Goal: Task Accomplishment & Management: Complete application form

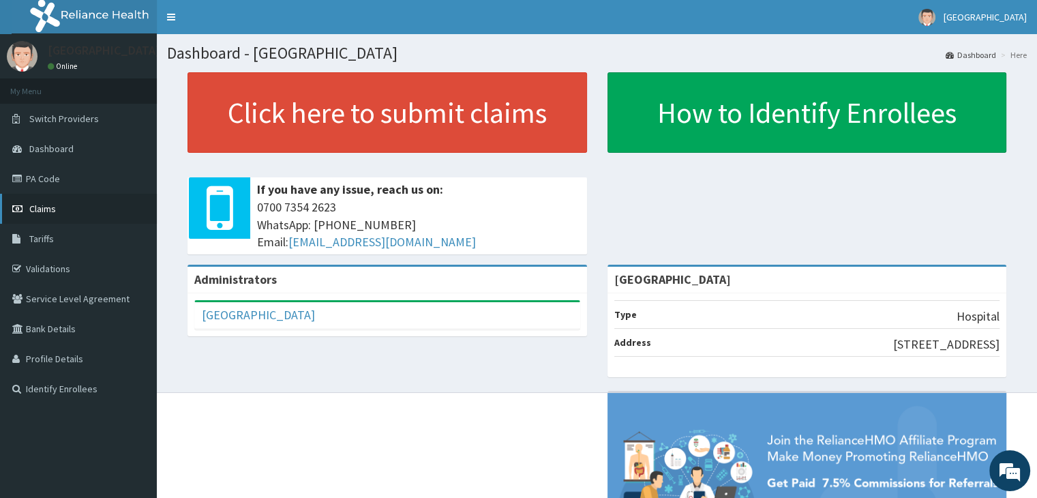
click at [44, 211] on span "Claims" at bounding box center [42, 208] width 27 height 12
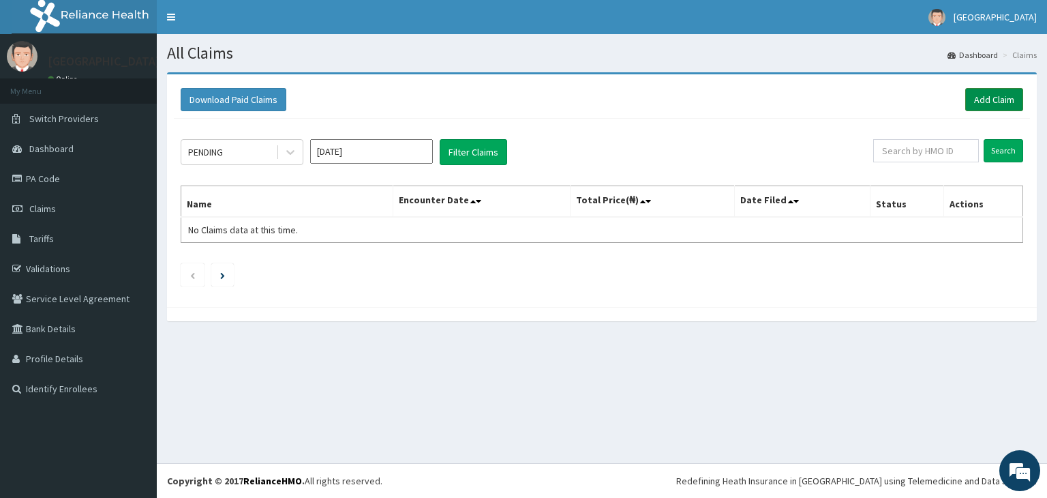
click at [991, 96] on link "Add Claim" at bounding box center [994, 99] width 58 height 23
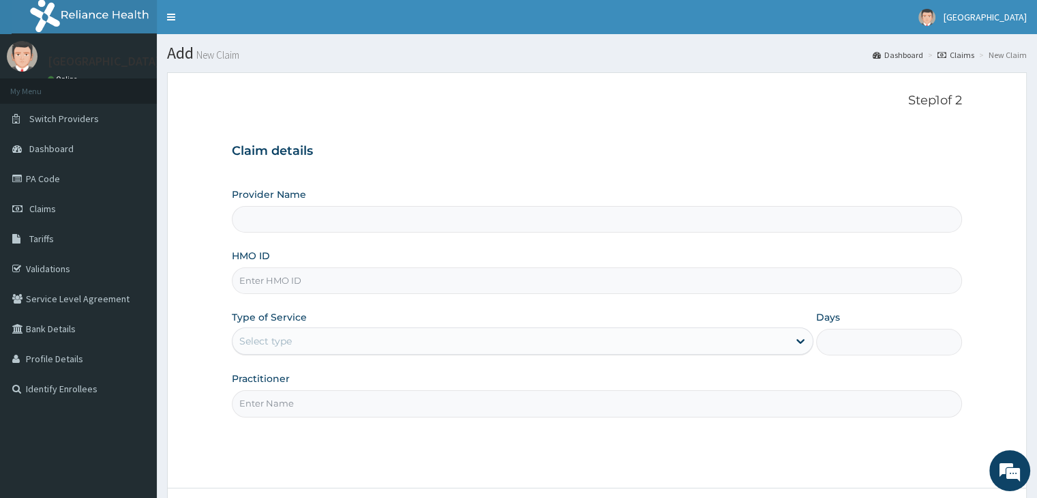
type input "[GEOGRAPHIC_DATA]"
click at [382, 275] on input "HMO ID" at bounding box center [596, 280] width 729 height 27
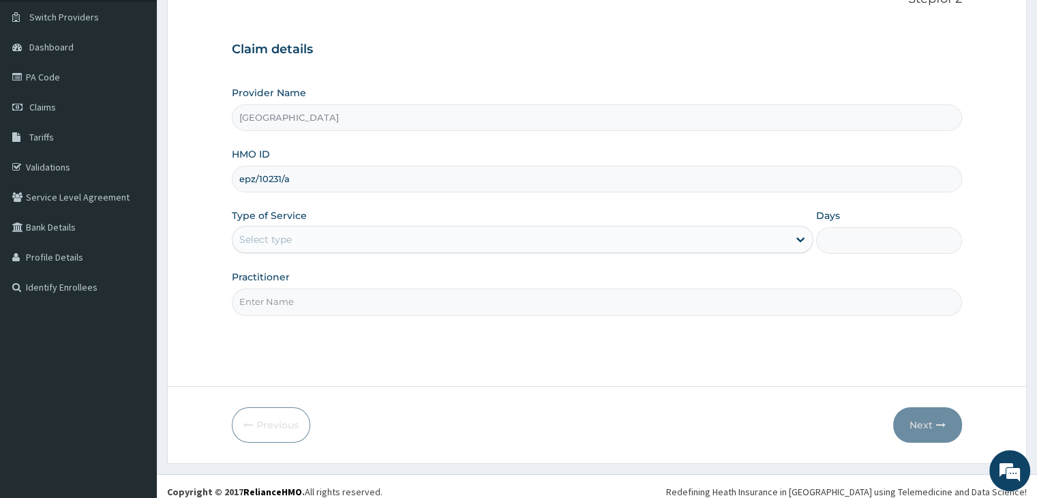
scroll to position [112, 0]
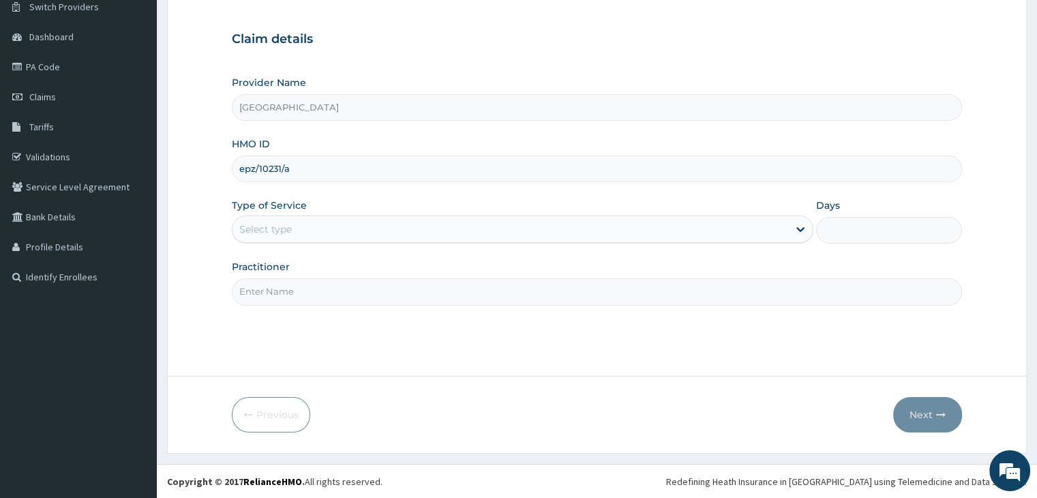
type input "epz/10231/a"
click at [519, 230] on div "Select type" at bounding box center [509, 229] width 555 height 22
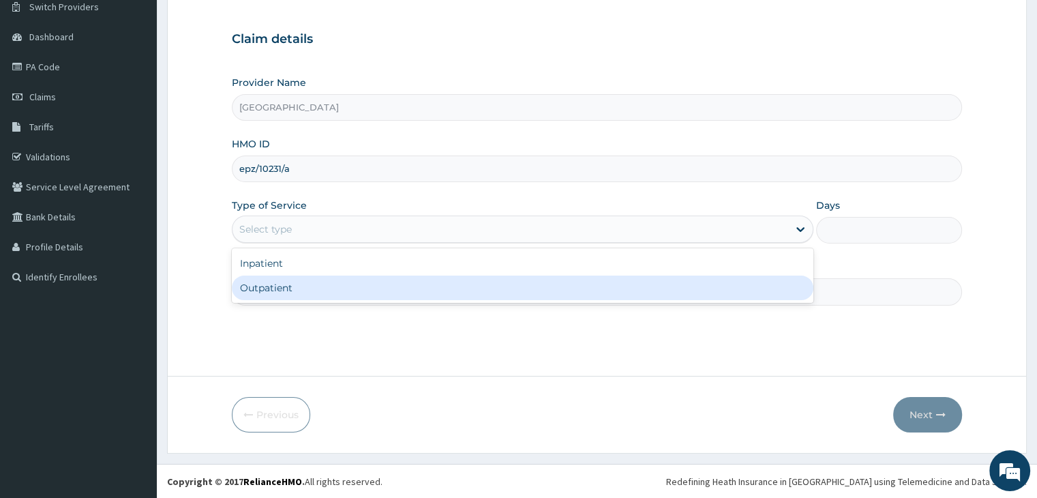
click at [503, 291] on div "Outpatient" at bounding box center [522, 287] width 581 height 25
type input "1"
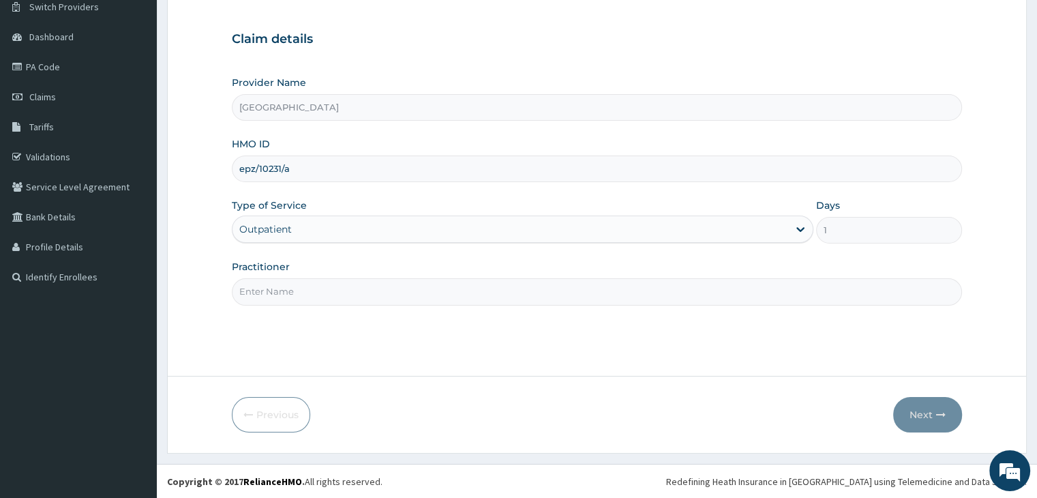
click at [515, 299] on input "Practitioner" at bounding box center [596, 291] width 729 height 27
type input "Dr Bakare"
click at [930, 411] on button "Next" at bounding box center [927, 414] width 69 height 35
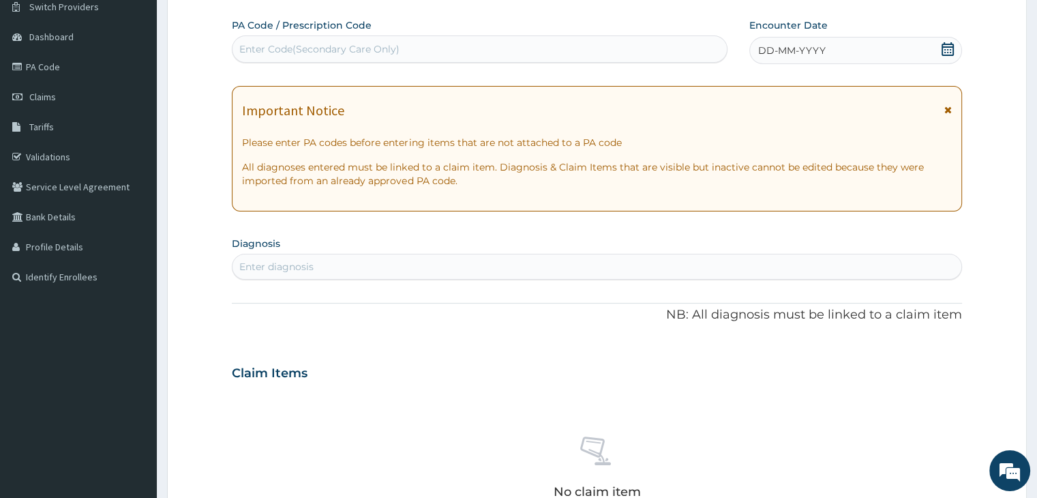
click at [951, 45] on icon at bounding box center [948, 49] width 14 height 14
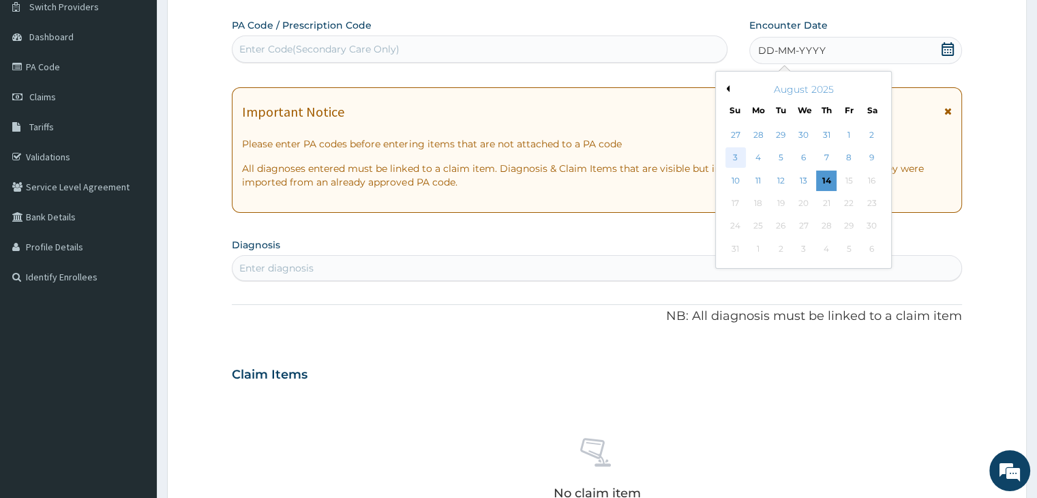
click at [735, 157] on div "3" at bounding box center [735, 158] width 20 height 20
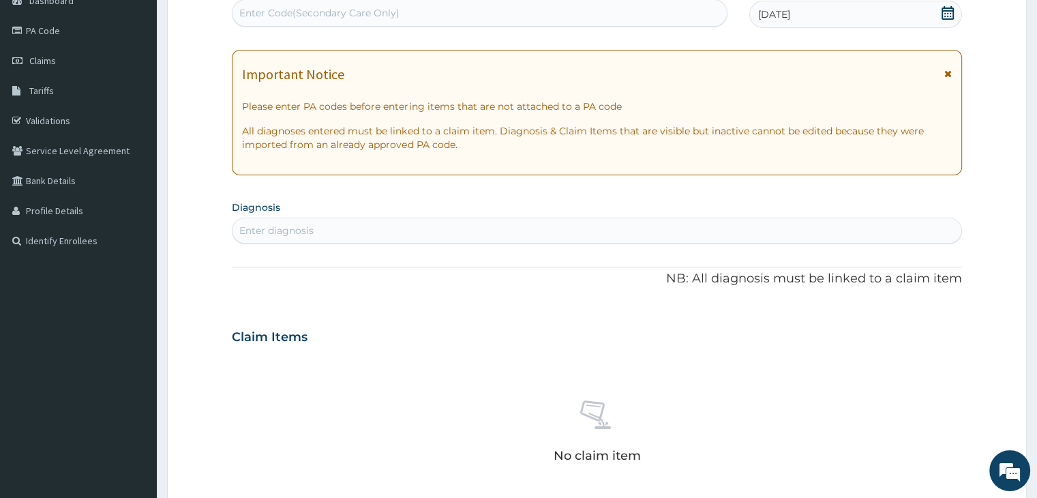
scroll to position [248, 0]
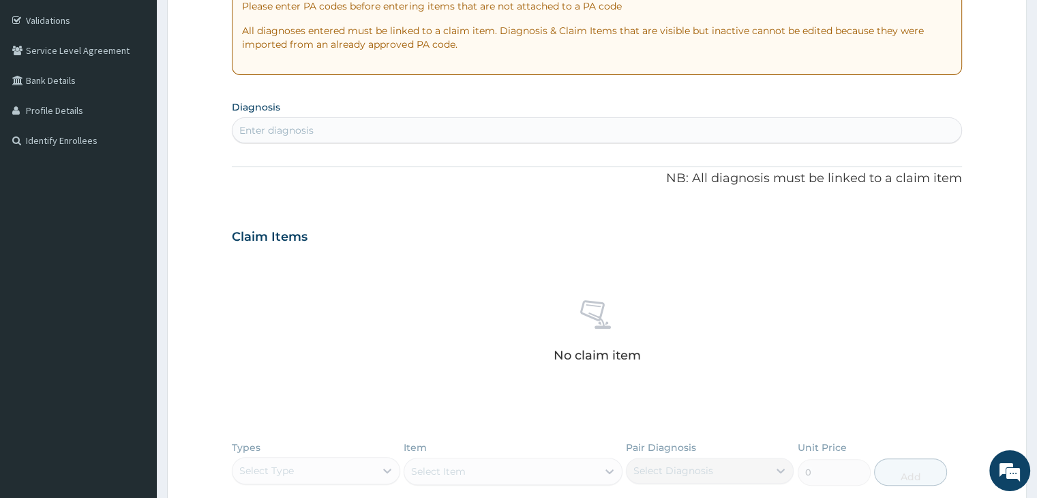
click at [474, 126] on div "Enter diagnosis" at bounding box center [596, 130] width 728 height 22
type input "[MEDICAL_DATA]"
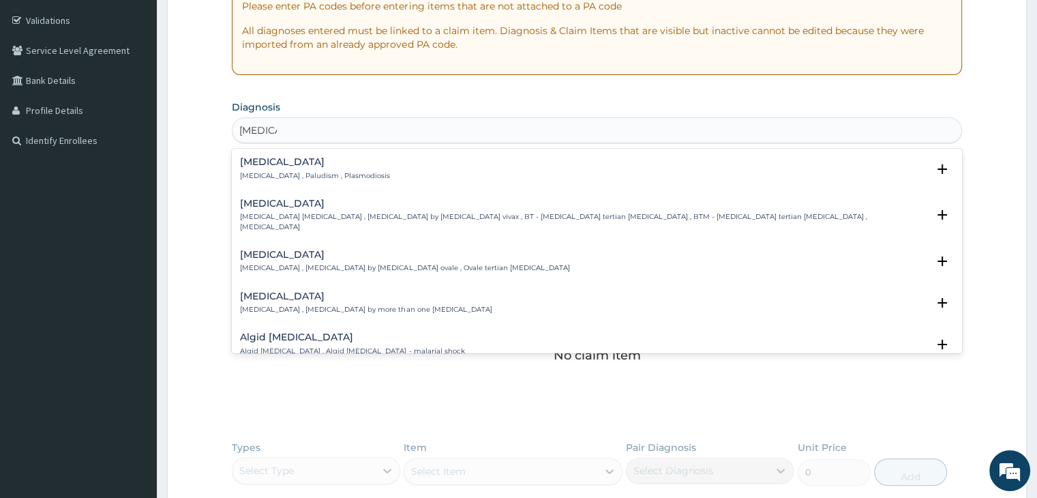
click at [299, 165] on h4 "[MEDICAL_DATA]" at bounding box center [315, 162] width 150 height 10
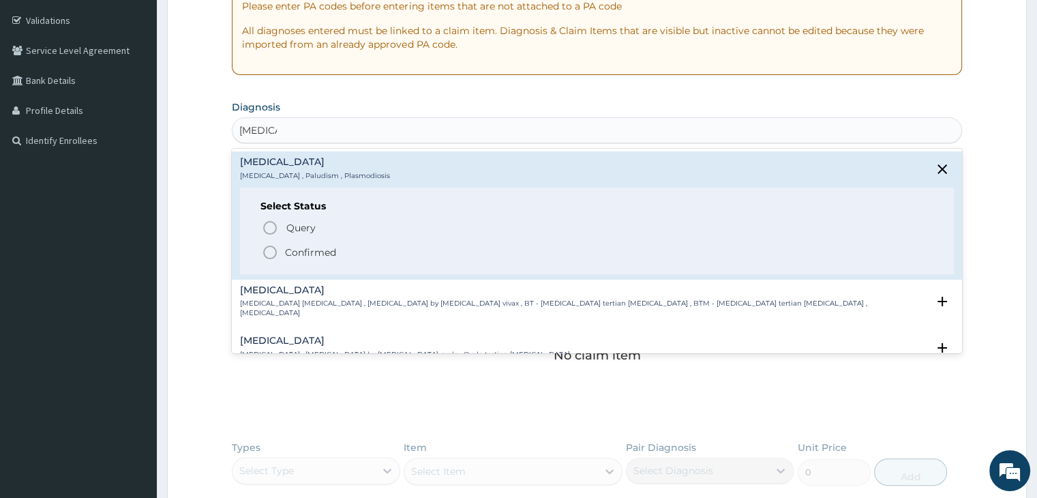
click at [266, 252] on icon "status option filled" at bounding box center [270, 252] width 16 height 16
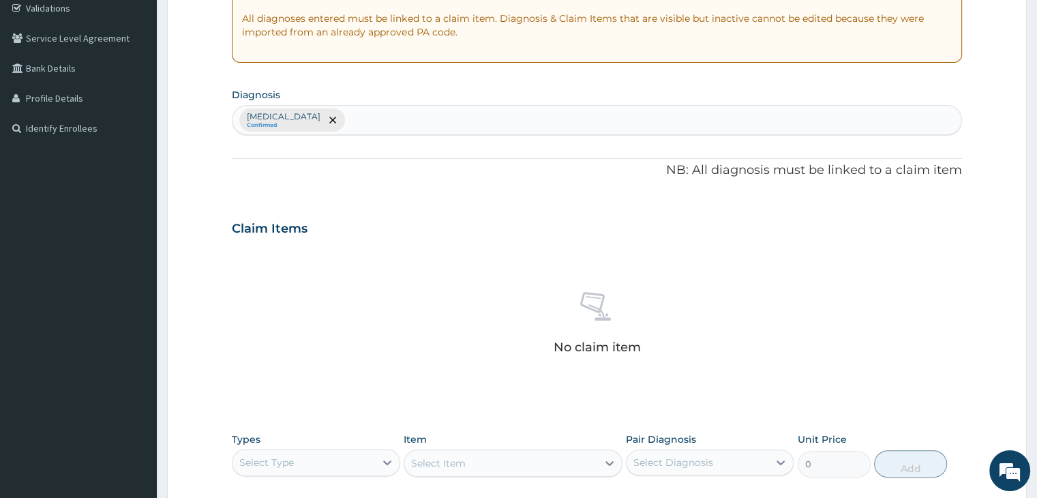
scroll to position [273, 0]
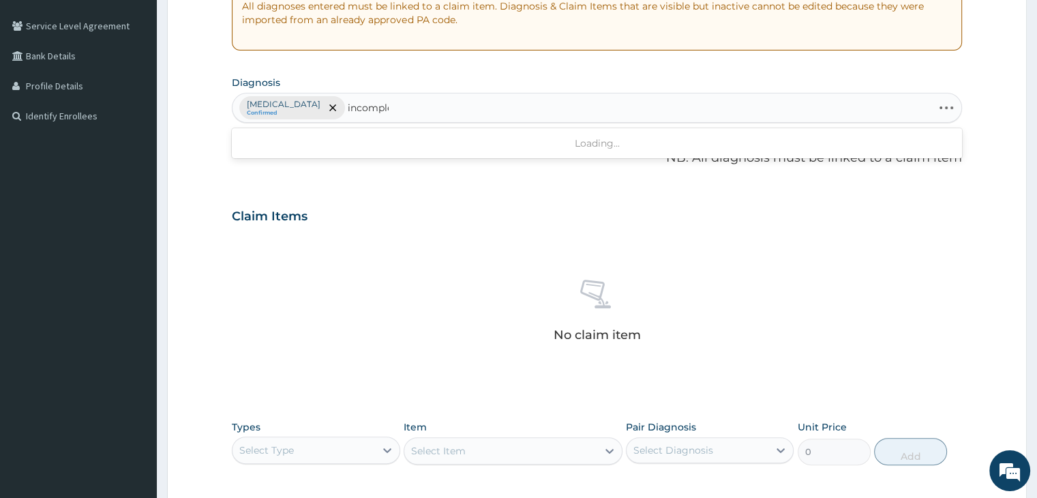
type input "incomplet"
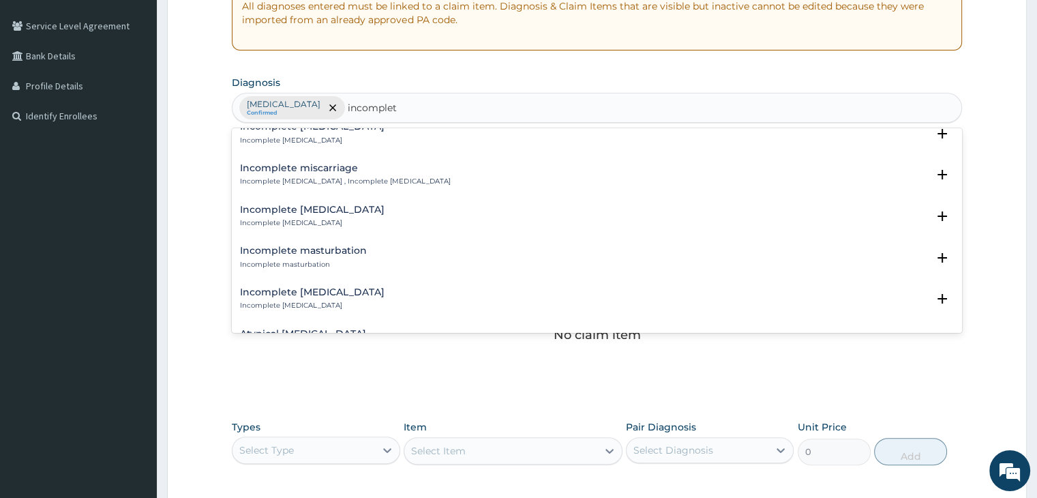
scroll to position [204, 0]
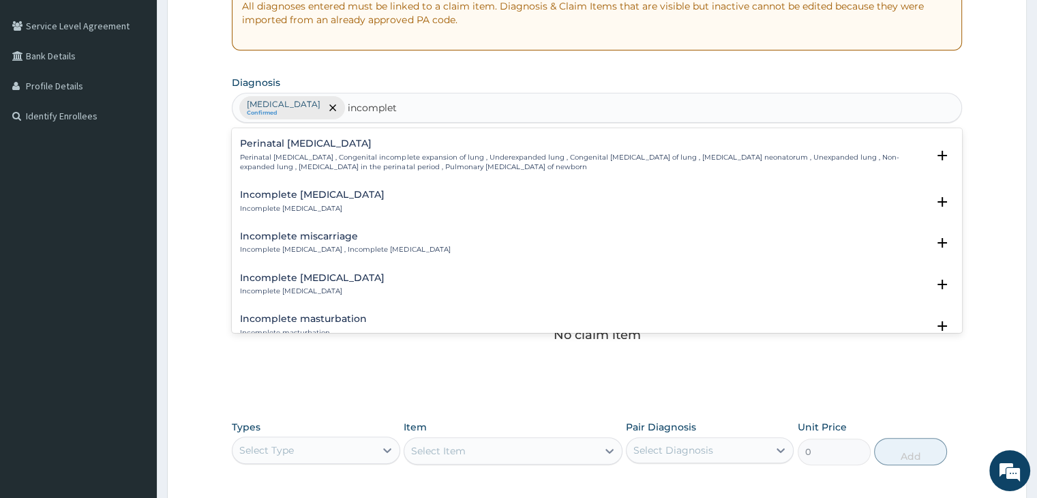
click at [304, 245] on p "Incomplete miscarriage , Incomplete spontaneous abortion" at bounding box center [345, 250] width 210 height 10
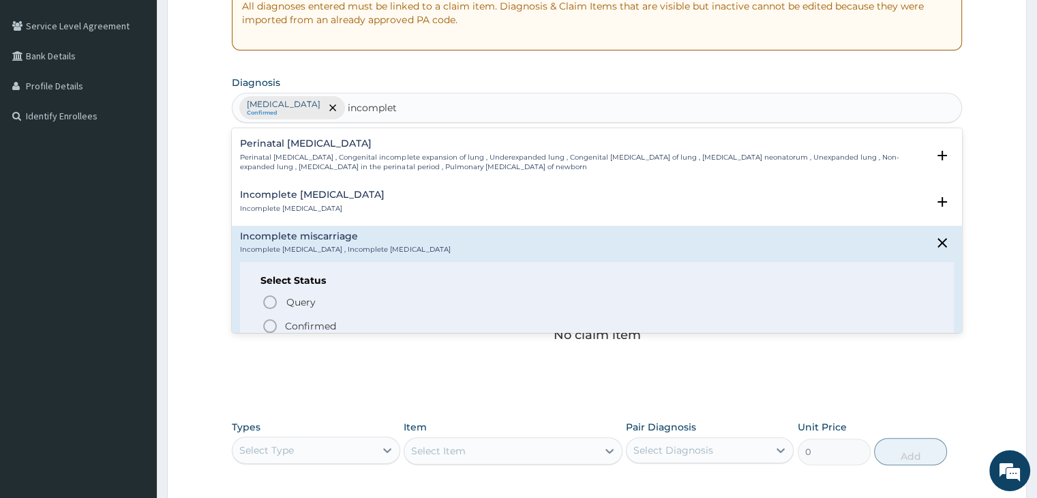
click at [270, 325] on icon "status option filled" at bounding box center [270, 326] width 16 height 16
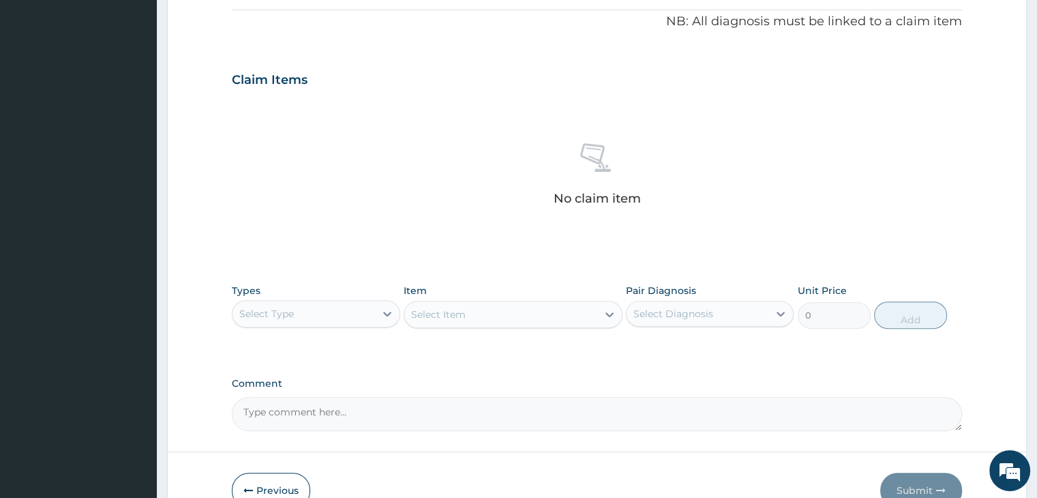
scroll to position [273, 0]
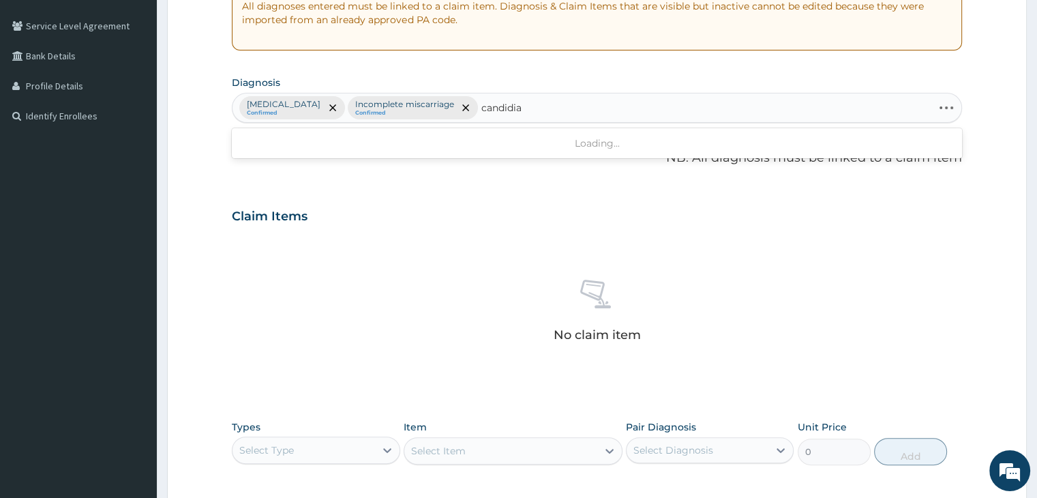
type input "candidias"
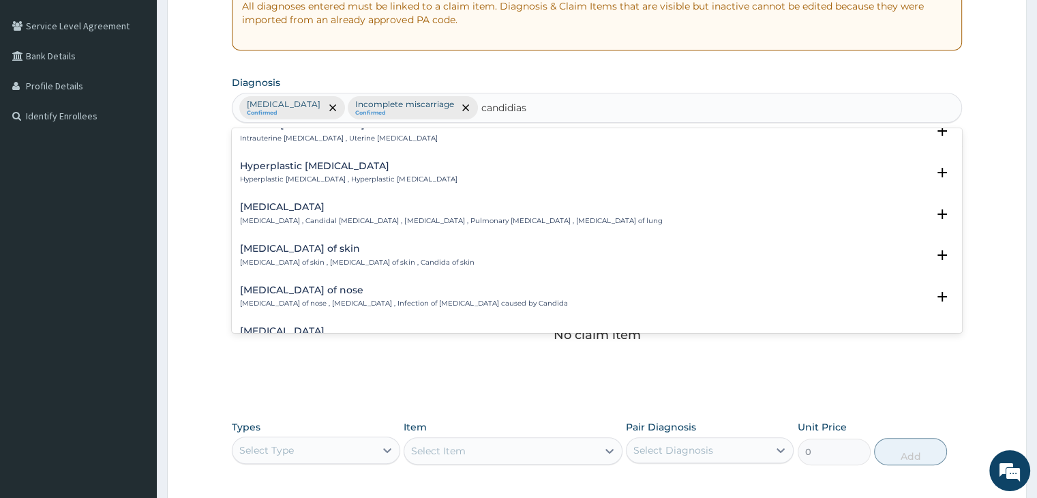
scroll to position [409, 0]
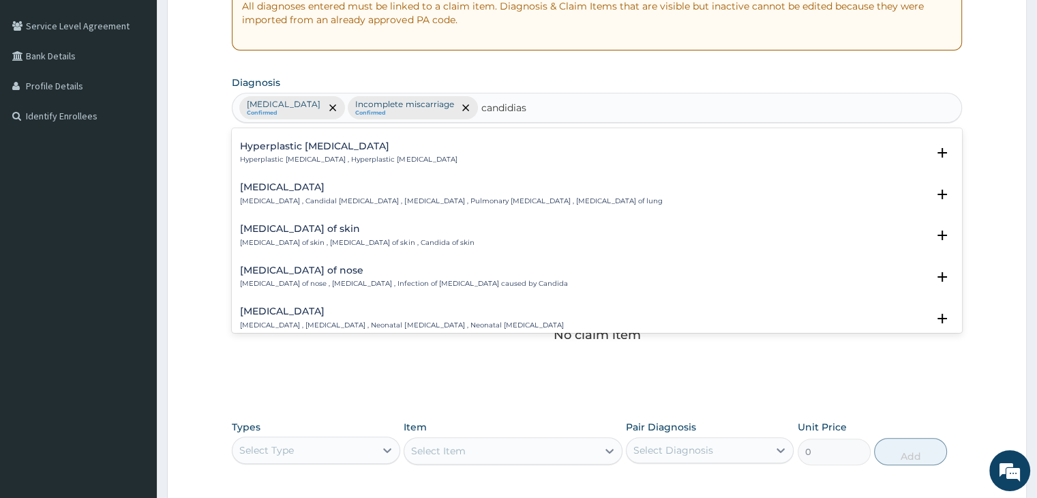
click at [318, 231] on h4 "Candidiasis of skin" at bounding box center [357, 229] width 234 height 10
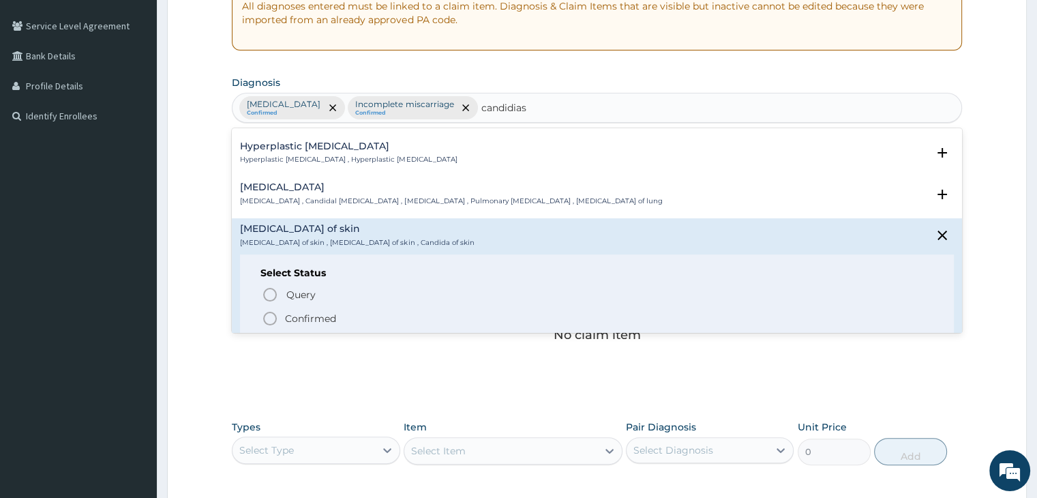
click at [267, 318] on icon "status option filled" at bounding box center [270, 318] width 16 height 16
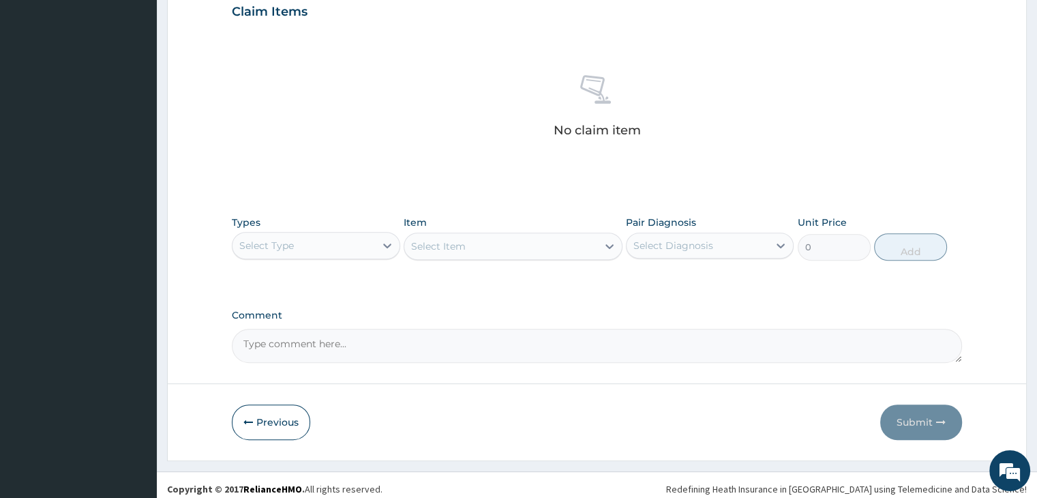
scroll to position [484, 0]
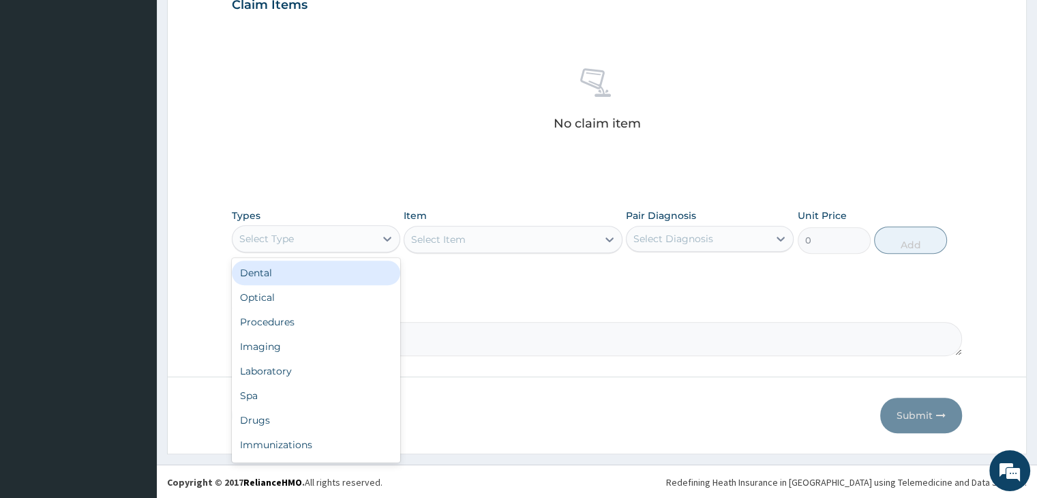
click at [329, 246] on div "Select Type" at bounding box center [303, 239] width 142 height 22
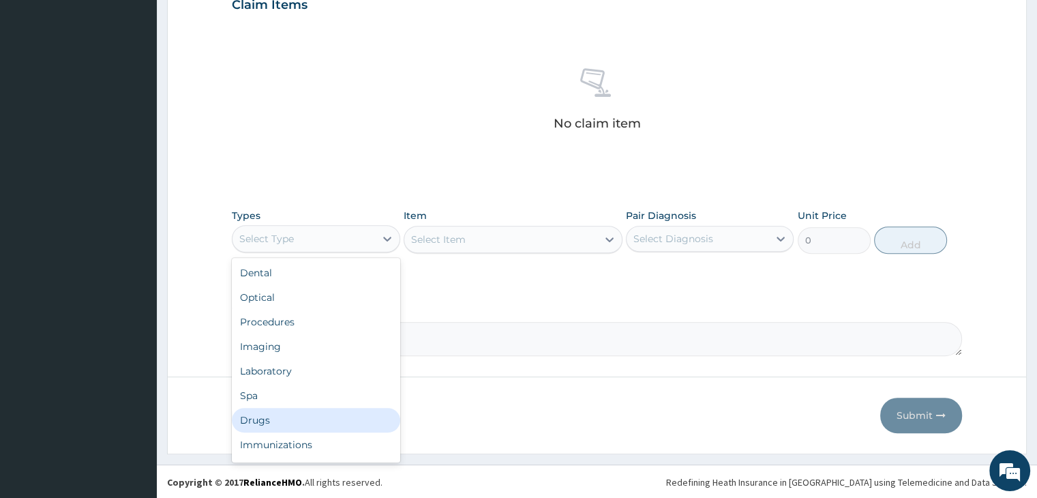
click at [303, 421] on div "Drugs" at bounding box center [316, 420] width 168 height 25
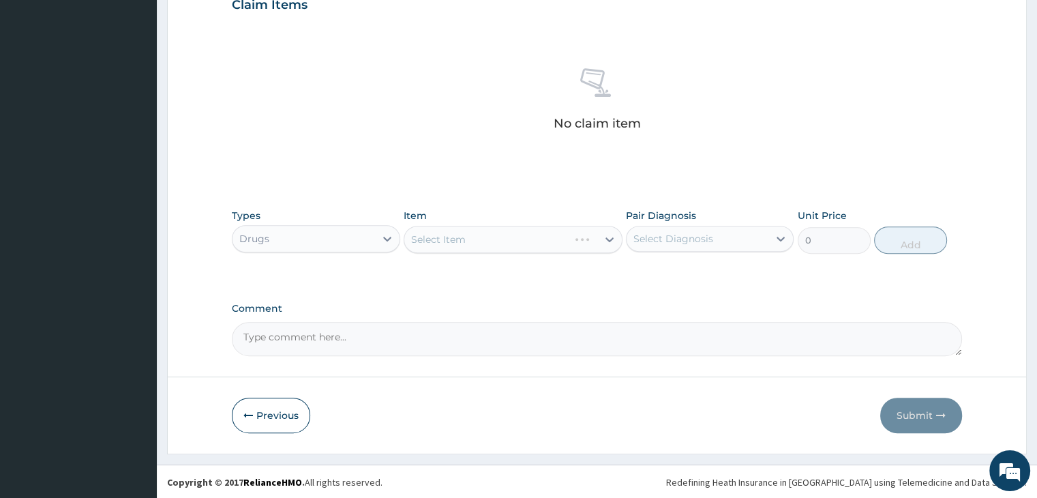
click at [521, 239] on div "Select Item" at bounding box center [513, 239] width 219 height 27
click at [540, 237] on div "Select Item" at bounding box center [500, 239] width 193 height 22
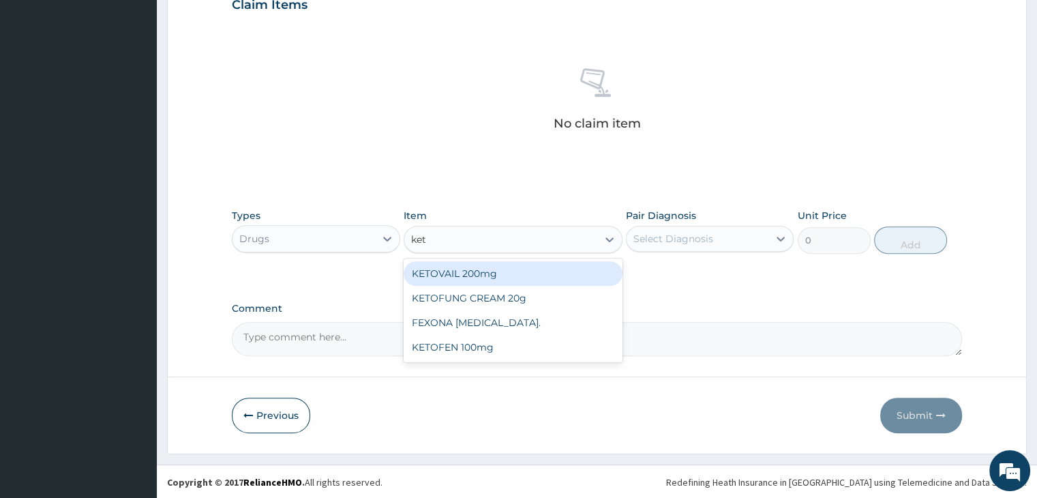
type input "keto"
click at [511, 269] on div "KETOVAIL 200mg" at bounding box center [513, 273] width 219 height 25
type input "322.5"
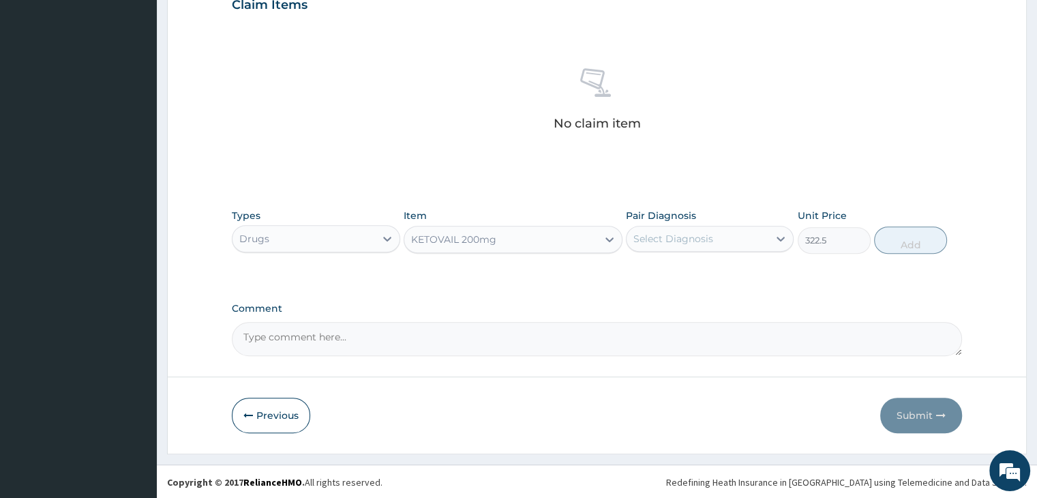
click at [718, 237] on div "Select Diagnosis" at bounding box center [697, 239] width 142 height 22
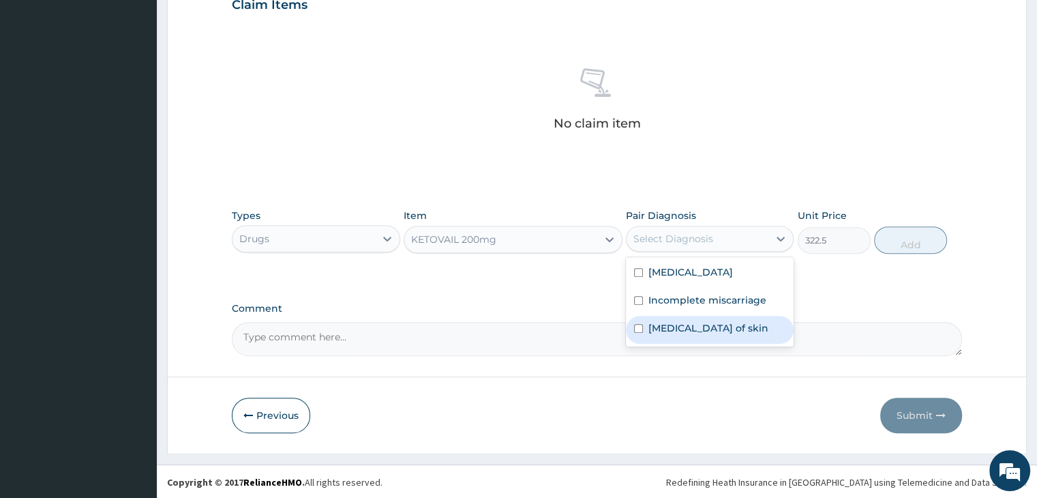
click at [701, 325] on label "Candidiasis of skin" at bounding box center [708, 328] width 120 height 14
checkbox input "true"
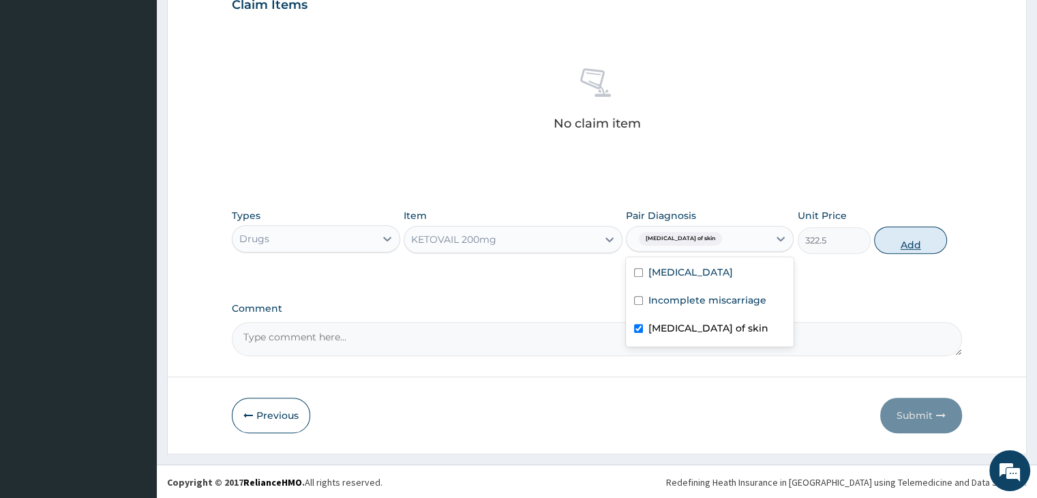
click at [919, 241] on button "Add" at bounding box center [910, 239] width 73 height 27
type input "0"
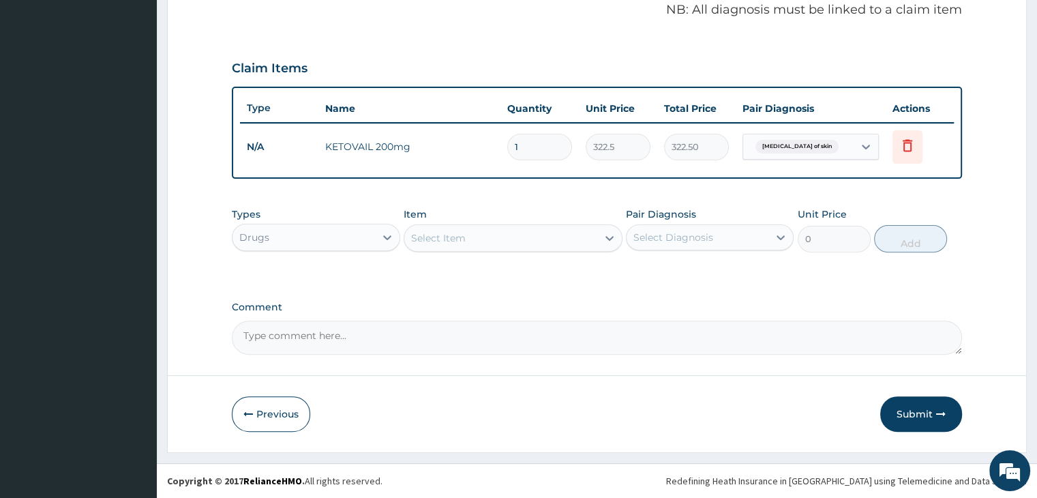
scroll to position [418, 0]
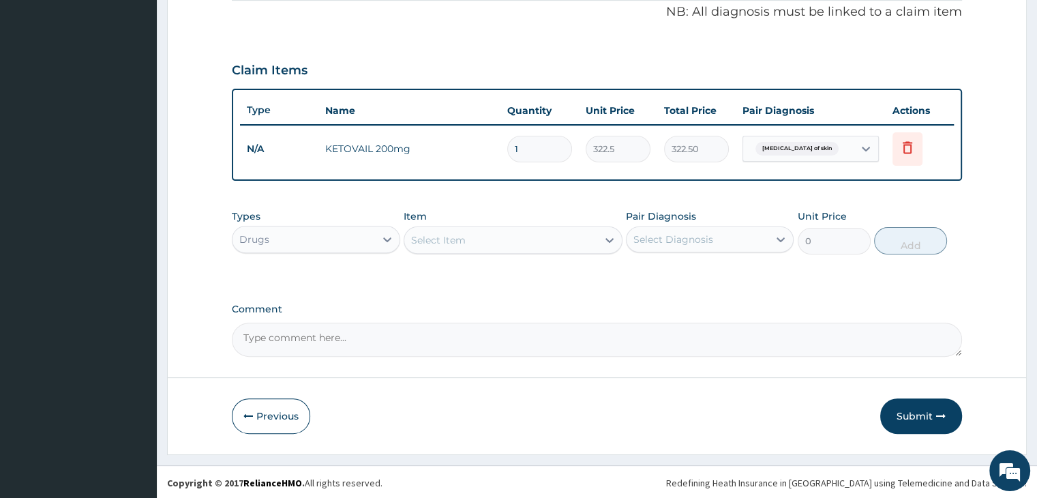
click at [508, 238] on div "Select Item" at bounding box center [500, 240] width 193 height 22
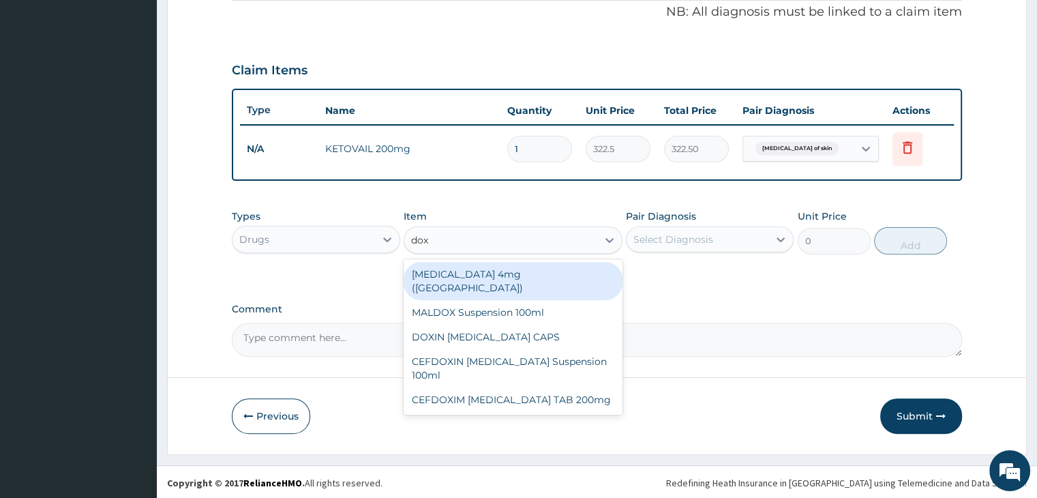
type input "doxy"
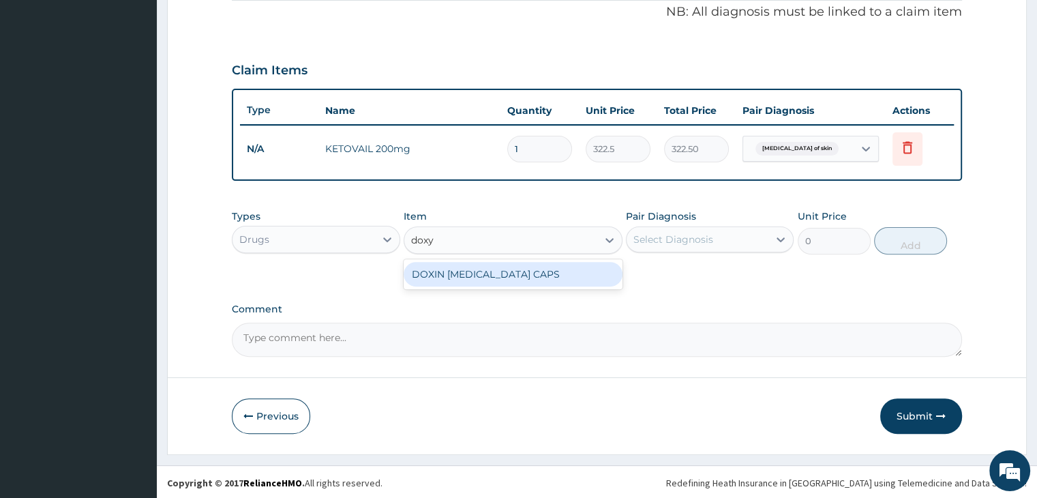
click at [509, 273] on div "DOXIN [MEDICAL_DATA] CAPS" at bounding box center [513, 274] width 219 height 25
type input "53.75"
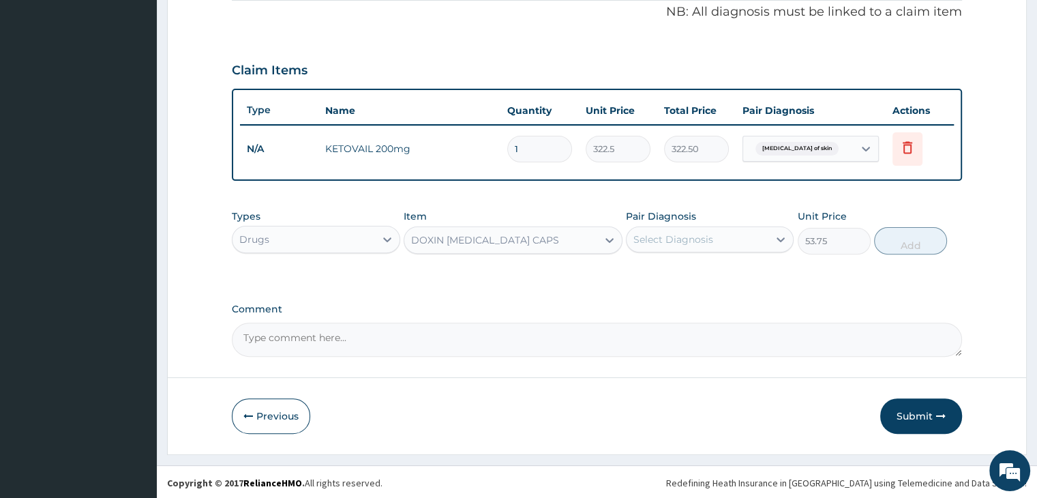
click at [713, 235] on div "Select Diagnosis" at bounding box center [697, 239] width 142 height 22
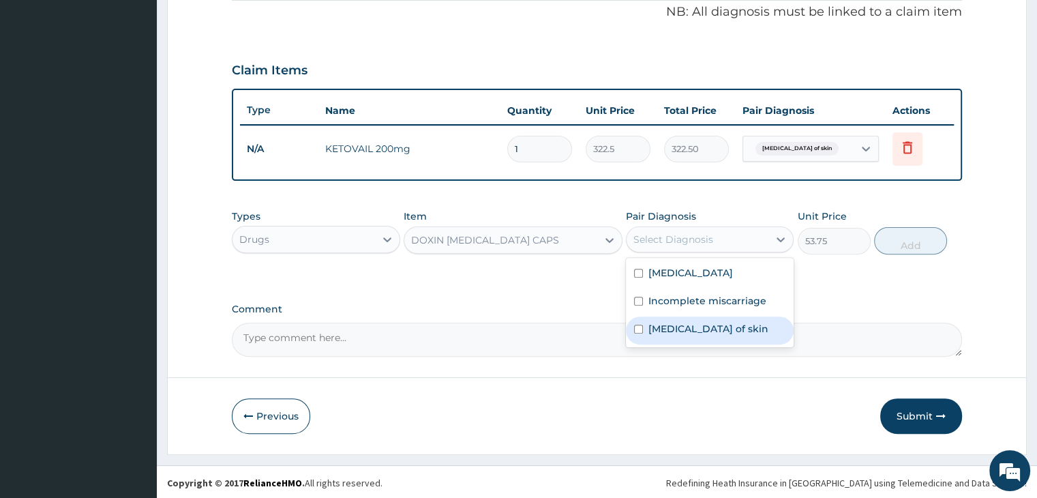
click at [692, 328] on label "Candidiasis of skin" at bounding box center [708, 329] width 120 height 14
checkbox input "true"
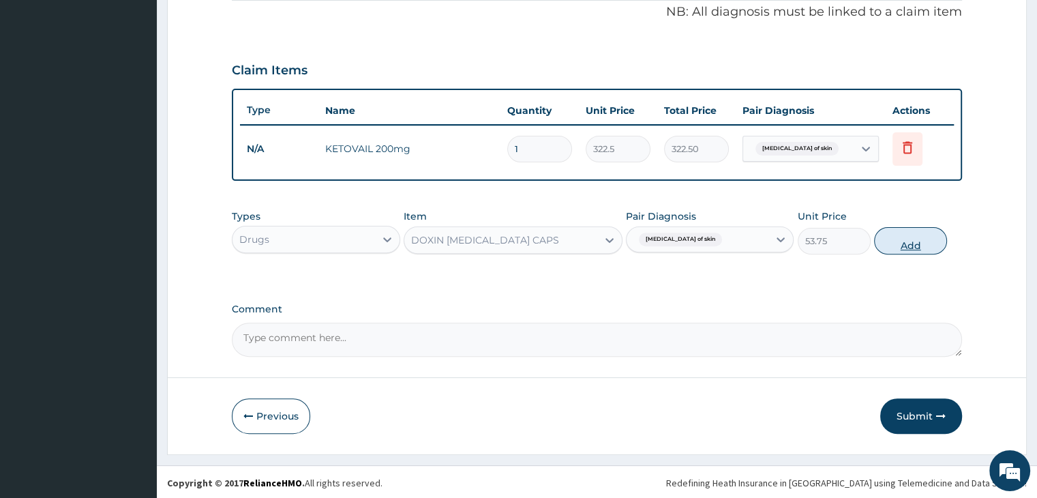
click at [927, 237] on button "Add" at bounding box center [910, 240] width 73 height 27
type input "0"
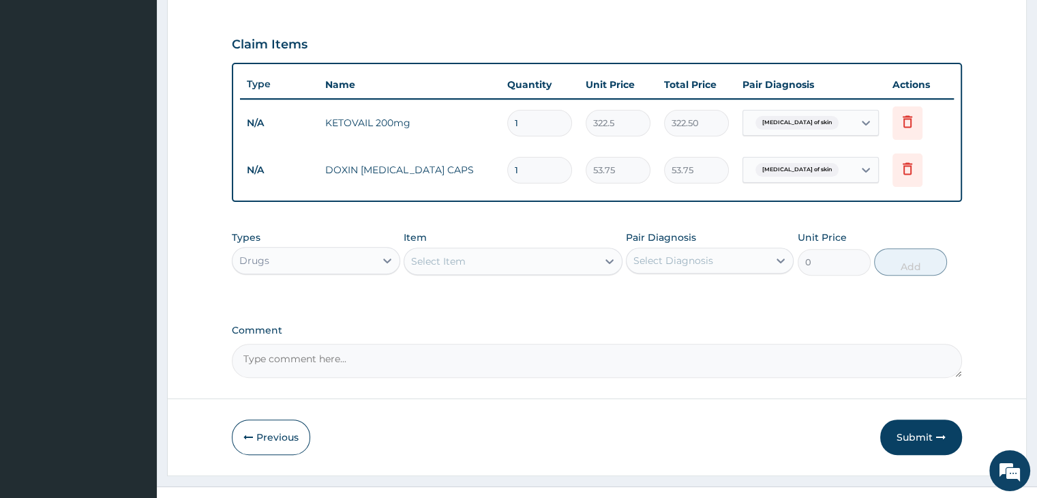
scroll to position [466, 0]
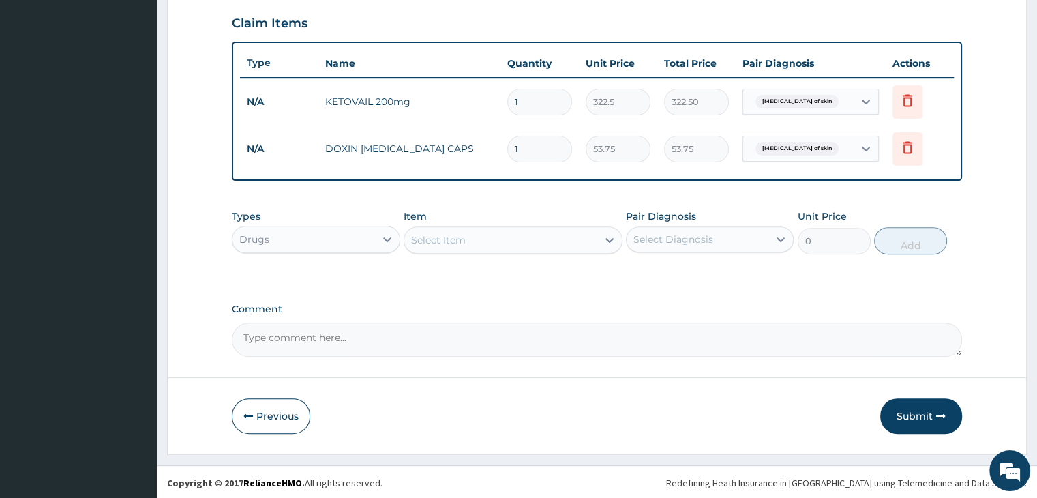
click at [488, 237] on div "Select Item" at bounding box center [500, 240] width 193 height 22
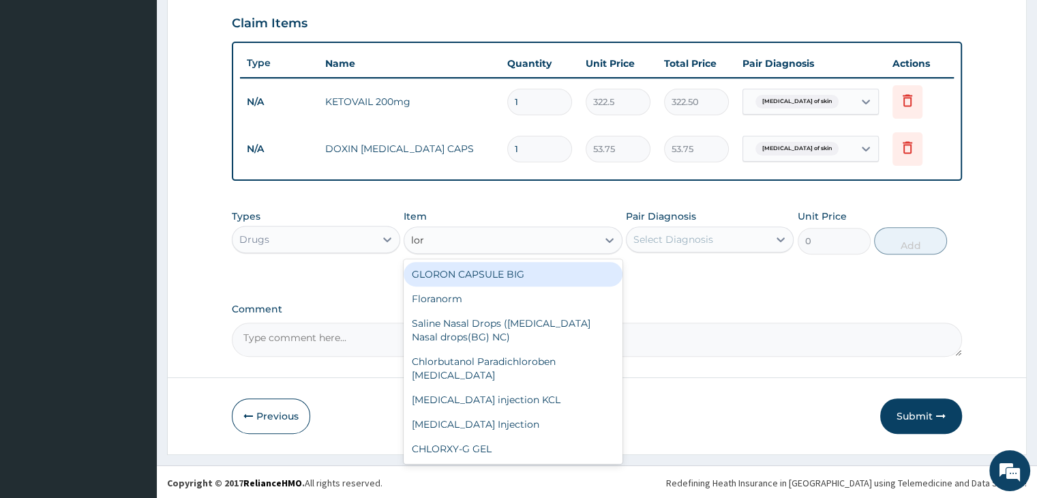
type input "lora"
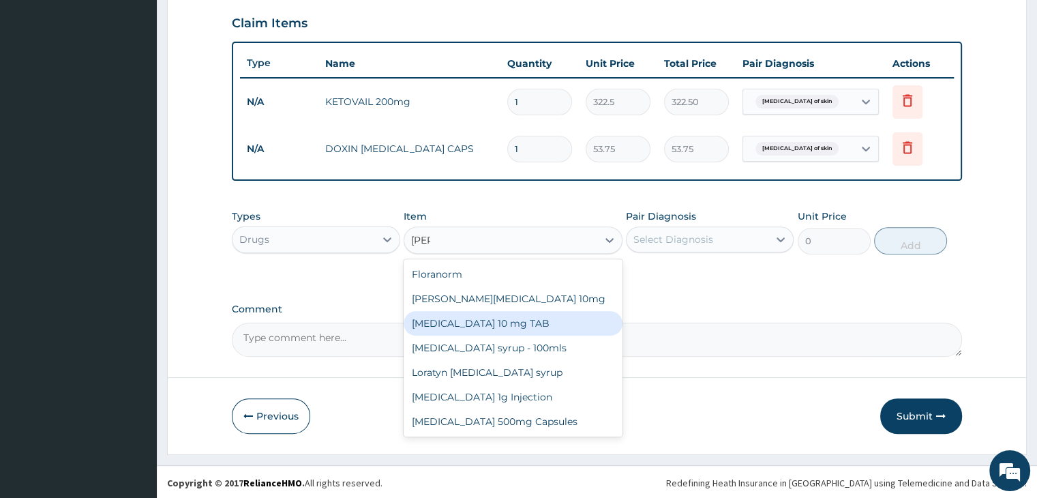
click at [489, 317] on div "[MEDICAL_DATA] 10 mg TAB" at bounding box center [513, 323] width 219 height 25
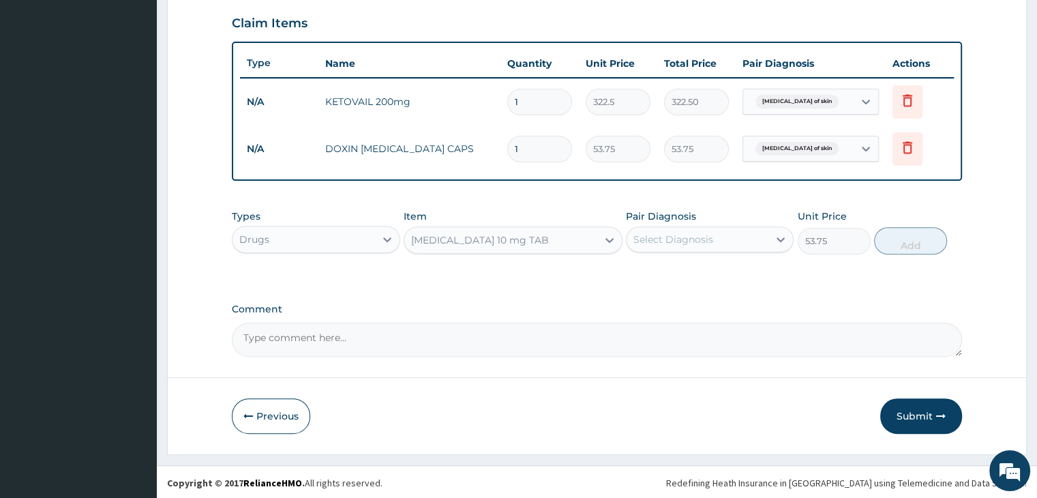
click at [543, 241] on div "[MEDICAL_DATA] 10 mg TAB" at bounding box center [500, 240] width 193 height 22
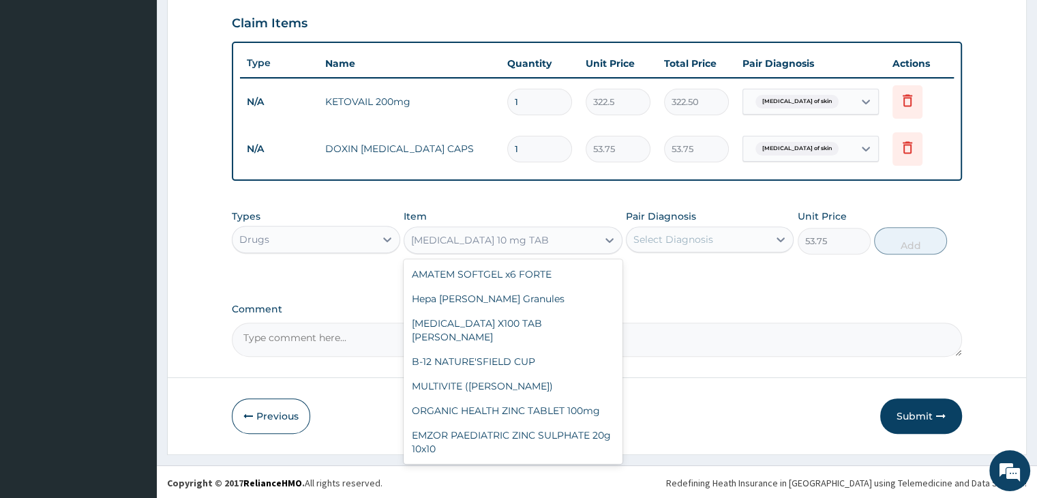
scroll to position [9760, 0]
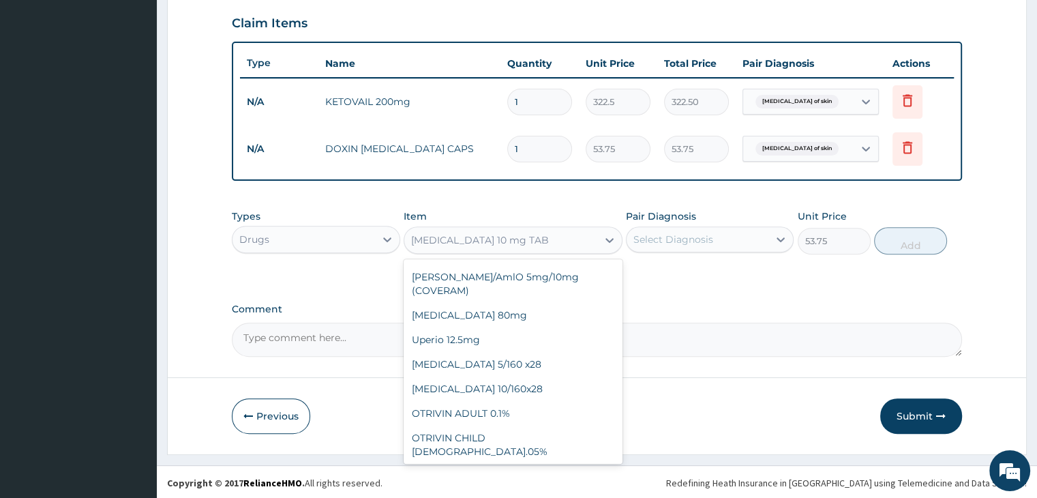
type input "80.625"
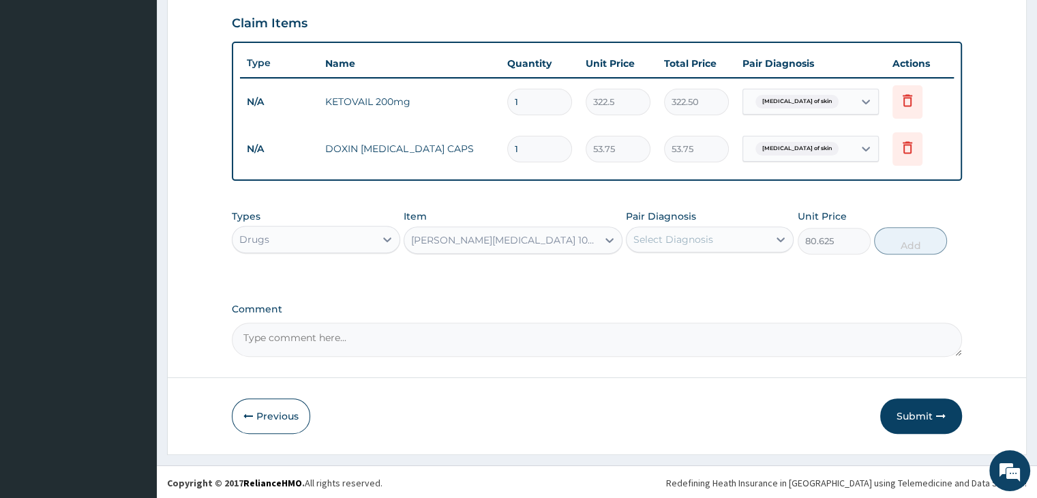
click at [723, 233] on div "Select Diagnosis" at bounding box center [697, 239] width 142 height 22
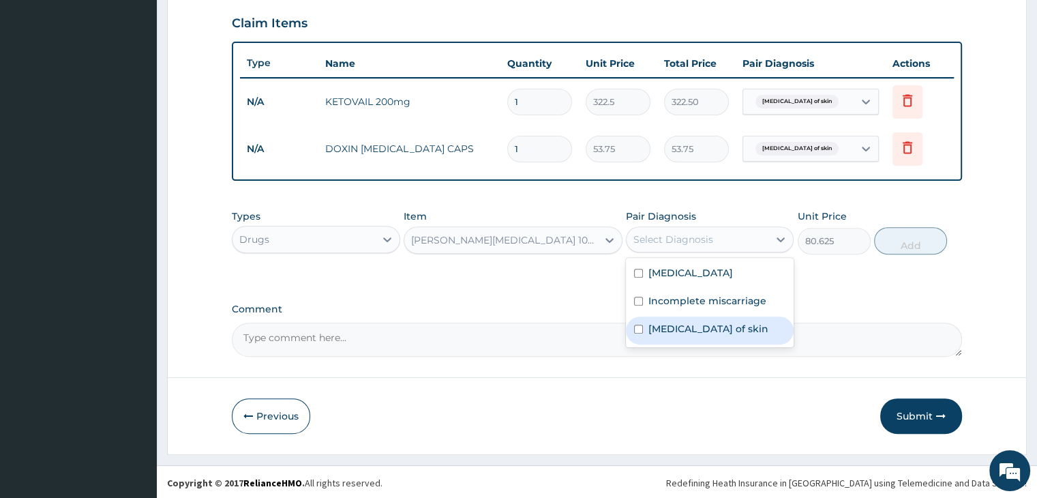
click at [695, 327] on label "Candidiasis of skin" at bounding box center [708, 329] width 120 height 14
checkbox input "true"
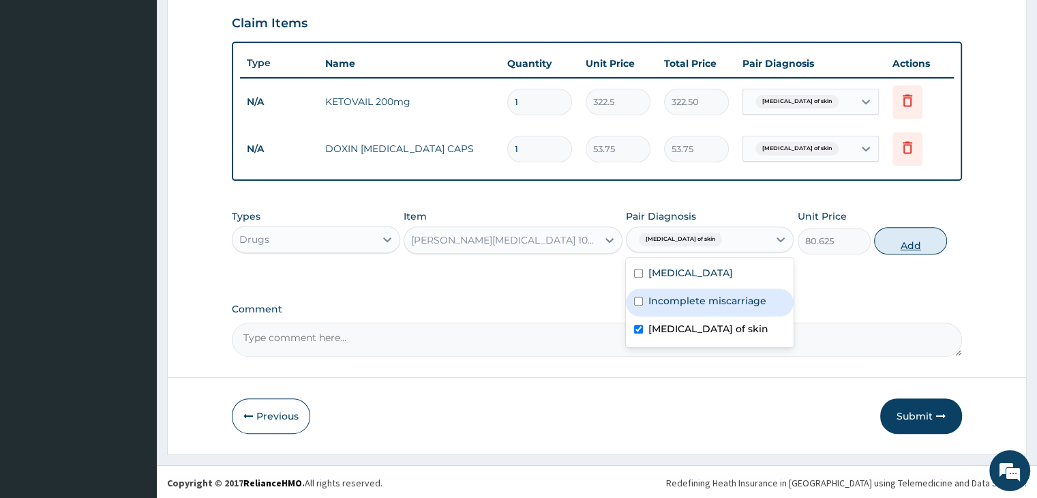
click at [907, 237] on button "Add" at bounding box center [910, 240] width 73 height 27
type input "0"
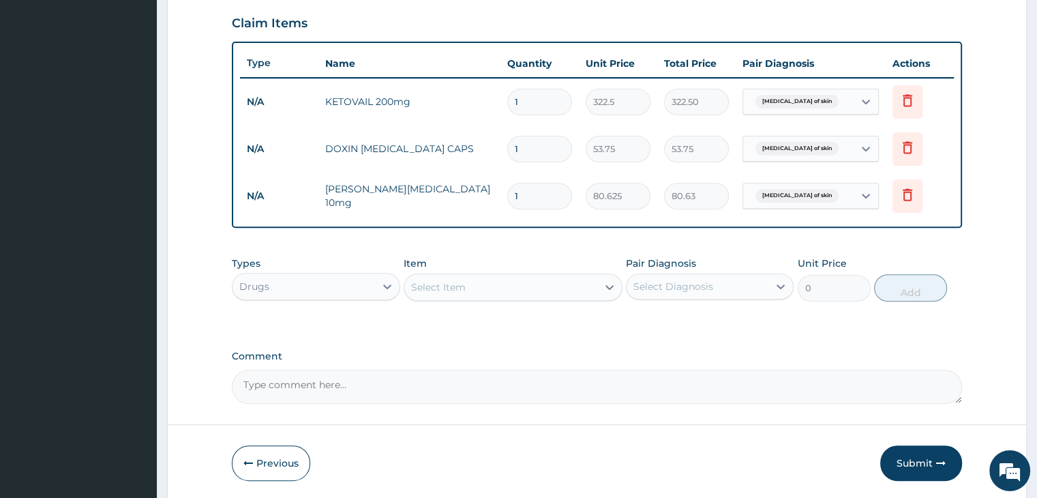
click at [542, 277] on div "Select Item" at bounding box center [500, 287] width 193 height 22
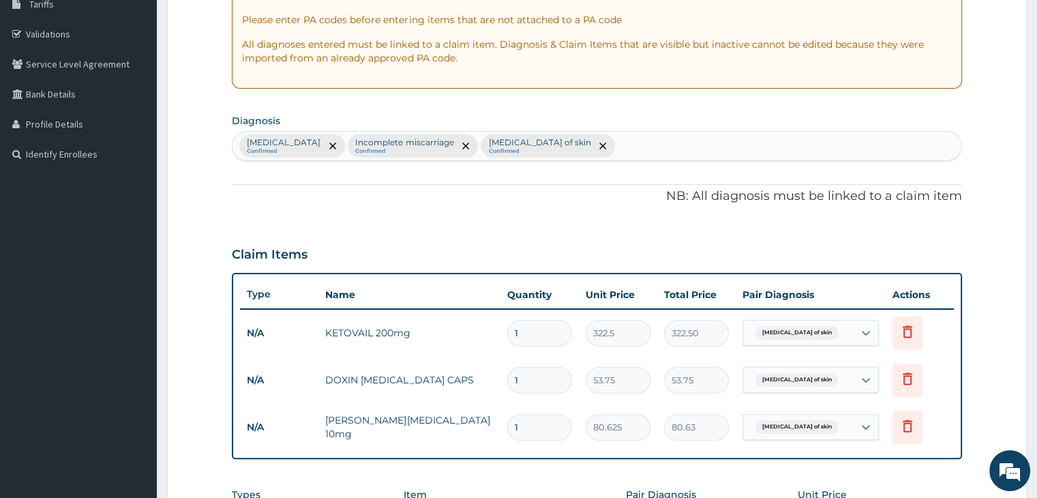
scroll to position [193, 0]
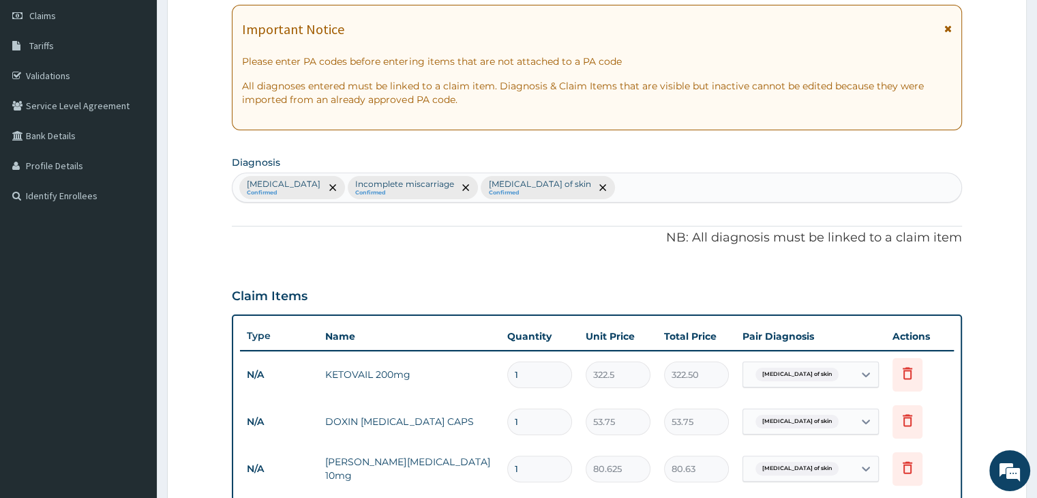
click at [660, 187] on div "Malaria Confirmed Incomplete miscarriage Confirmed Candidiasis of skin Confirmed" at bounding box center [596, 187] width 728 height 29
type input "helmin"
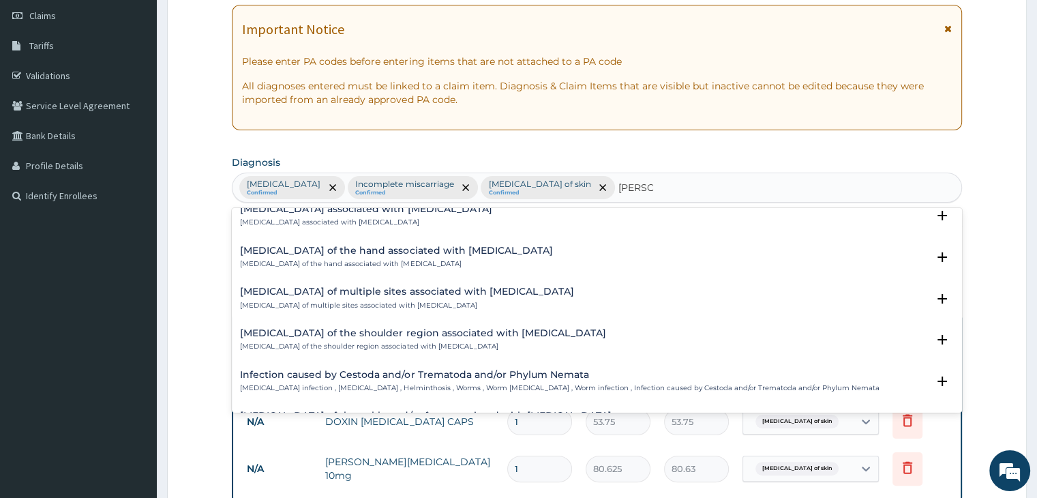
scroll to position [0, 0]
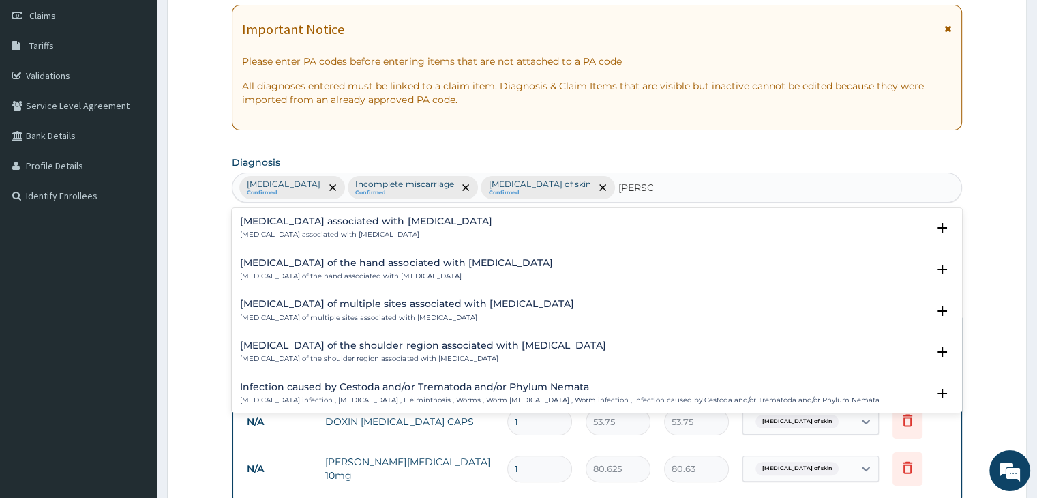
click at [363, 227] on div "Arthropathy associated with helminthiasis Arthropathy associated with helminthi…" at bounding box center [366, 228] width 252 height 24
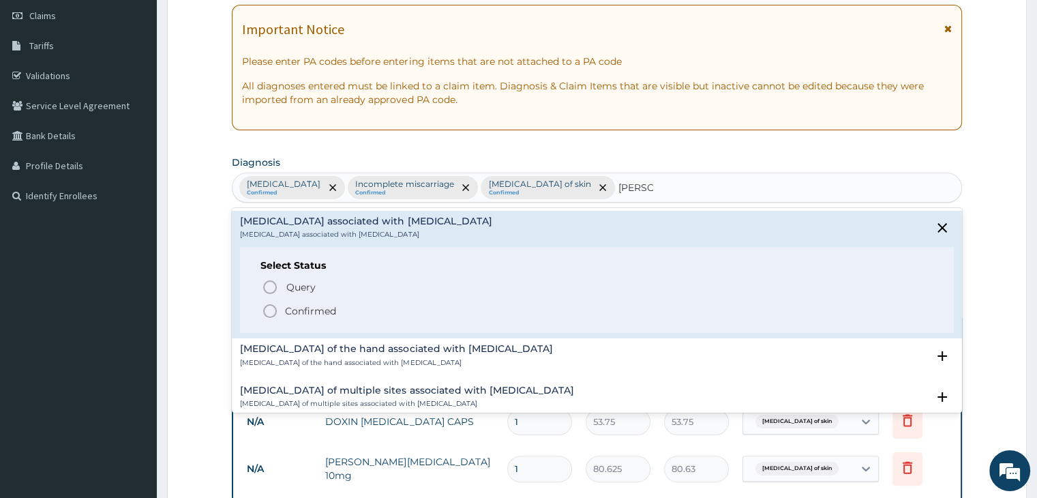
click at [269, 311] on icon "status option filled" at bounding box center [270, 311] width 16 height 16
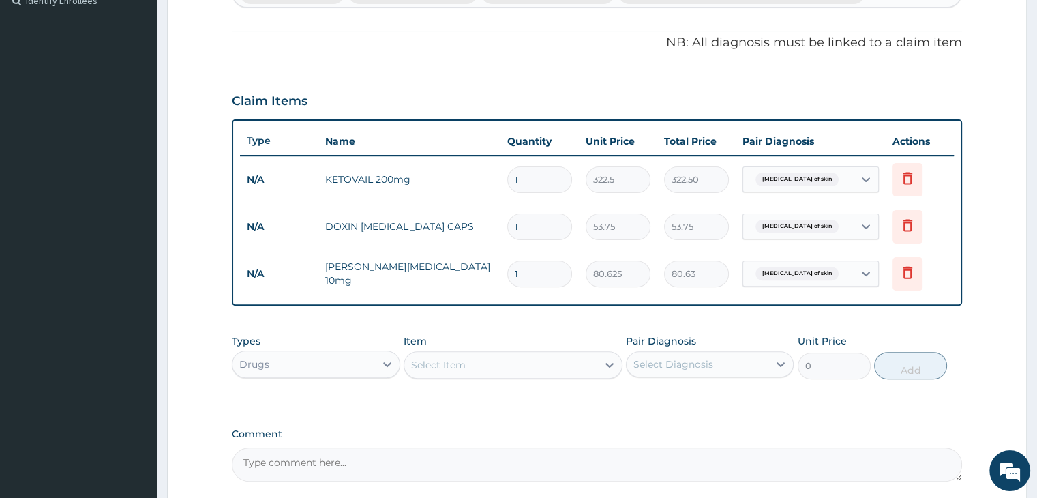
scroll to position [397, 0]
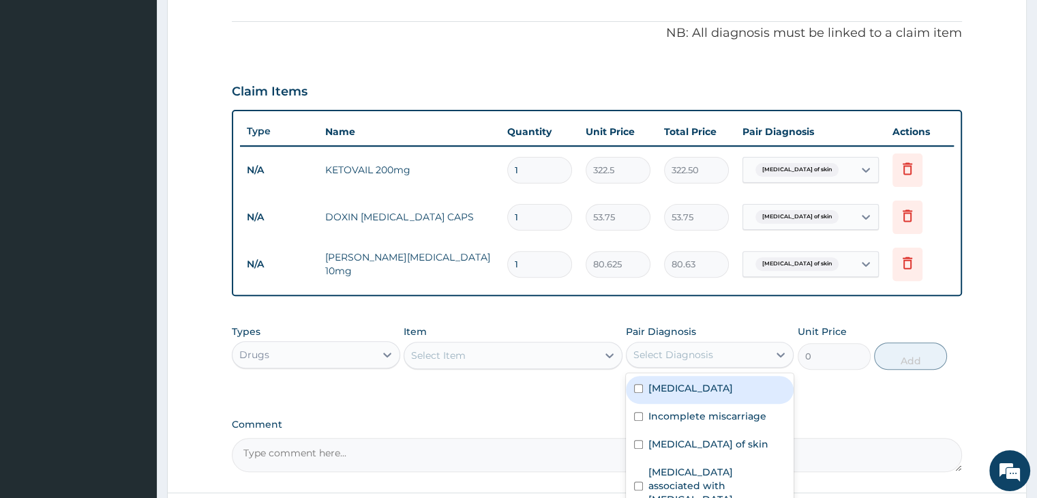
click at [724, 352] on div "Select Diagnosis" at bounding box center [697, 355] width 142 height 22
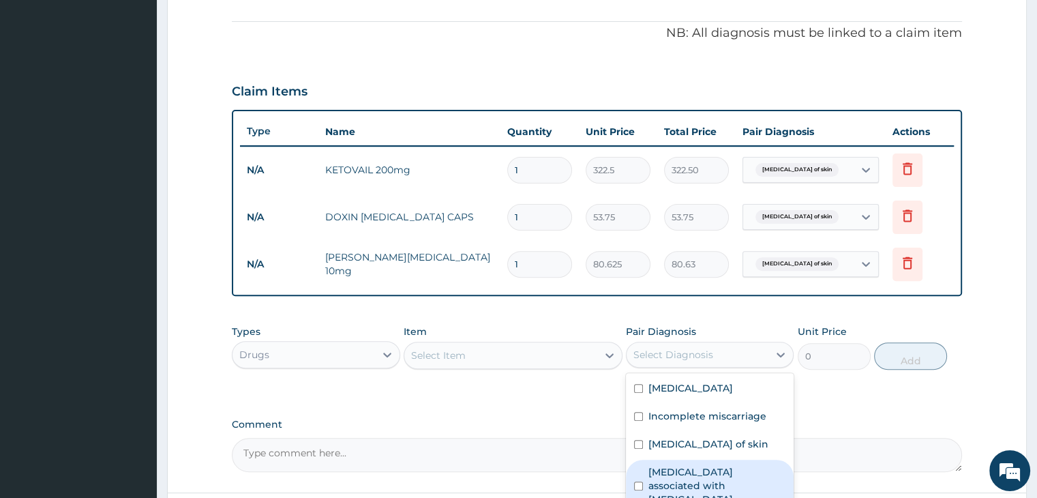
click at [707, 474] on label "Arthropathy associated with helminthiasis" at bounding box center [716, 485] width 137 height 41
checkbox input "true"
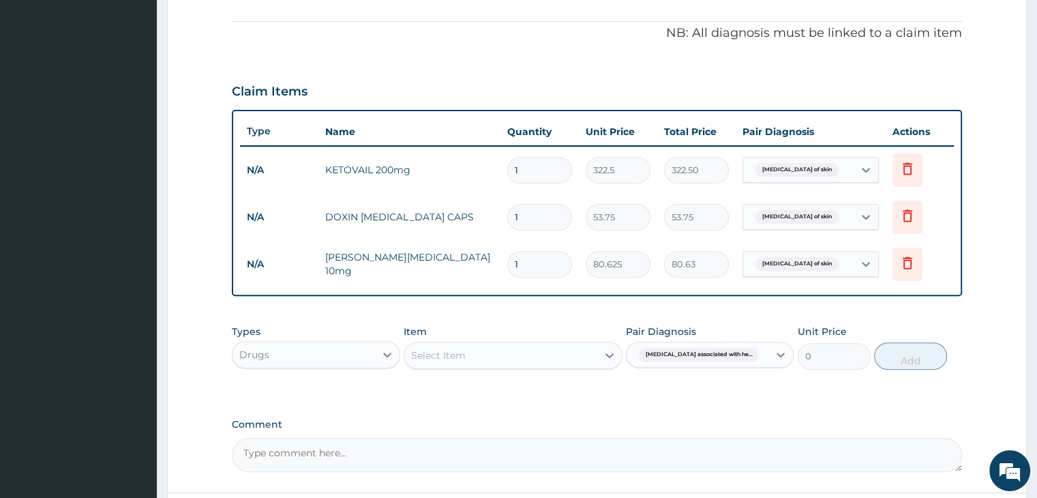
click at [520, 361] on div "Select Item" at bounding box center [500, 355] width 193 height 22
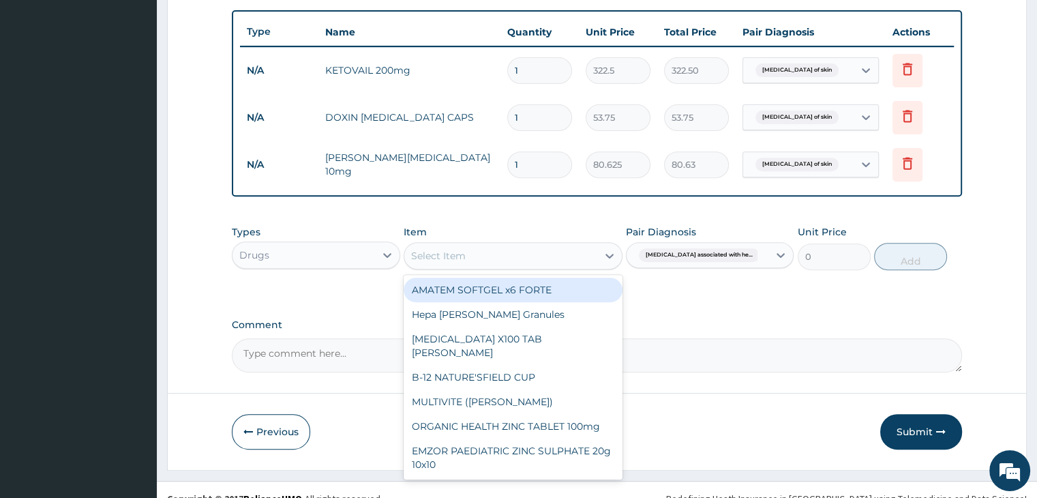
scroll to position [513, 0]
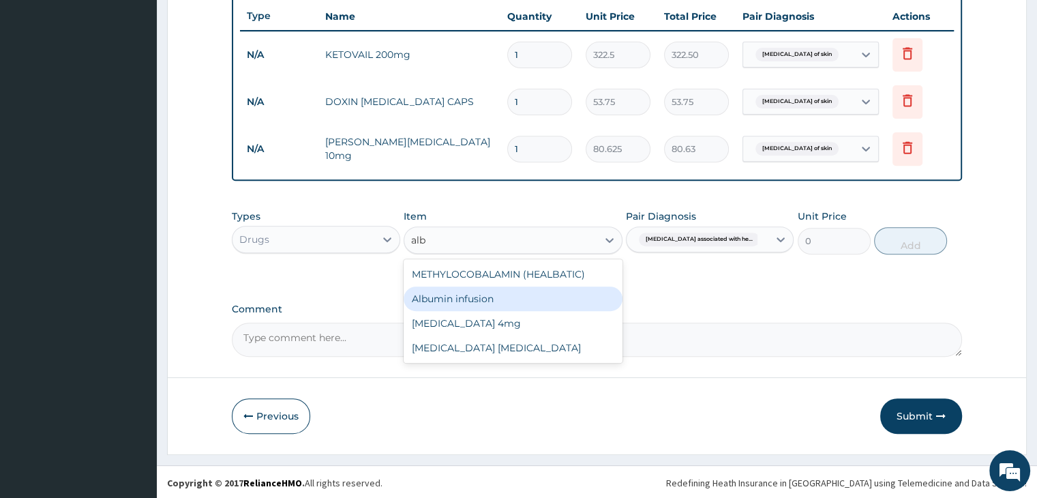
type input "alb"
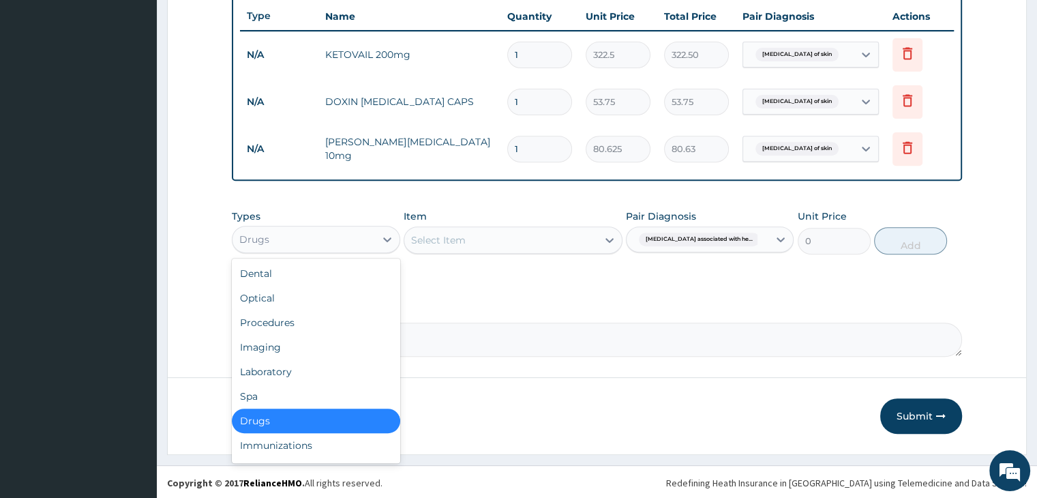
click at [346, 241] on div "Drugs" at bounding box center [303, 239] width 142 height 22
click at [301, 320] on div "Procedures" at bounding box center [316, 322] width 168 height 25
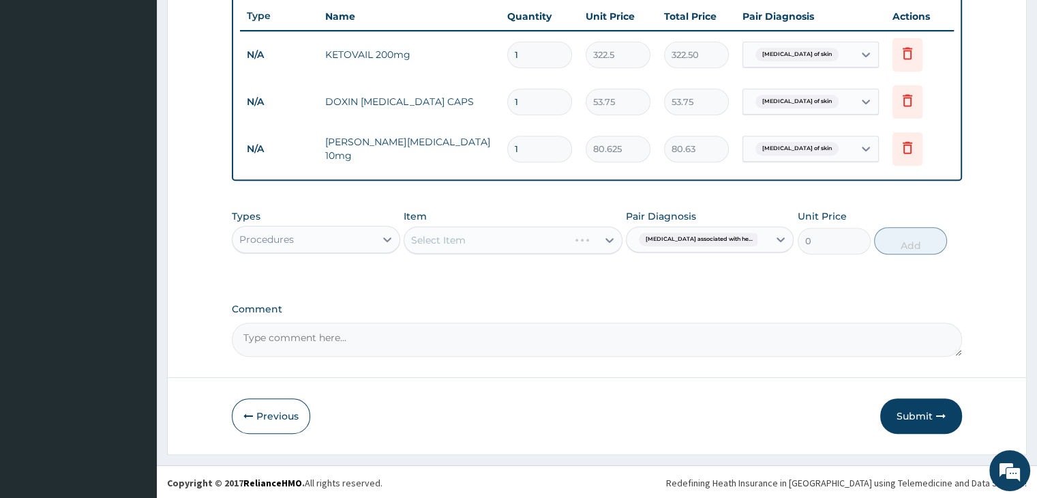
click at [551, 237] on div "Select Item" at bounding box center [513, 239] width 219 height 27
click at [551, 237] on div "Select Item" at bounding box center [500, 240] width 193 height 22
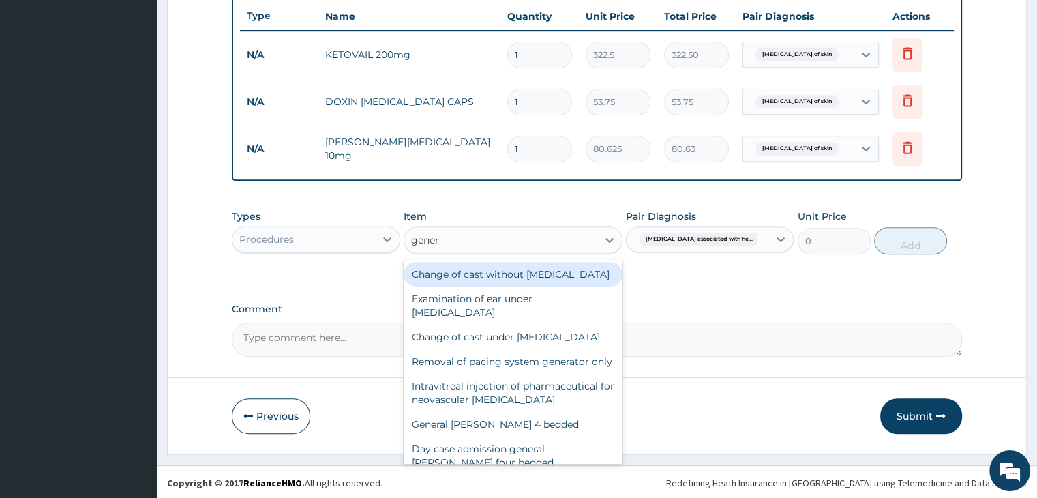
type input "genera"
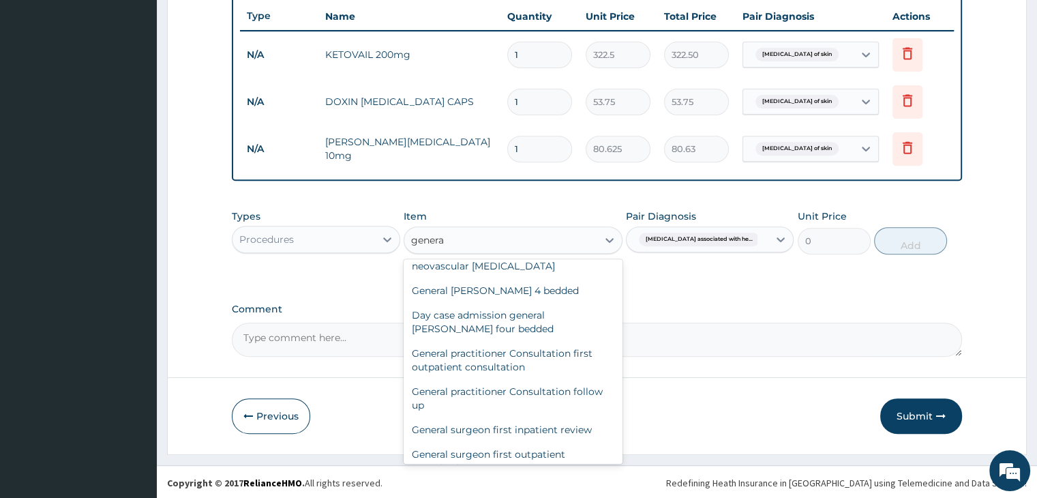
scroll to position [136, 0]
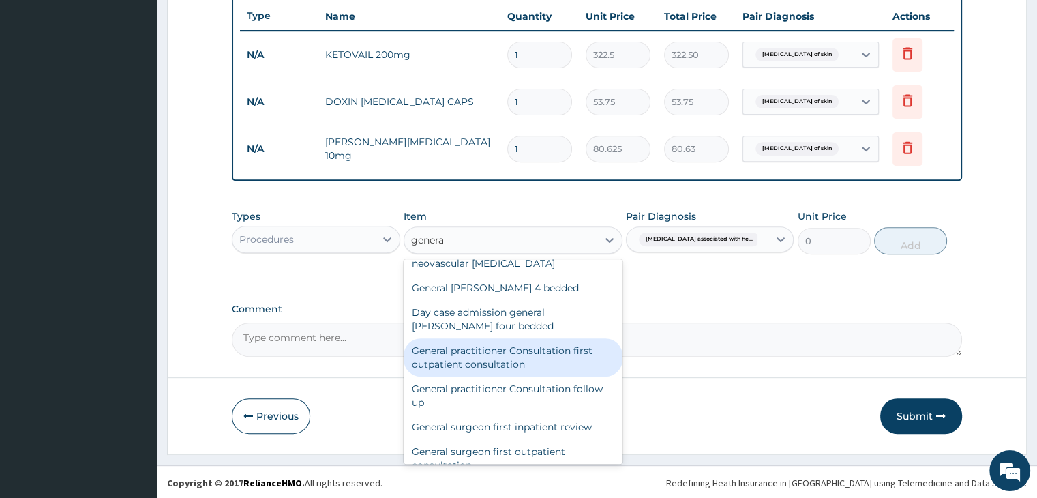
click at [492, 376] on div "General practitioner Consultation first outpatient consultation" at bounding box center [513, 357] width 219 height 38
type input "3000"
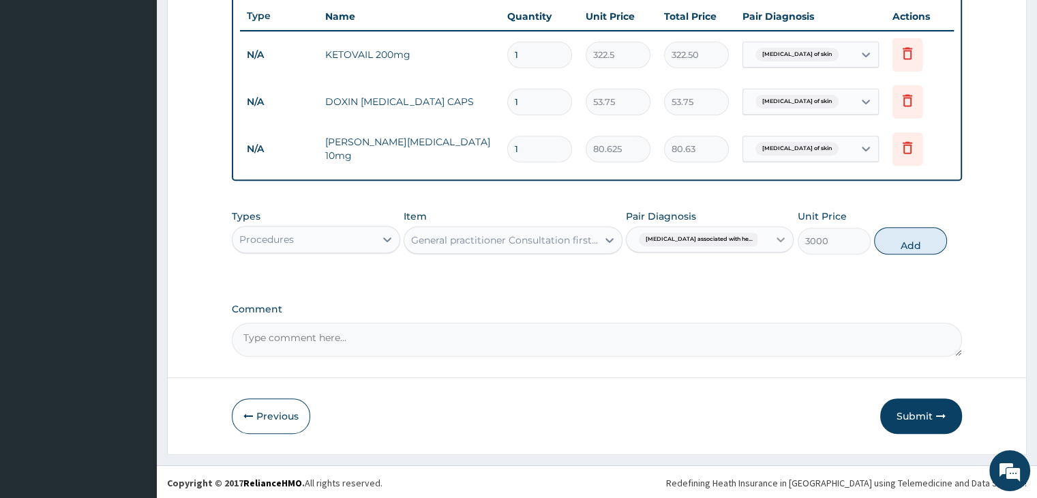
click at [778, 235] on icon at bounding box center [781, 239] width 14 height 14
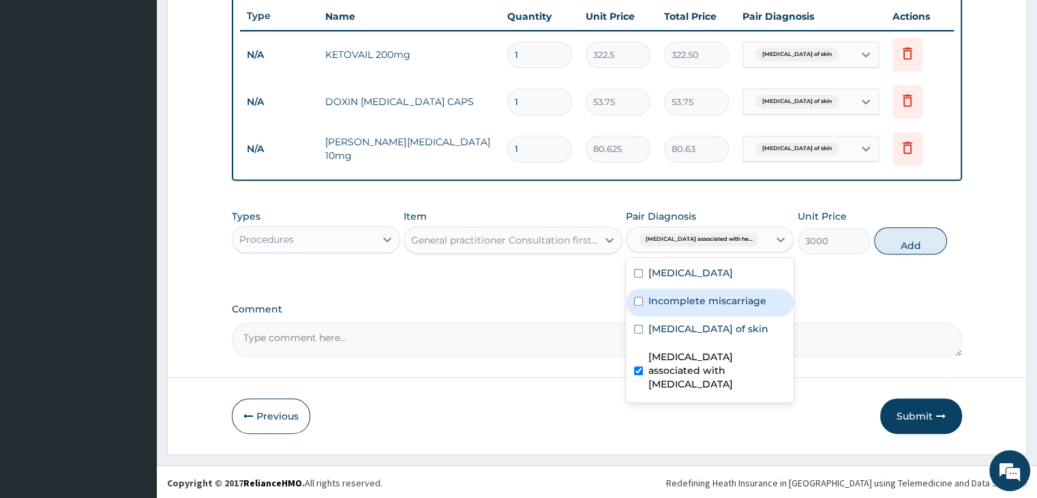
click at [692, 299] on label "Incomplete miscarriage" at bounding box center [707, 301] width 118 height 14
checkbox input "true"
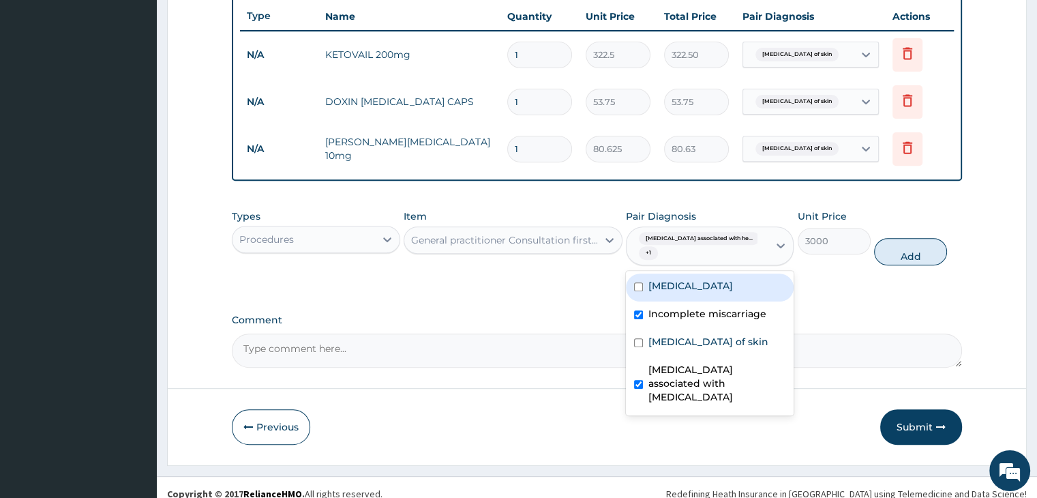
click at [695, 284] on div "[MEDICAL_DATA]" at bounding box center [710, 287] width 168 height 28
checkbox input "true"
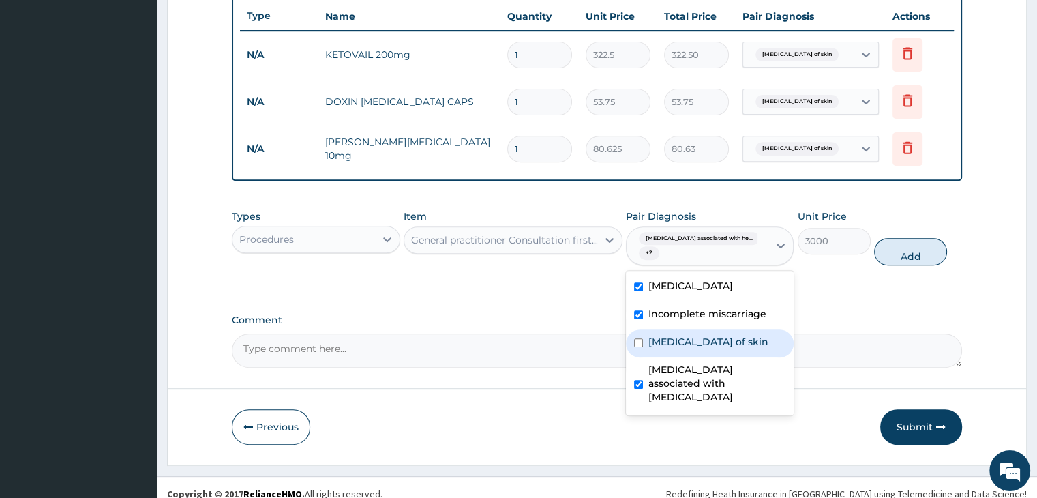
click at [702, 335] on label "Candidiasis of skin" at bounding box center [708, 342] width 120 height 14
checkbox input "true"
click at [679, 378] on label "Arthropathy associated with helminthiasis" at bounding box center [716, 383] width 137 height 41
checkbox input "false"
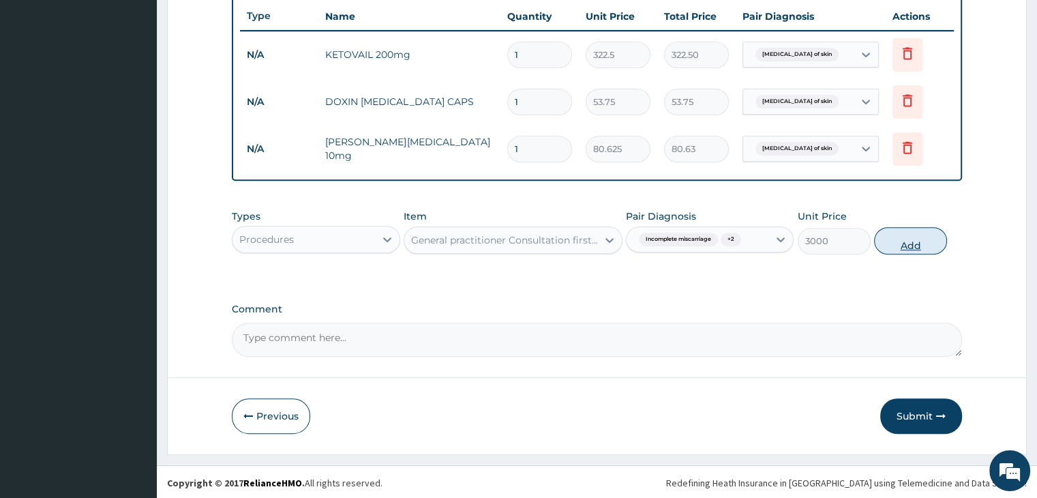
click at [905, 241] on button "Add" at bounding box center [910, 240] width 73 height 27
type input "0"
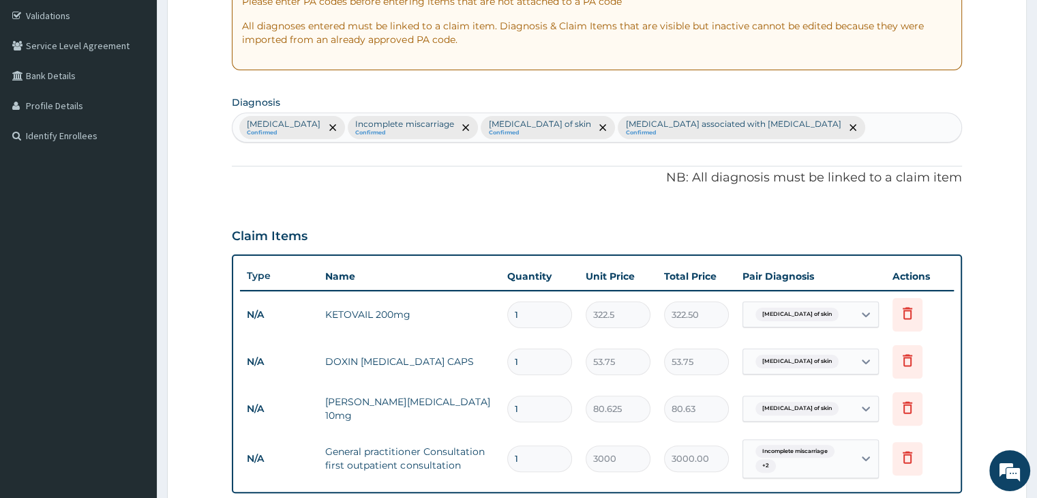
scroll to position [240, 0]
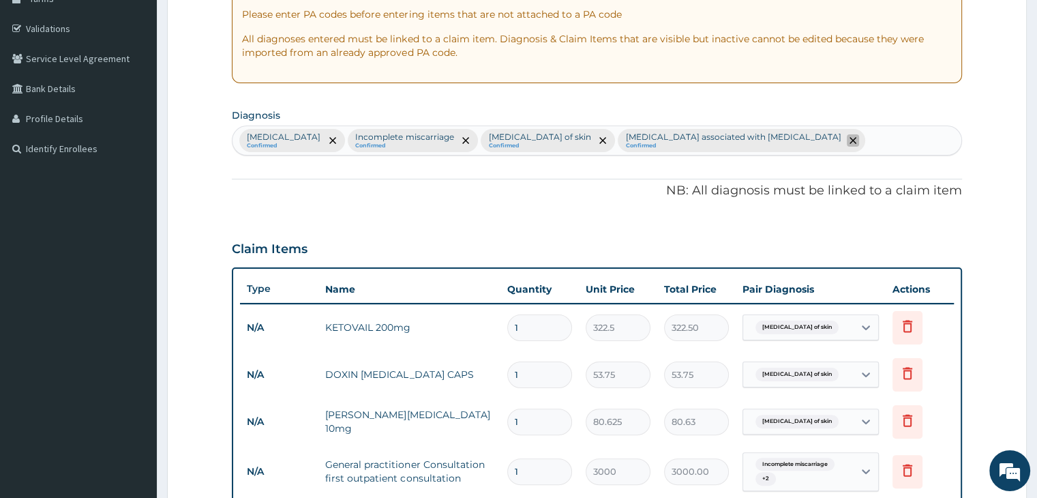
click at [849, 140] on icon "remove selection option" at bounding box center [852, 140] width 7 height 7
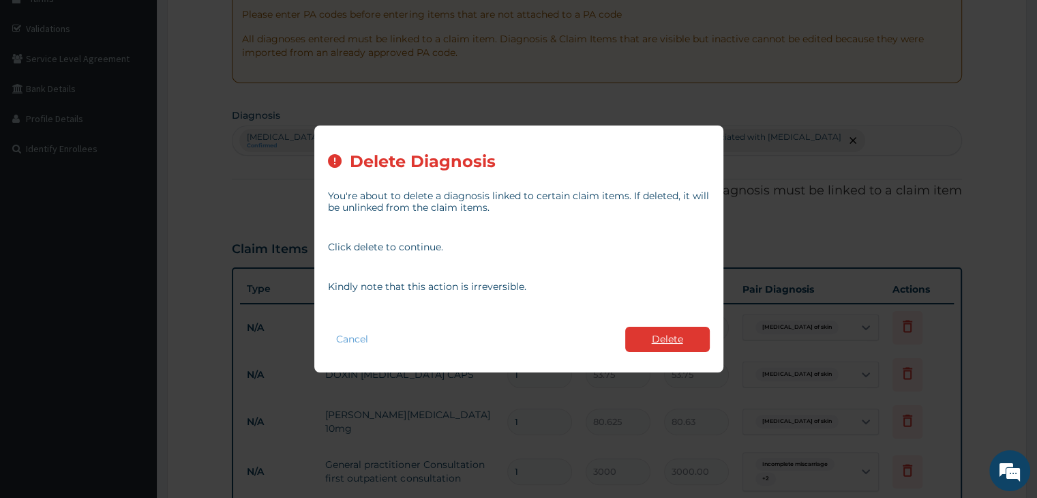
click at [678, 335] on button "Delete" at bounding box center [667, 338] width 85 height 25
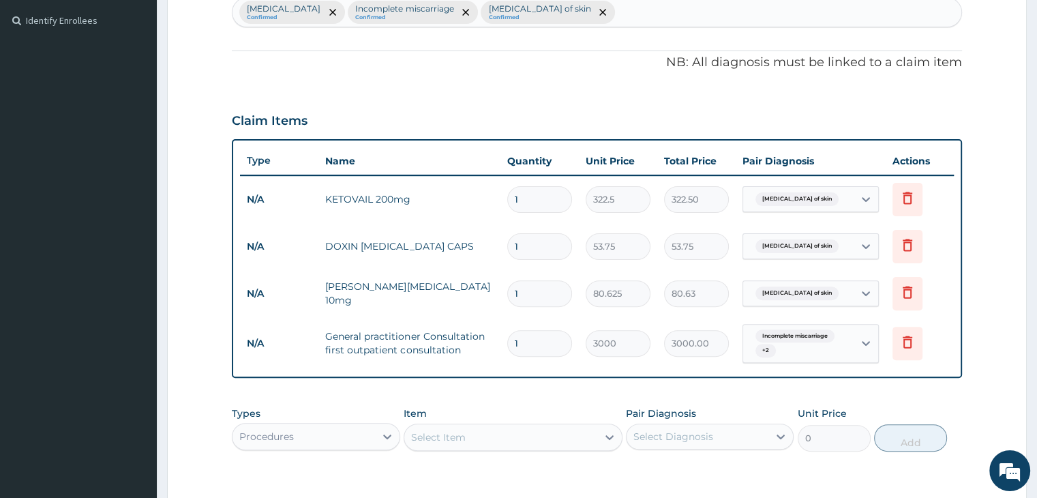
scroll to position [376, 0]
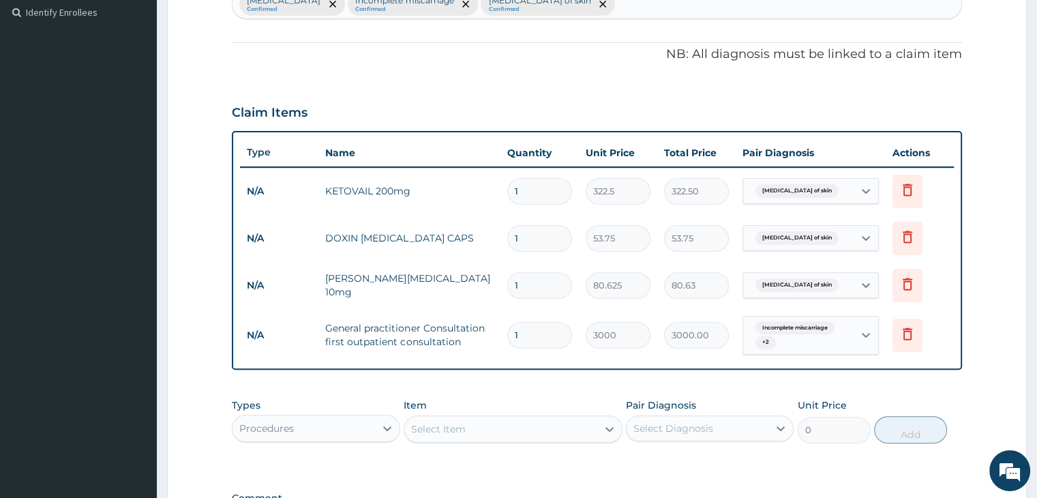
click at [543, 193] on input "1" at bounding box center [539, 191] width 65 height 27
type input "10"
type input "3225.00"
type input "10"
click at [549, 238] on input "1" at bounding box center [539, 238] width 65 height 27
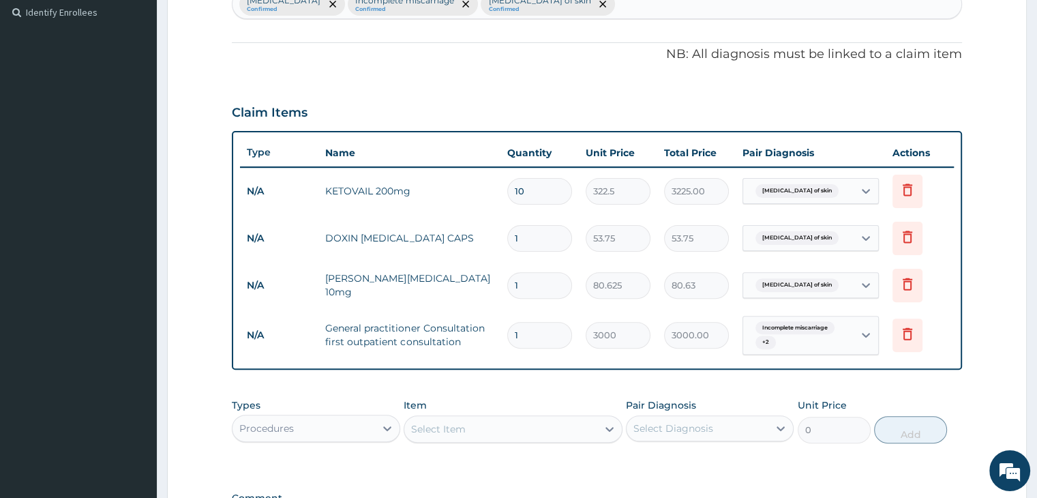
type input "10"
type input "537.50"
type input "10"
click at [530, 284] on input "1" at bounding box center [539, 285] width 65 height 27
type input "10"
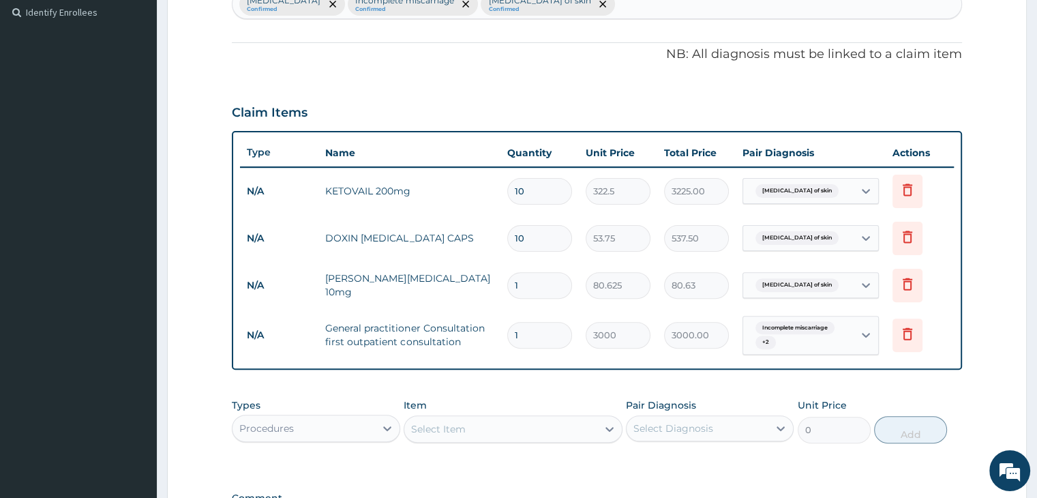
type input "806.25"
type input "10"
click at [526, 61] on p "NB: All diagnosis must be linked to a claim item" at bounding box center [596, 55] width 729 height 18
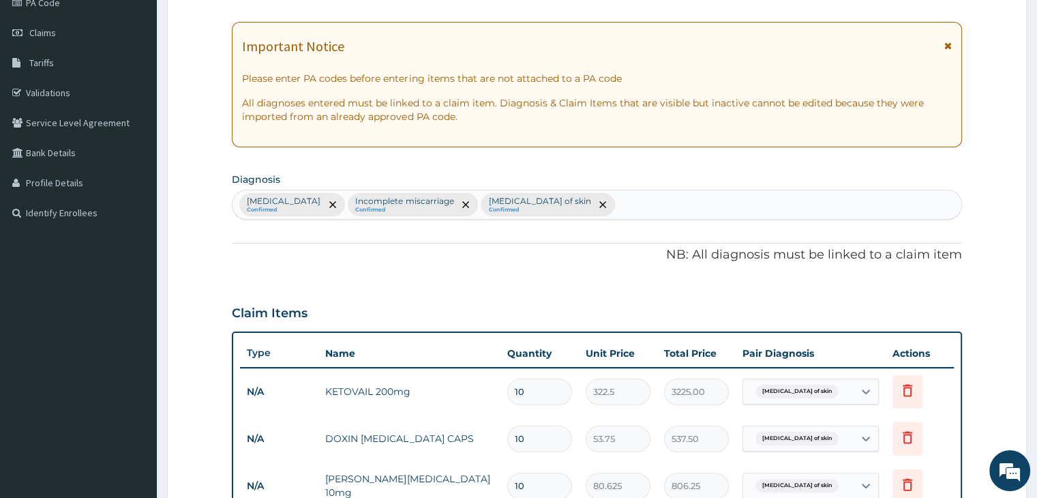
scroll to position [172, 0]
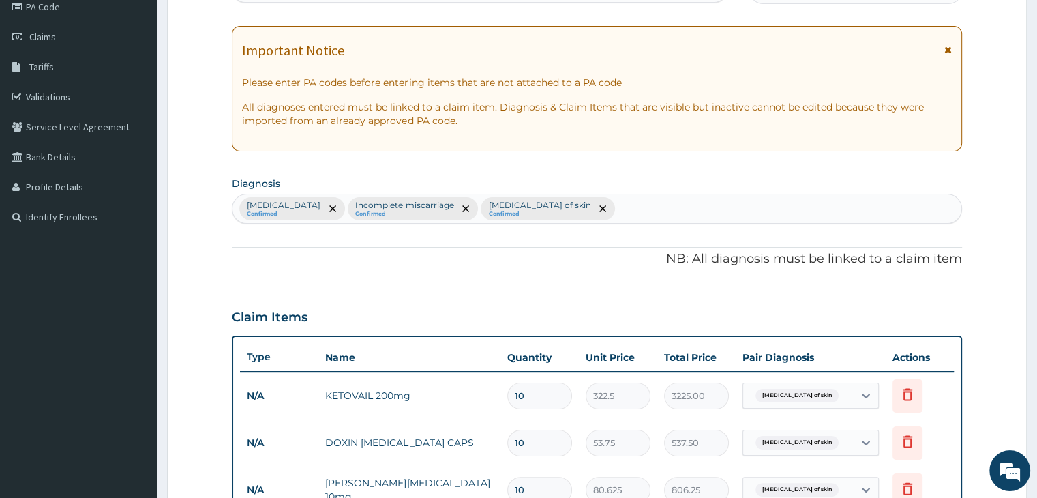
click at [570, 287] on div "PA Code / Prescription Code Enter Code(Secondary Care Only) Encounter Date 03-0…" at bounding box center [596, 353] width 729 height 791
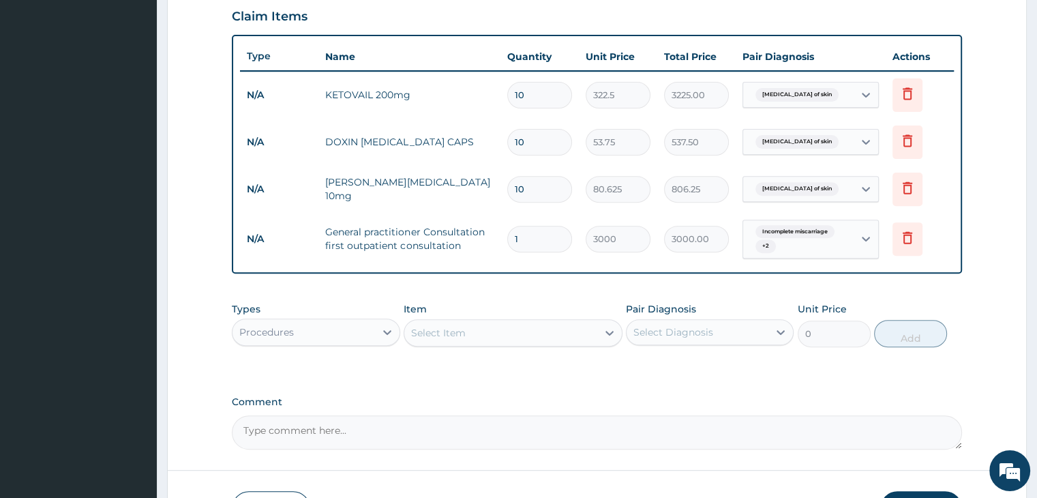
scroll to position [564, 0]
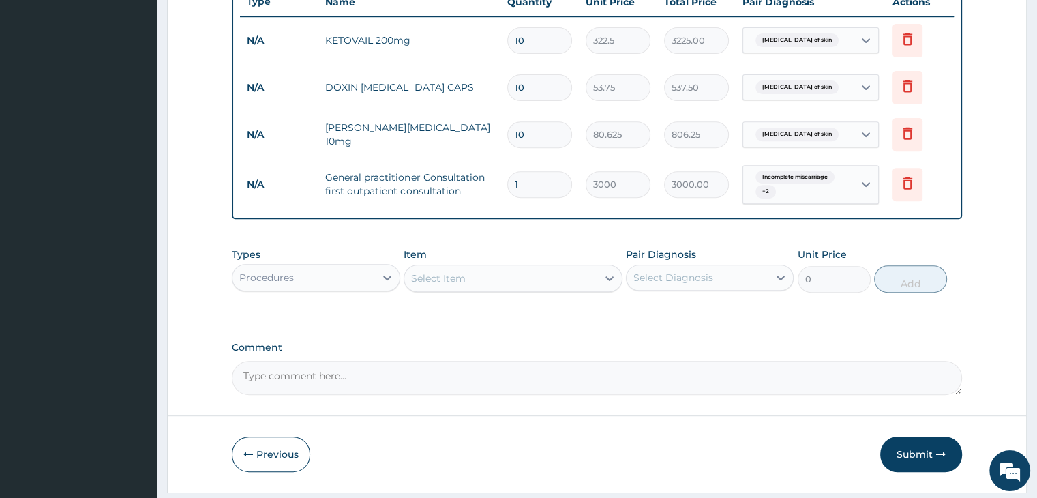
scroll to position [496, 0]
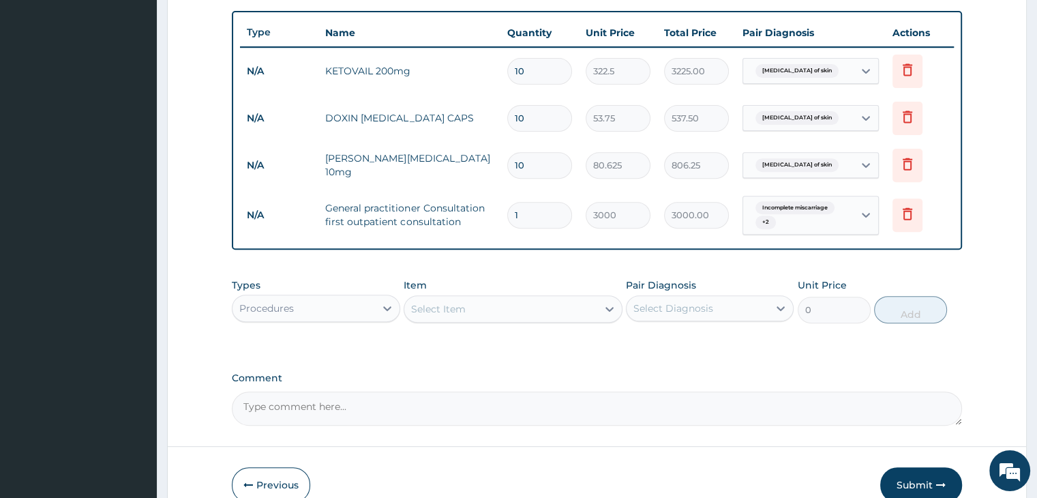
click at [620, 337] on div "Types Procedures Item Select Item Pair Diagnosis Select Diagnosis Unit Price 0 …" at bounding box center [596, 310] width 729 height 79
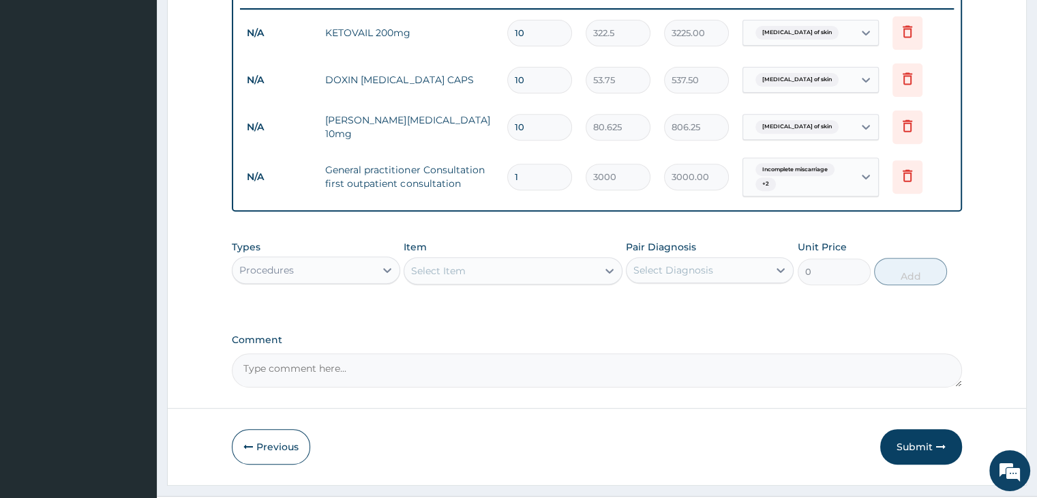
scroll to position [564, 0]
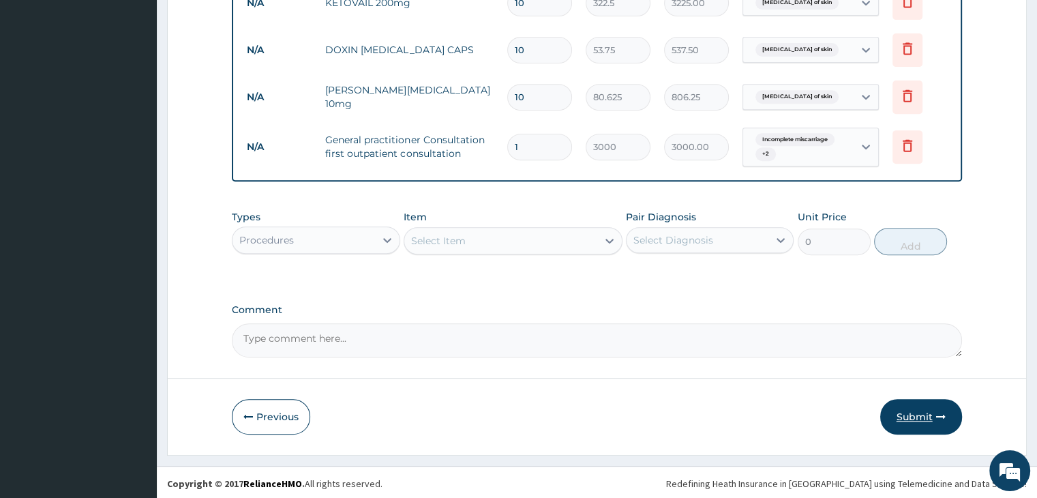
click at [919, 410] on button "Submit" at bounding box center [921, 416] width 82 height 35
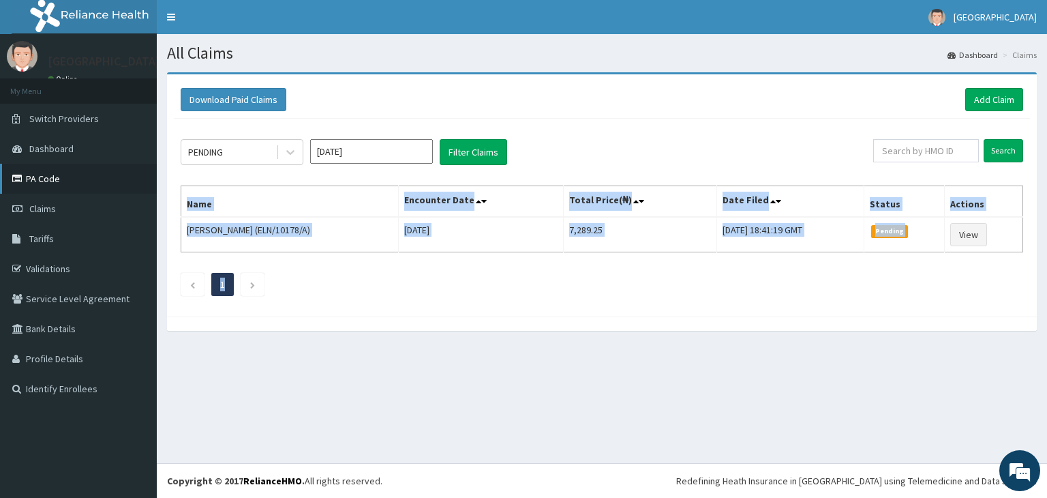
click at [55, 178] on link "PA Code" at bounding box center [78, 179] width 157 height 30
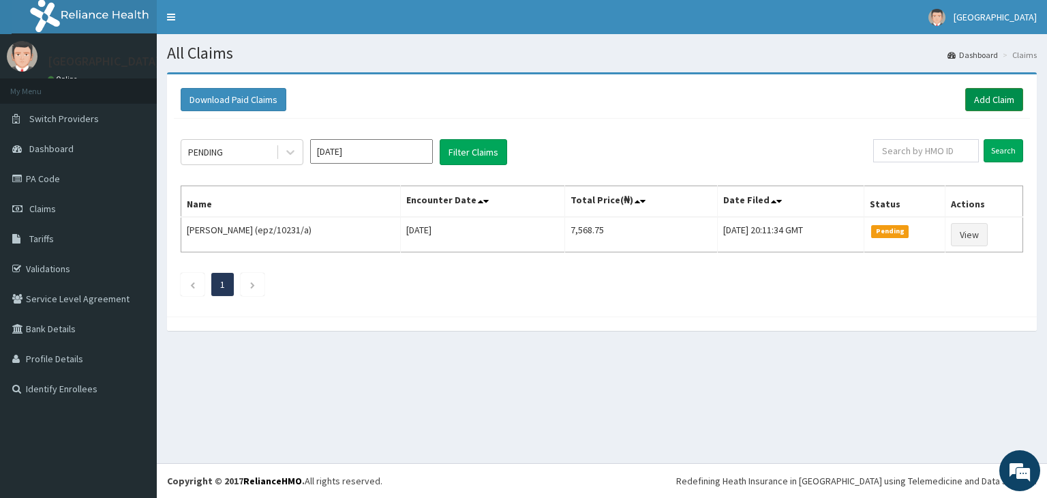
click at [994, 96] on link "Add Claim" at bounding box center [994, 99] width 58 height 23
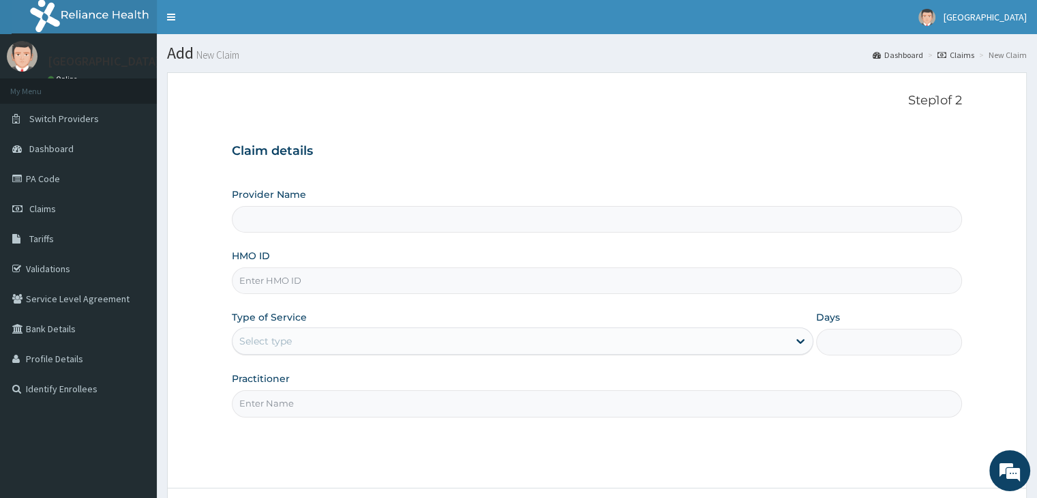
type input "[GEOGRAPHIC_DATA]"
click at [493, 281] on input "HMO ID" at bounding box center [596, 280] width 729 height 27
type input "SRH/10184/A"
click at [285, 281] on input "SRH/10184/A" at bounding box center [596, 280] width 729 height 27
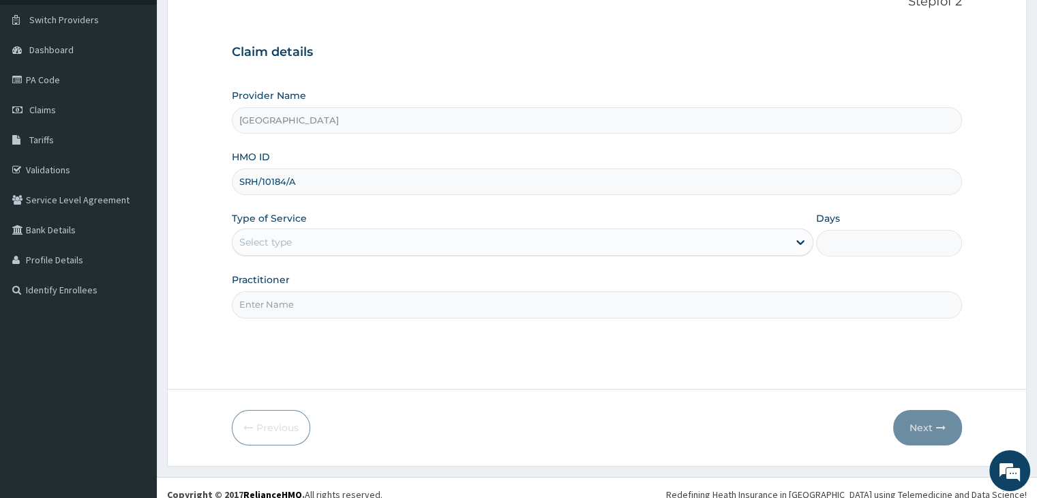
scroll to position [112, 0]
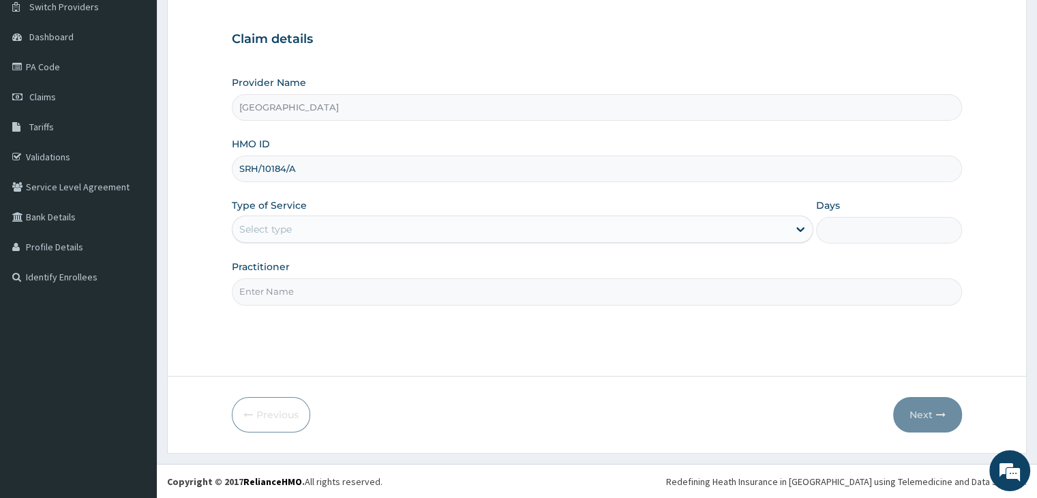
click at [472, 233] on div "Select type" at bounding box center [509, 229] width 555 height 22
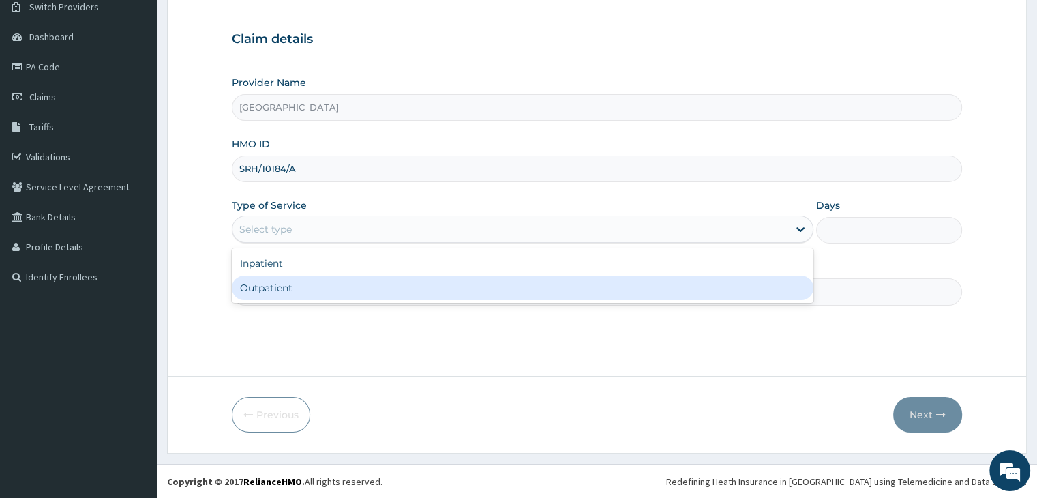
click at [463, 290] on div "Outpatient" at bounding box center [522, 287] width 581 height 25
type input "1"
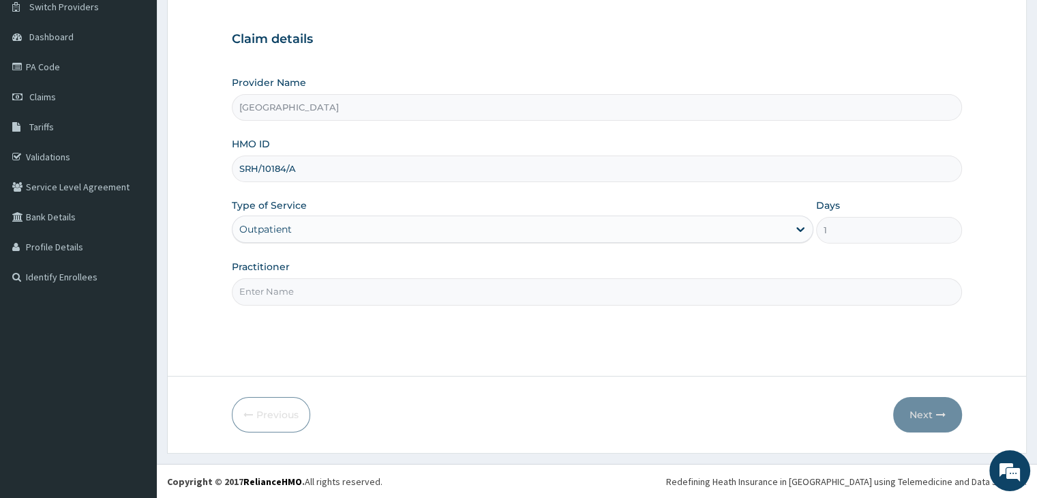
click at [521, 298] on input "Practitioner" at bounding box center [596, 291] width 729 height 27
type input "[PERSON_NAME]"
click at [922, 412] on button "Next" at bounding box center [927, 414] width 69 height 35
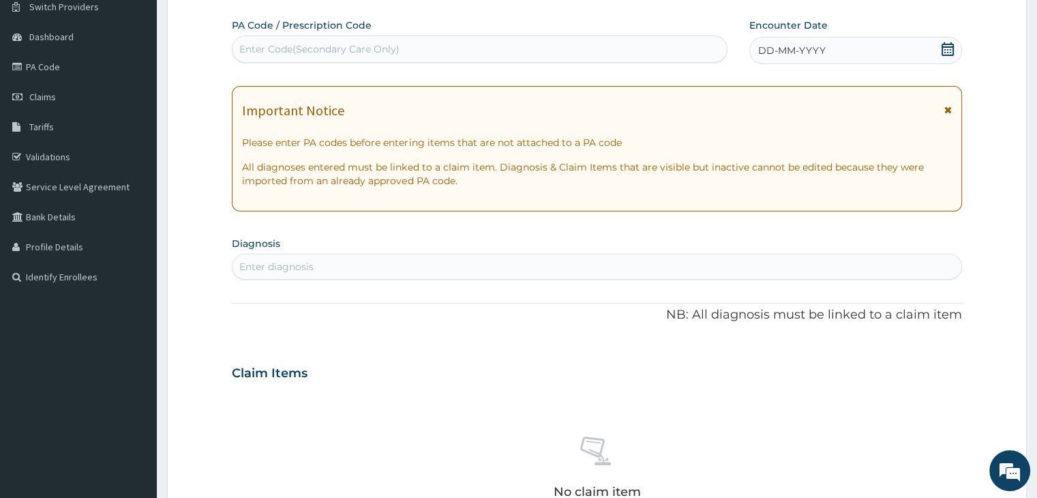
click at [946, 52] on icon at bounding box center [948, 49] width 14 height 14
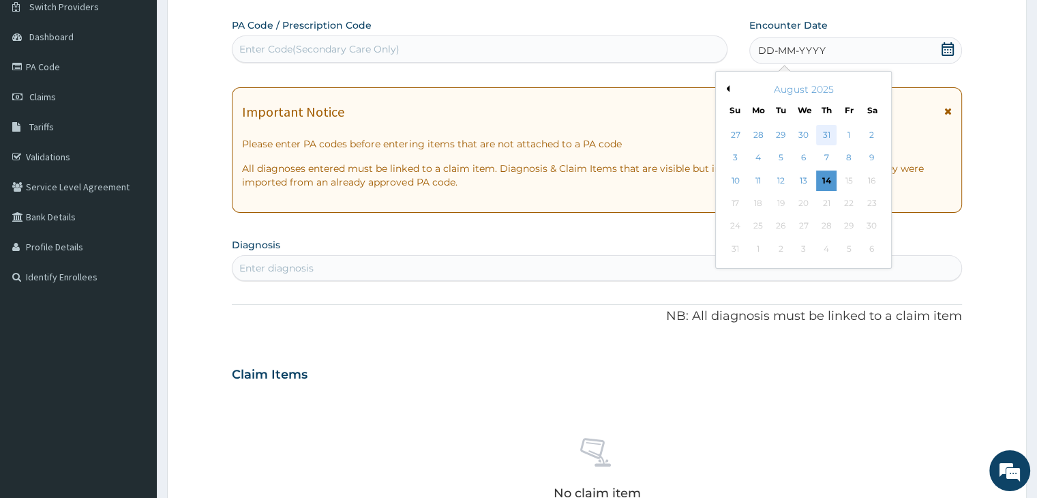
click at [826, 133] on div "31" at bounding box center [826, 135] width 20 height 20
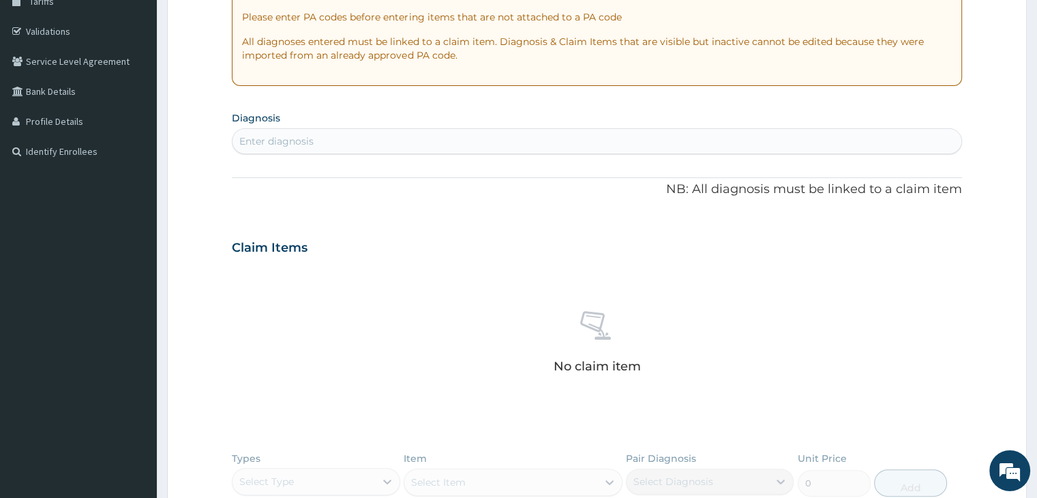
scroll to position [248, 0]
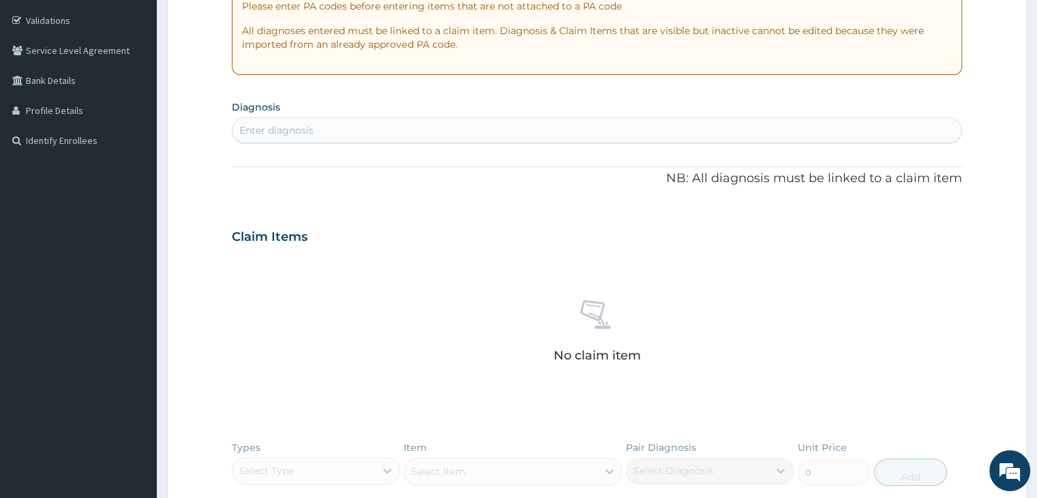
click at [501, 132] on div "Enter diagnosis" at bounding box center [596, 130] width 728 height 22
type input "[MEDICAL_DATA]"
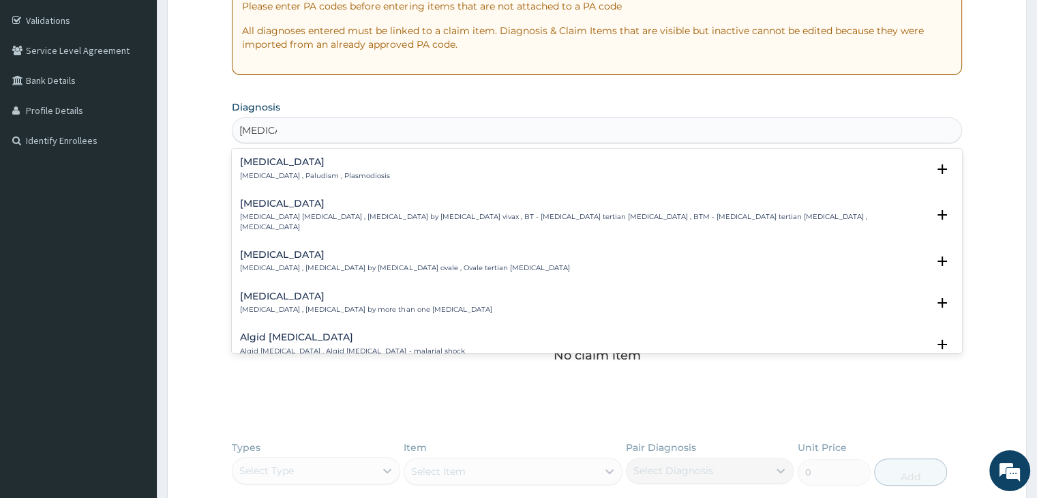
click at [277, 171] on p "[MEDICAL_DATA] , Paludism , Plasmodiosis" at bounding box center [315, 176] width 150 height 10
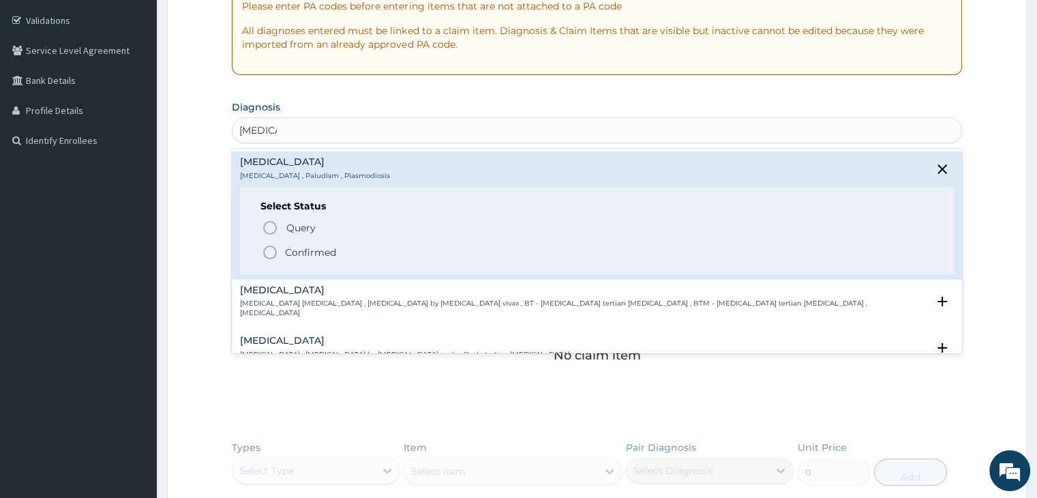
click at [273, 251] on icon "status option filled" at bounding box center [270, 252] width 16 height 16
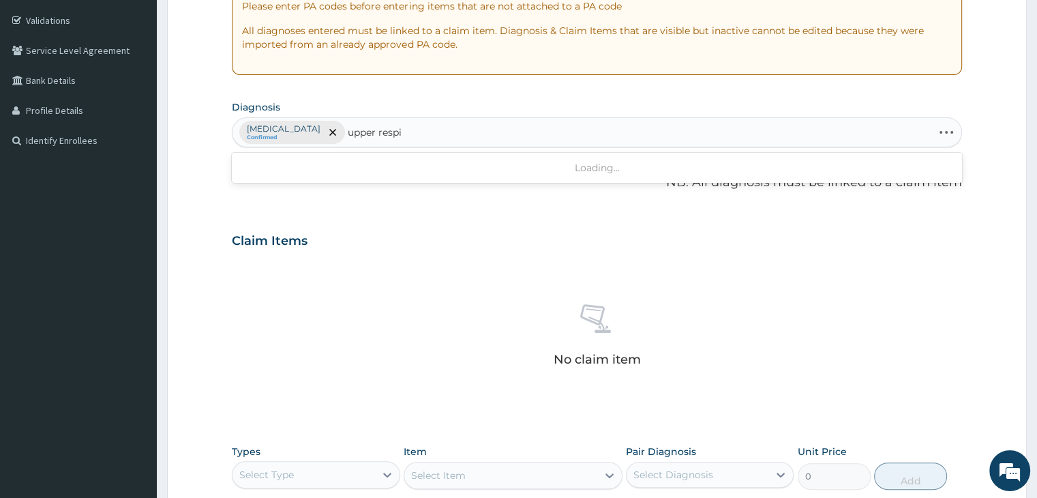
type input "upper respir"
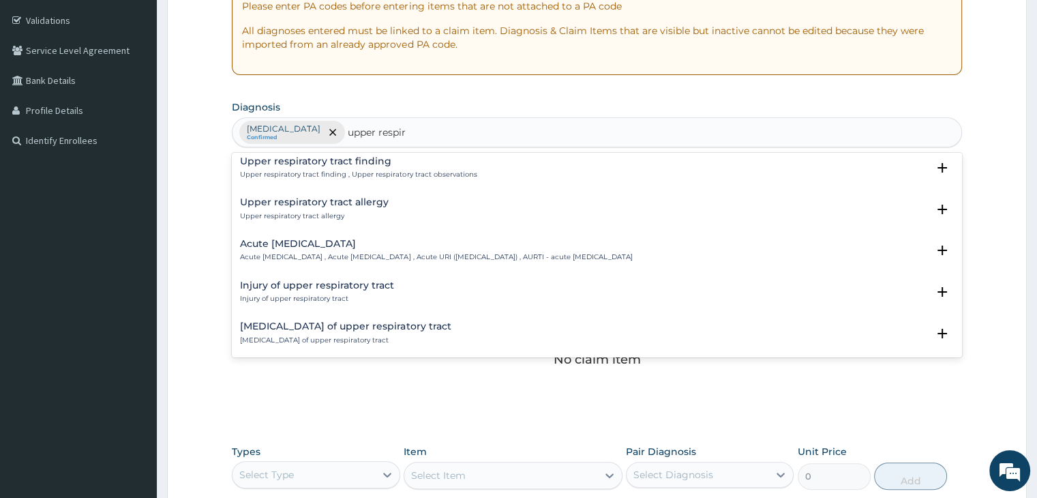
scroll to position [68, 0]
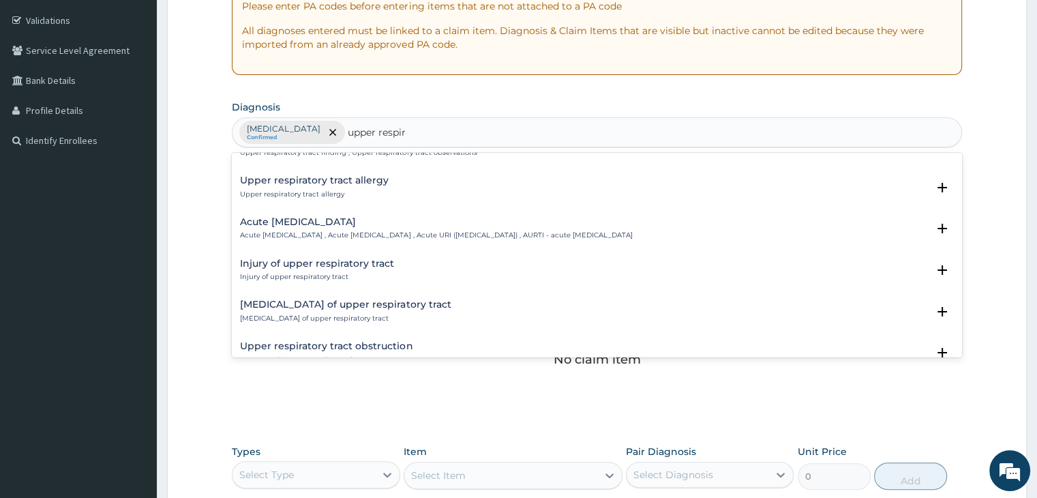
click at [376, 230] on p "Acute upper respiratory infection , Acute upper respiratory tract infection , A…" at bounding box center [436, 235] width 392 height 10
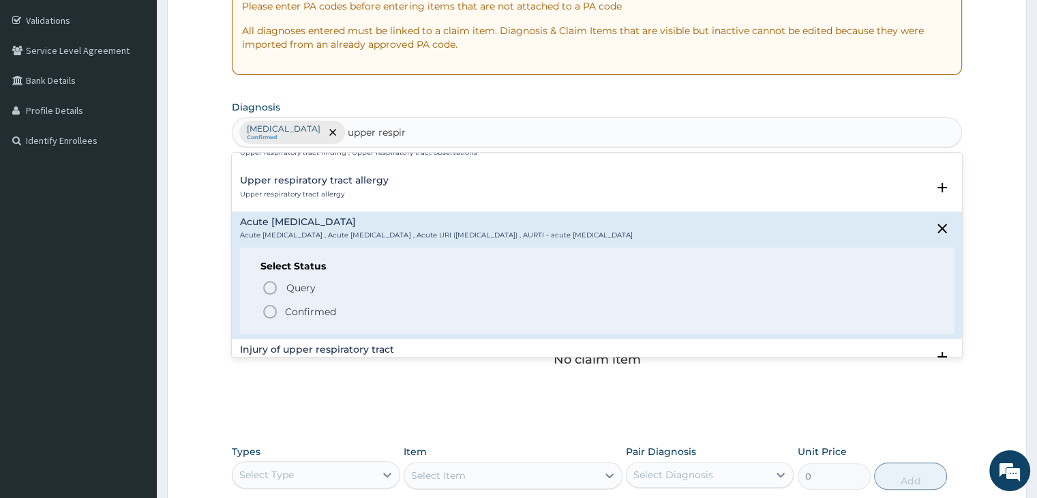
click at [273, 311] on icon "status option filled" at bounding box center [270, 311] width 16 height 16
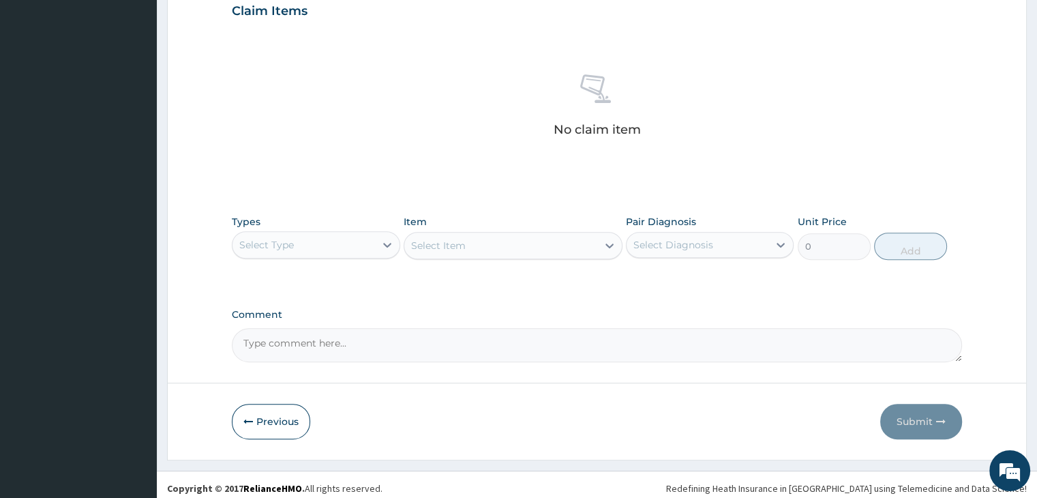
scroll to position [484, 0]
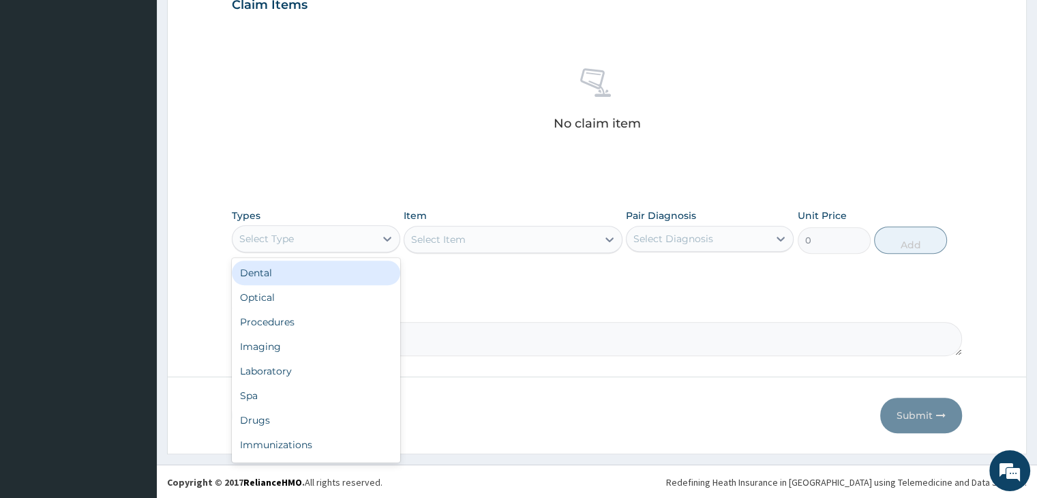
click at [337, 232] on div "Select Type" at bounding box center [303, 239] width 142 height 22
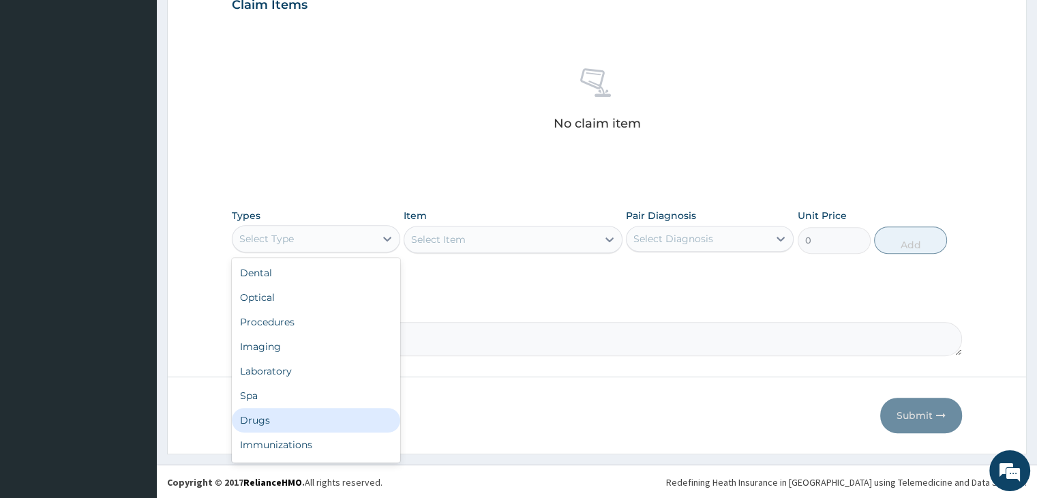
click at [298, 421] on div "Drugs" at bounding box center [316, 420] width 168 height 25
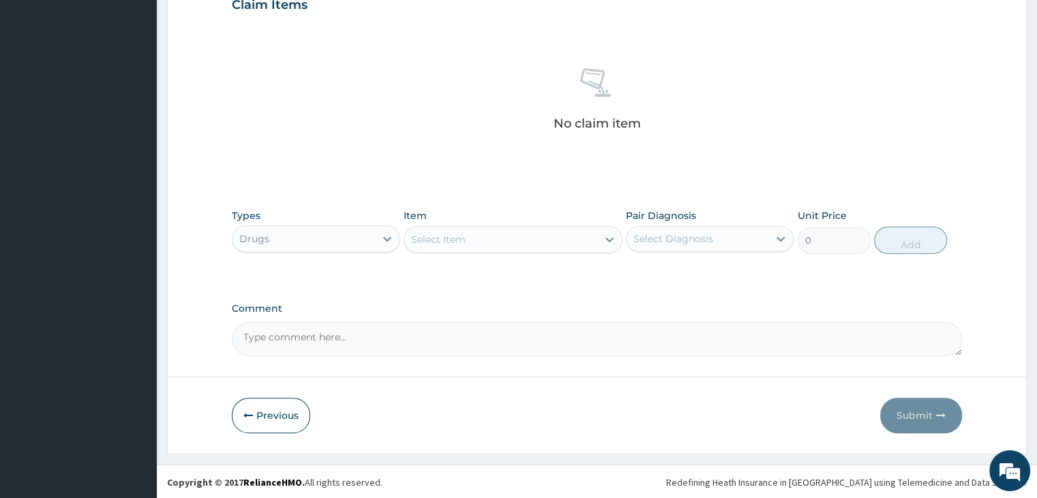
click at [552, 243] on div "Select Item" at bounding box center [500, 239] width 193 height 22
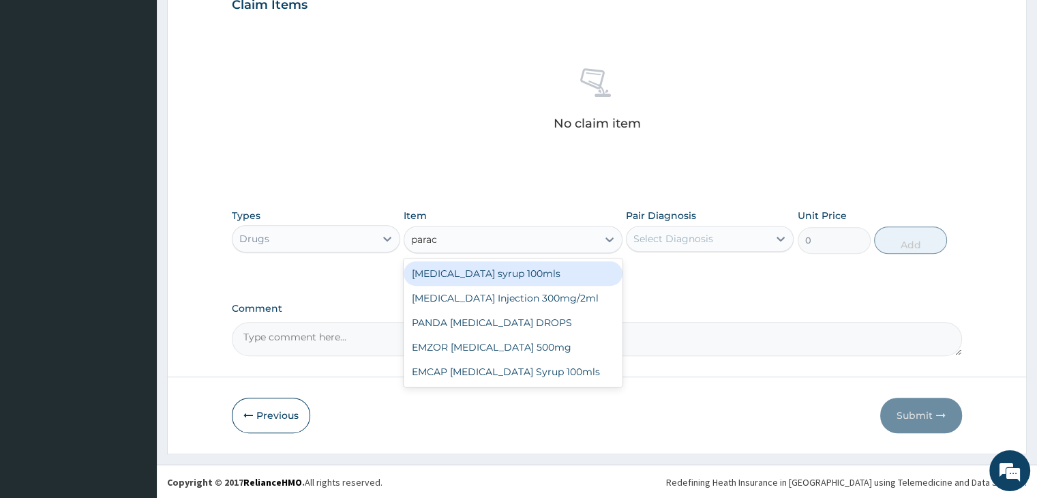
type input "parace"
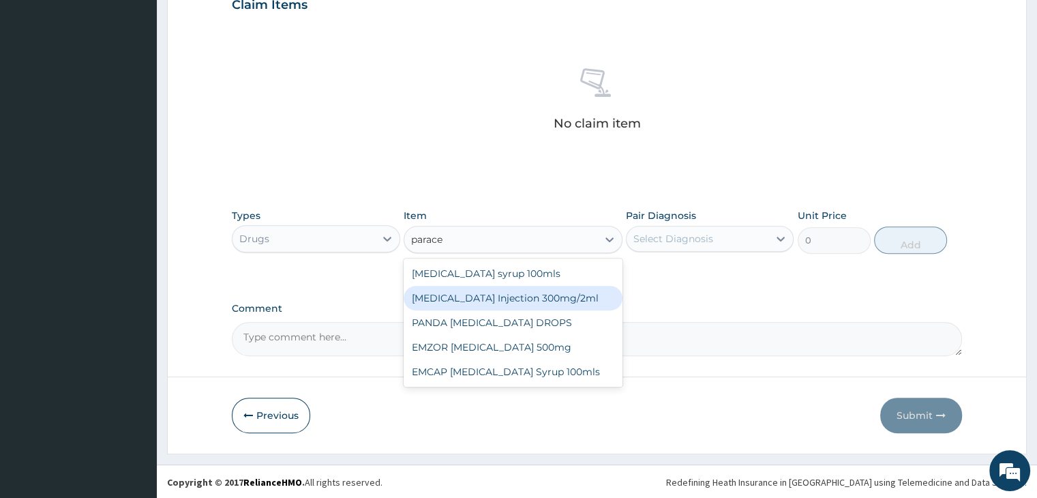
click at [519, 296] on div "[MEDICAL_DATA] Injection 300mg/2ml" at bounding box center [513, 298] width 219 height 25
type input "236.5"
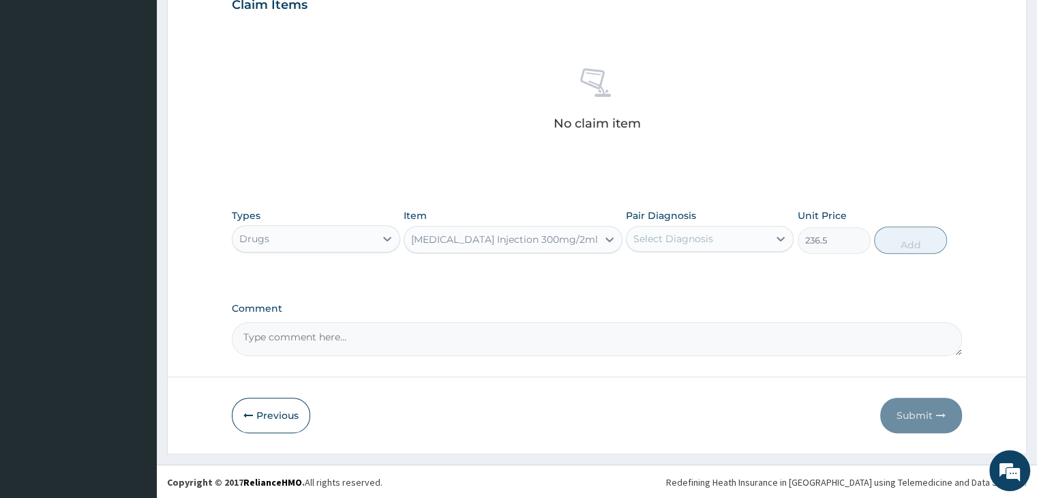
click at [710, 238] on div "Select Diagnosis" at bounding box center [673, 239] width 80 height 14
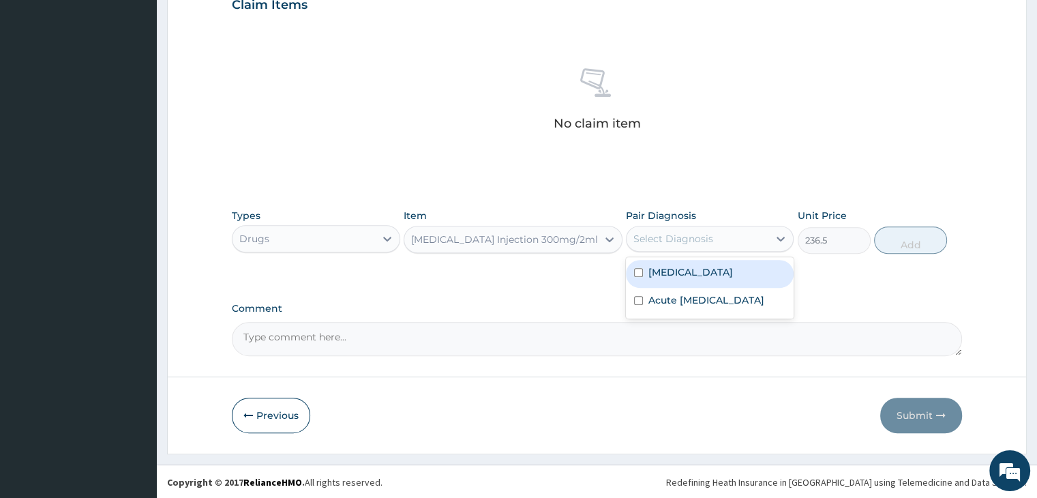
click at [701, 275] on div "[MEDICAL_DATA]" at bounding box center [710, 274] width 168 height 28
checkbox input "true"
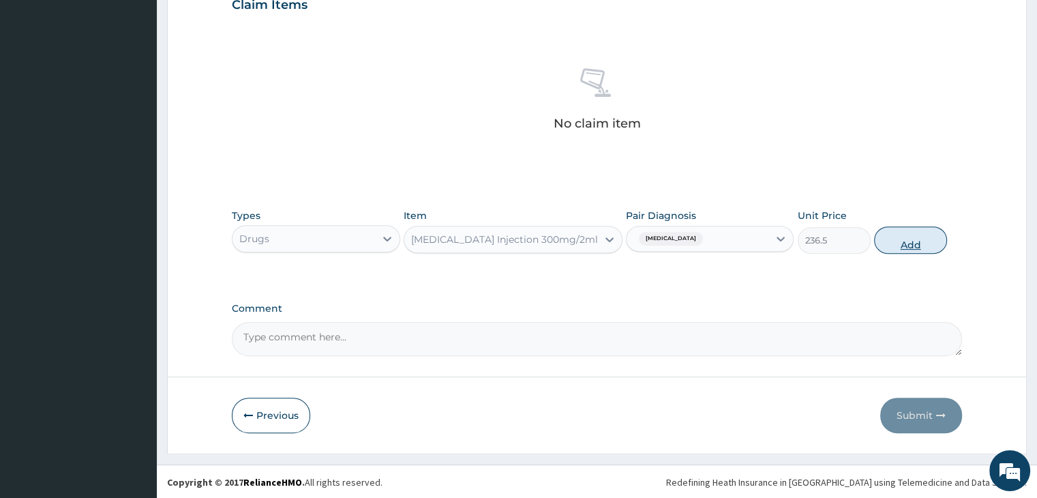
click at [913, 246] on button "Add" at bounding box center [910, 239] width 73 height 27
type input "0"
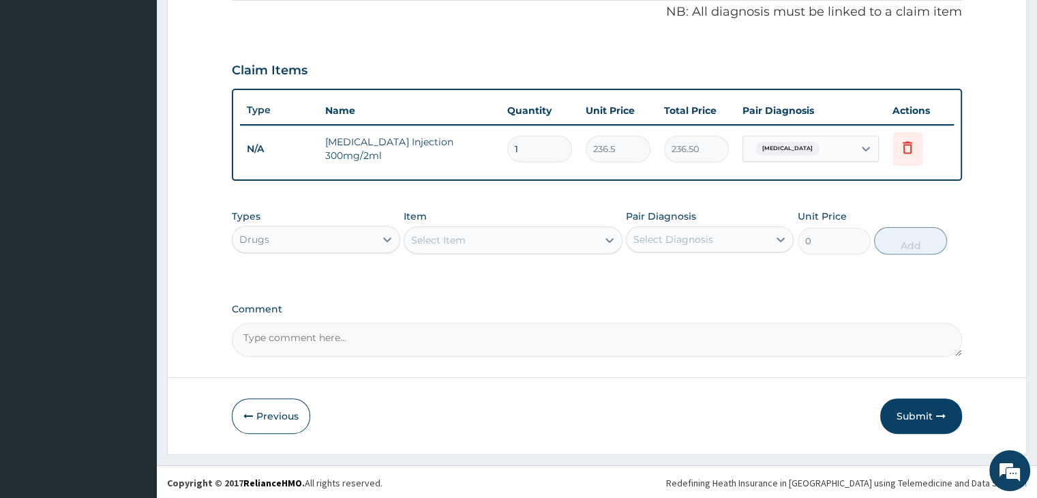
click at [511, 234] on div "Select Item" at bounding box center [500, 240] width 193 height 22
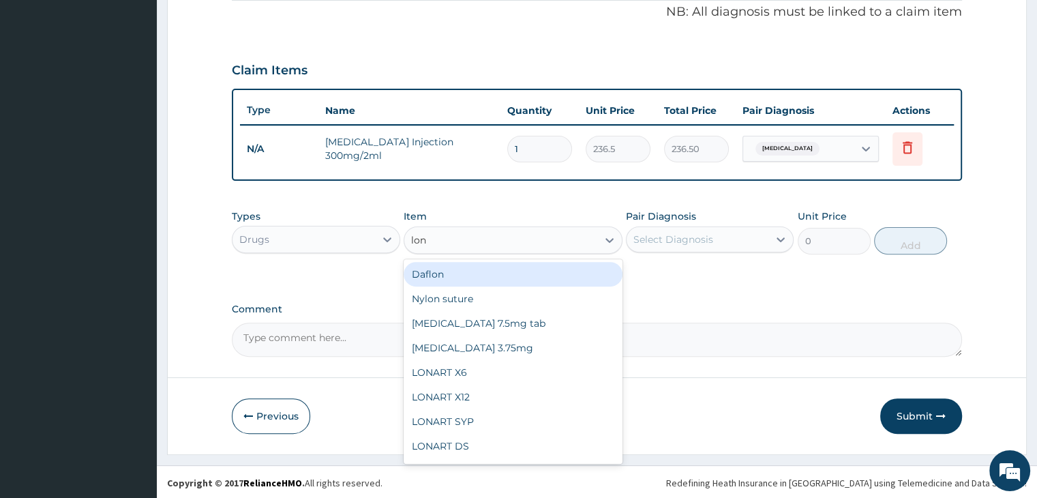
type input "[PERSON_NAME]"
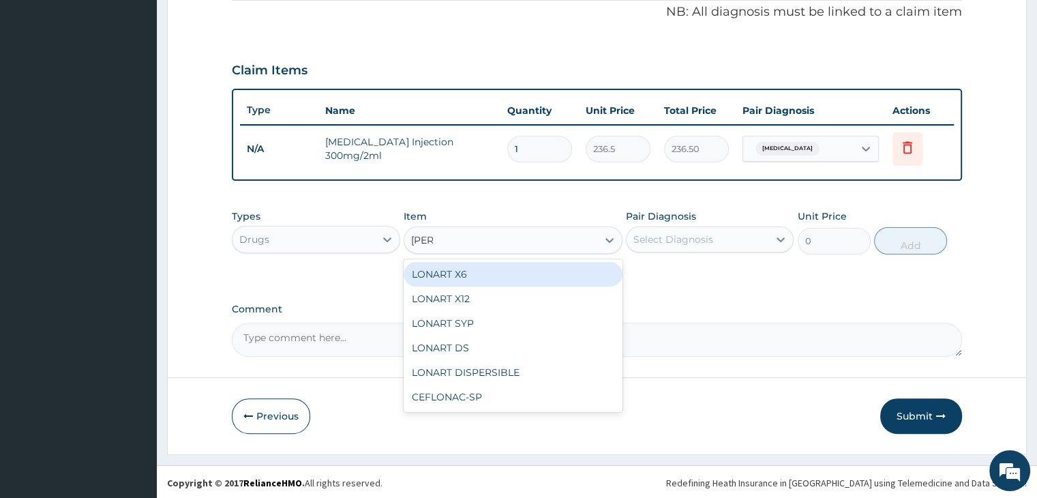
click at [504, 276] on div "LONART X6" at bounding box center [513, 274] width 219 height 25
type input "430"
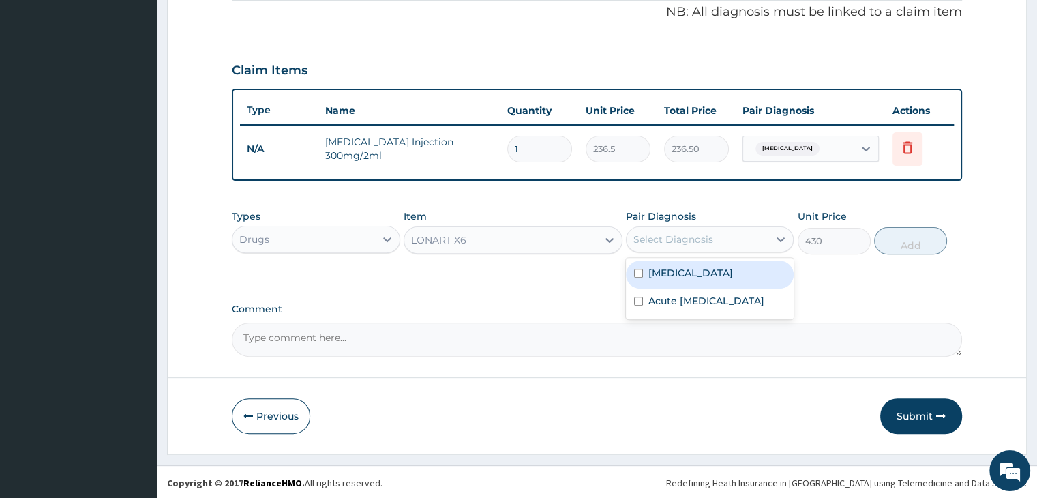
click at [725, 241] on div "Select Diagnosis" at bounding box center [697, 239] width 142 height 22
click at [719, 272] on div "[MEDICAL_DATA]" at bounding box center [710, 274] width 168 height 28
checkbox input "true"
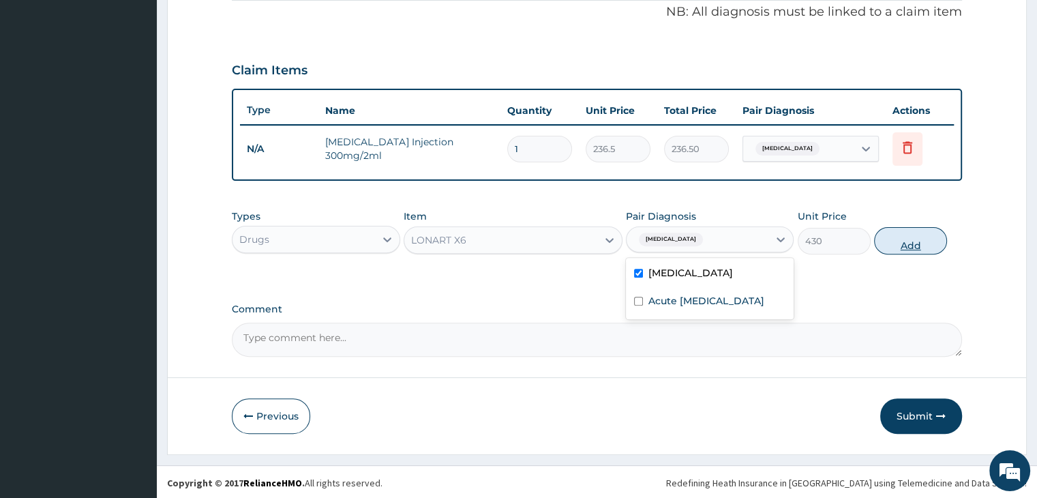
click at [918, 243] on button "Add" at bounding box center [910, 240] width 73 height 27
type input "0"
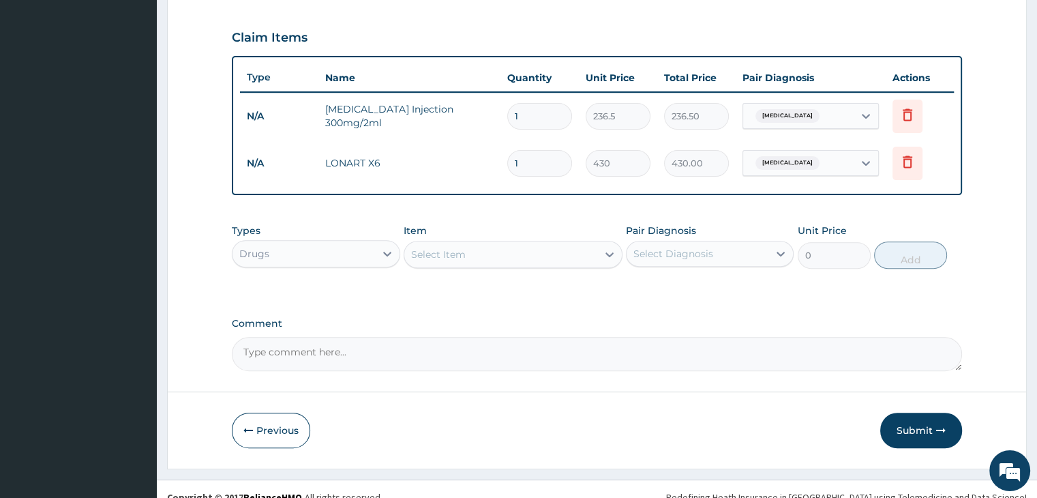
scroll to position [466, 0]
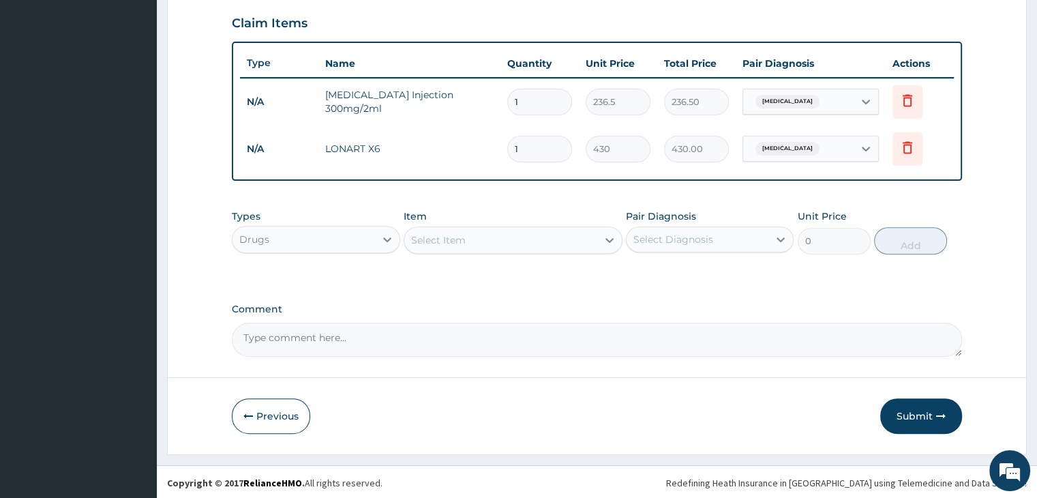
click at [483, 232] on div "Select Item" at bounding box center [500, 240] width 193 height 22
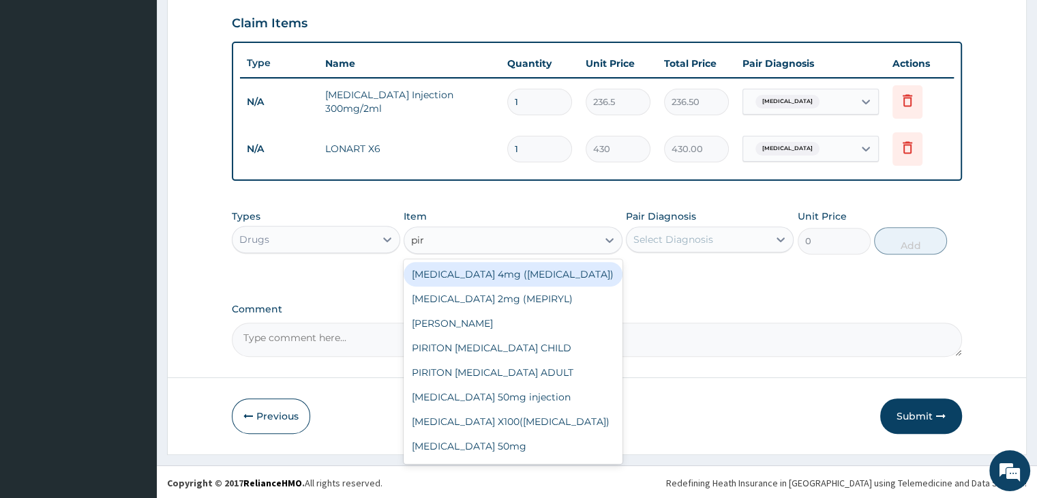
type input "piri"
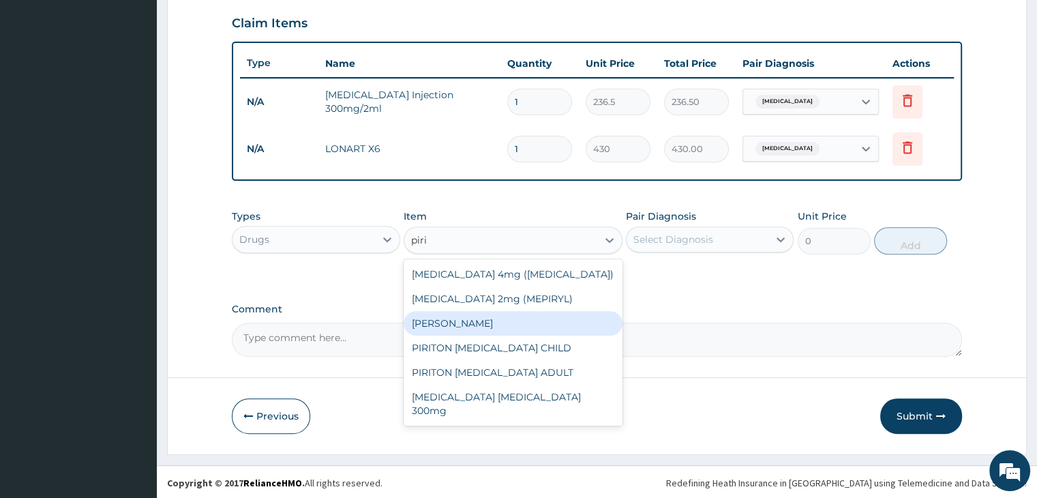
click at [537, 328] on div "PIRITON TAB EVANS" at bounding box center [513, 323] width 219 height 25
type input "21.5"
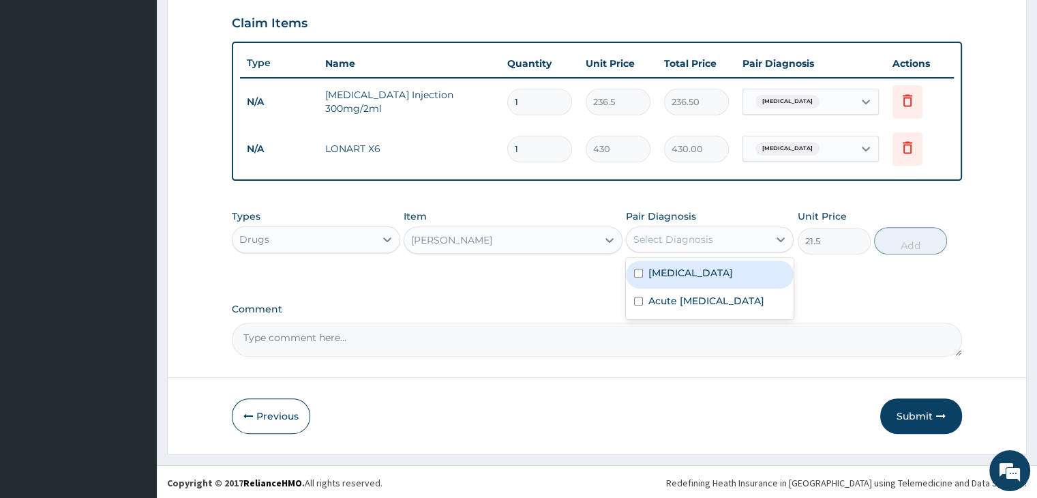
click at [731, 241] on div "Select Diagnosis" at bounding box center [697, 239] width 142 height 22
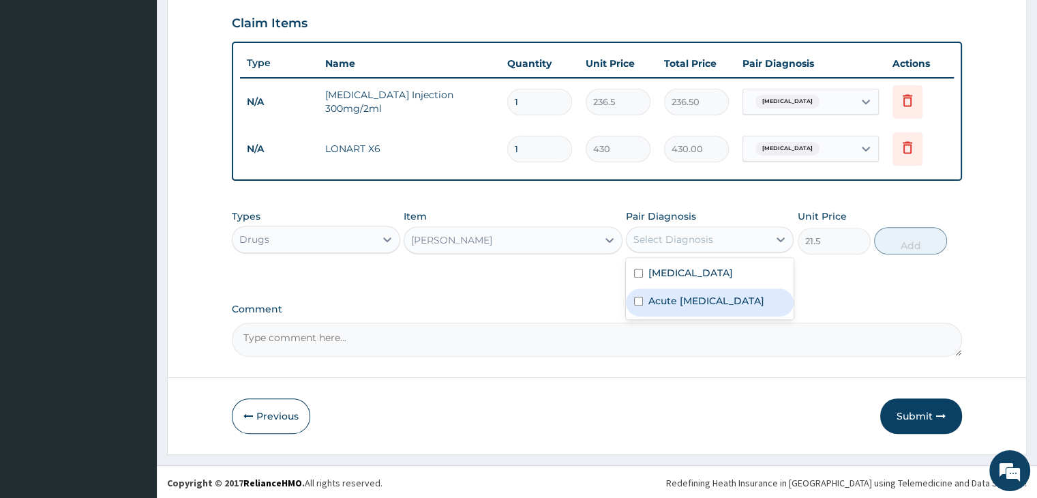
click at [709, 307] on label "Acute upper respiratory infection" at bounding box center [706, 301] width 116 height 14
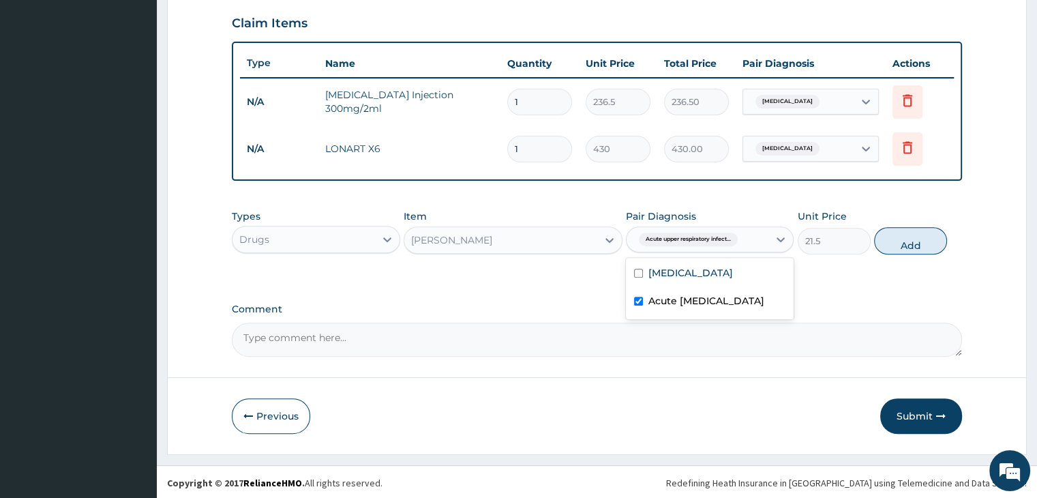
checkbox input "true"
click at [905, 242] on button "Add" at bounding box center [910, 240] width 73 height 27
type input "0"
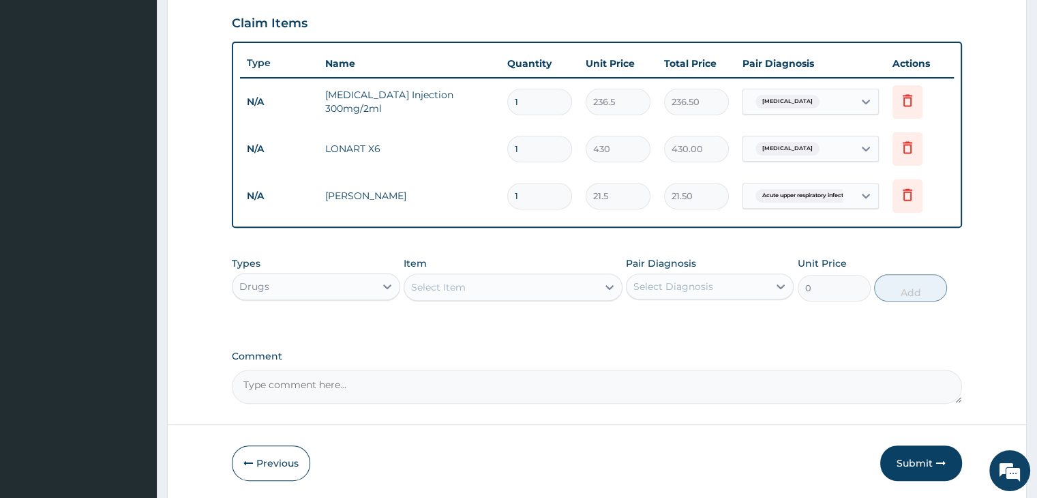
click at [533, 285] on div "Select Item" at bounding box center [500, 287] width 193 height 22
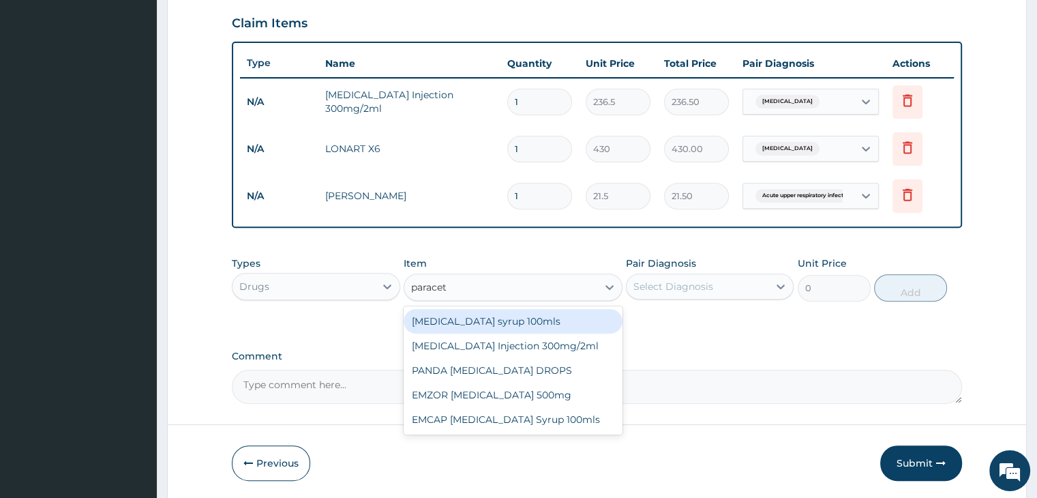
type input "paraceta"
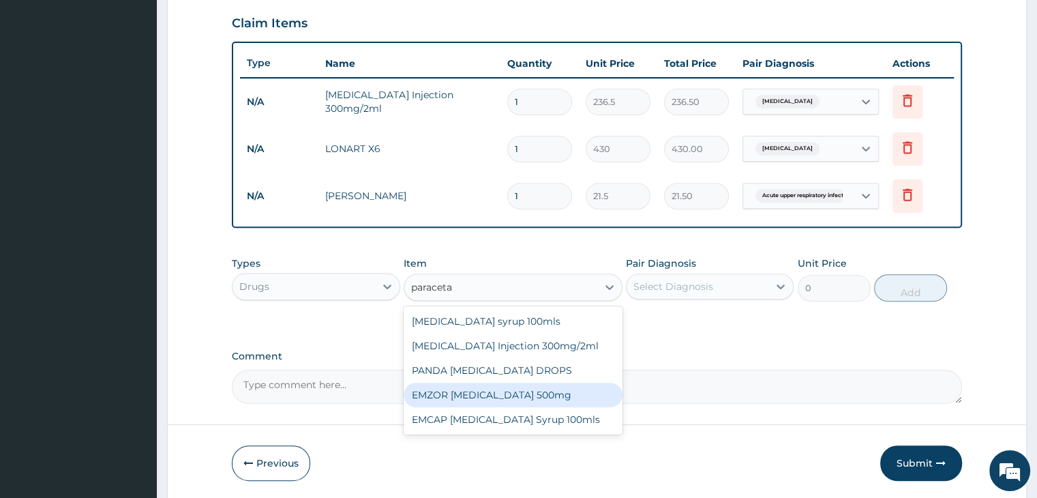
click at [518, 393] on div "EMZOR PARACETAMOL 500mg" at bounding box center [513, 394] width 219 height 25
type input "21.5"
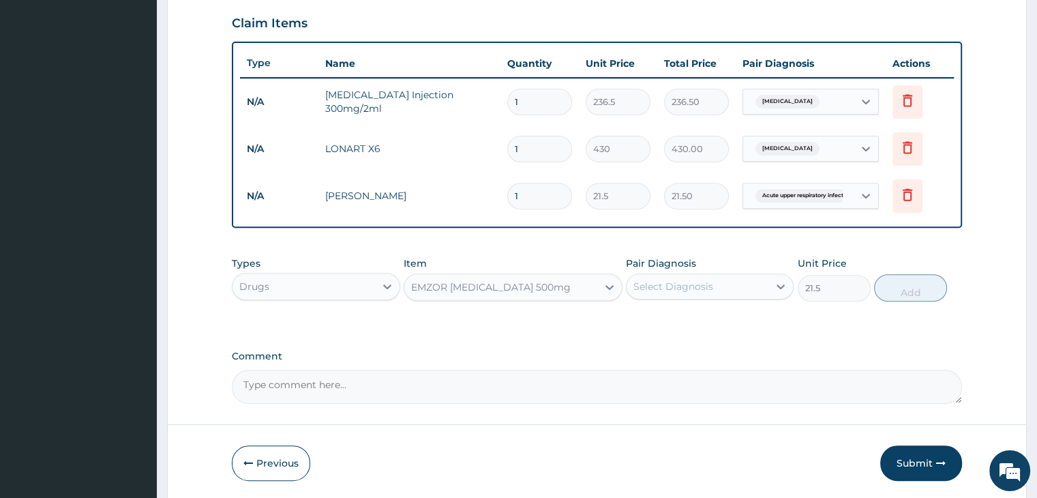
click at [708, 290] on div "Select Diagnosis" at bounding box center [673, 286] width 80 height 14
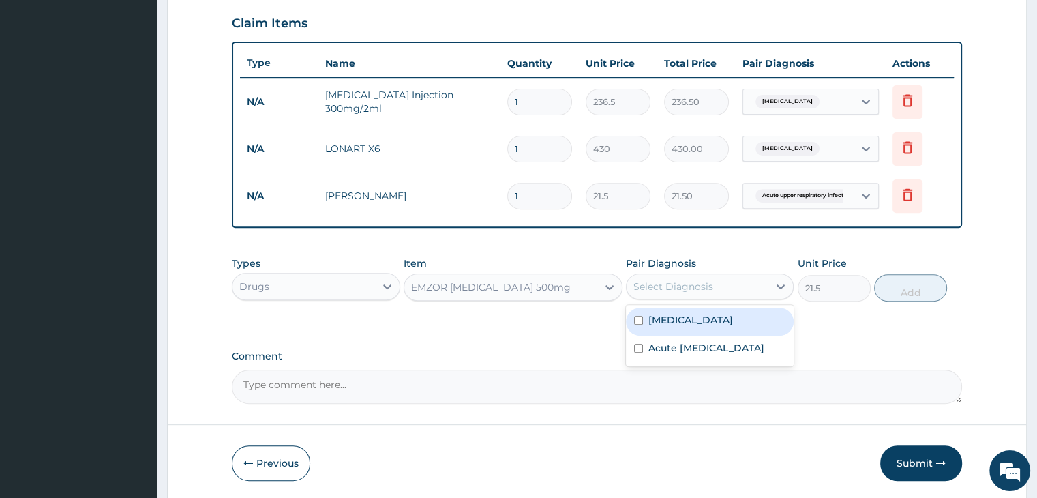
click at [709, 317] on div "Malaria" at bounding box center [710, 321] width 168 height 28
checkbox input "true"
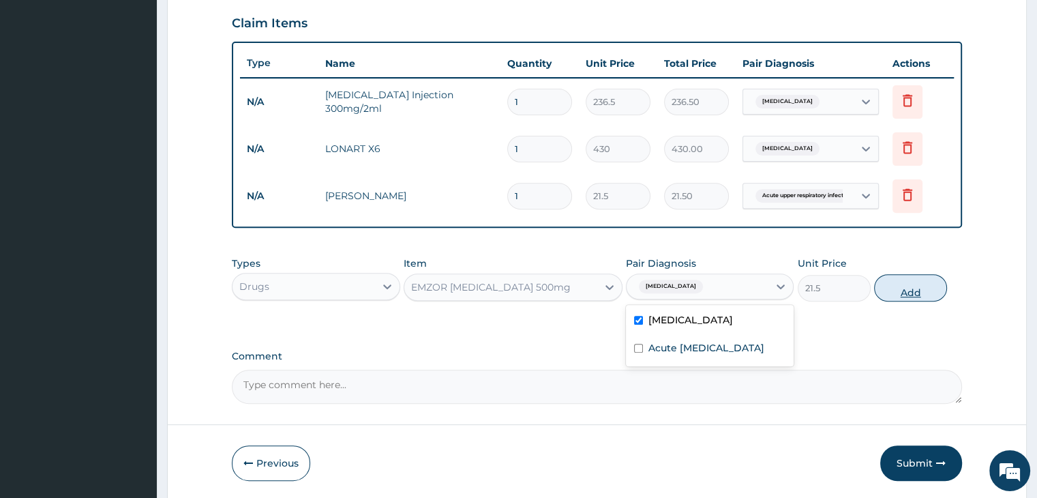
click at [922, 292] on button "Add" at bounding box center [910, 287] width 73 height 27
type input "0"
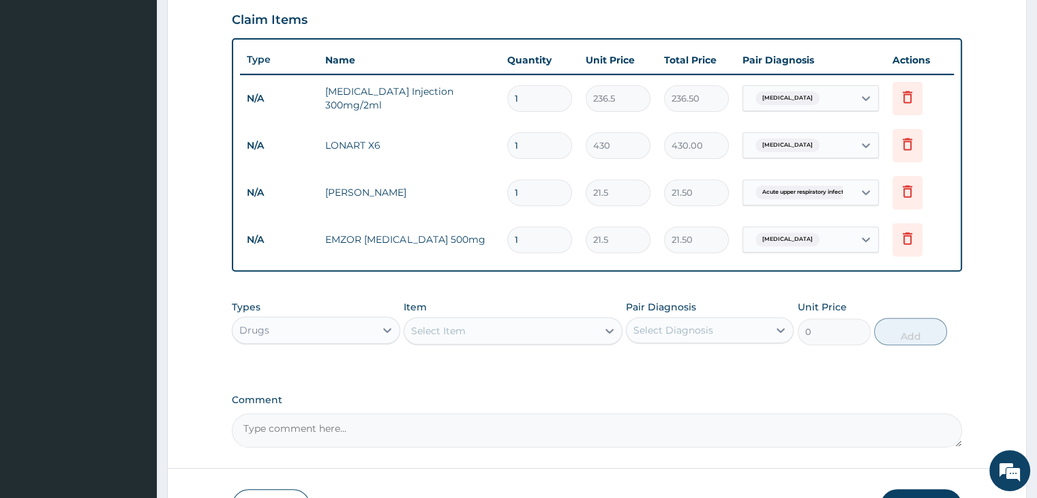
scroll to position [534, 0]
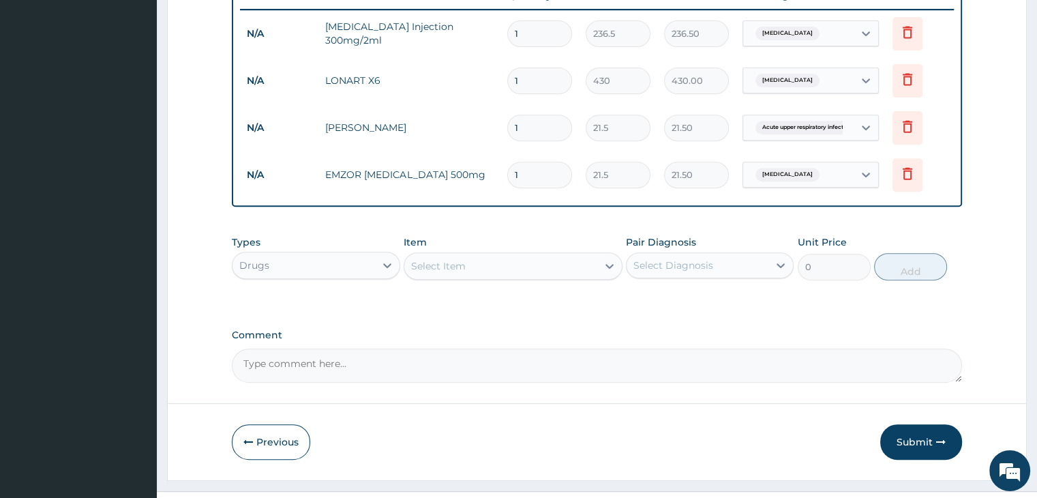
click at [314, 261] on div "Drugs" at bounding box center [303, 265] width 142 height 22
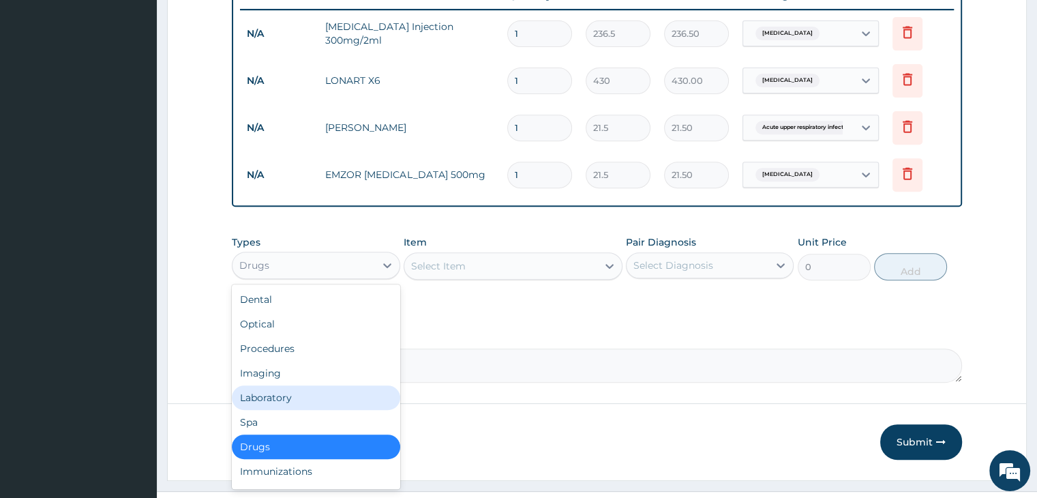
click at [297, 388] on div "Laboratory" at bounding box center [316, 397] width 168 height 25
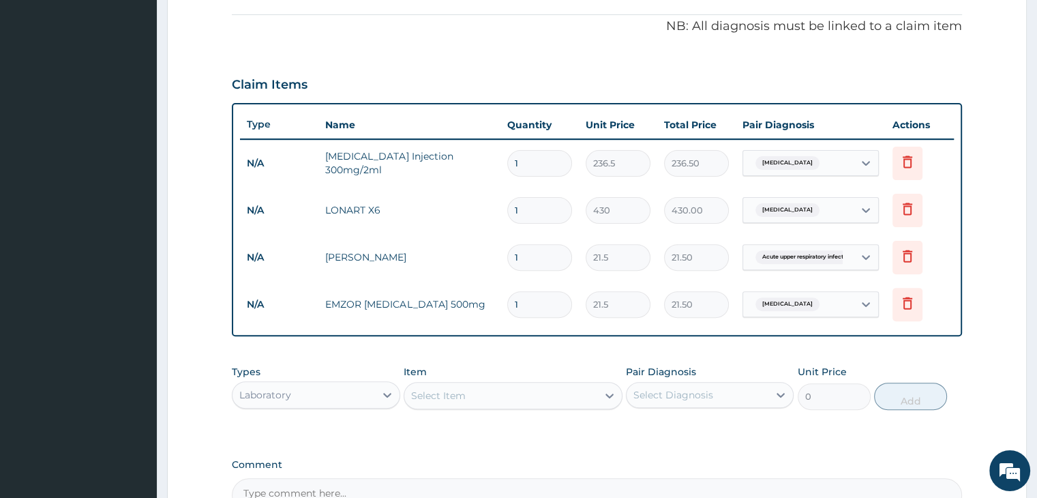
scroll to position [423, 0]
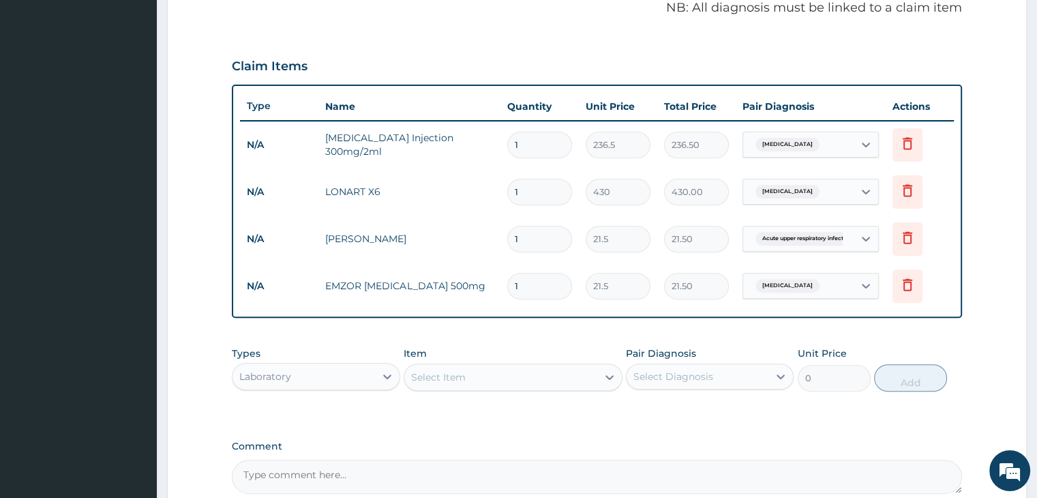
click at [553, 240] on input "1" at bounding box center [539, 239] width 65 height 27
type input "10"
type input "215.00"
type input "10"
click at [541, 282] on input "1" at bounding box center [539, 286] width 65 height 27
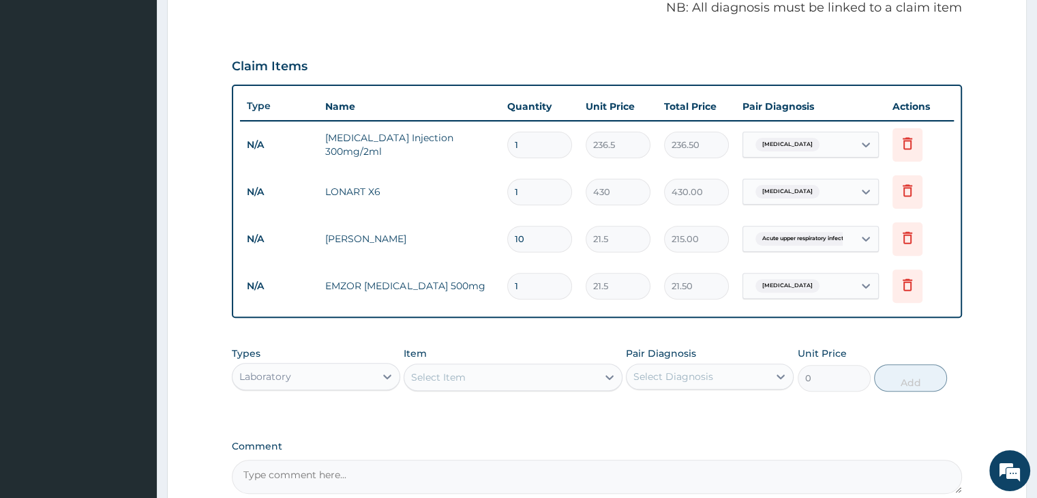
type input "18"
type input "387.00"
type input "18"
click at [538, 191] on input "1" at bounding box center [539, 192] width 65 height 27
type input "0.00"
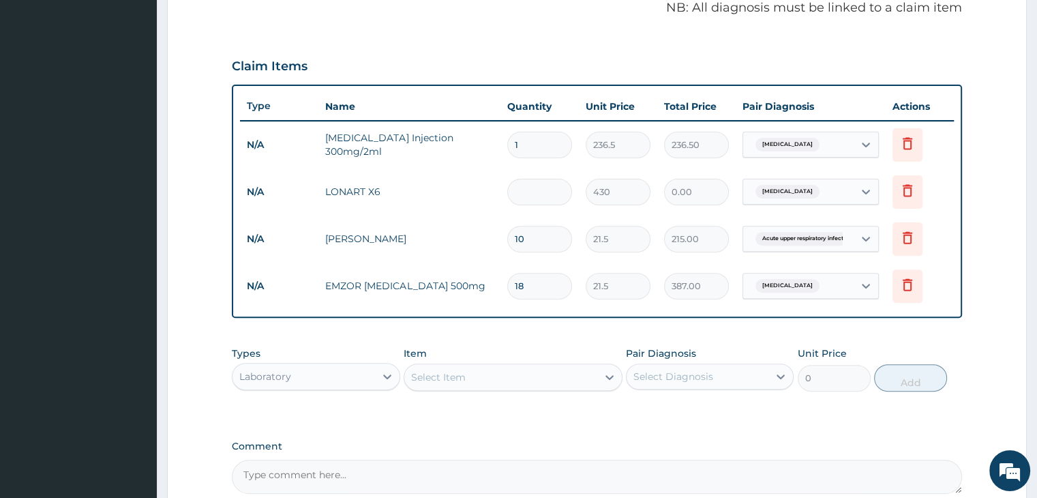
type input "6"
type input "2580.00"
type input "6"
click at [547, 136] on input "1" at bounding box center [539, 145] width 65 height 27
type input "0.00"
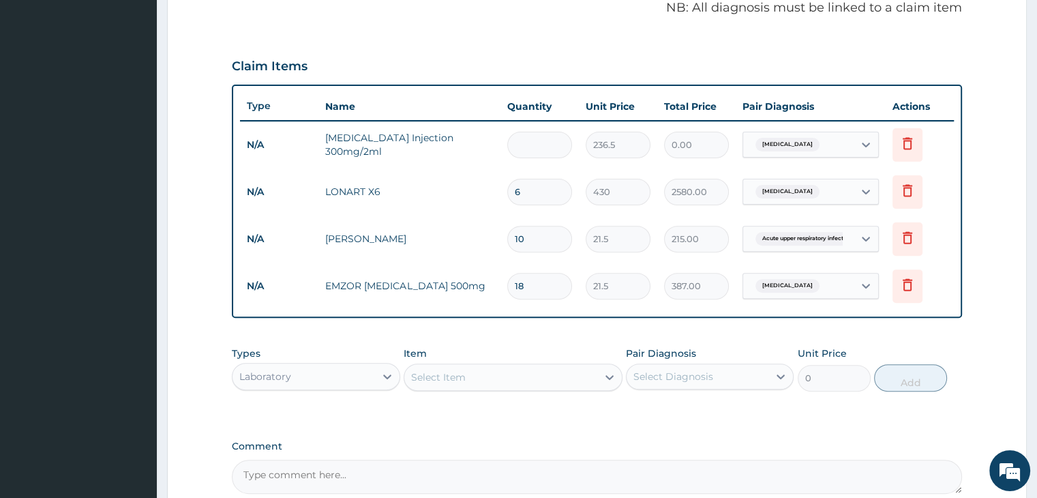
type input "2"
type input "473.00"
type input "2"
click at [615, 416] on div "PA Code / Prescription Code Enter Code(Secondary Care Only) Encounter Date 31-0…" at bounding box center [596, 101] width 729 height 786
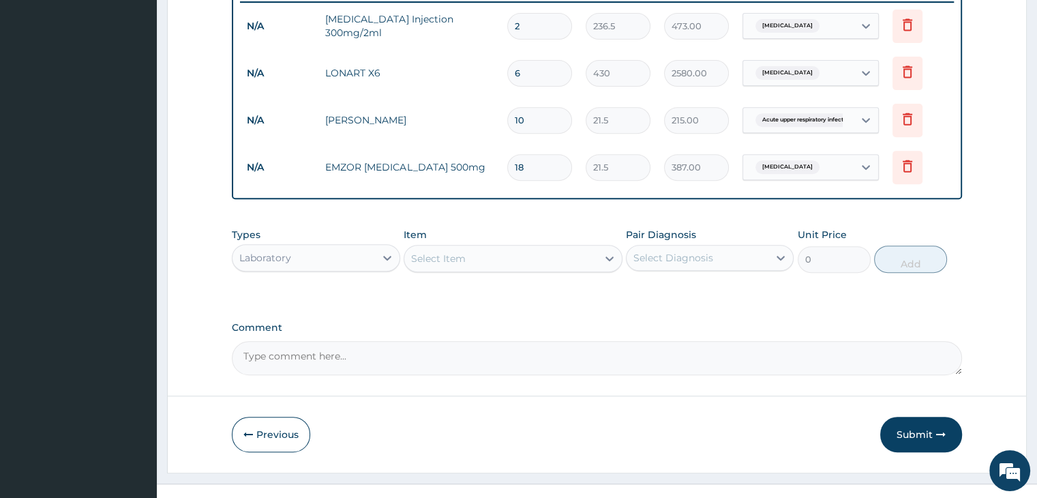
scroll to position [559, 0]
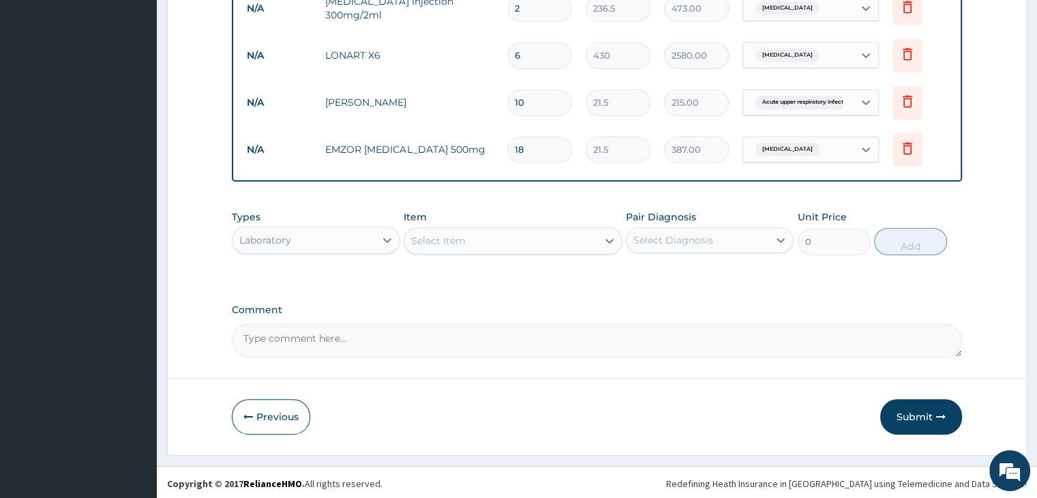
click at [319, 246] on div "Laboratory" at bounding box center [303, 240] width 142 height 22
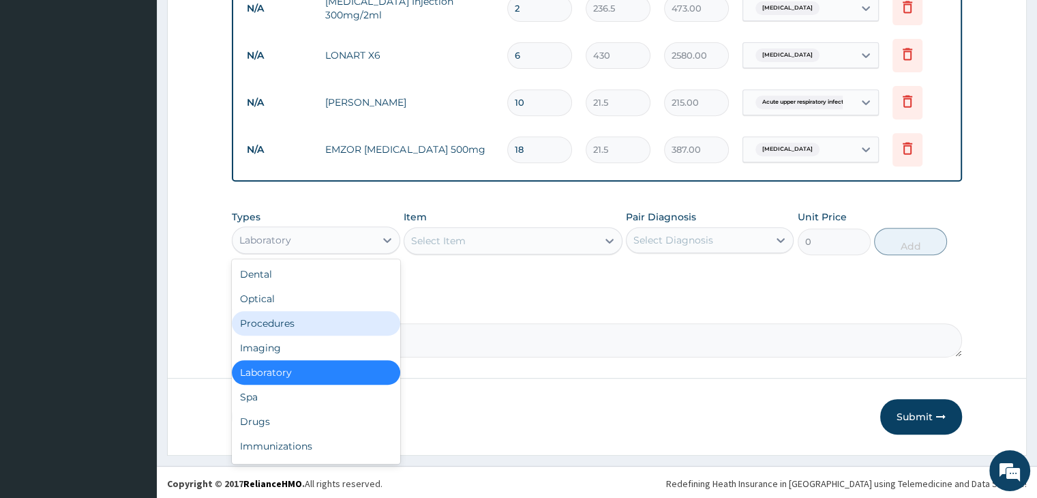
click at [300, 322] on div "Procedures" at bounding box center [316, 323] width 168 height 25
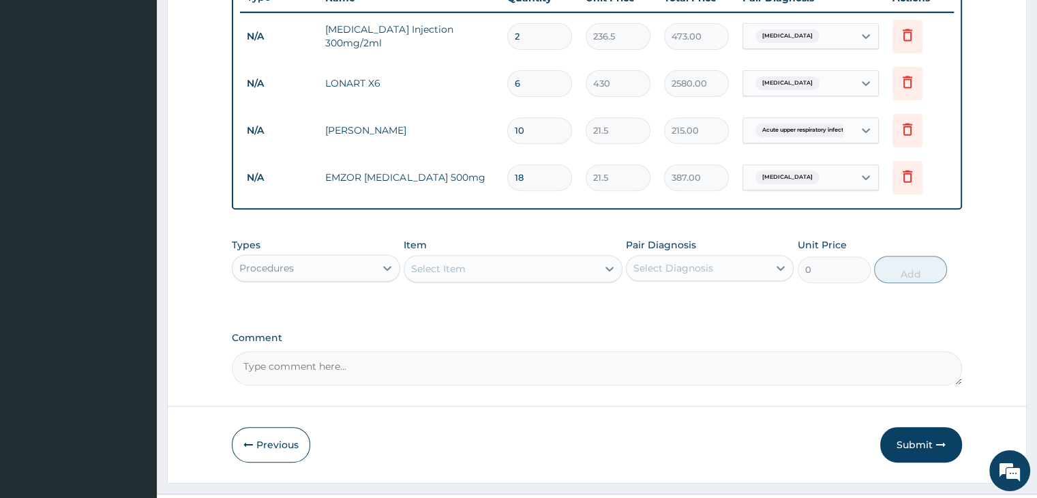
scroll to position [545, 0]
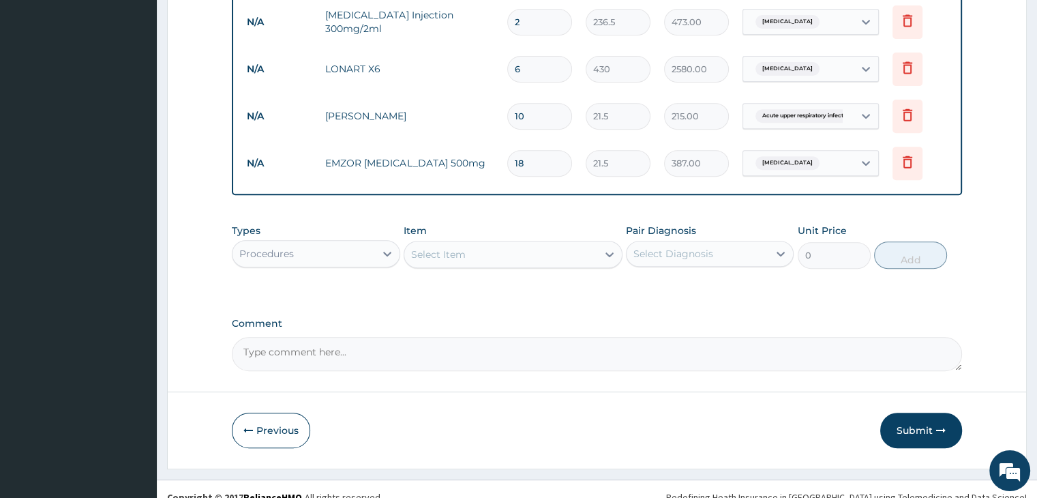
click at [509, 245] on div "Select Item" at bounding box center [500, 254] width 193 height 22
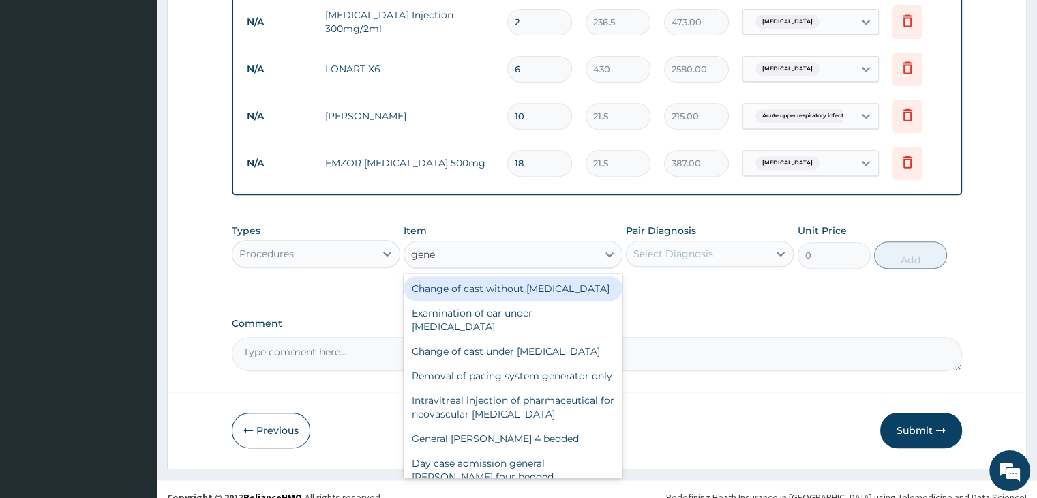
type input "gener"
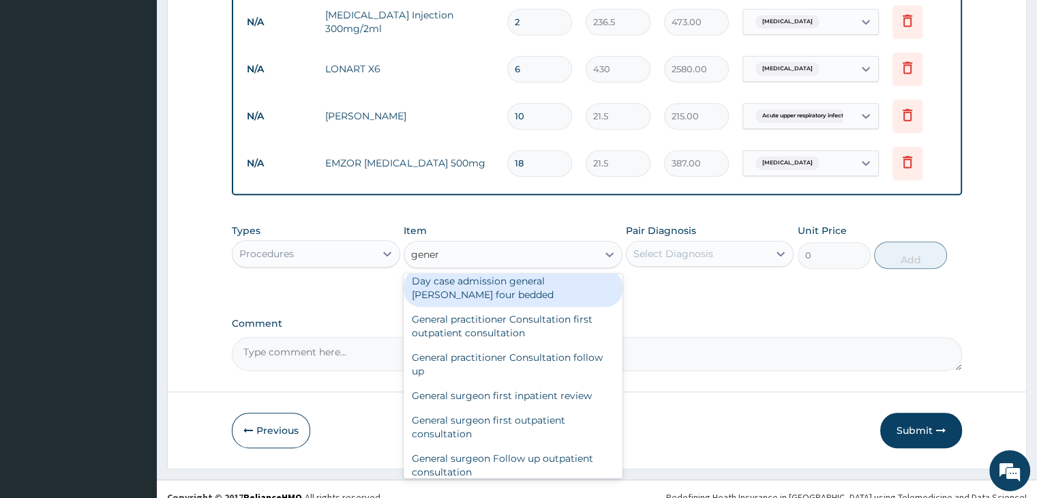
scroll to position [204, 0]
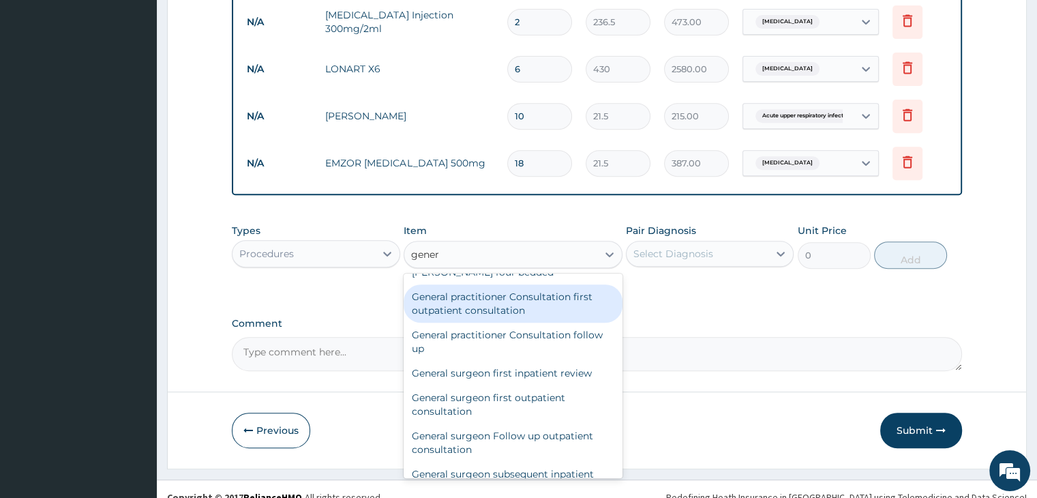
click at [498, 322] on div "General practitioner Consultation first outpatient consultation" at bounding box center [513, 303] width 219 height 38
type input "3000"
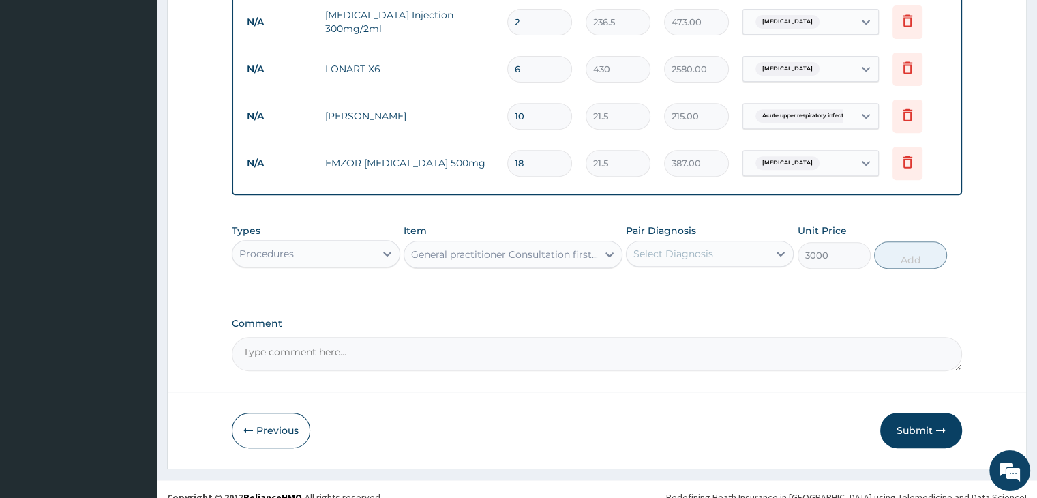
click at [733, 248] on div "Select Diagnosis" at bounding box center [697, 254] width 142 height 22
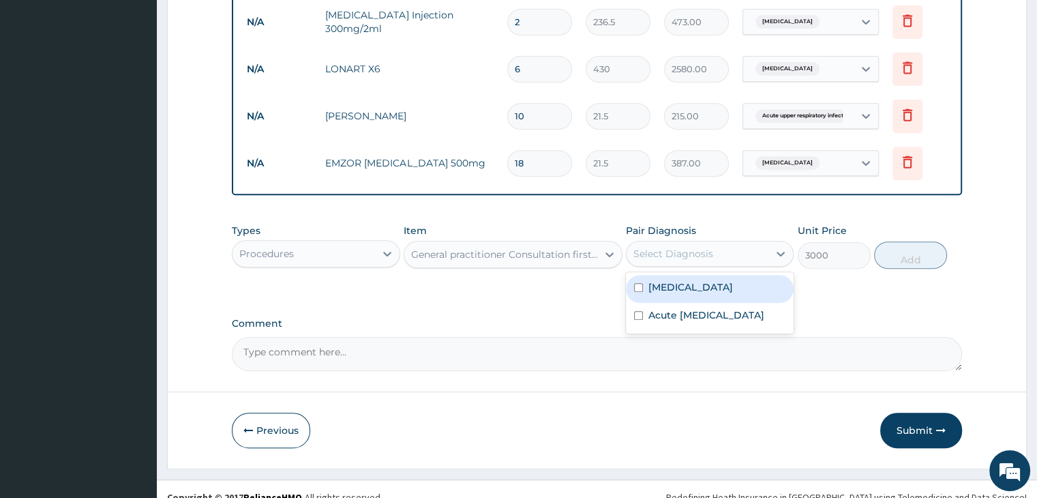
click at [705, 290] on div "Malaria" at bounding box center [710, 289] width 168 height 28
checkbox input "true"
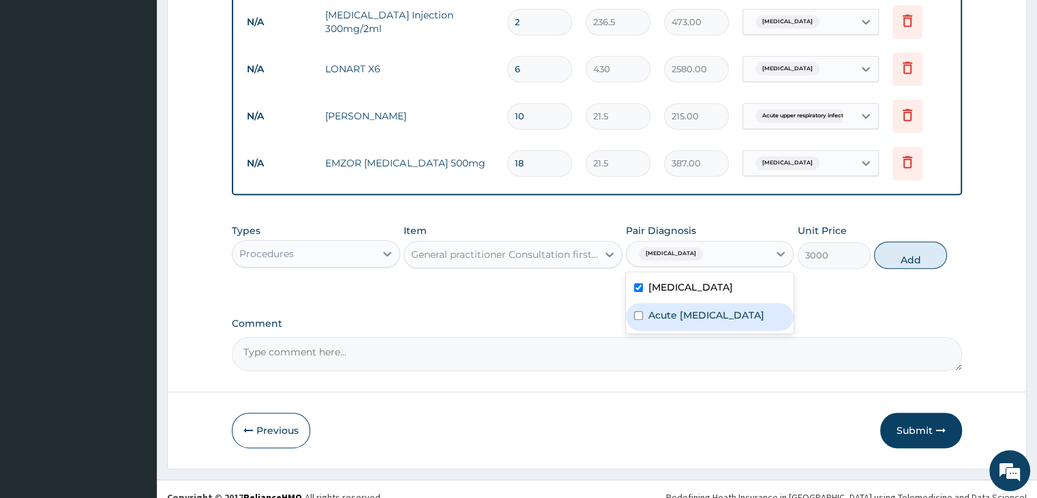
click at [703, 321] on label "Acute upper respiratory infection" at bounding box center [706, 315] width 116 height 14
checkbox input "true"
click at [907, 254] on button "Add" at bounding box center [910, 254] width 73 height 27
type input "0"
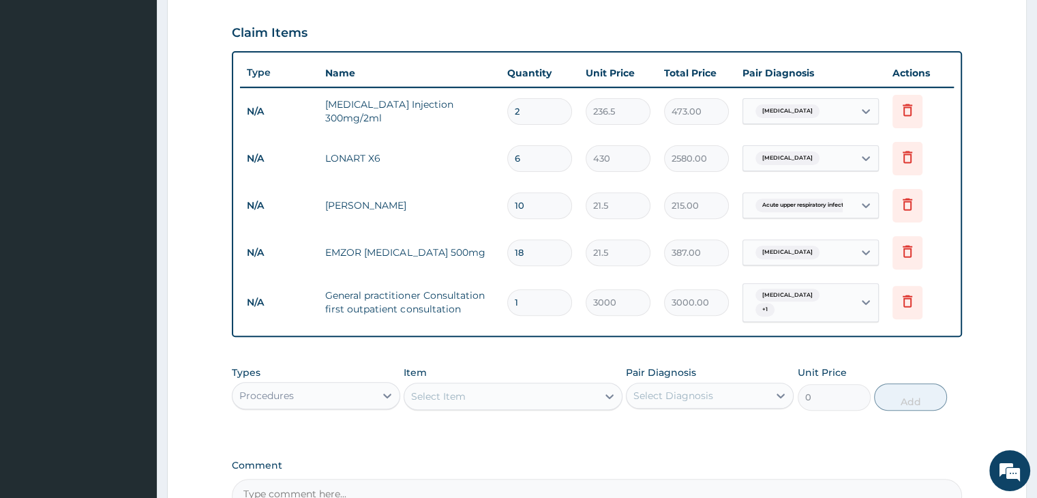
scroll to position [606, 0]
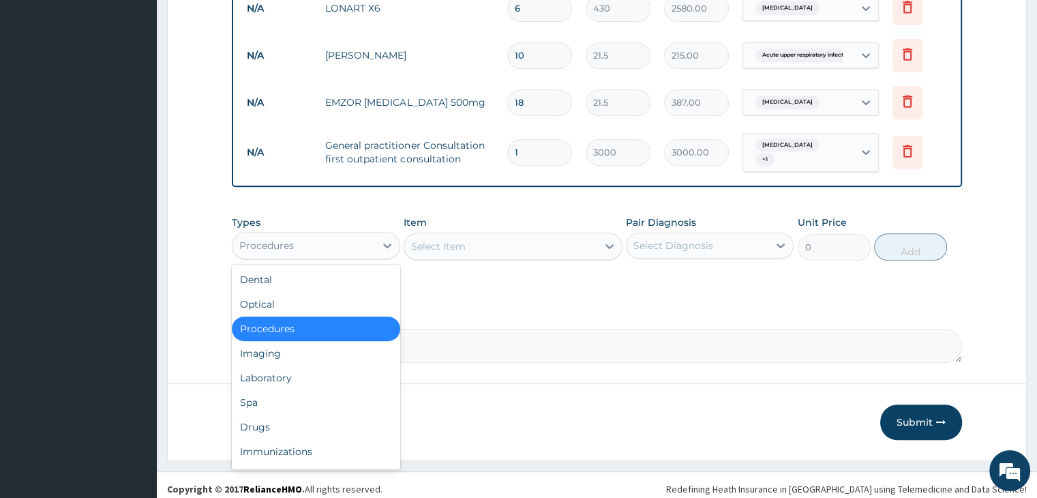
click at [333, 236] on div "Procedures" at bounding box center [303, 245] width 142 height 22
click at [300, 368] on div "Laboratory" at bounding box center [316, 377] width 168 height 25
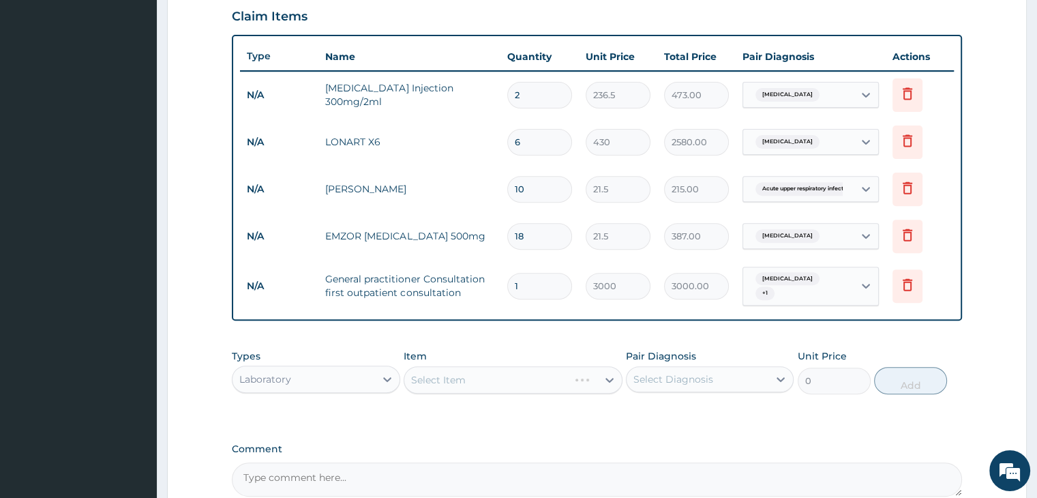
scroll to position [538, 0]
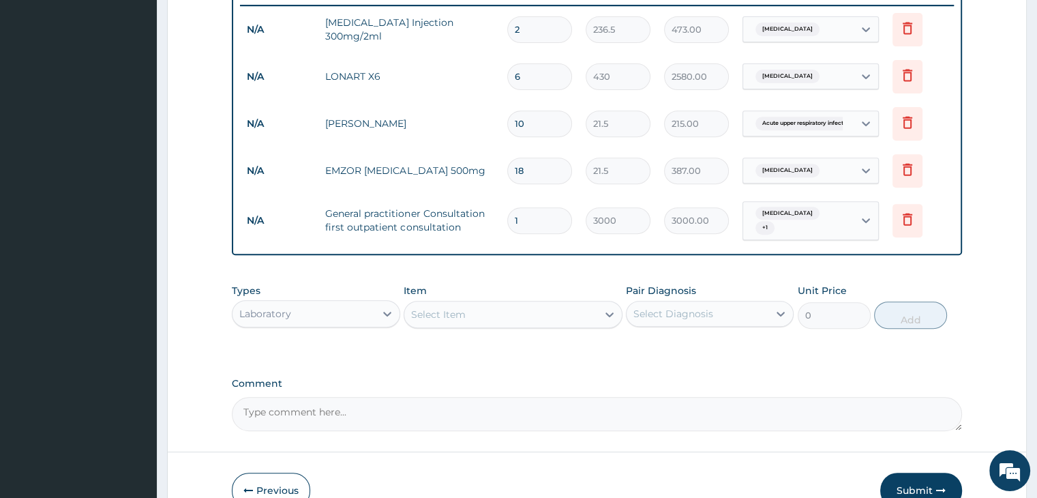
click at [528, 304] on div "Select Item" at bounding box center [500, 314] width 193 height 22
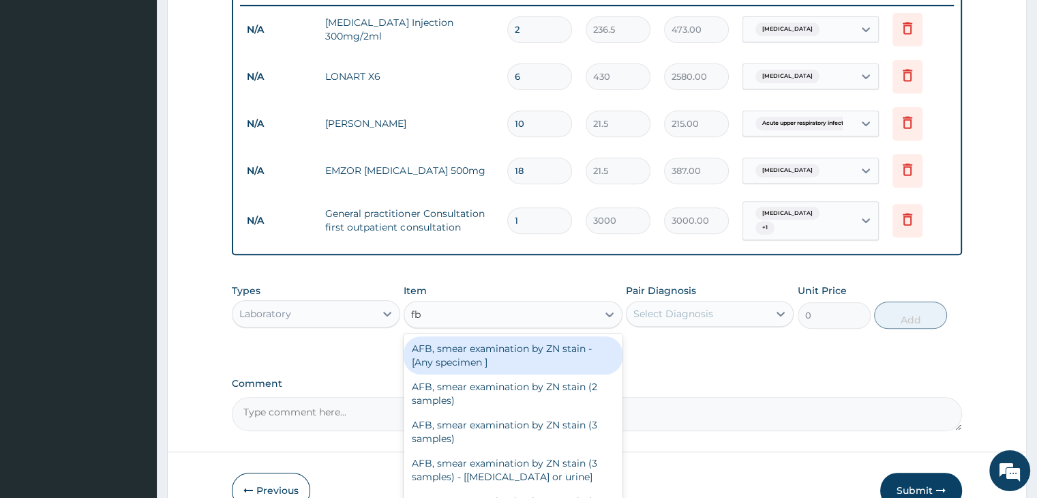
type input "fbc"
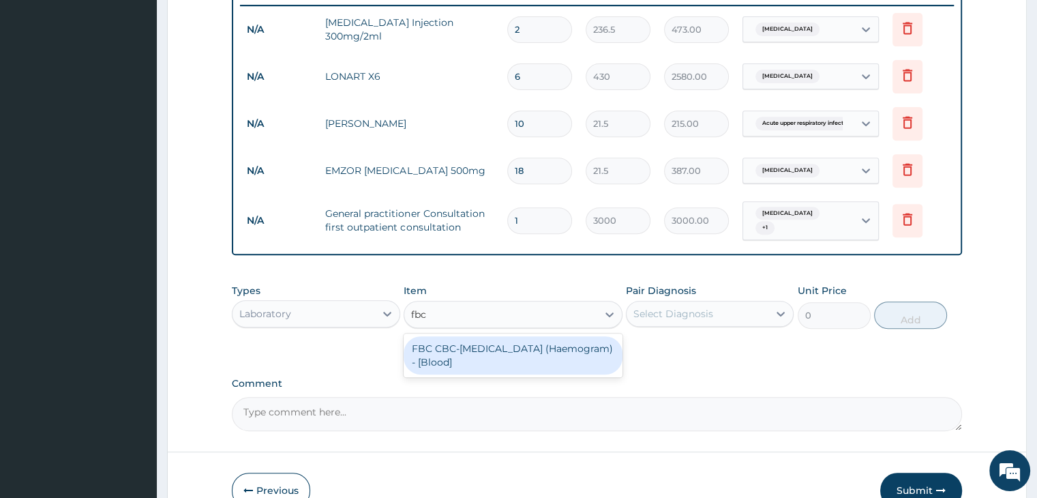
click at [499, 345] on div "FBC CBC-Complete Blood Count (Haemogram) - [Blood]" at bounding box center [513, 355] width 219 height 38
type input "3000"
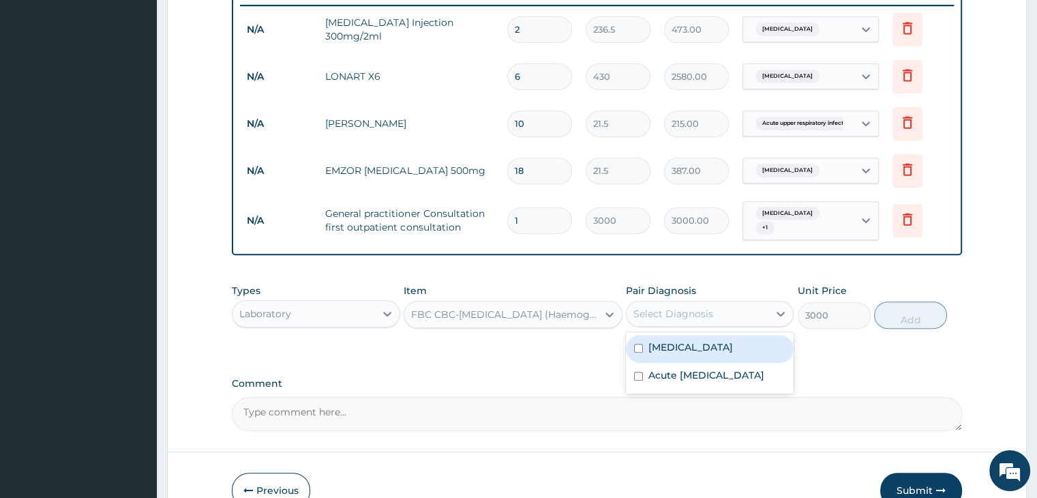
click at [724, 303] on div "Select Diagnosis" at bounding box center [697, 314] width 142 height 22
click at [699, 376] on label "Acute upper respiratory infection" at bounding box center [706, 375] width 116 height 14
checkbox input "true"
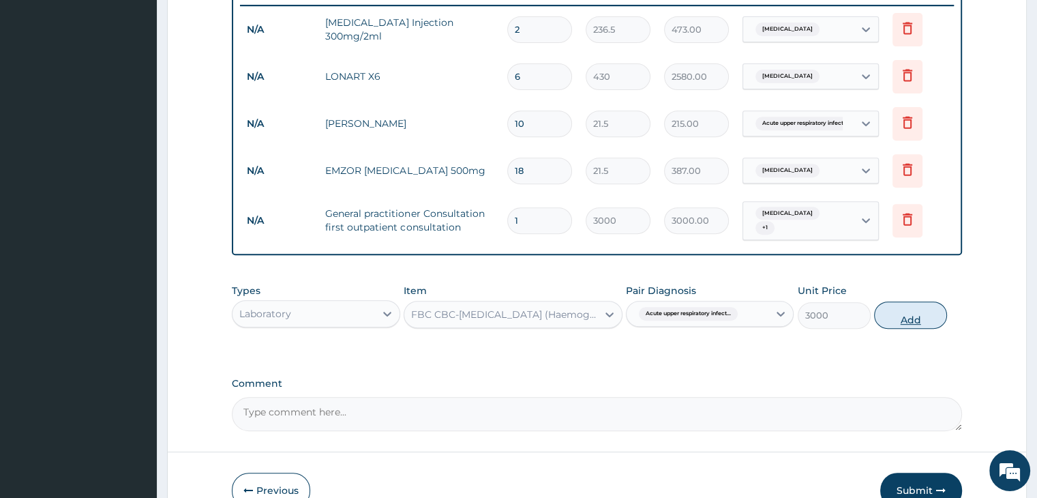
click at [902, 309] on button "Add" at bounding box center [910, 314] width 73 height 27
type input "0"
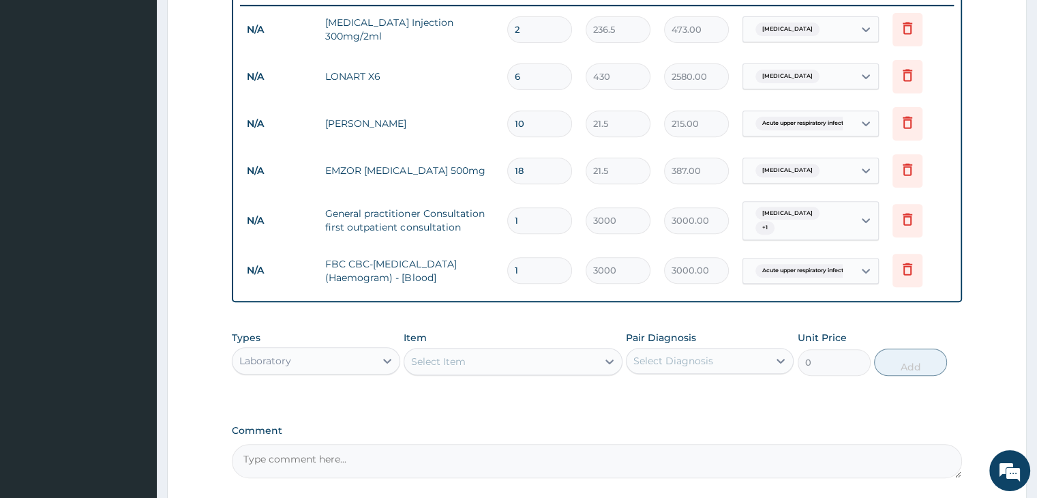
click at [474, 350] on div "Select Item" at bounding box center [500, 361] width 193 height 22
type input "paras"
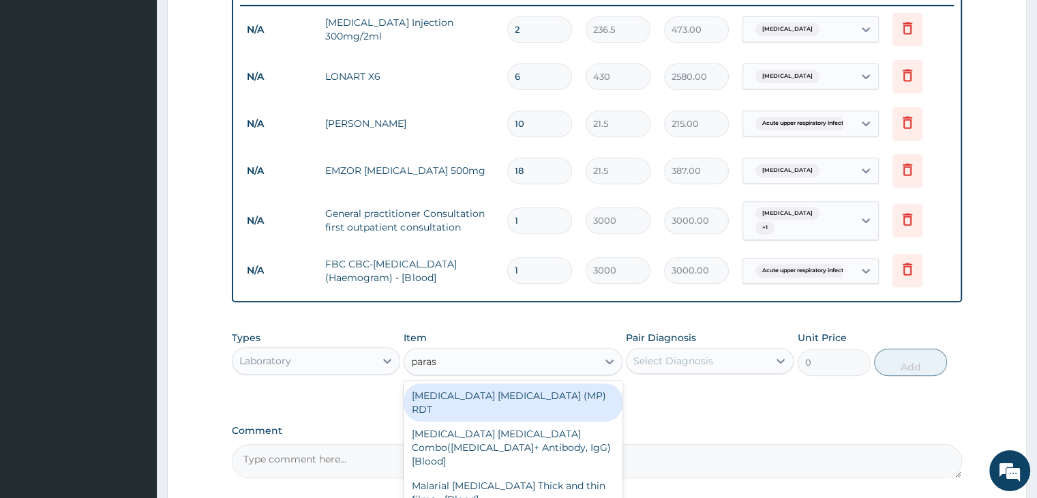
click at [491, 384] on div "MALARIA PARASITE (MP) RDT" at bounding box center [513, 402] width 219 height 38
type input "1500"
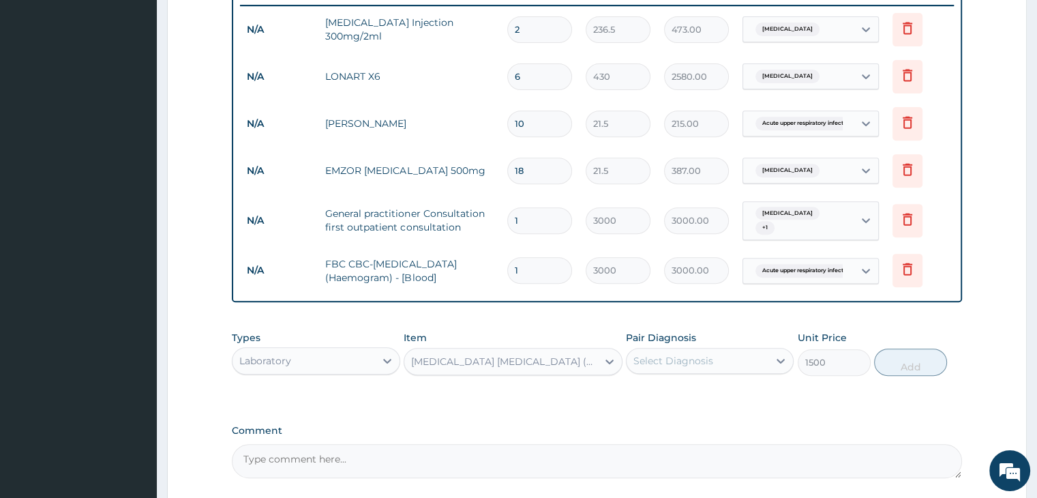
click at [607, 389] on div "Types Laboratory Item MALARIA PARASITE (MP) RDT Pair Diagnosis Select Diagnosis…" at bounding box center [596, 363] width 729 height 79
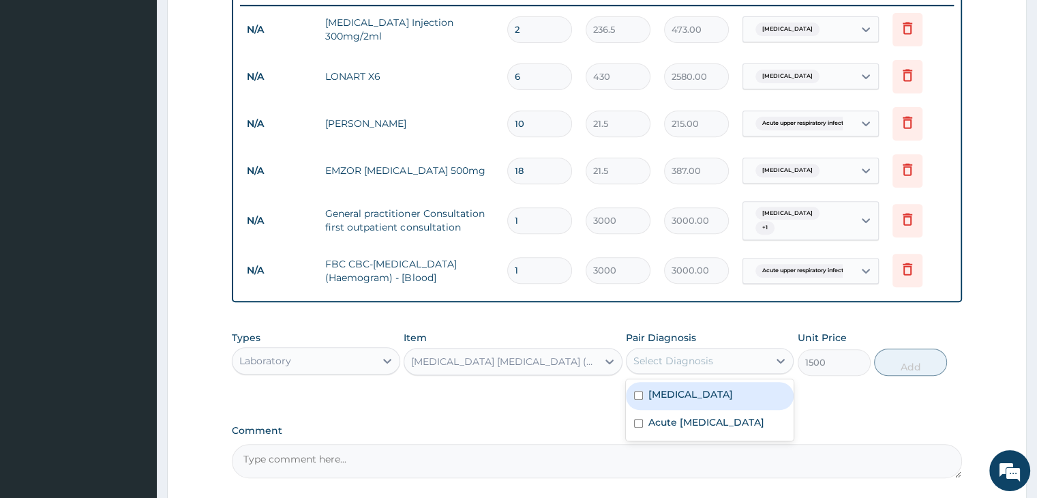
click at [722, 354] on div "Select Diagnosis" at bounding box center [697, 361] width 142 height 22
click at [707, 389] on div "Malaria" at bounding box center [710, 396] width 168 height 28
checkbox input "true"
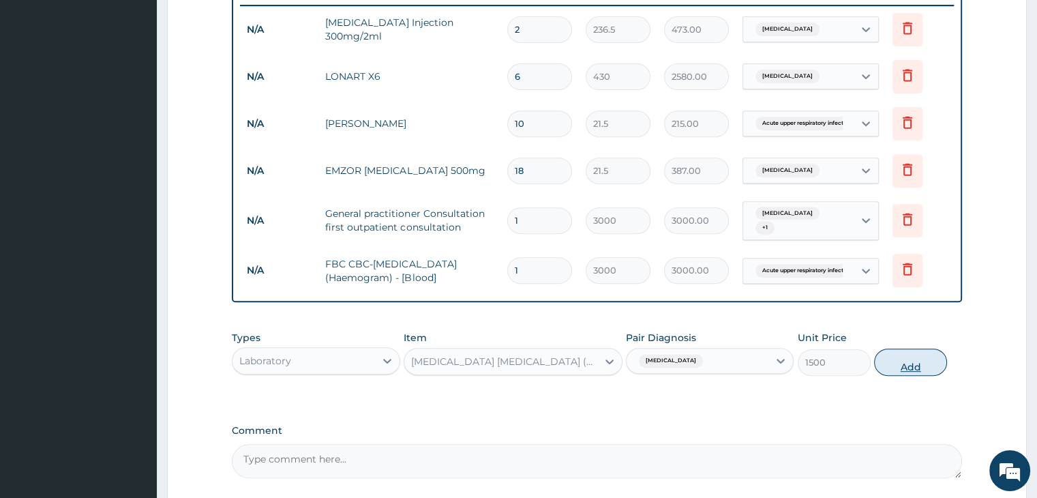
click at [924, 355] on button "Add" at bounding box center [910, 361] width 73 height 27
type input "0"
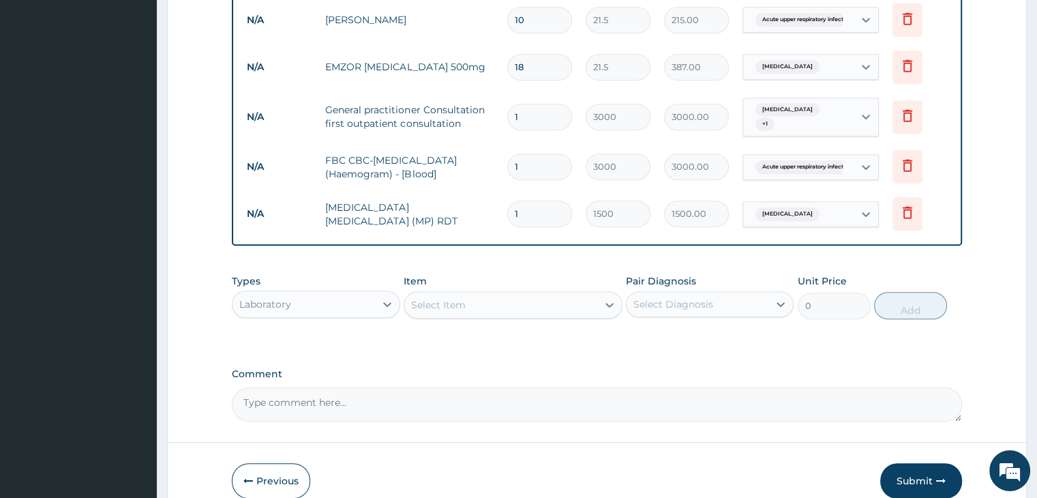
scroll to position [674, 0]
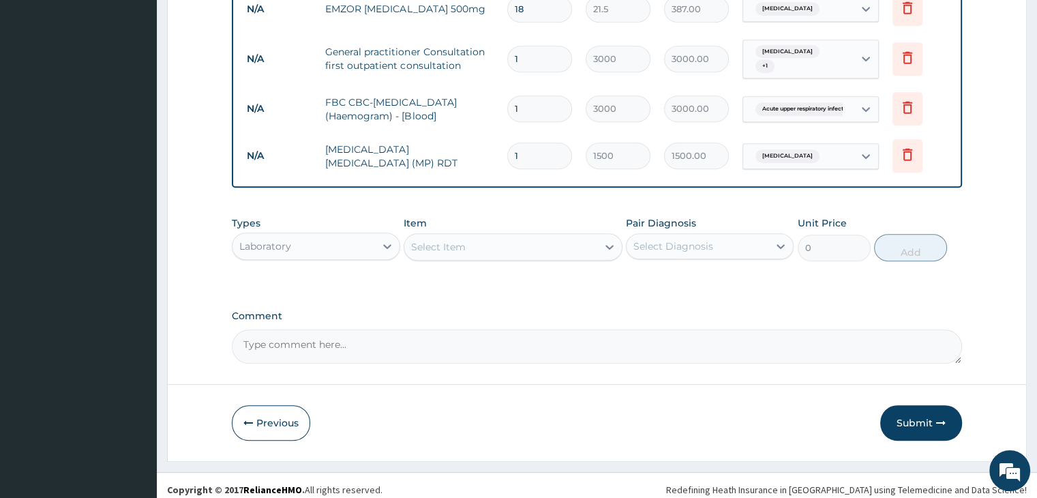
scroll to position [700, 0]
click at [916, 415] on button "Submit" at bounding box center [921, 421] width 82 height 35
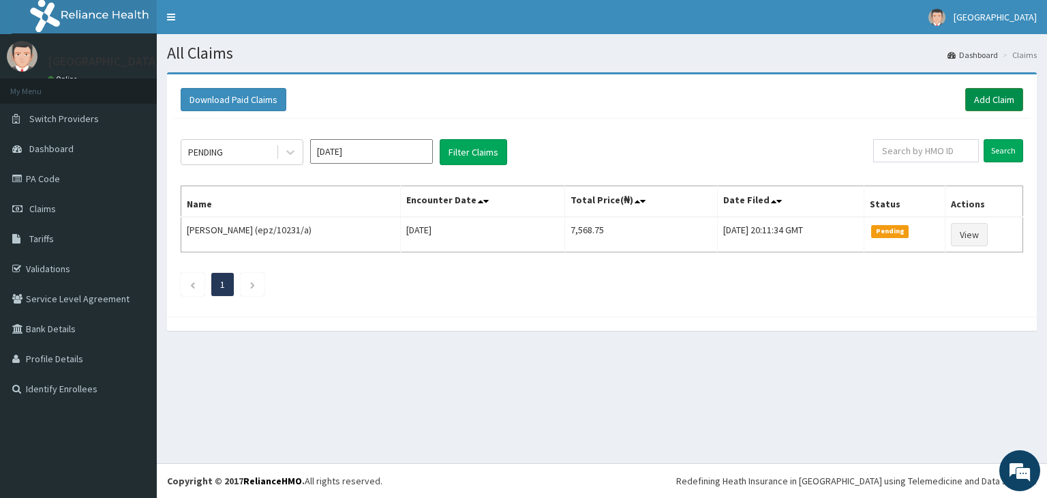
click at [989, 97] on link "Add Claim" at bounding box center [994, 99] width 58 height 23
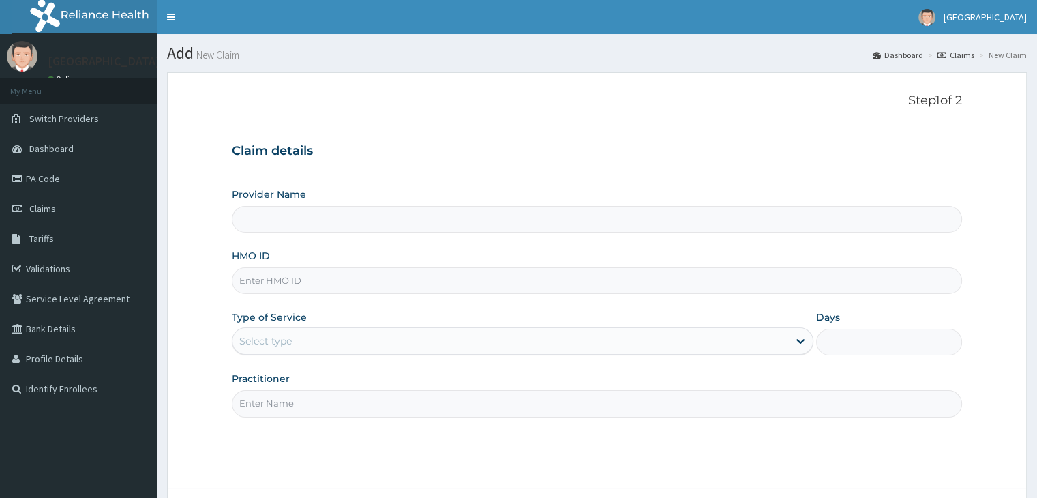
type input "[GEOGRAPHIC_DATA]"
click at [444, 287] on input "HMO ID" at bounding box center [596, 280] width 729 height 27
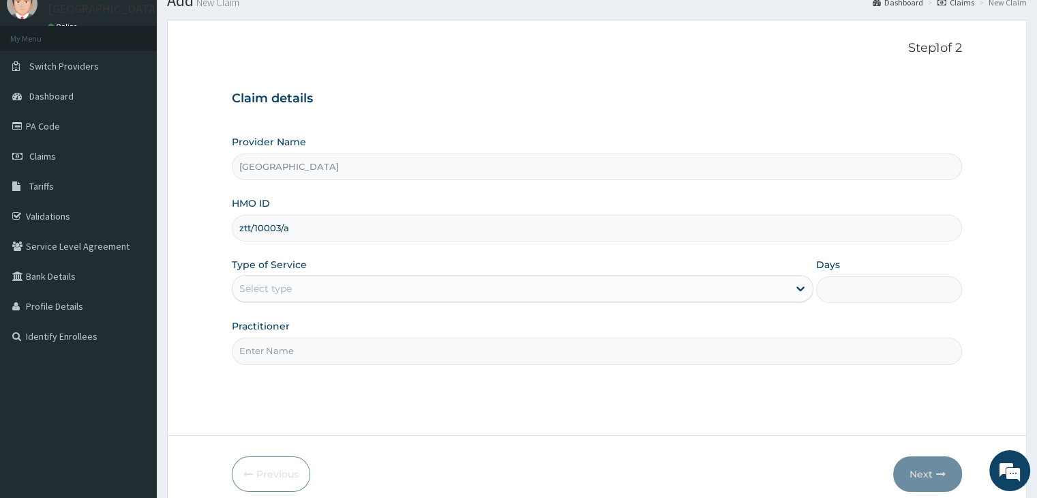
scroll to position [112, 0]
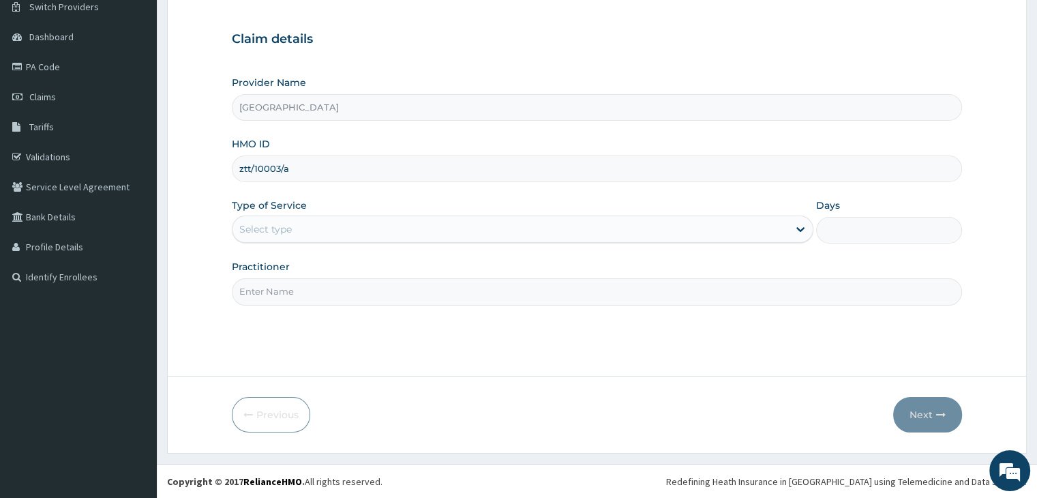
type input "ztt/10003/a"
click at [502, 222] on div "Select type" at bounding box center [509, 229] width 555 height 22
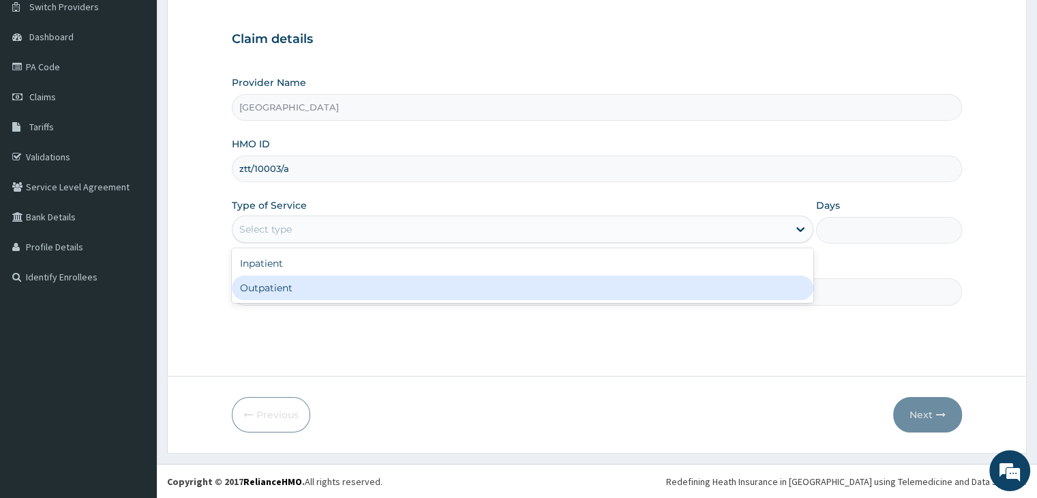
click at [458, 281] on div "Outpatient" at bounding box center [522, 287] width 581 height 25
type input "1"
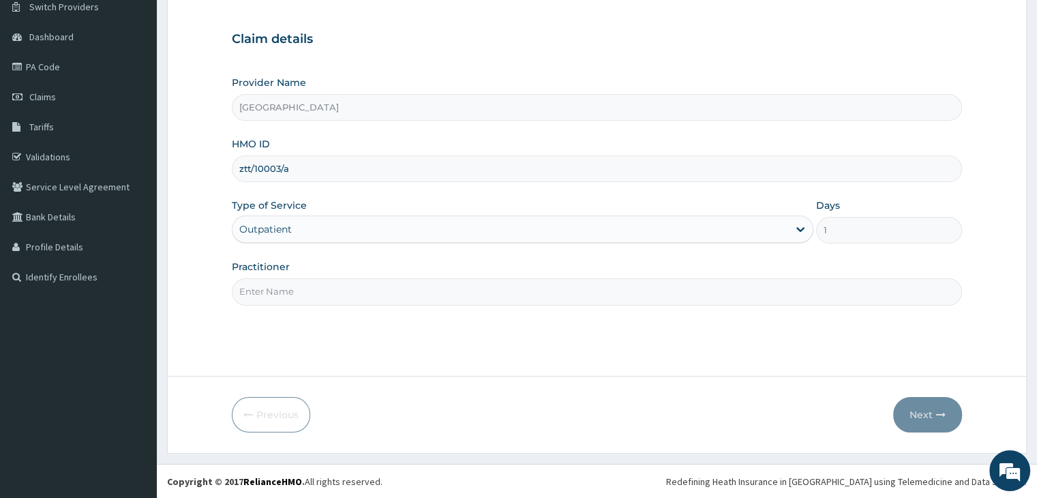
click at [564, 295] on input "Practitioner" at bounding box center [596, 291] width 729 height 27
type input "[PERSON_NAME]"
click at [913, 412] on button "Next" at bounding box center [927, 414] width 69 height 35
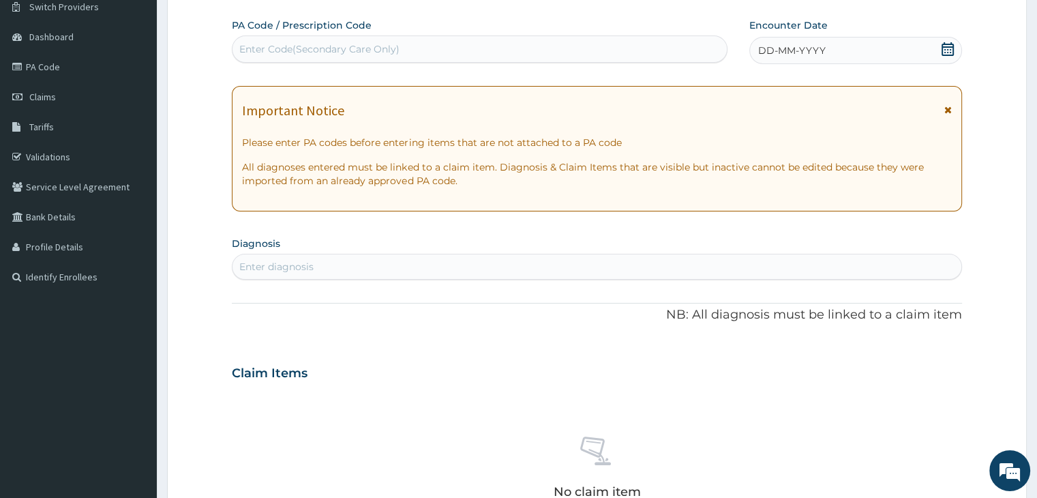
click at [950, 49] on icon at bounding box center [947, 49] width 12 height 14
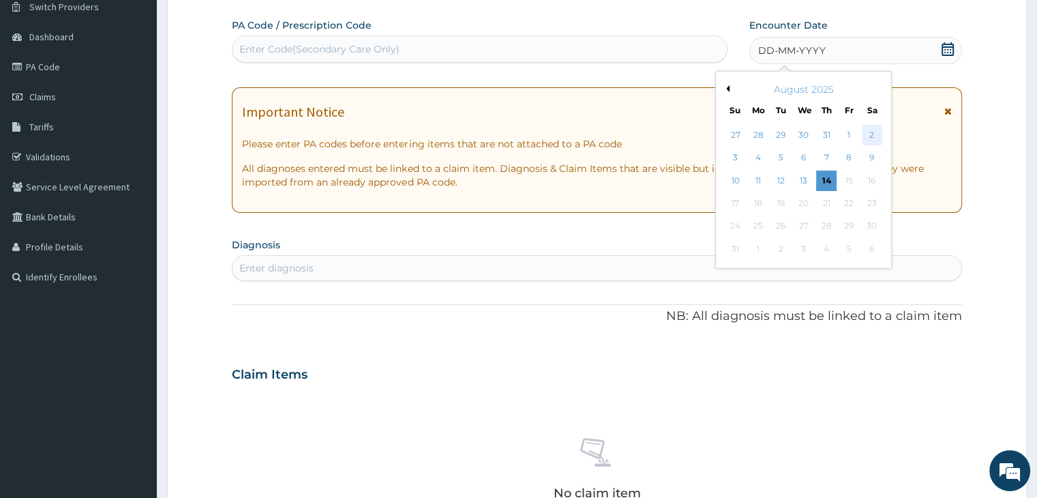
click at [866, 134] on div "2" at bounding box center [872, 135] width 20 height 20
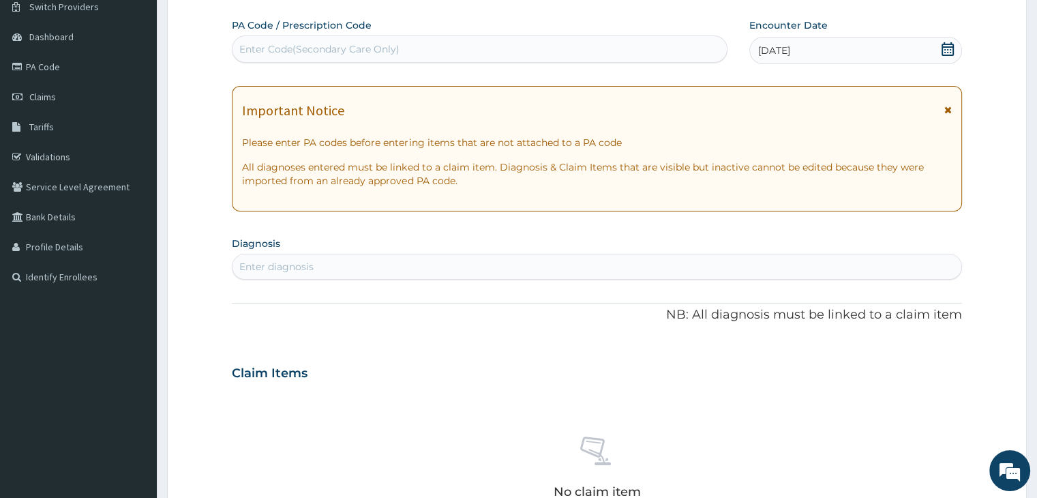
click at [444, 260] on div "Enter diagnosis" at bounding box center [596, 267] width 728 height 22
type input "plasmodi"
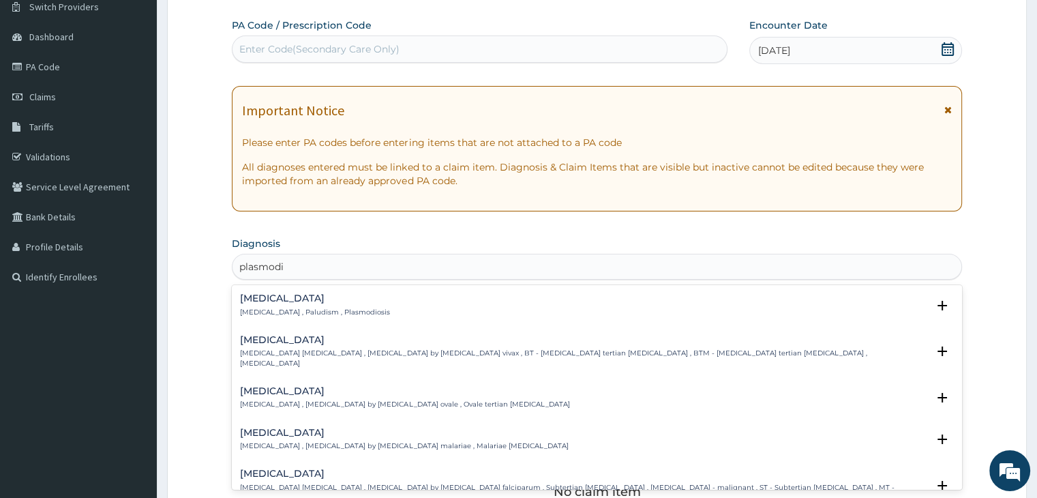
click at [282, 300] on h4 "[MEDICAL_DATA]" at bounding box center [315, 298] width 150 height 10
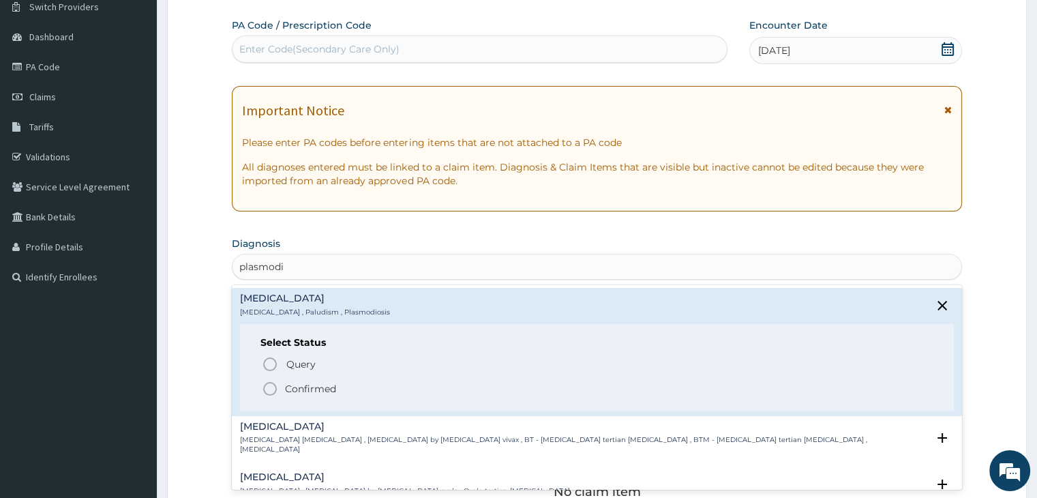
click at [267, 390] on icon "status option filled" at bounding box center [270, 388] width 16 height 16
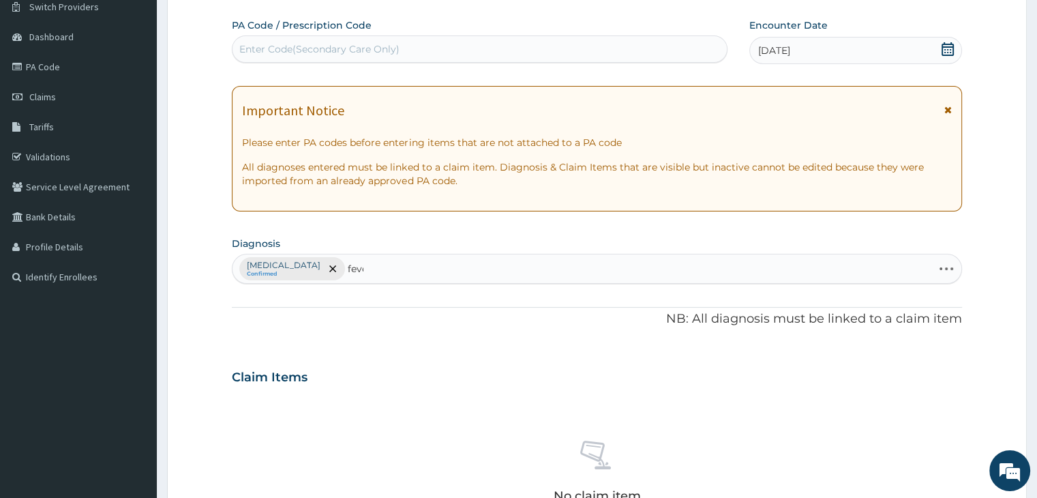
type input "fever"
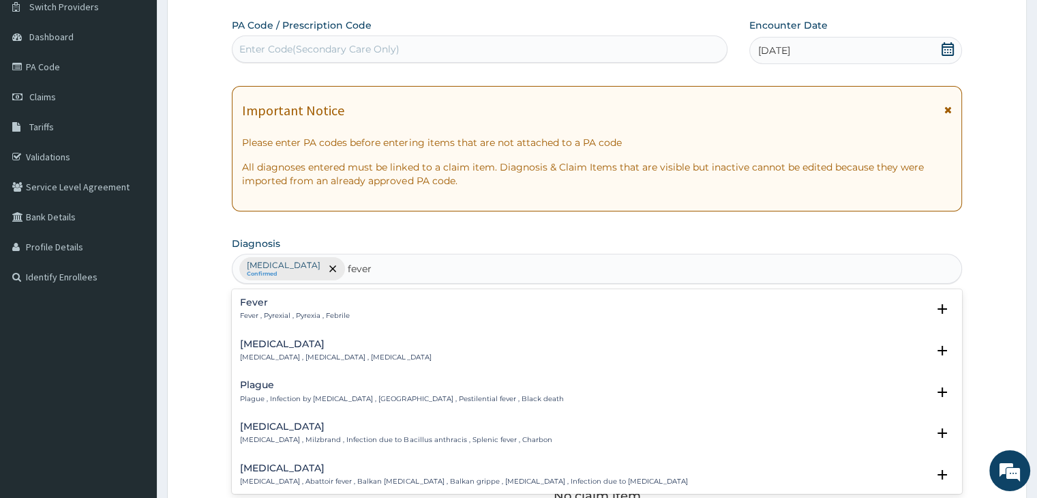
click at [301, 306] on h4 "Fever" at bounding box center [295, 302] width 110 height 10
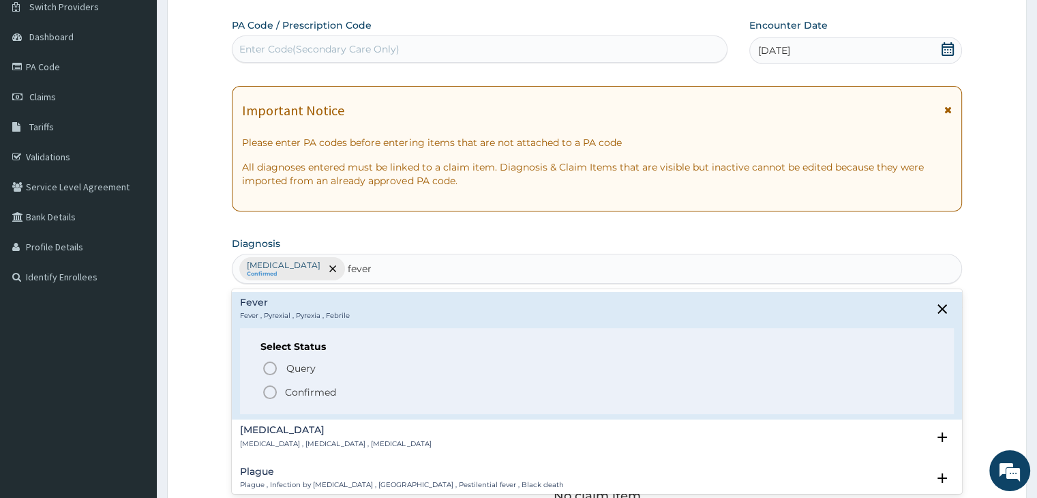
click at [273, 391] on icon "status option filled" at bounding box center [270, 392] width 16 height 16
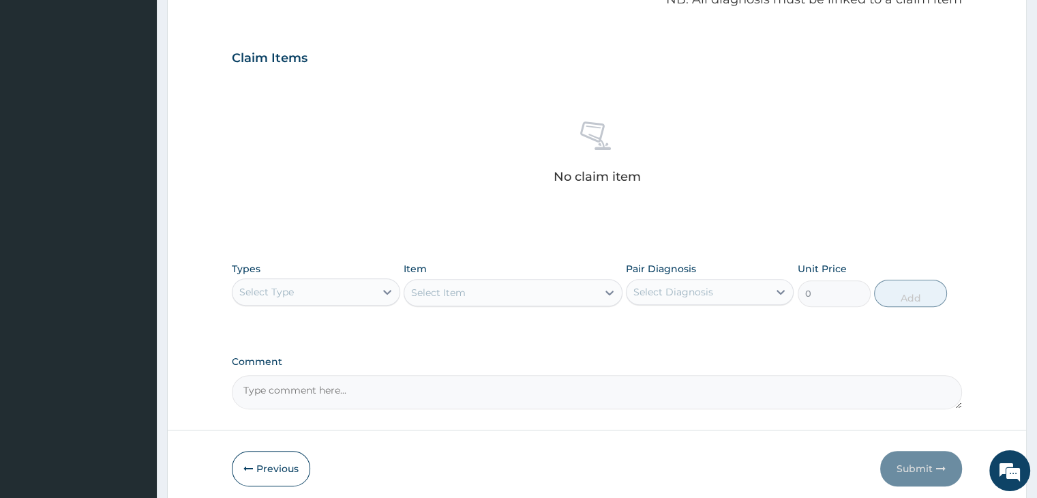
scroll to position [484, 0]
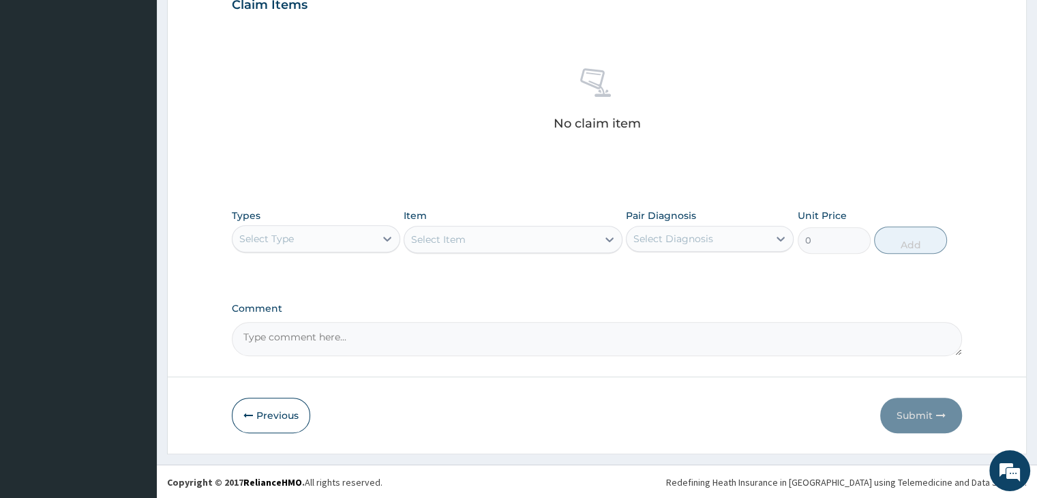
click at [337, 242] on div "Select Type" at bounding box center [303, 239] width 142 height 22
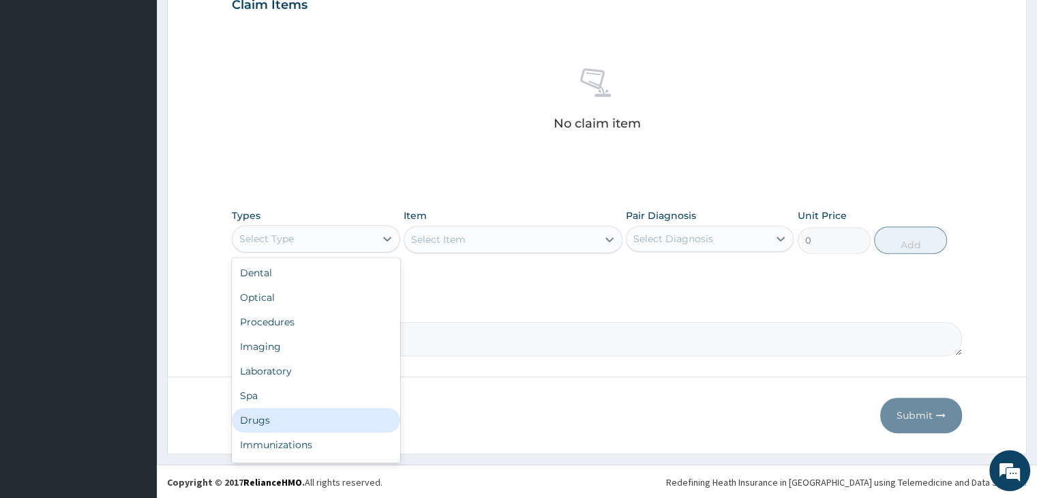
click at [299, 413] on div "Drugs" at bounding box center [316, 420] width 168 height 25
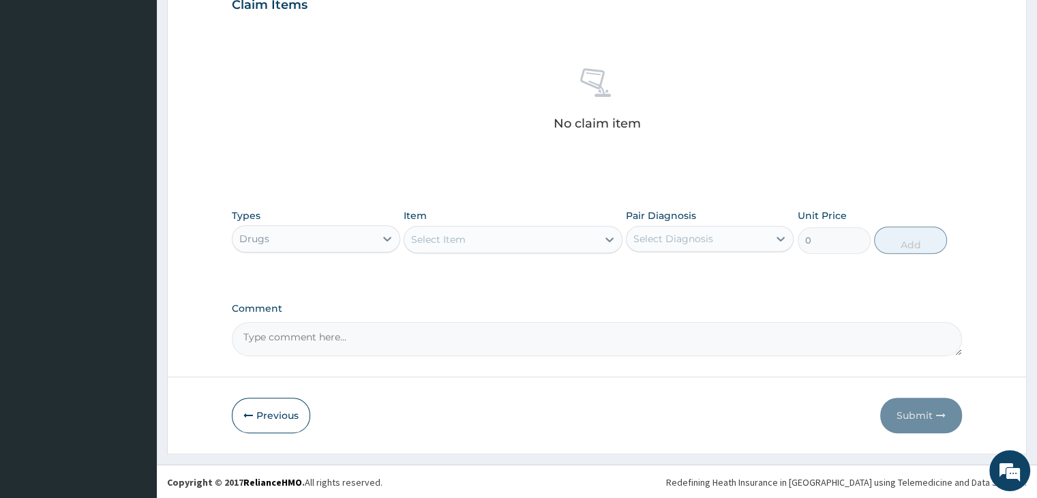
click at [519, 238] on div "Select Item" at bounding box center [500, 239] width 193 height 22
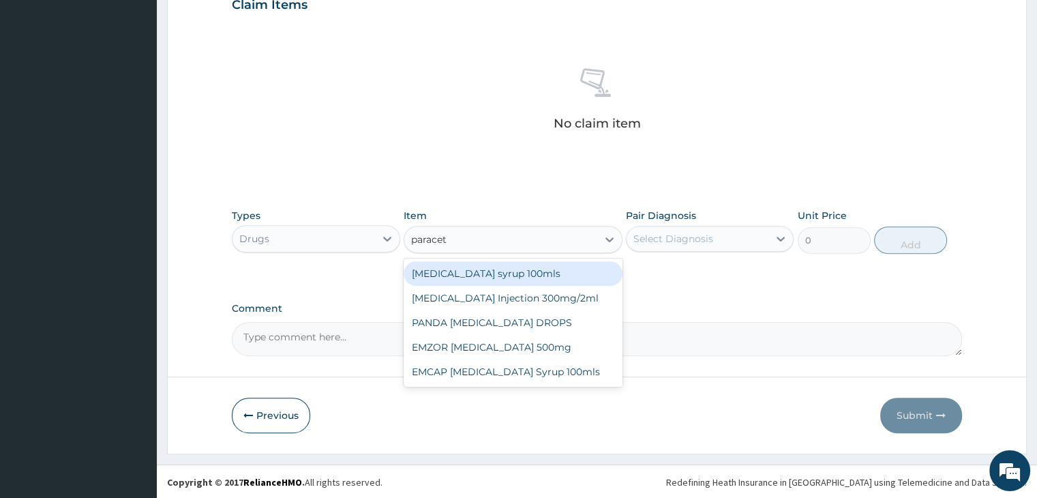
type input "paraceta"
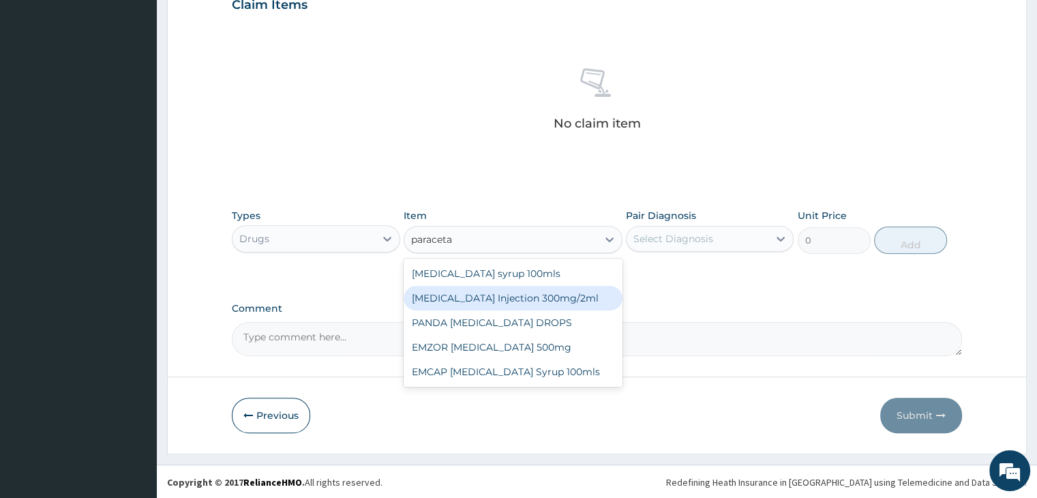
click at [496, 299] on div "[MEDICAL_DATA] Injection 300mg/2ml" at bounding box center [513, 298] width 219 height 25
type input "236.5"
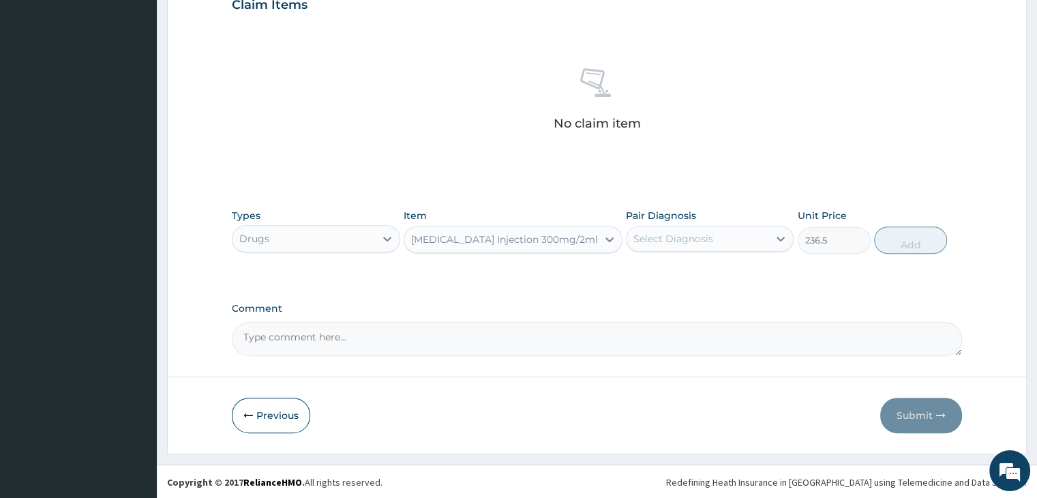
click at [739, 234] on div "Select Diagnosis" at bounding box center [697, 239] width 142 height 22
click at [691, 271] on div "[MEDICAL_DATA]" at bounding box center [710, 274] width 168 height 28
checkbox input "true"
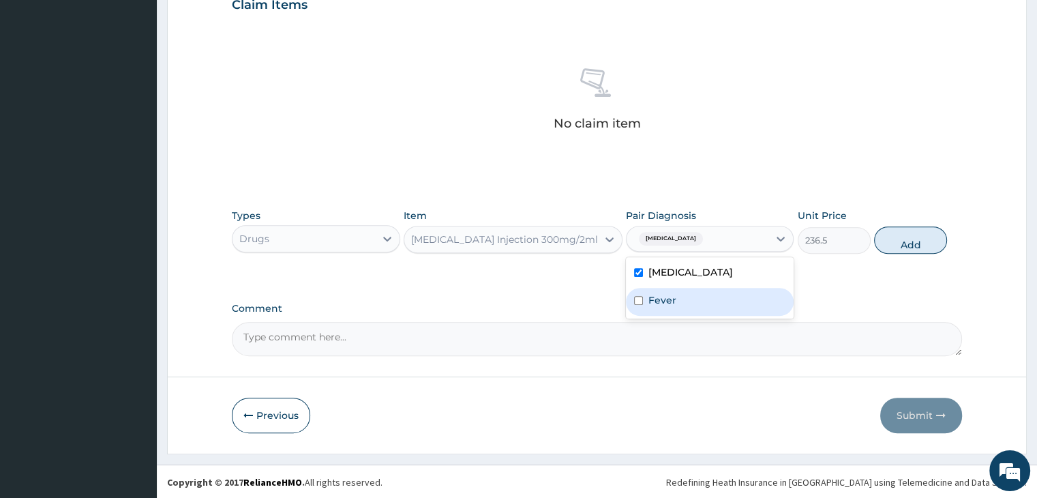
click at [692, 298] on div "Fever" at bounding box center [710, 302] width 168 height 28
checkbox input "true"
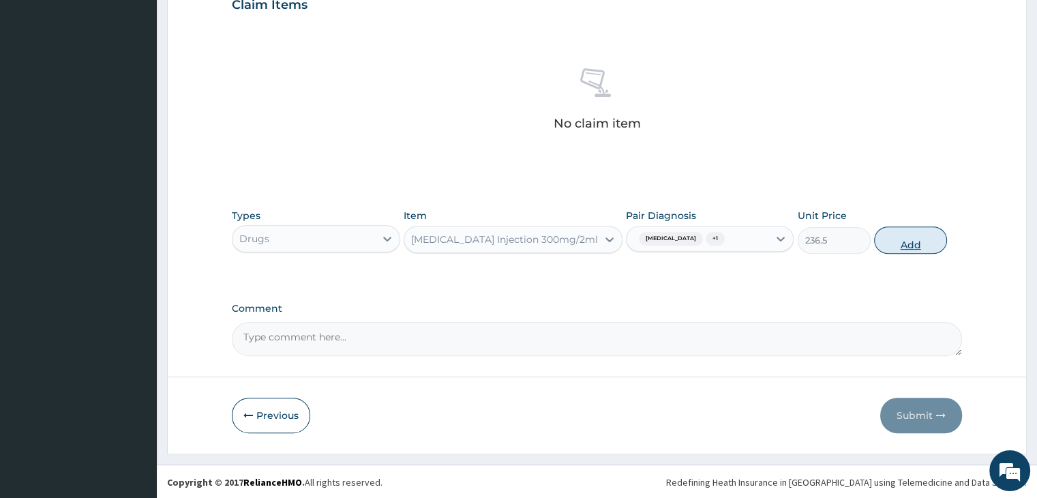
click at [911, 240] on button "Add" at bounding box center [910, 239] width 73 height 27
type input "0"
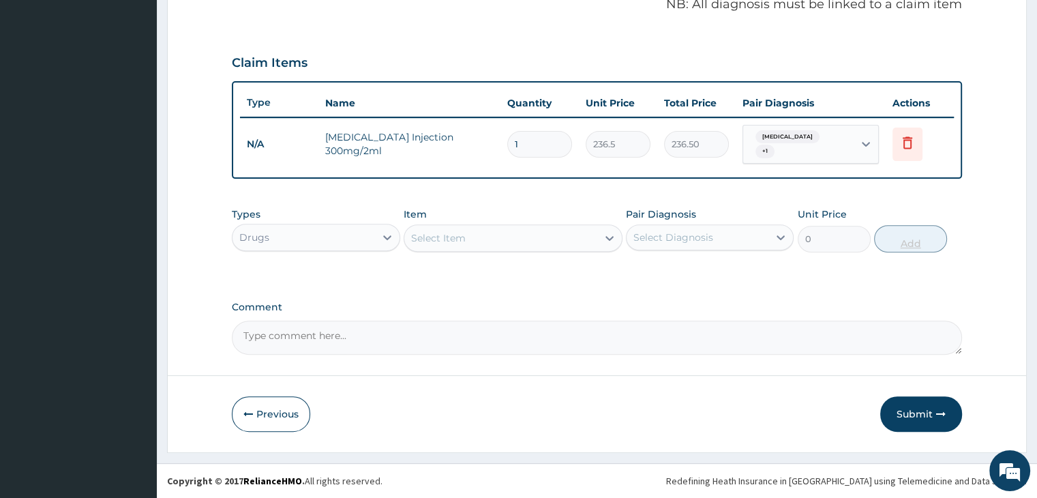
scroll to position [418, 0]
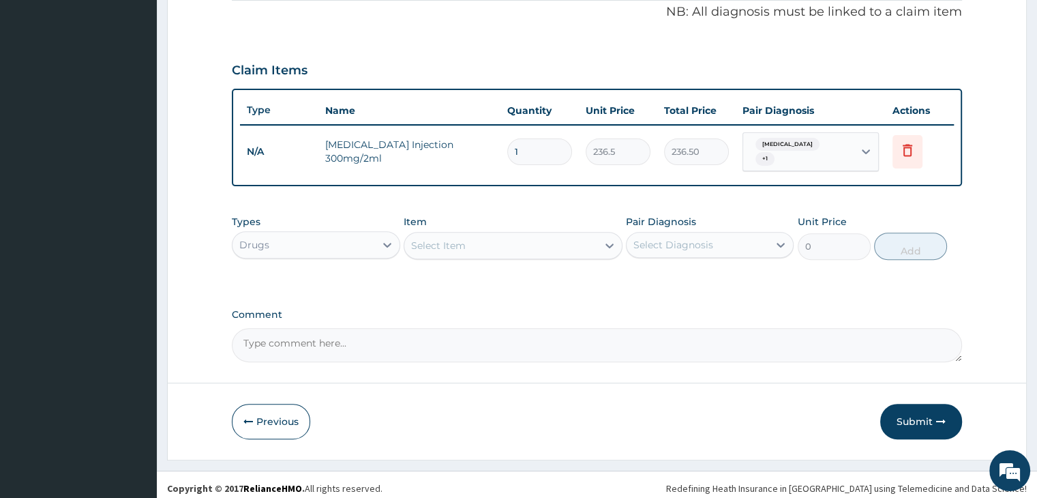
click at [493, 238] on div "Select Item" at bounding box center [500, 245] width 193 height 22
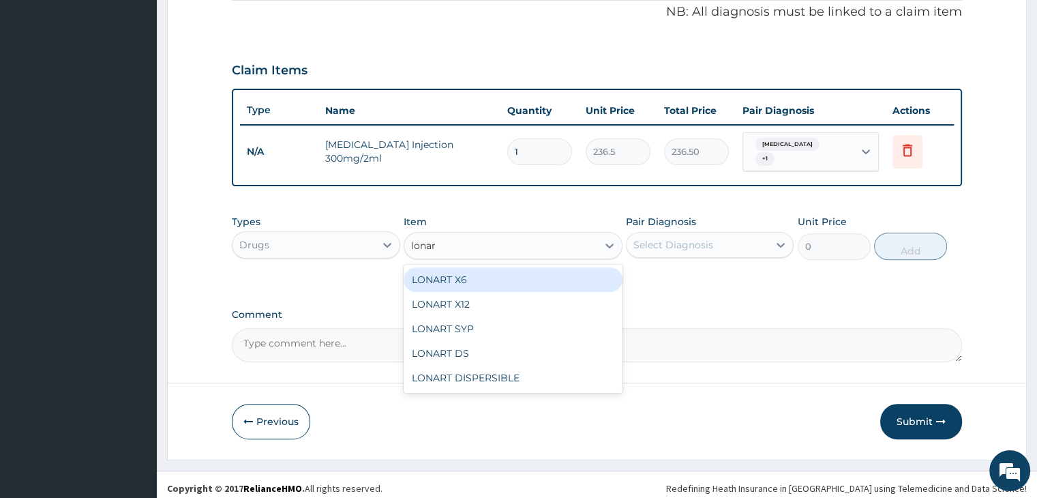
type input "lonart"
click at [504, 273] on div "LONART X6" at bounding box center [513, 279] width 219 height 25
type input "430"
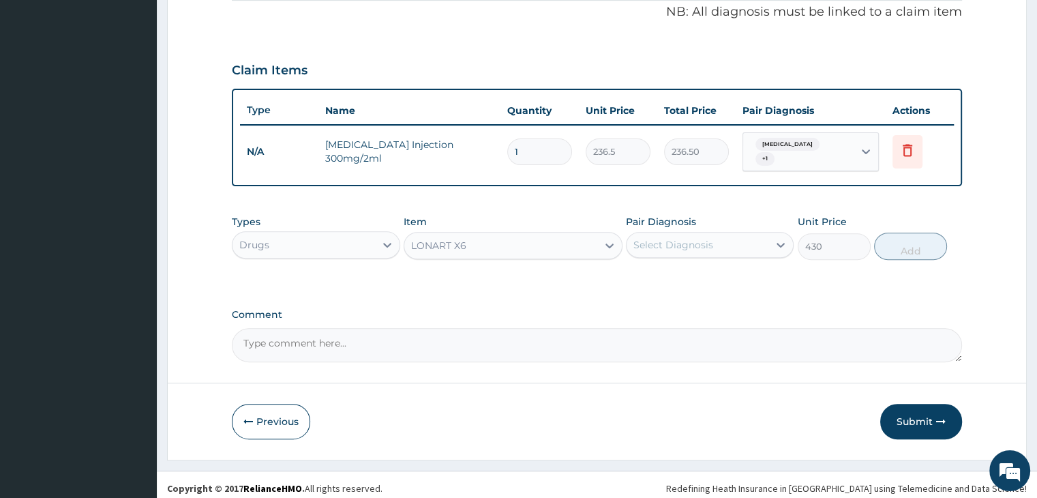
click at [731, 234] on div "Select Diagnosis" at bounding box center [697, 245] width 142 height 22
click at [701, 273] on div "[MEDICAL_DATA]" at bounding box center [710, 280] width 168 height 28
checkbox input "true"
click at [909, 241] on button "Add" at bounding box center [910, 245] width 73 height 27
type input "0"
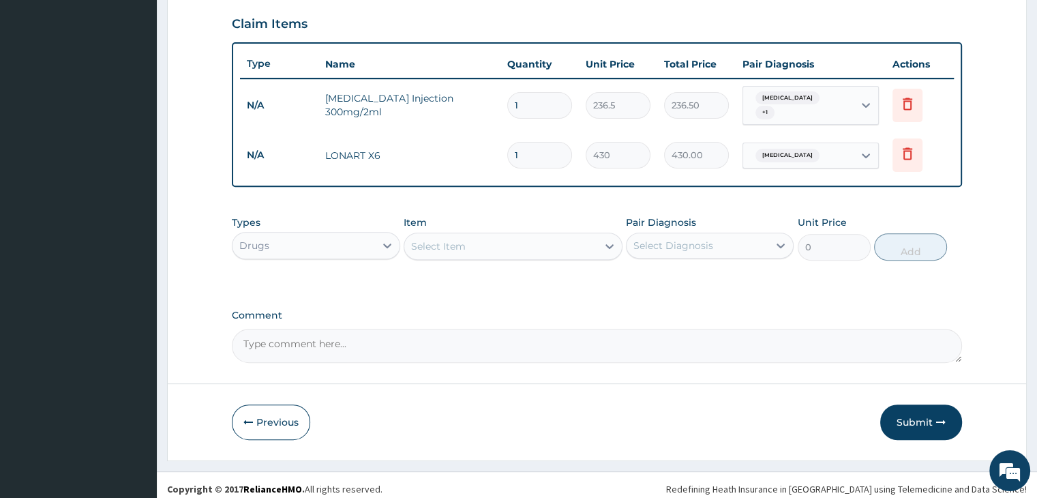
scroll to position [466, 0]
click at [510, 245] on div "Select Item" at bounding box center [500, 245] width 193 height 22
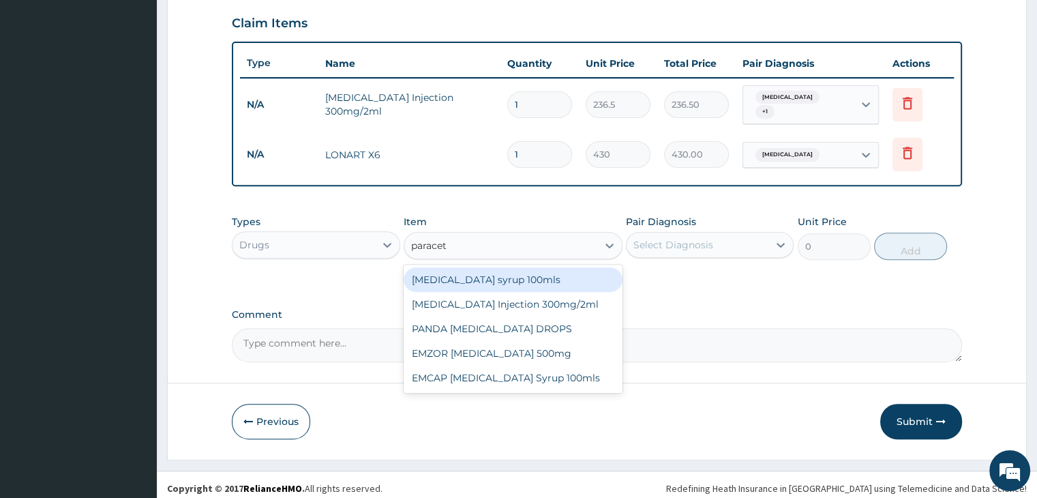
type input "paraceta"
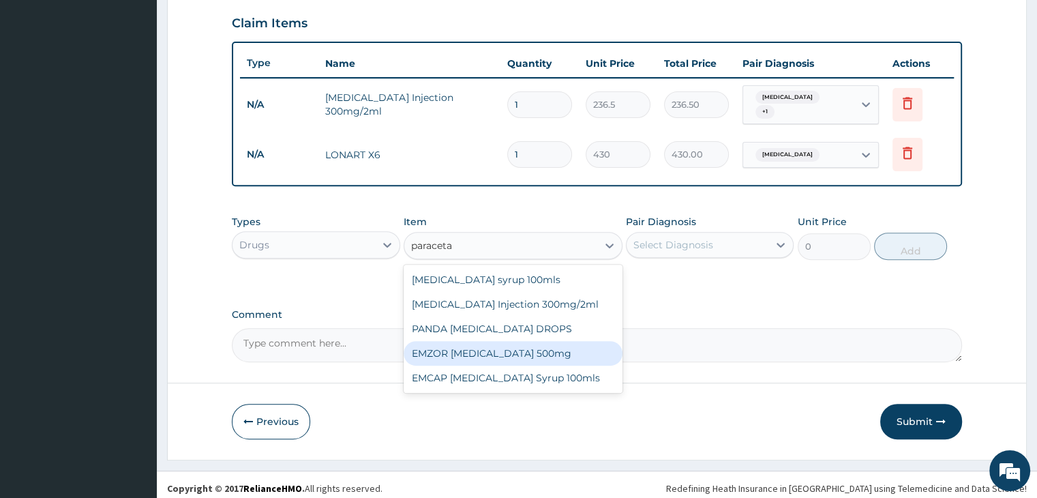
click at [509, 347] on div "EMZOR [MEDICAL_DATA] 500mg" at bounding box center [513, 353] width 219 height 25
type input "21.5"
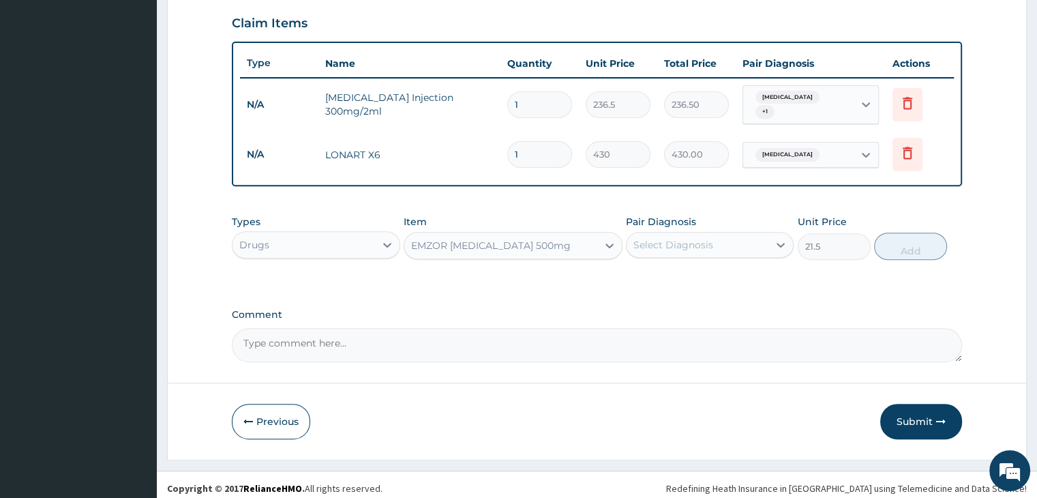
drag, startPoint x: 731, startPoint y: 234, endPoint x: 728, endPoint y: 240, distance: 7.0
click at [731, 234] on div "Select Diagnosis" at bounding box center [697, 245] width 142 height 22
click at [697, 266] on div "[MEDICAL_DATA]" at bounding box center [710, 280] width 168 height 28
checkbox input "true"
click at [902, 240] on button "Add" at bounding box center [910, 245] width 73 height 27
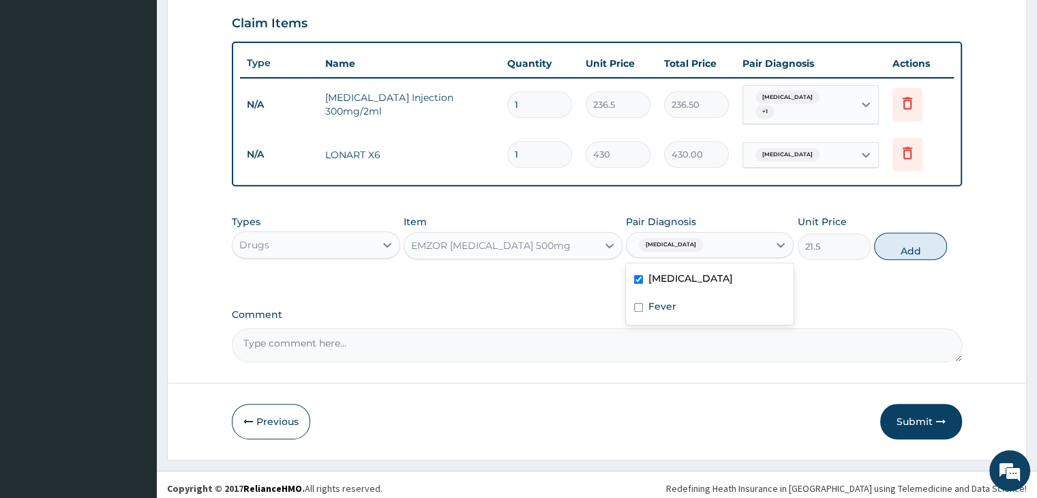
type input "0"
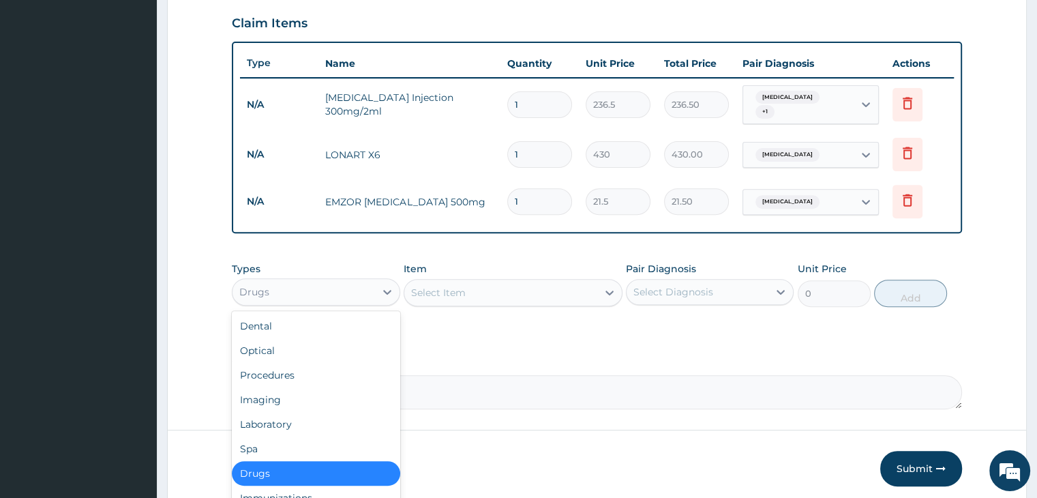
click at [331, 282] on div "Drugs" at bounding box center [303, 292] width 142 height 22
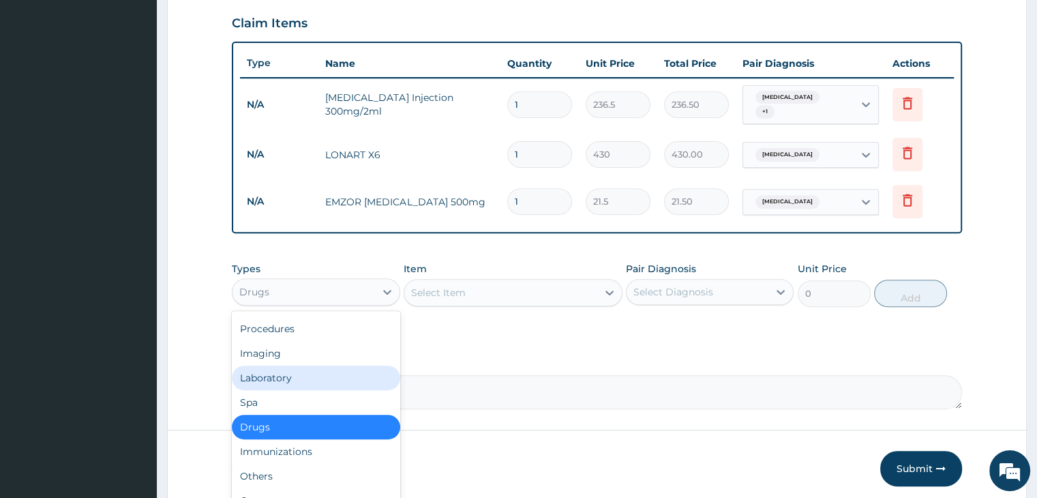
click at [301, 369] on div "Laboratory" at bounding box center [316, 377] width 168 height 25
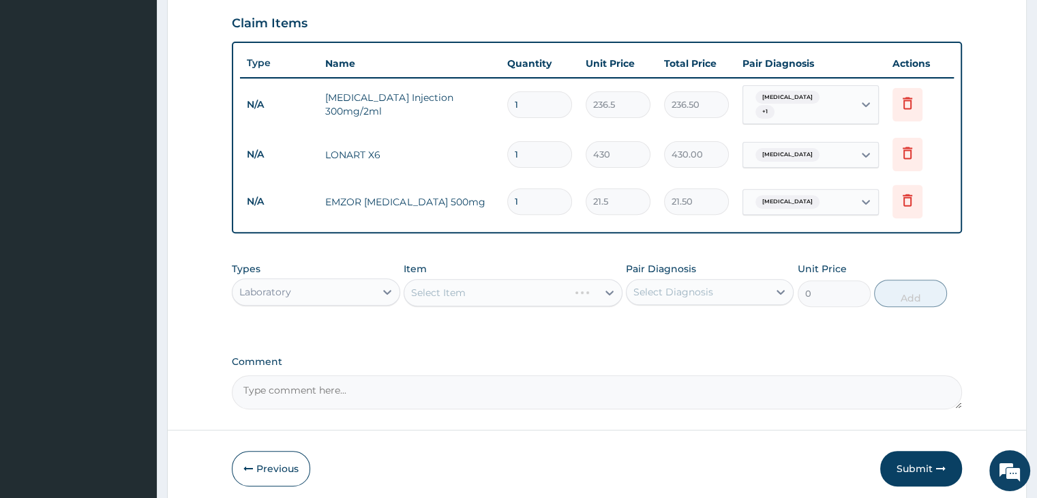
click at [521, 286] on div "Select Item" at bounding box center [513, 292] width 219 height 27
click at [521, 286] on div "Select Item" at bounding box center [500, 292] width 193 height 22
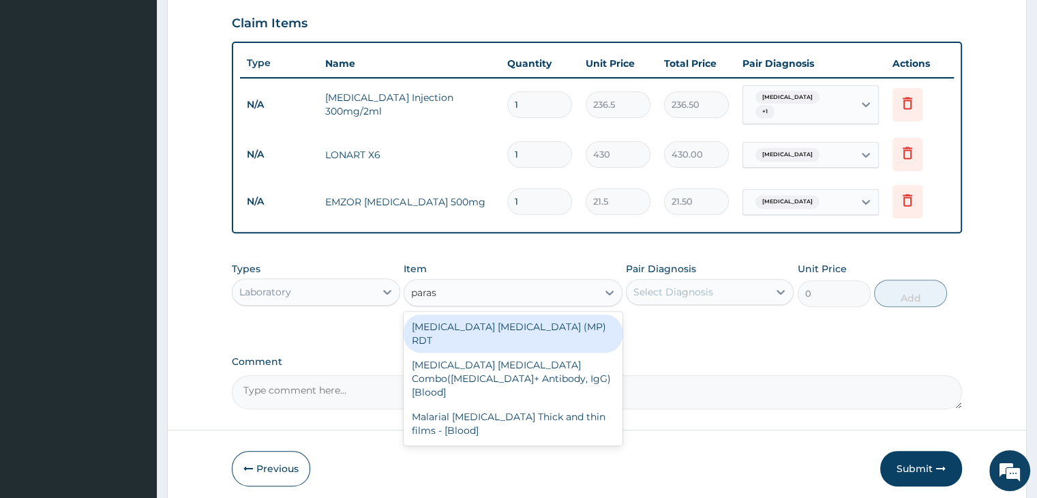
type input "parasi"
click at [503, 318] on div "[MEDICAL_DATA] [MEDICAL_DATA] (MP) RDT" at bounding box center [513, 333] width 219 height 38
type input "1500"
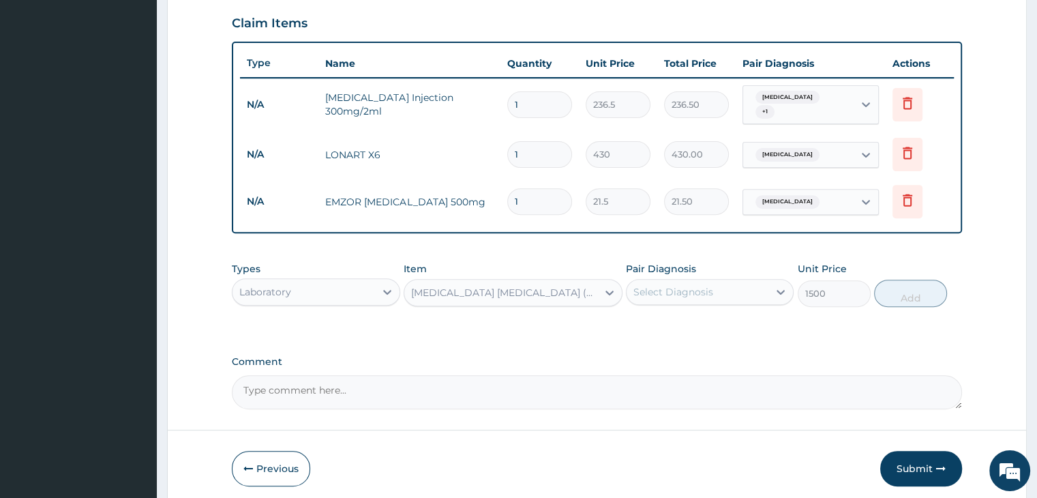
click at [722, 284] on div "Select Diagnosis" at bounding box center [697, 292] width 142 height 22
click at [695, 326] on div "[MEDICAL_DATA]" at bounding box center [710, 327] width 168 height 28
checkbox input "true"
click at [913, 287] on button "Add" at bounding box center [910, 292] width 73 height 27
type input "0"
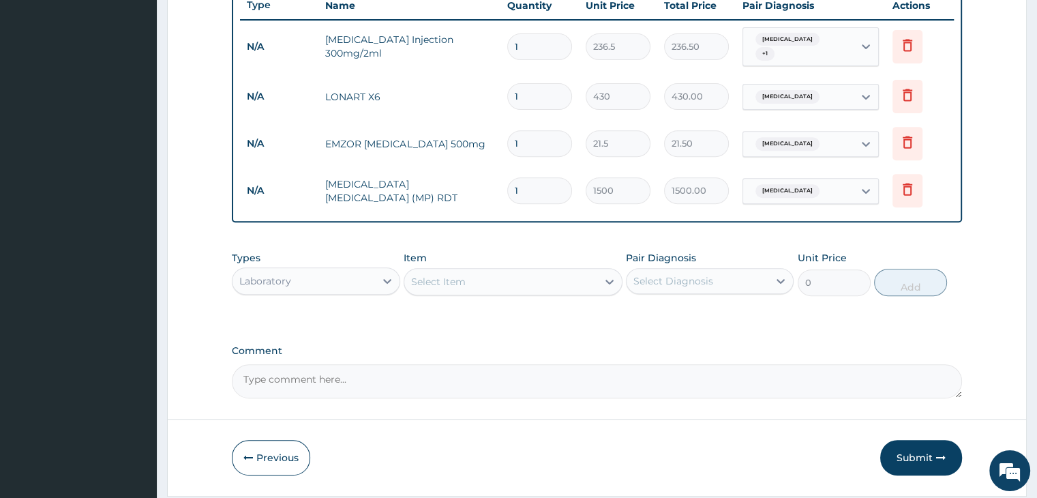
scroll to position [491, 0]
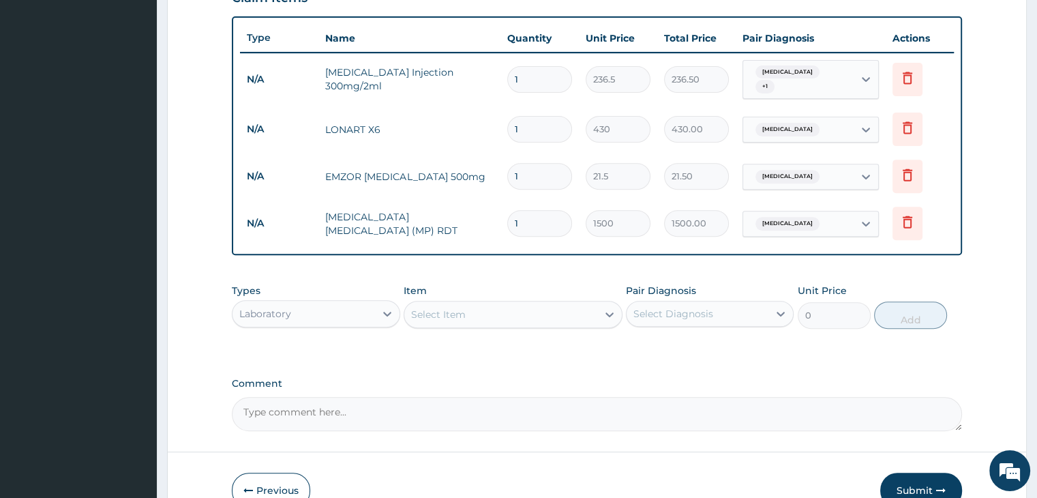
click at [521, 308] on div "Select Item" at bounding box center [500, 314] width 193 height 22
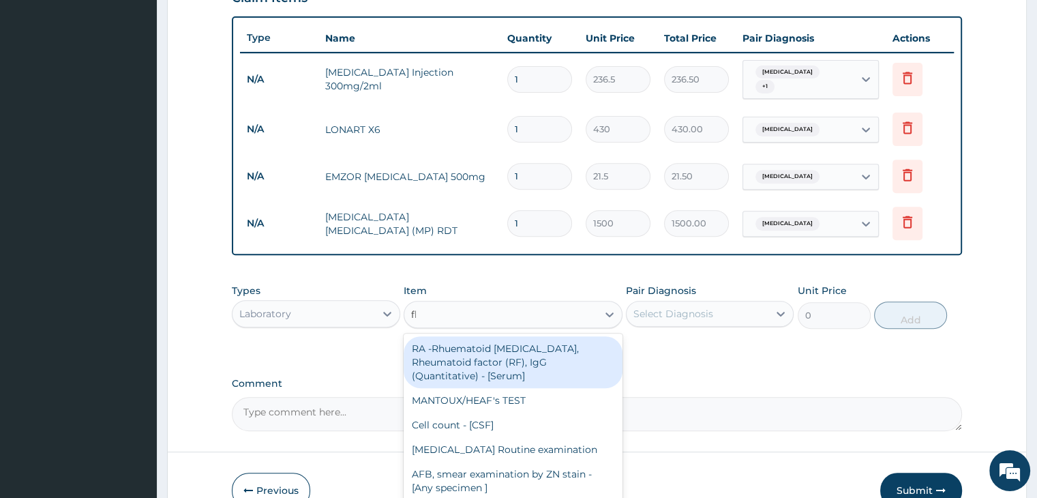
type input "fbc"
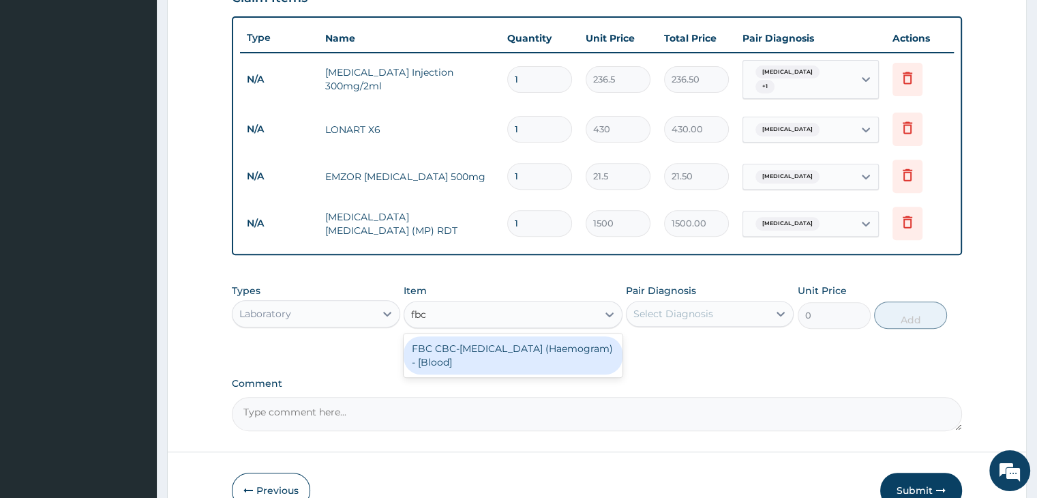
click at [506, 354] on div "FBC CBC-[MEDICAL_DATA] (Haemogram) - [Blood]" at bounding box center [513, 355] width 219 height 38
type input "3000"
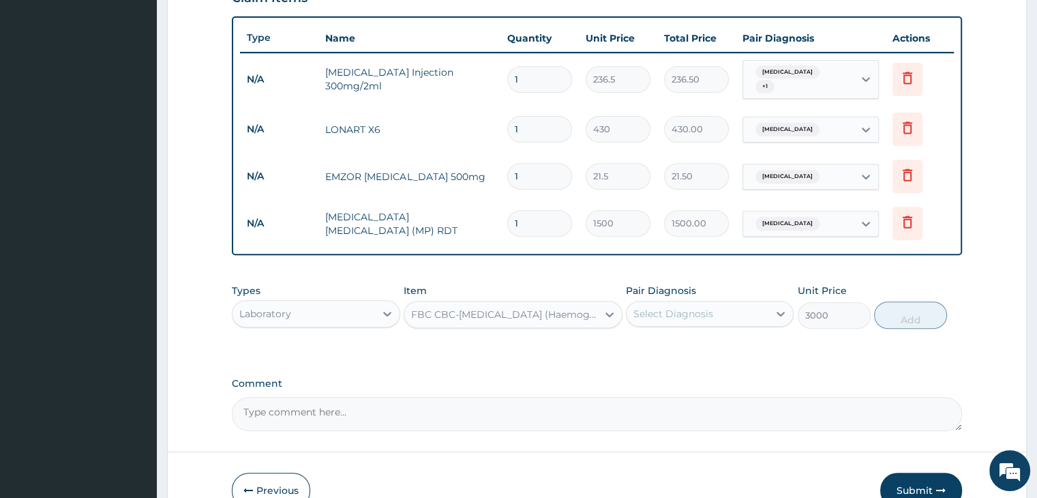
click at [737, 304] on div "Select Diagnosis" at bounding box center [697, 314] width 142 height 22
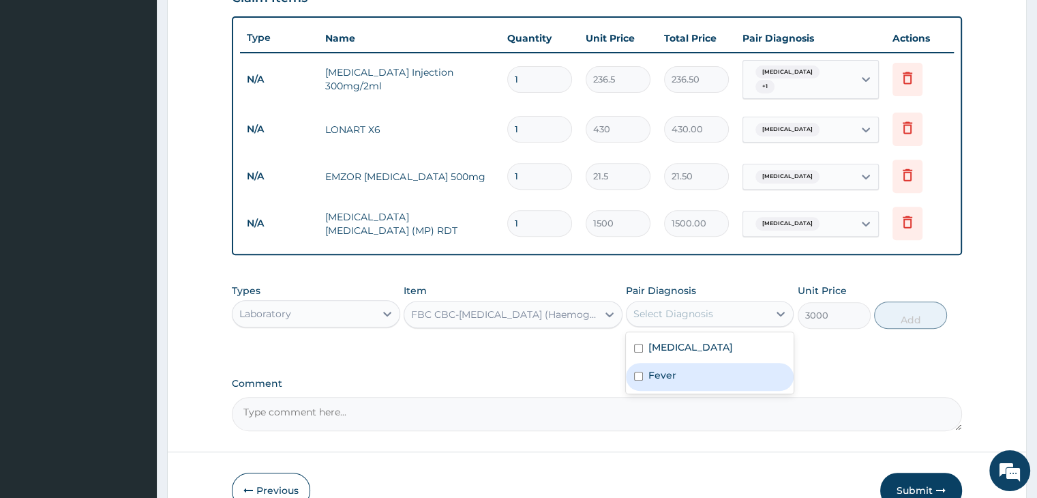
click at [701, 369] on div "Fever" at bounding box center [710, 377] width 168 height 28
checkbox input "true"
click at [904, 309] on button "Add" at bounding box center [910, 314] width 73 height 27
type input "0"
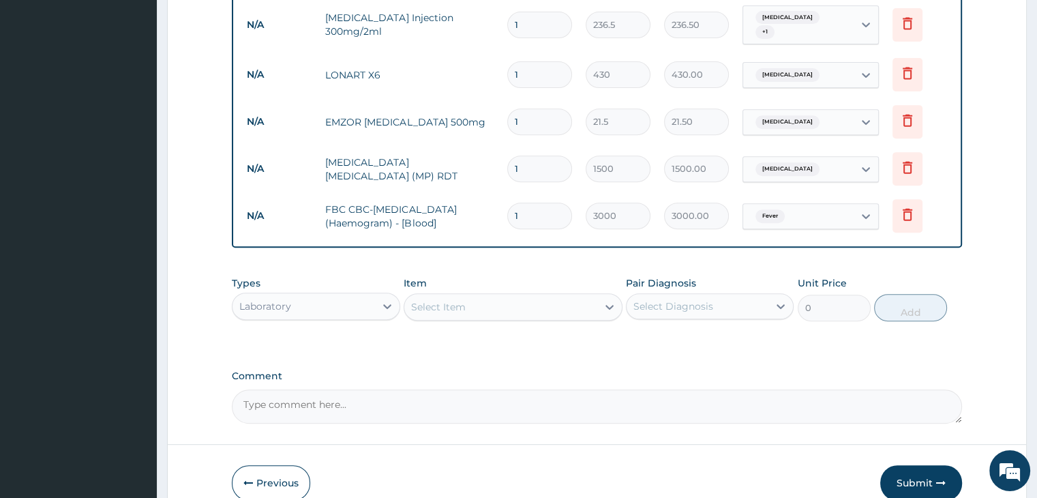
scroll to position [606, 0]
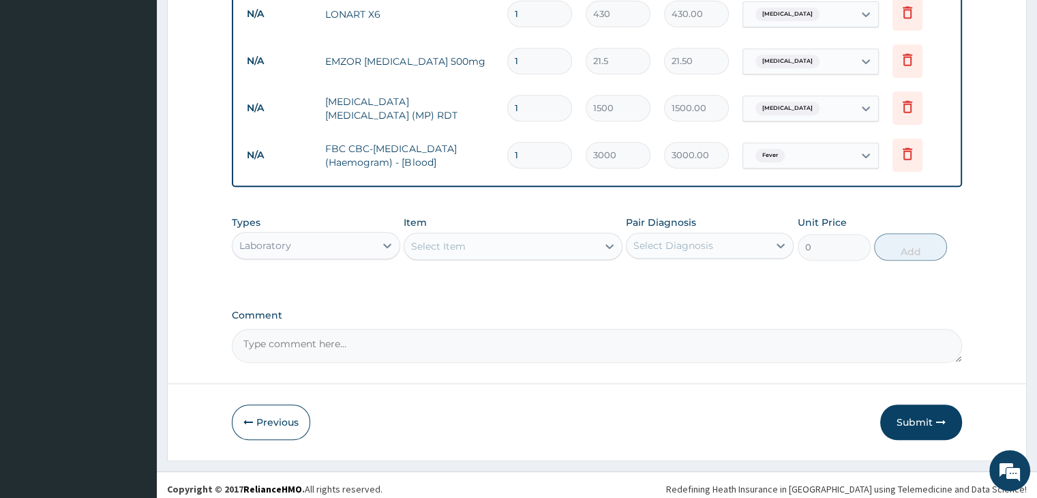
click at [338, 235] on div "Laboratory" at bounding box center [303, 245] width 142 height 22
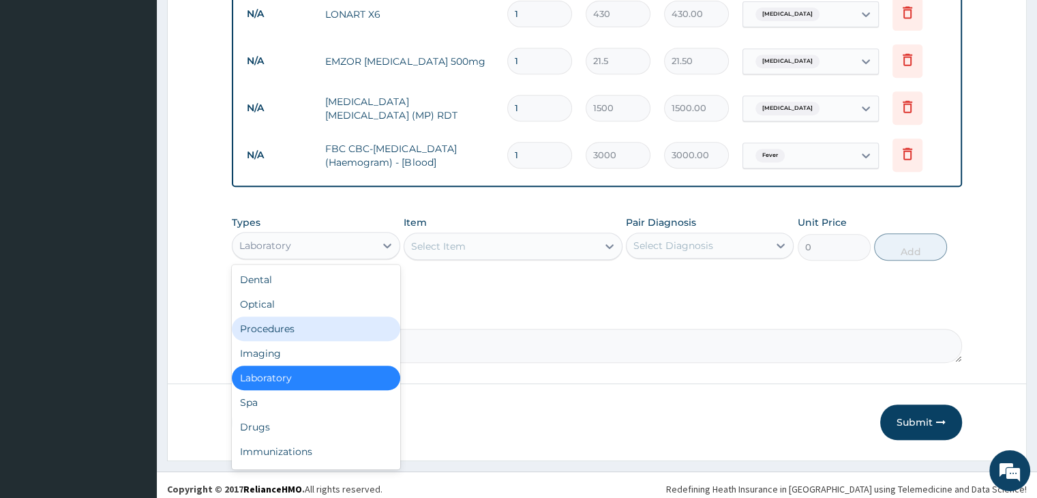
click at [319, 319] on div "Procedures" at bounding box center [316, 328] width 168 height 25
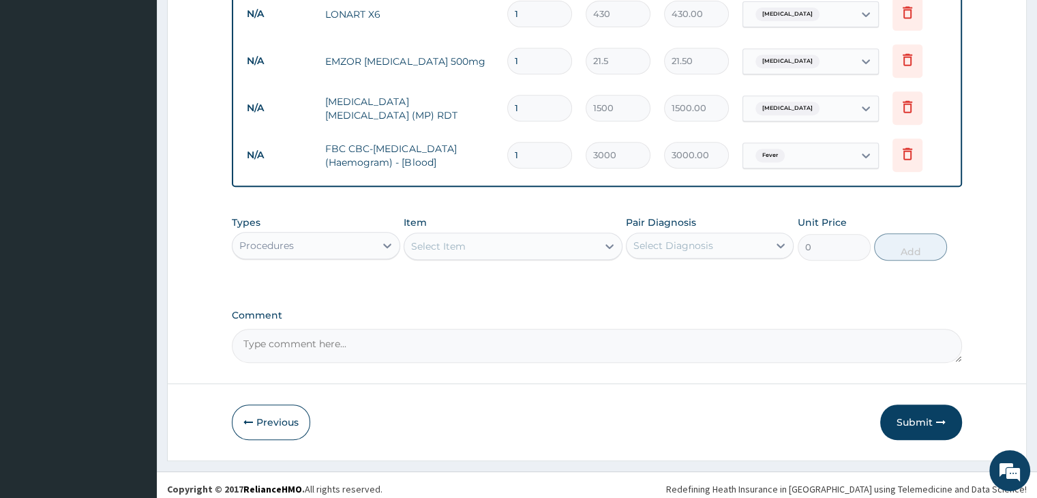
click at [528, 235] on div "Select Item" at bounding box center [500, 246] width 193 height 22
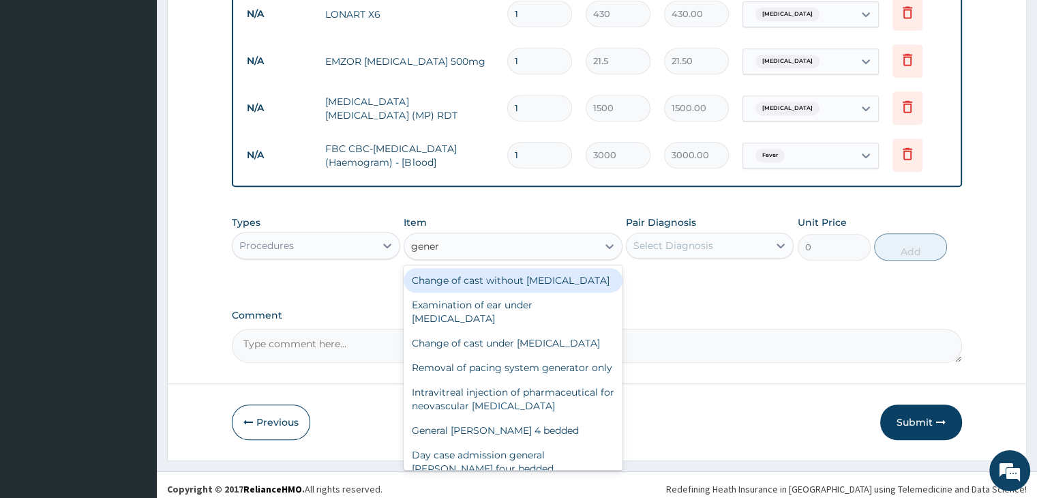
type input "genera"
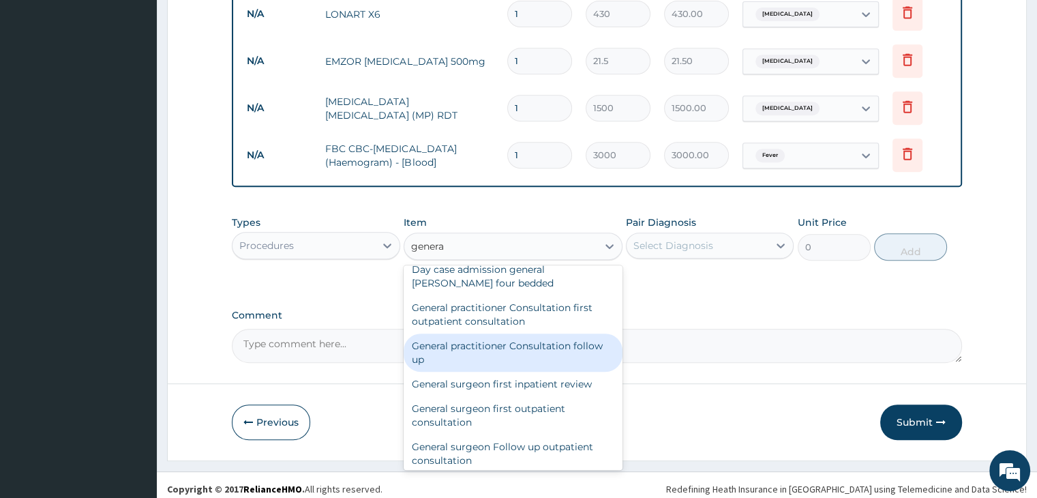
scroll to position [204, 0]
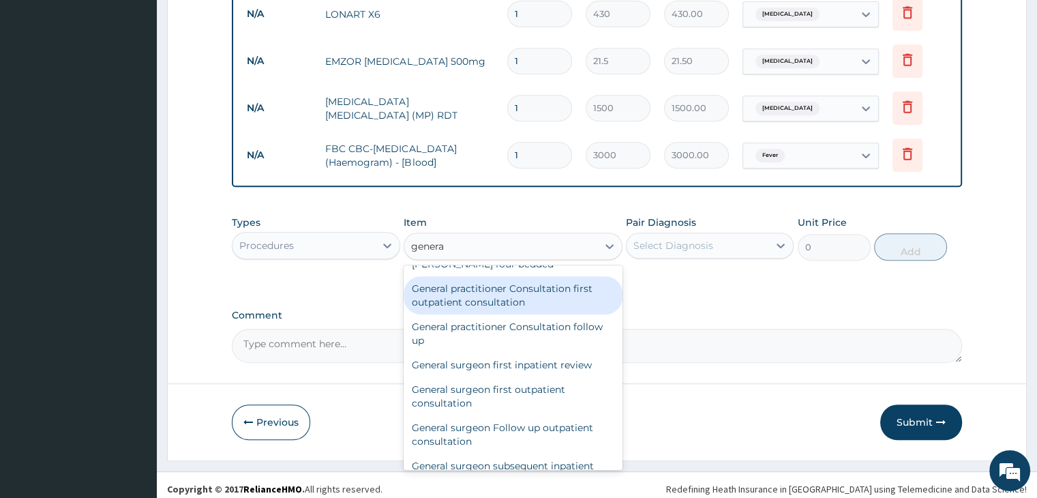
click at [489, 314] on div "General practitioner Consultation first outpatient consultation" at bounding box center [513, 295] width 219 height 38
type input "3000"
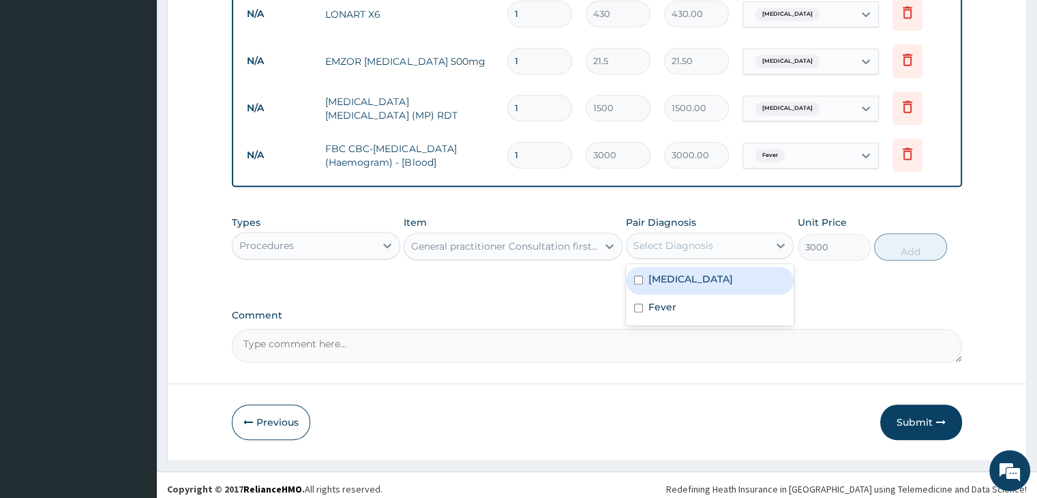
click at [719, 238] on div "Select Diagnosis" at bounding box center [697, 245] width 142 height 22
click at [722, 278] on div "Malaria" at bounding box center [710, 281] width 168 height 28
checkbox input "true"
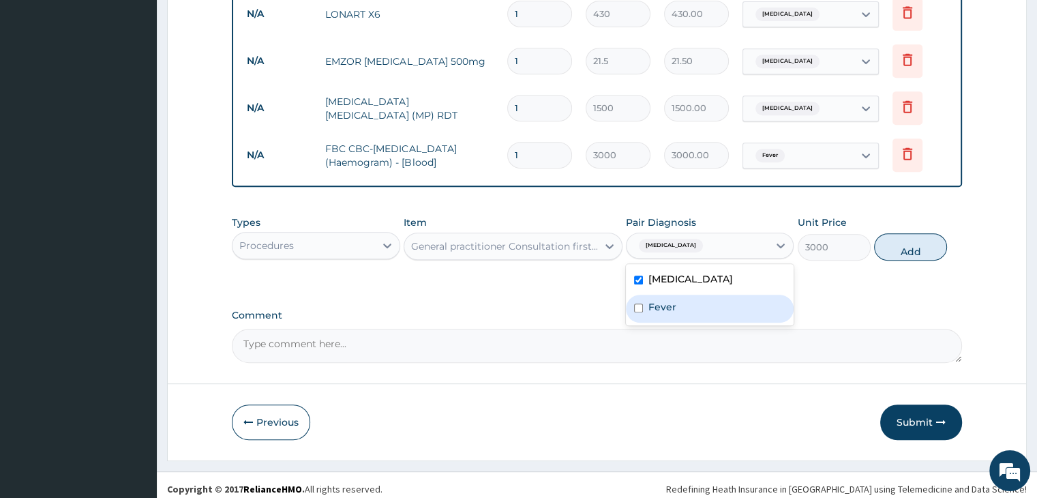
click at [705, 304] on div "Fever" at bounding box center [710, 308] width 168 height 28
checkbox input "true"
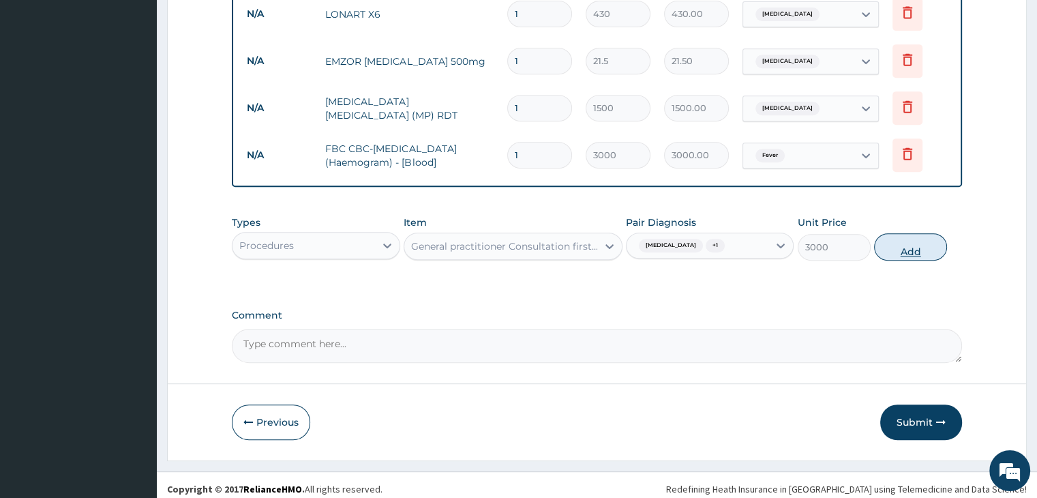
click at [908, 241] on button "Add" at bounding box center [910, 246] width 73 height 27
type input "0"
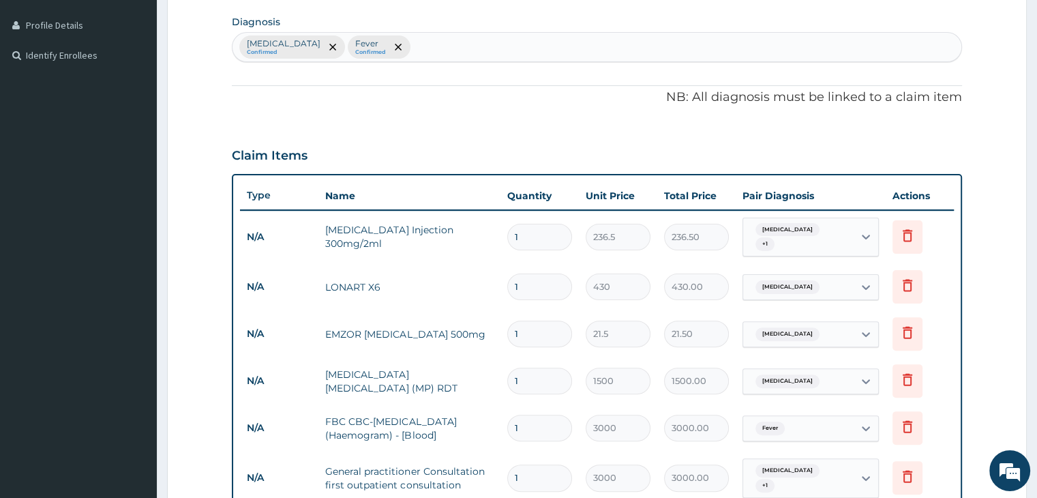
scroll to position [401, 0]
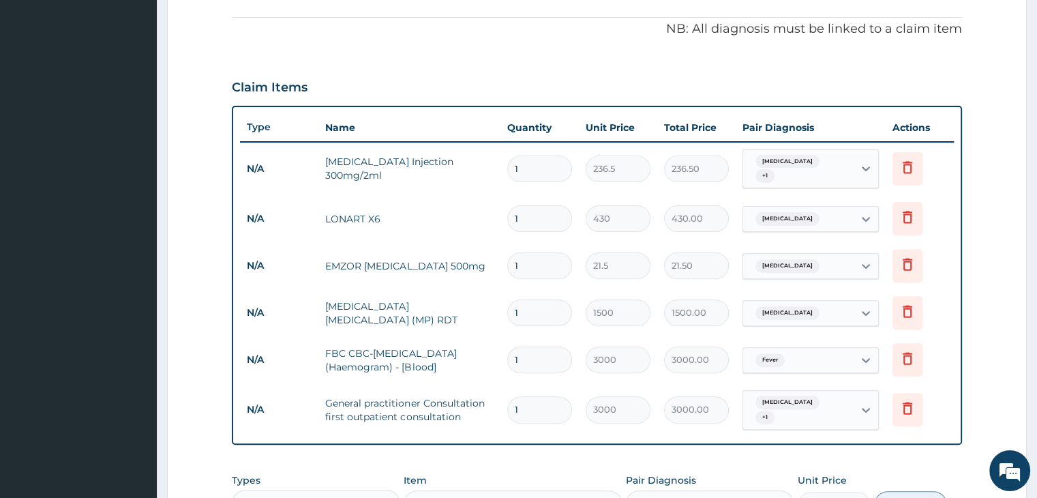
click at [546, 170] on input "1" at bounding box center [539, 168] width 65 height 27
type input "2"
type input "473.00"
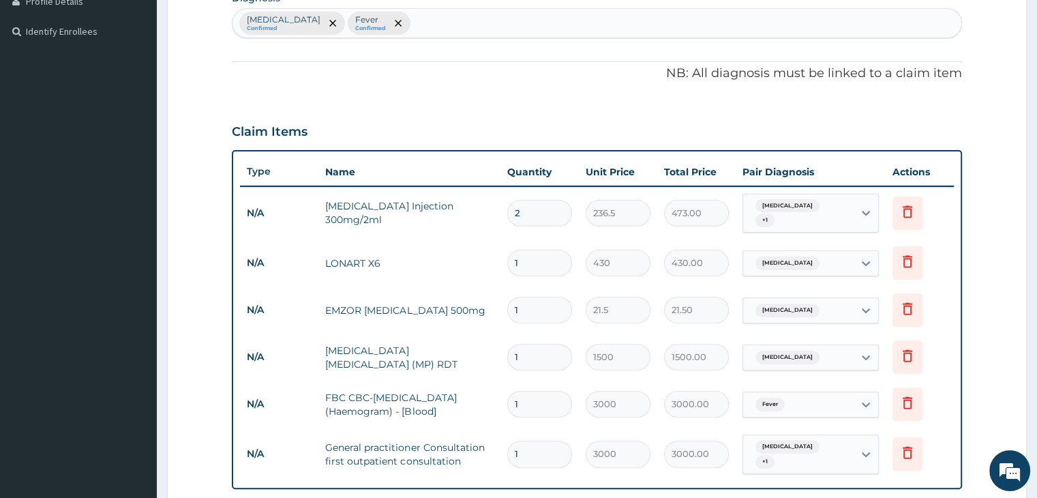
scroll to position [333, 0]
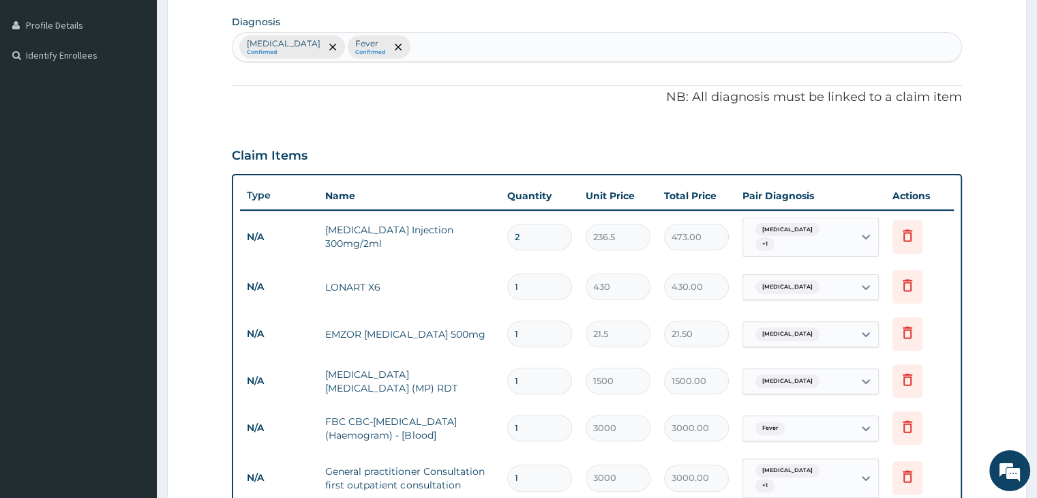
type input "2"
click at [545, 277] on input "1" at bounding box center [539, 286] width 65 height 27
type input "0.00"
type input "6"
type input "2580.00"
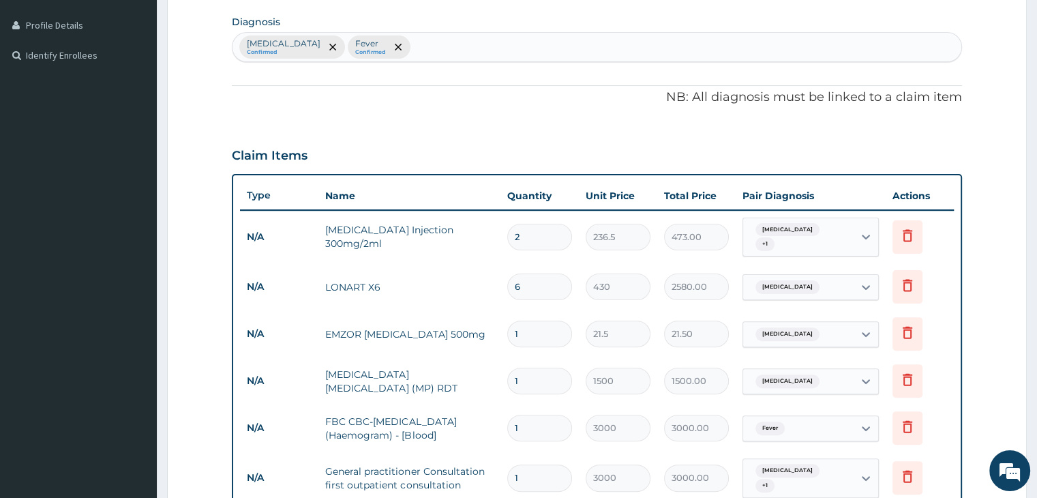
type input "6"
click at [537, 328] on input "1" at bounding box center [539, 333] width 65 height 27
type input "18"
type input "387.00"
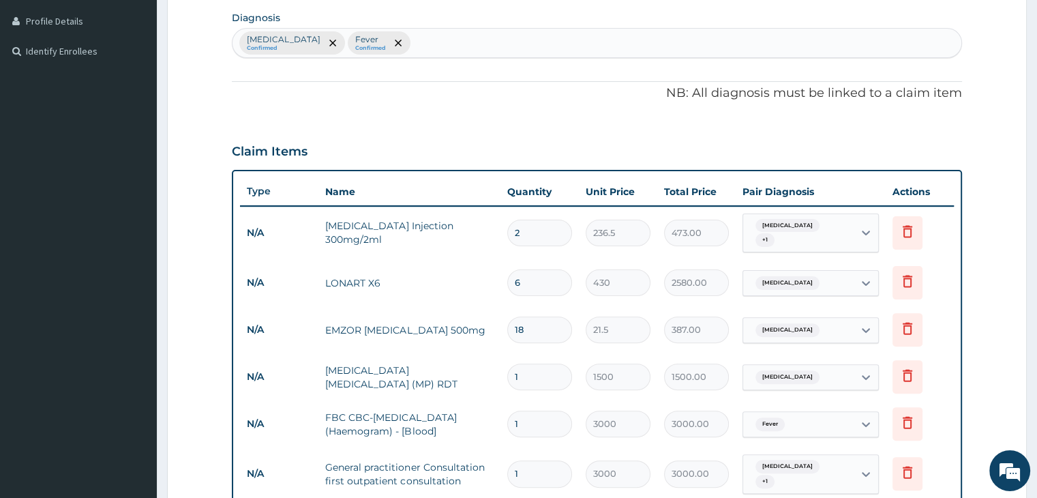
scroll to position [401, 0]
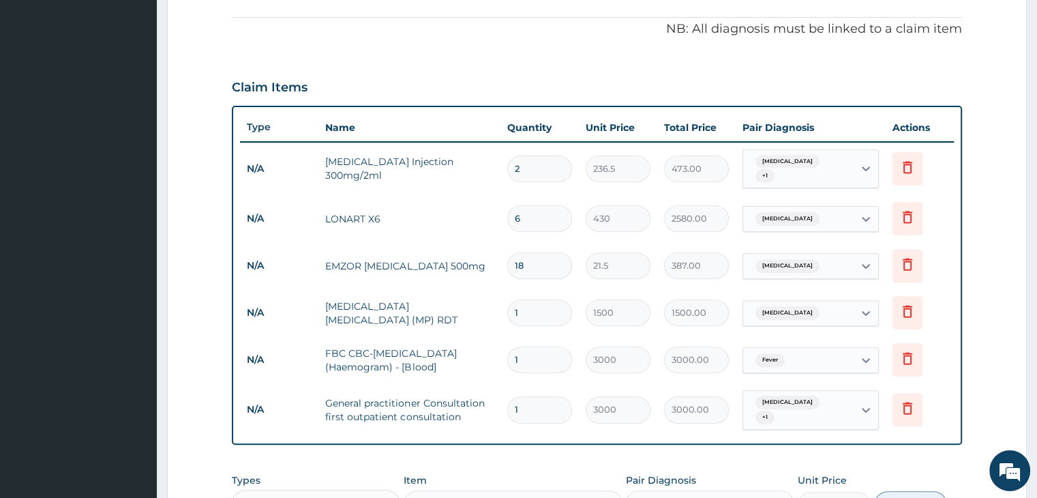
type input "18"
click at [518, 433] on div "PA Code / Prescription Code Enter Code(Secondary Care Only) Encounter Date 02-0…" at bounding box center [596, 175] width 729 height 892
click at [483, 205] on td "LONART X6" at bounding box center [408, 218] width 181 height 27
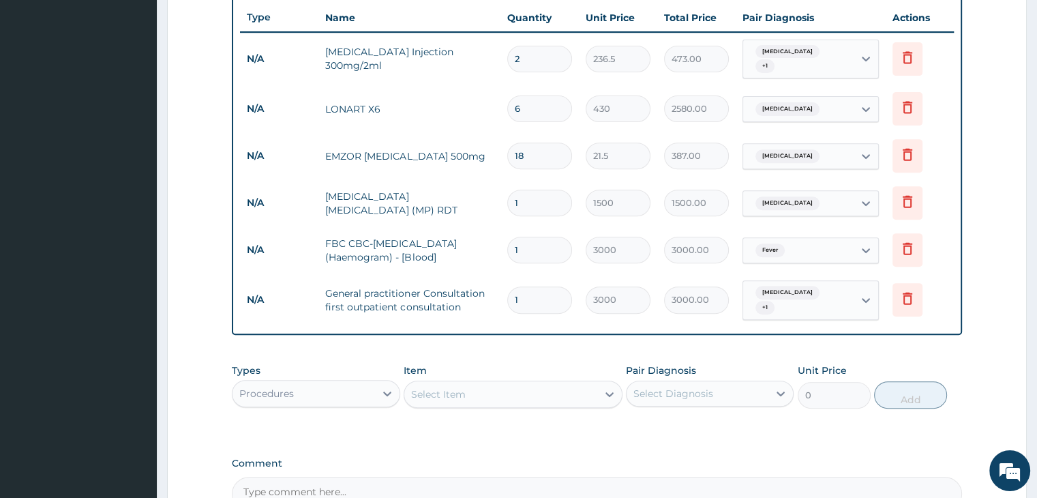
scroll to position [538, 0]
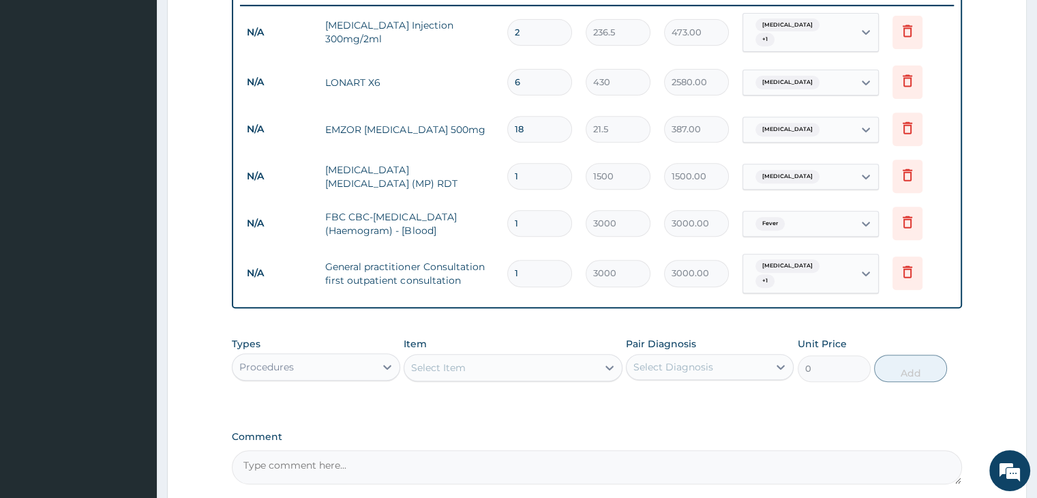
click at [425, 408] on div "PA Code / Prescription Code Enter Code(Secondary Care Only) Encounter Date 02-0…" at bounding box center [596, 38] width 729 height 892
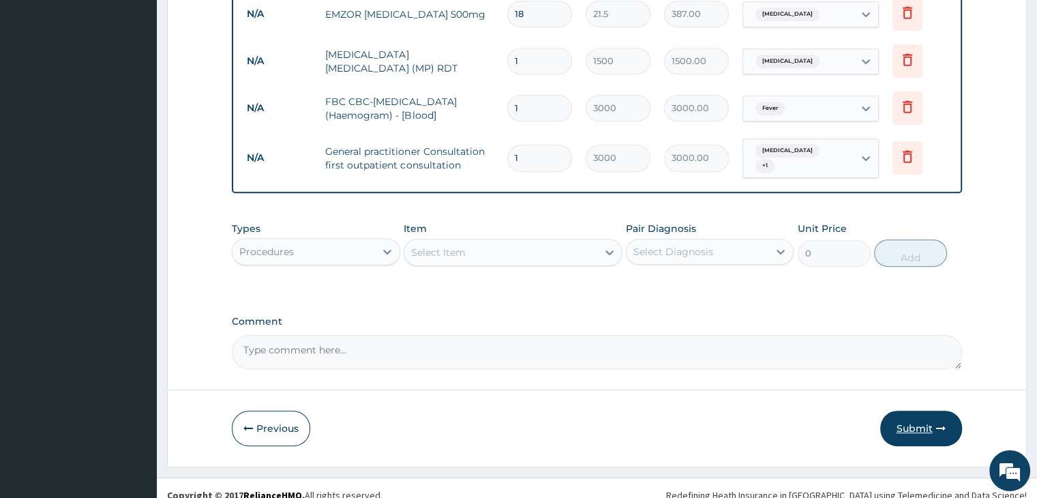
click at [920, 410] on button "Submit" at bounding box center [921, 427] width 82 height 35
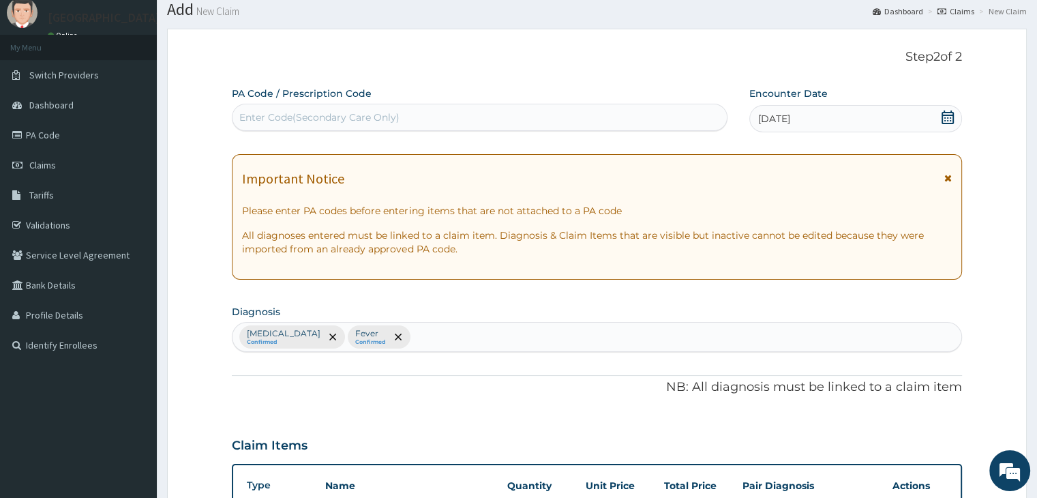
scroll to position [68, 0]
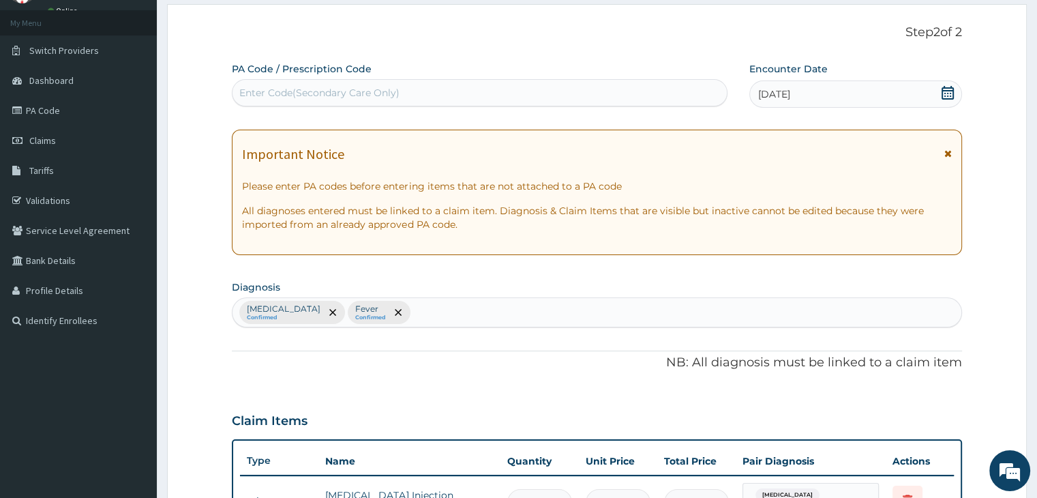
click at [943, 89] on icon at bounding box center [948, 93] width 14 height 14
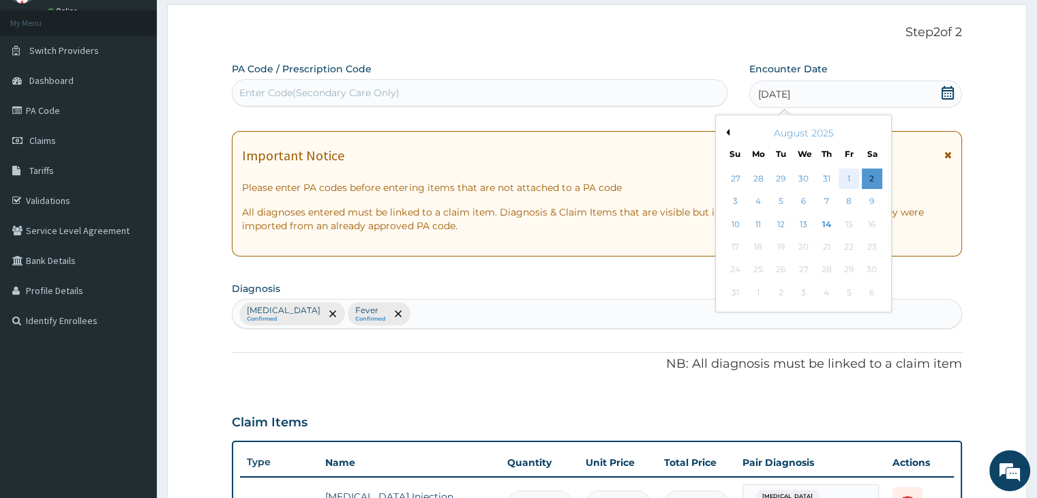
click at [851, 178] on div "1" at bounding box center [848, 178] width 20 height 20
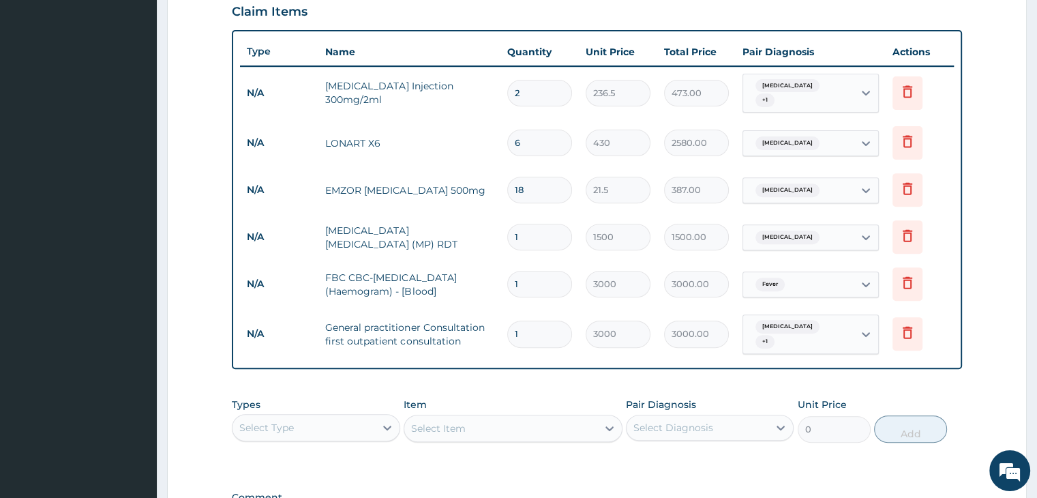
scroll to position [653, 0]
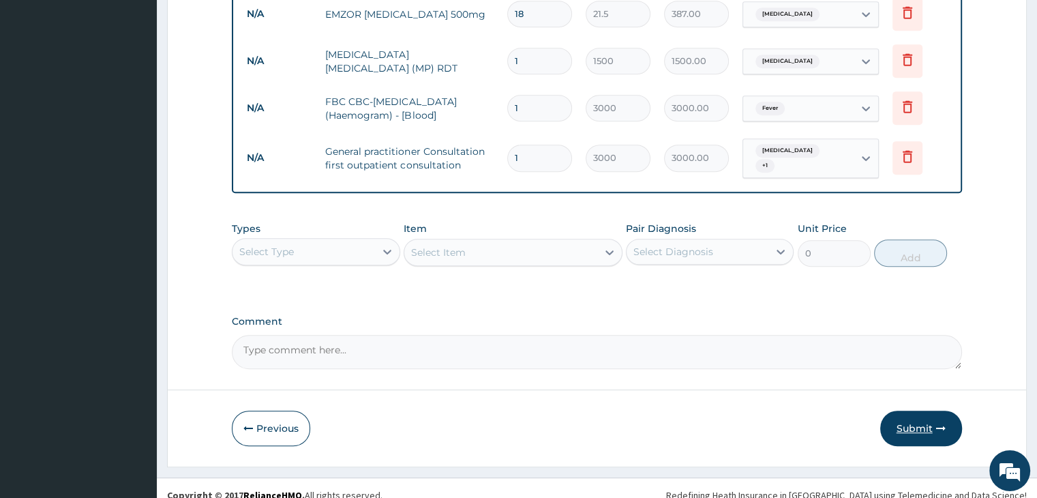
click at [911, 410] on button "Submit" at bounding box center [921, 427] width 82 height 35
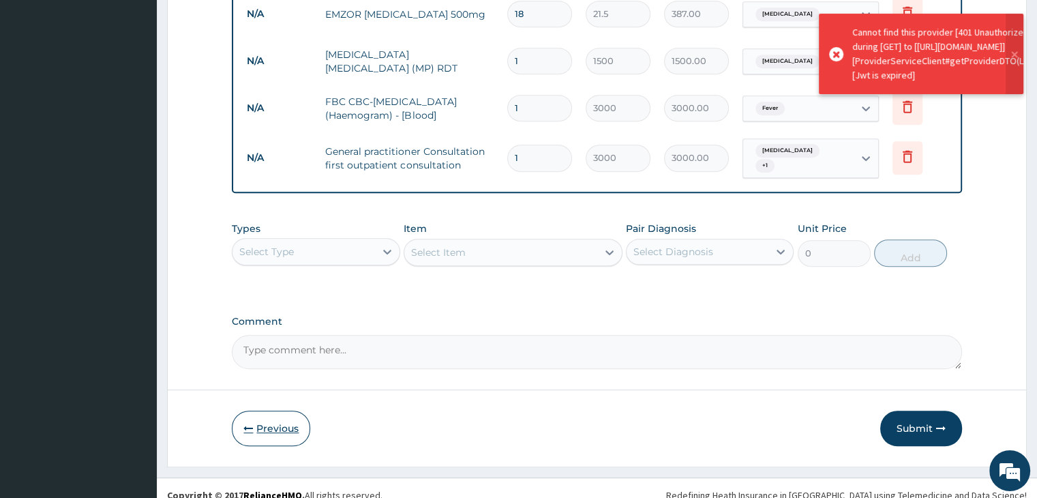
click at [272, 415] on button "Previous" at bounding box center [271, 427] width 78 height 35
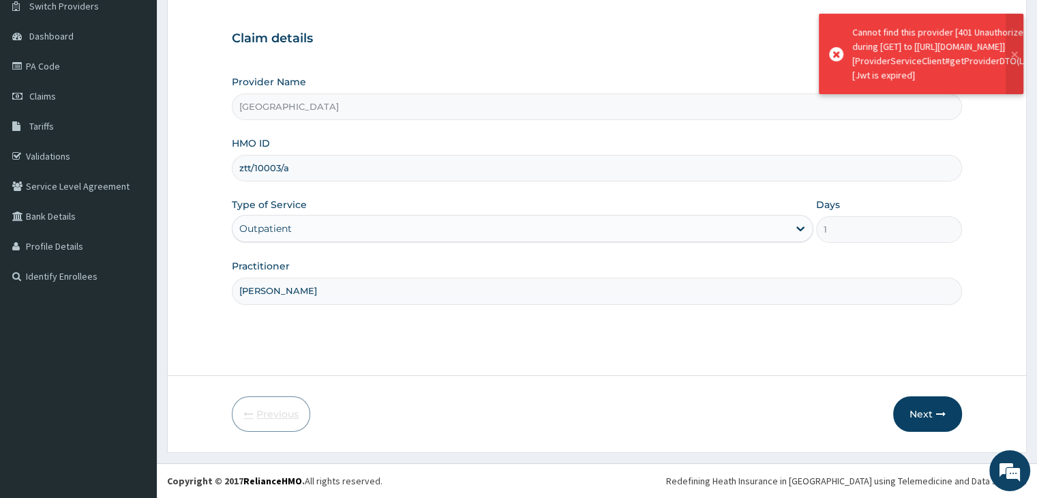
scroll to position [112, 0]
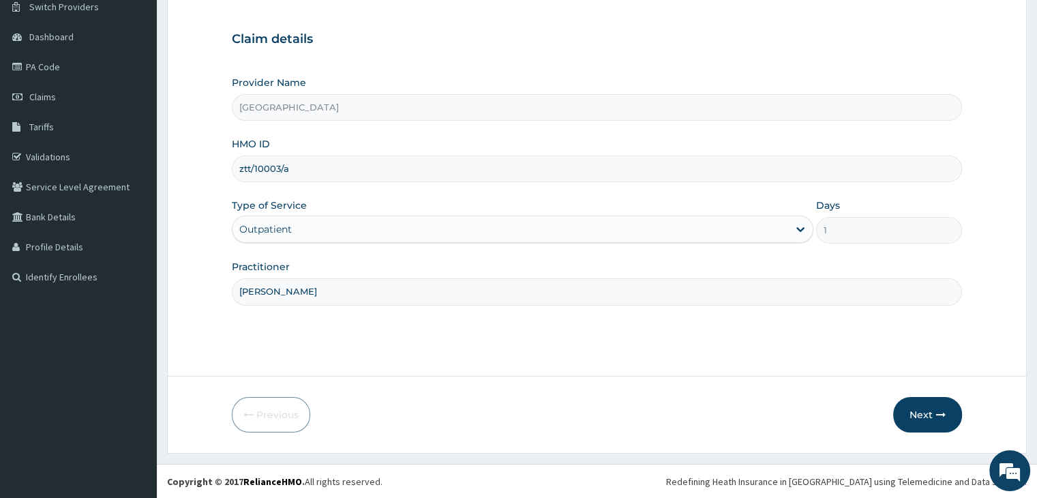
click at [333, 168] on input "ztt/10003/a" at bounding box center [596, 168] width 729 height 27
click at [930, 414] on button "Next" at bounding box center [927, 414] width 69 height 35
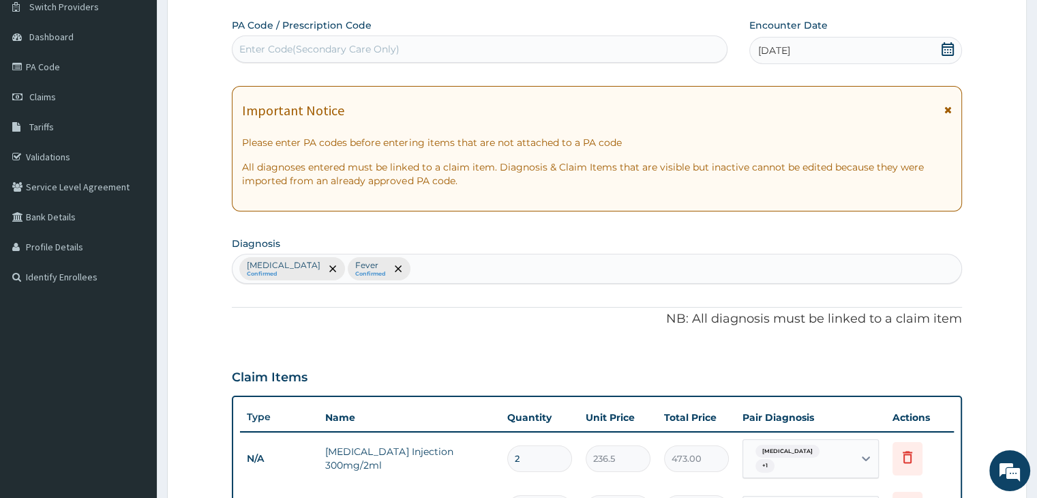
click at [947, 48] on icon at bounding box center [948, 49] width 14 height 14
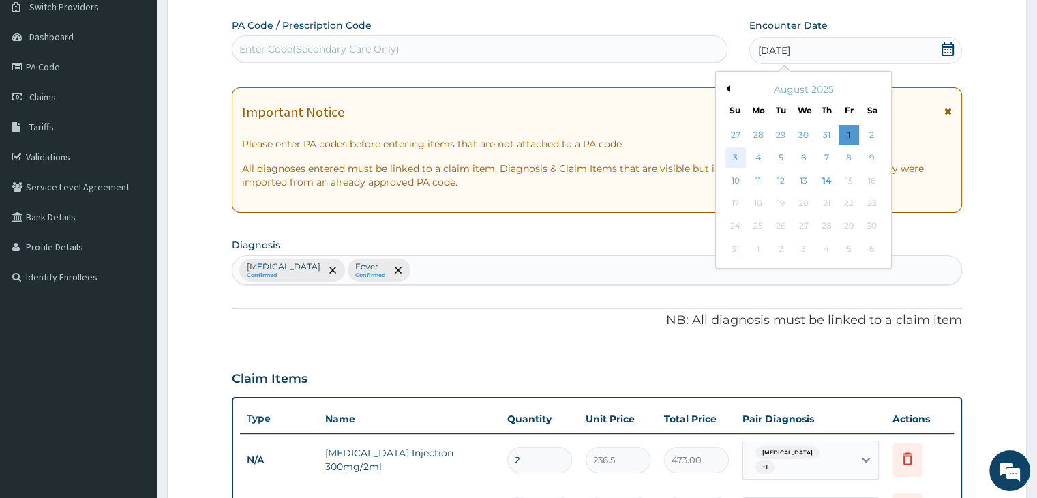
click at [734, 159] on div "3" at bounding box center [735, 158] width 20 height 20
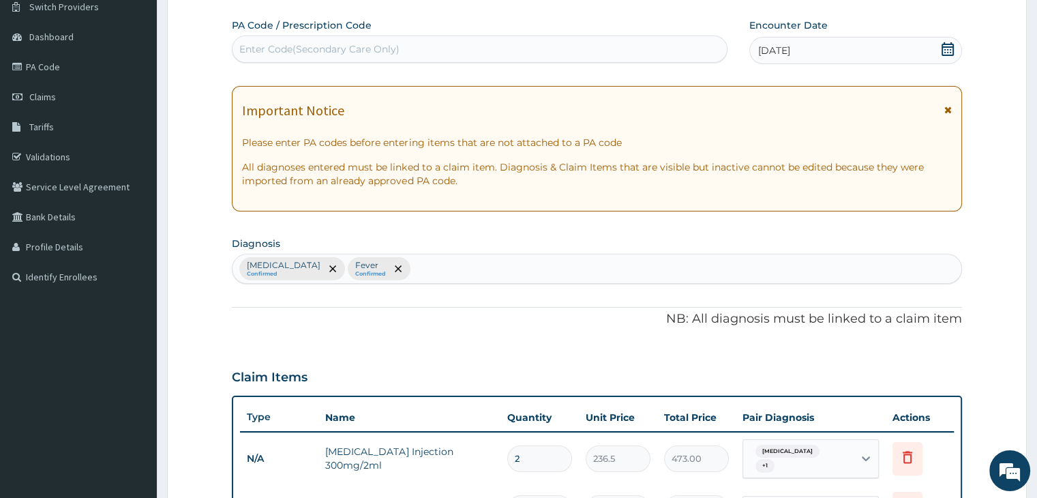
click at [782, 241] on section "Diagnosis Malaria Confirmed Fever Confirmed" at bounding box center [596, 258] width 729 height 50
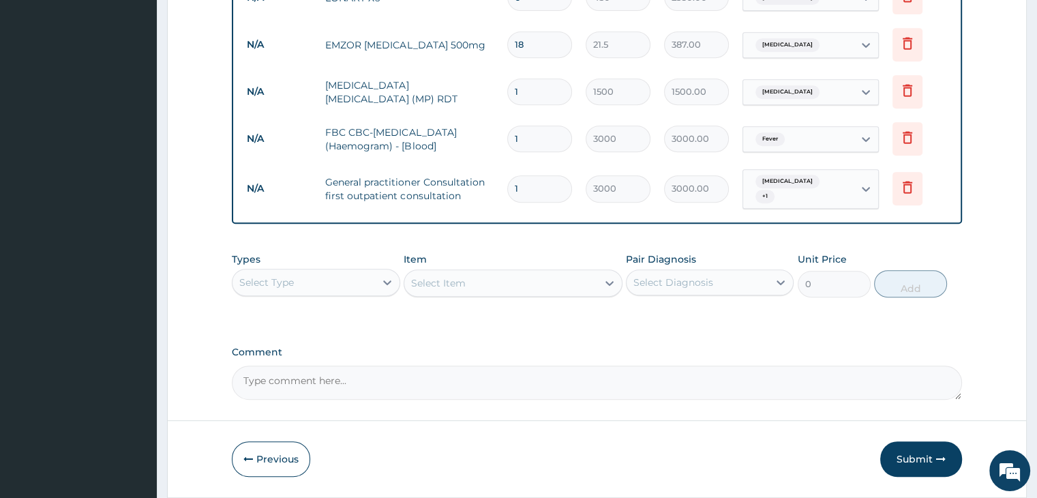
scroll to position [653, 0]
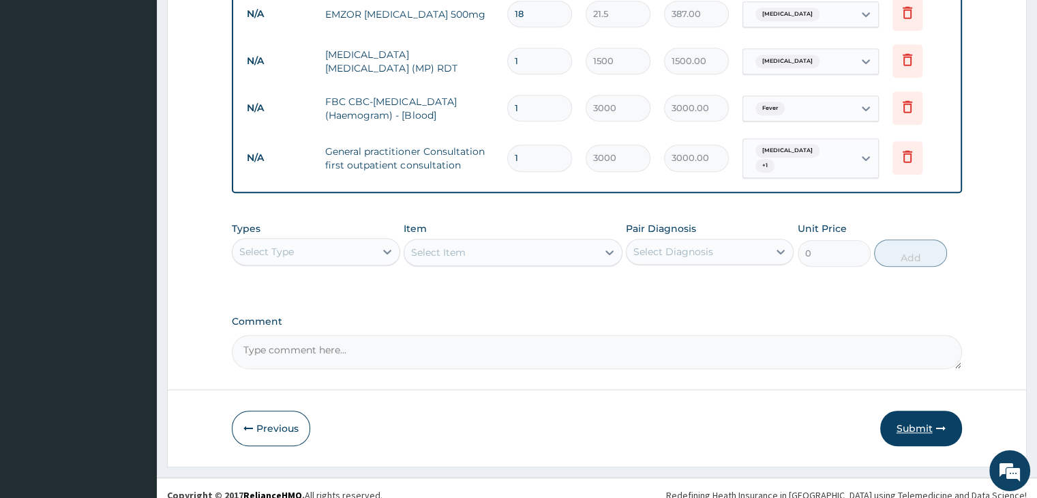
click at [922, 412] on button "Submit" at bounding box center [921, 427] width 82 height 35
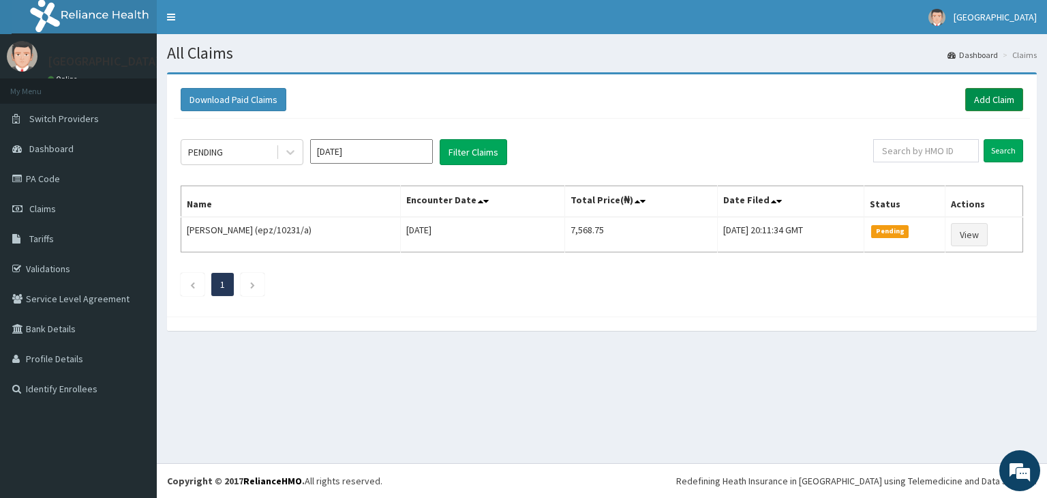
click at [1001, 96] on link "Add Claim" at bounding box center [994, 99] width 58 height 23
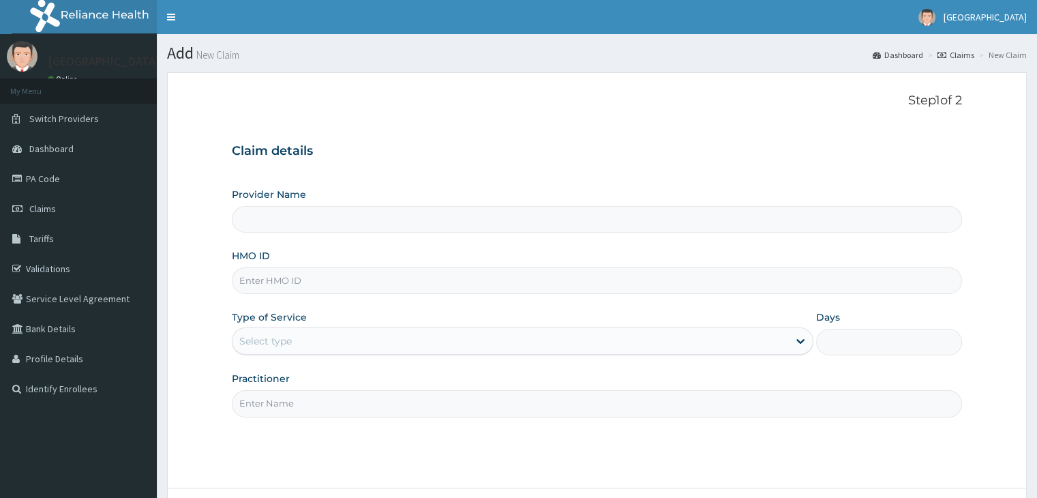
click at [352, 281] on input "HMO ID" at bounding box center [596, 280] width 729 height 27
type input "[GEOGRAPHIC_DATA]"
type input "GSV/10604/A"
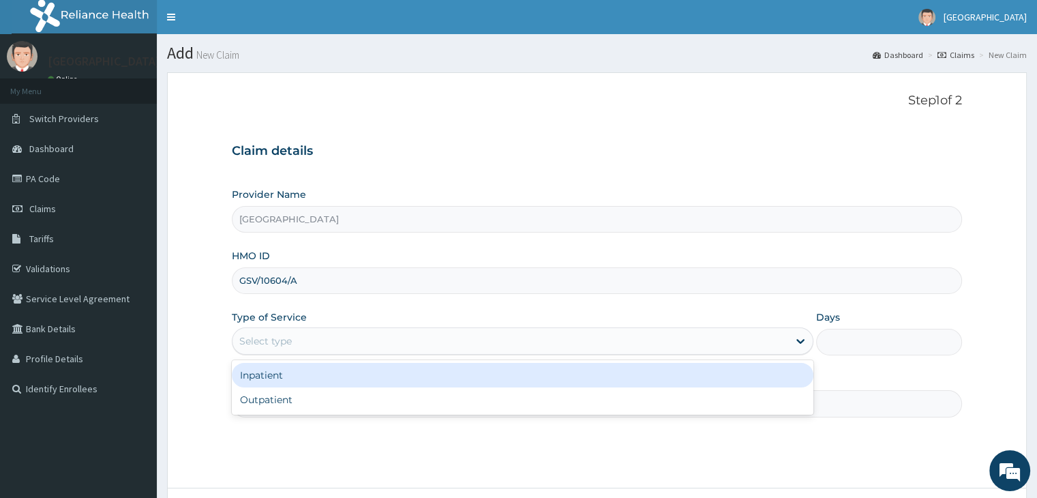
click at [433, 337] on div "Select type" at bounding box center [509, 341] width 555 height 22
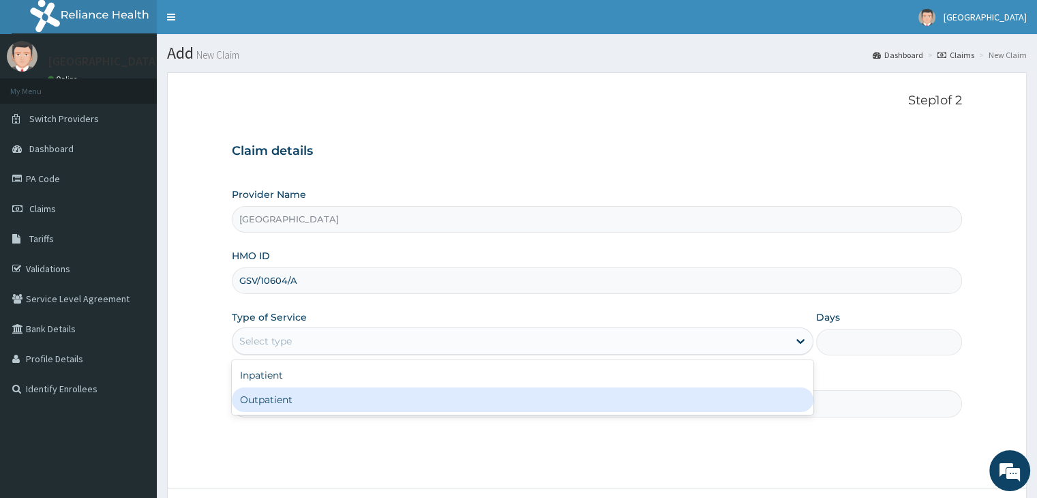
click at [411, 396] on div "Outpatient" at bounding box center [522, 399] width 581 height 25
type input "1"
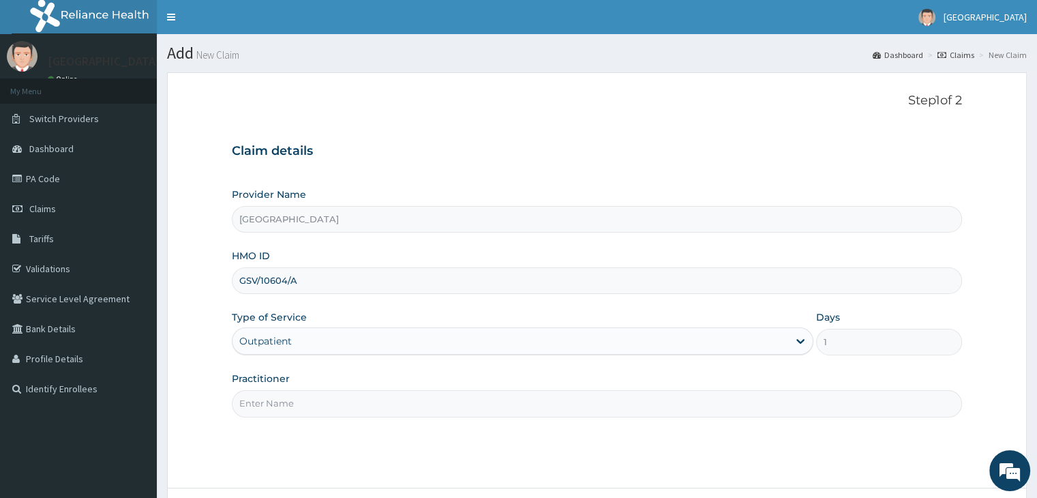
click at [414, 407] on input "Practitioner" at bounding box center [596, 403] width 729 height 27
type input "[PERSON_NAME]"
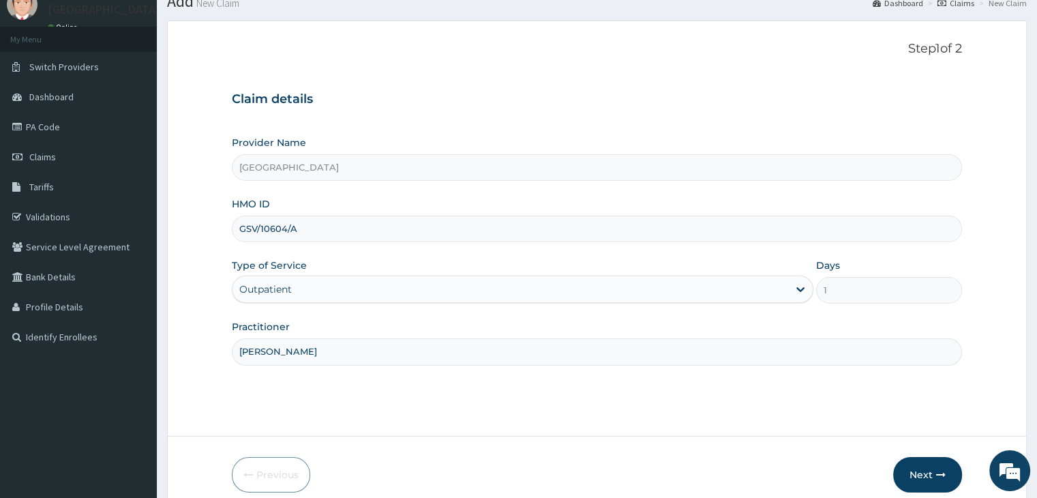
scroll to position [112, 0]
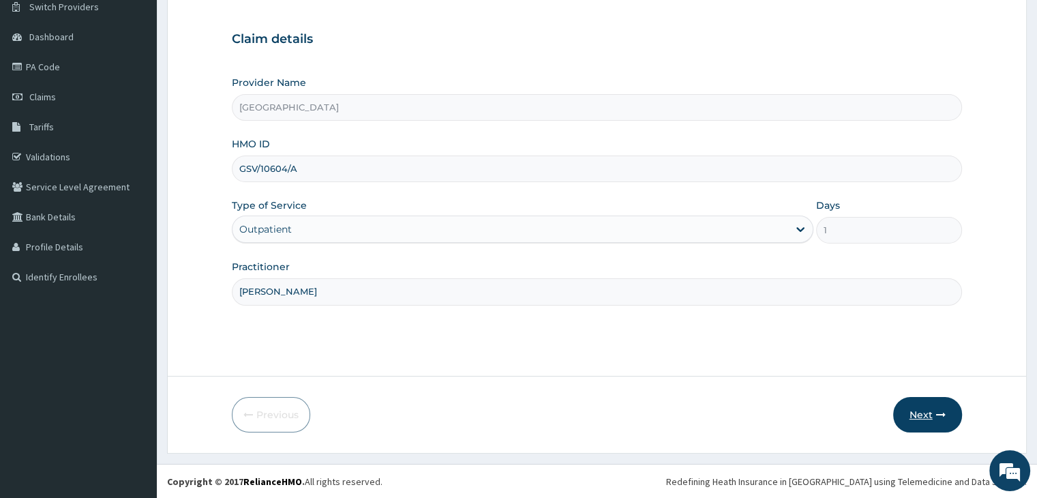
click at [924, 414] on button "Next" at bounding box center [927, 414] width 69 height 35
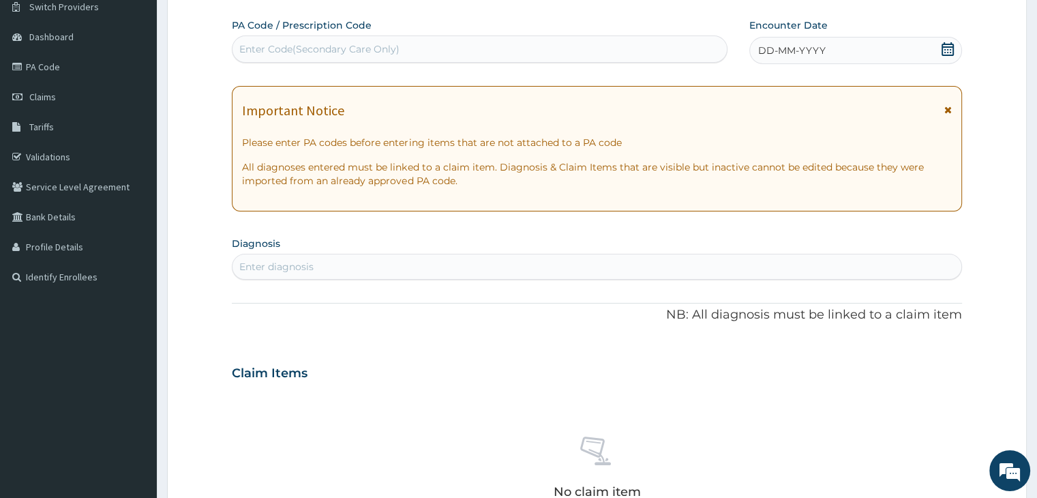
click at [367, 270] on div "Enter diagnosis" at bounding box center [596, 267] width 728 height 22
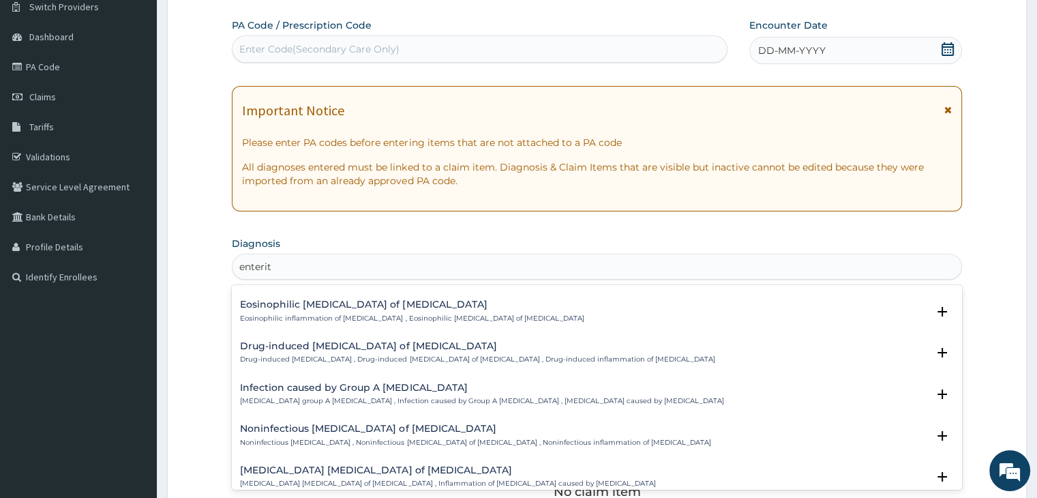
scroll to position [1704, 0]
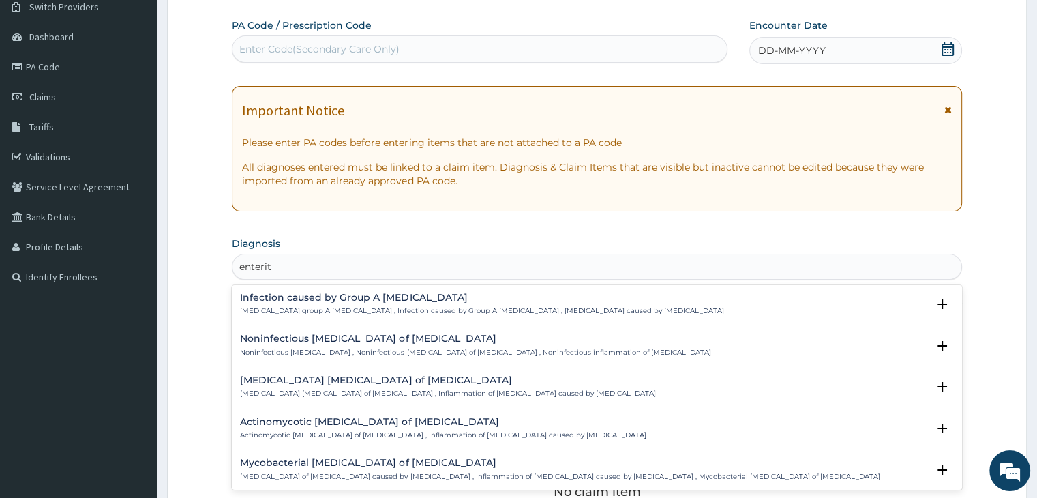
click at [248, 264] on input "enterit" at bounding box center [255, 267] width 33 height 14
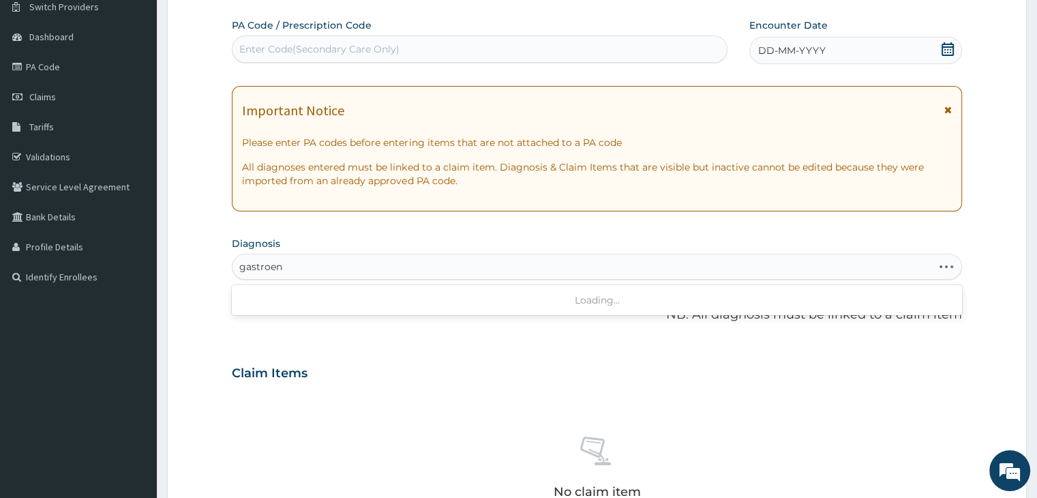
type input "gastroent"
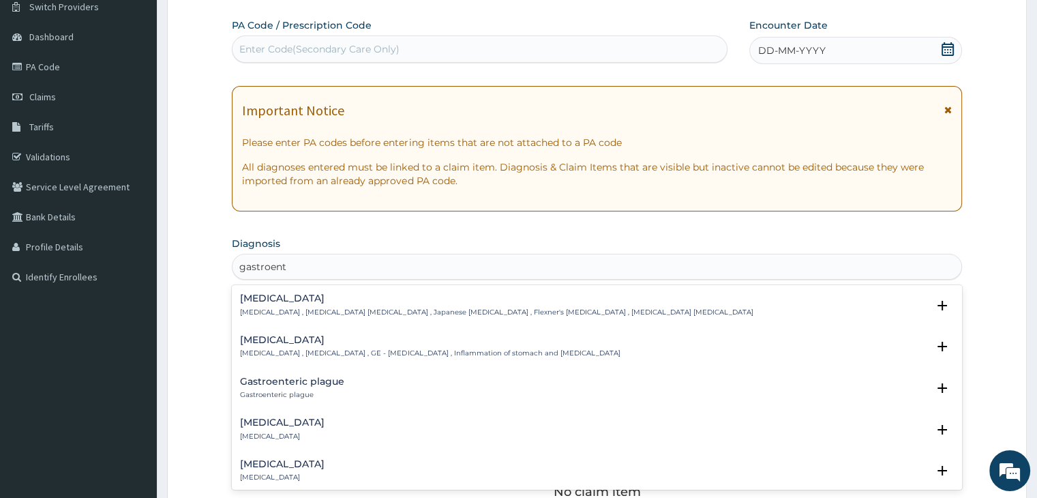
click at [290, 350] on p "[MEDICAL_DATA] , [MEDICAL_DATA] , GE - [MEDICAL_DATA] , Inflammation of stomach…" at bounding box center [430, 353] width 380 height 10
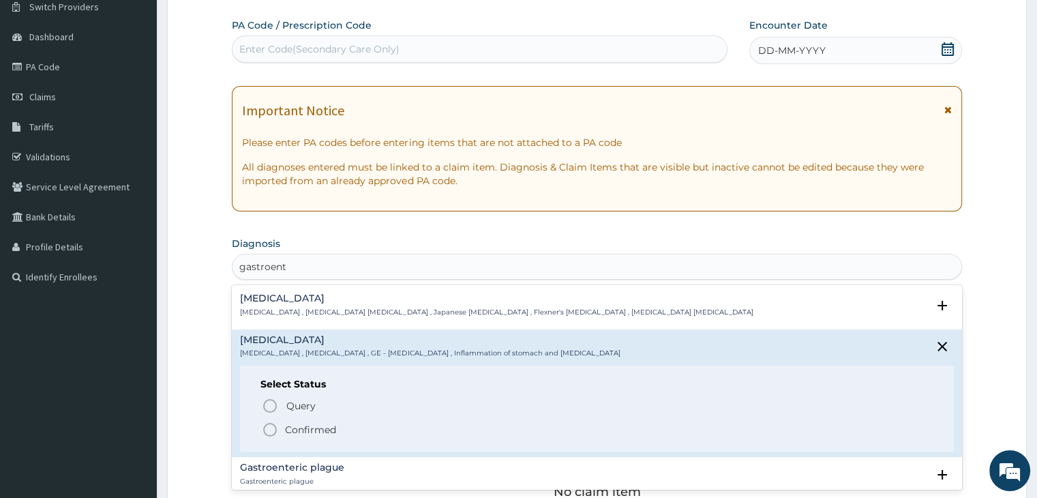
click at [272, 429] on icon "status option filled" at bounding box center [270, 429] width 16 height 16
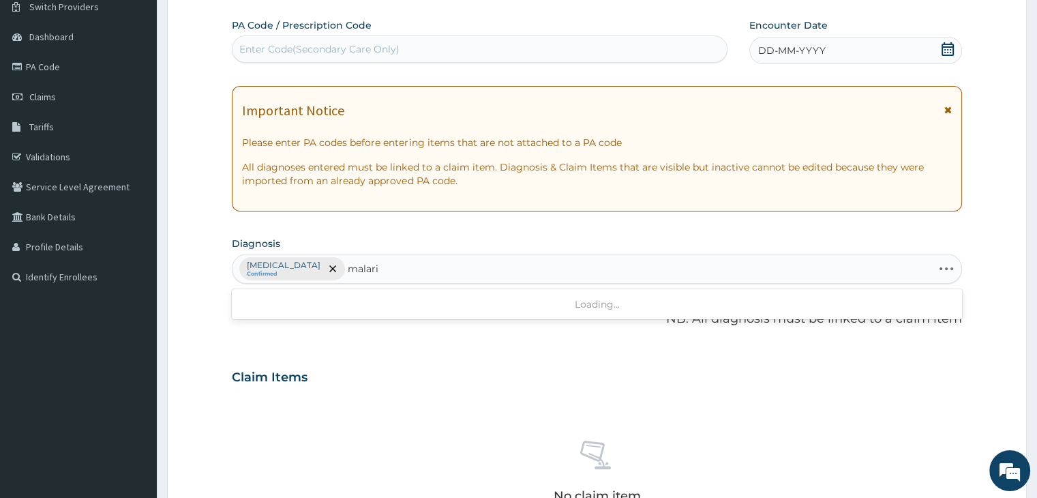
type input "[MEDICAL_DATA]"
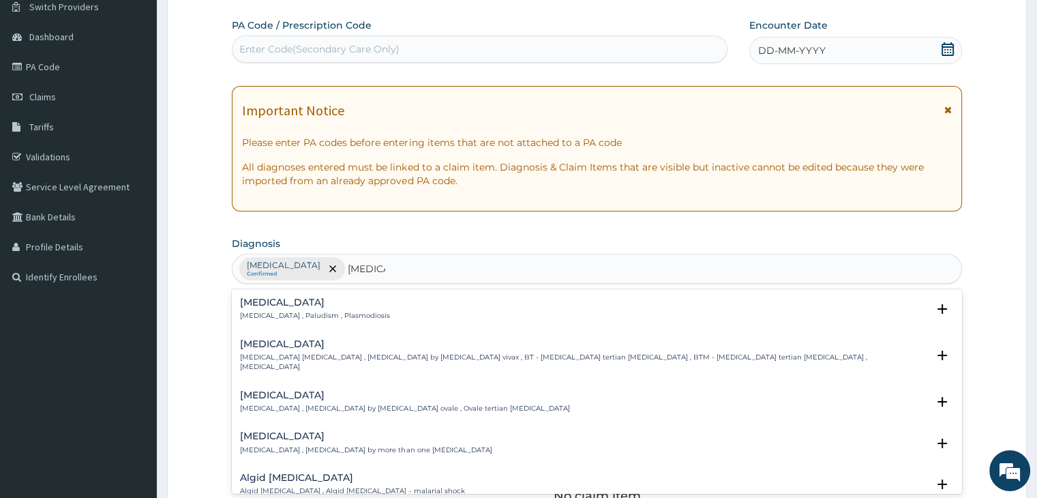
click at [298, 307] on div "[MEDICAL_DATA] [MEDICAL_DATA] , Paludism , Plasmodiosis" at bounding box center [315, 309] width 150 height 24
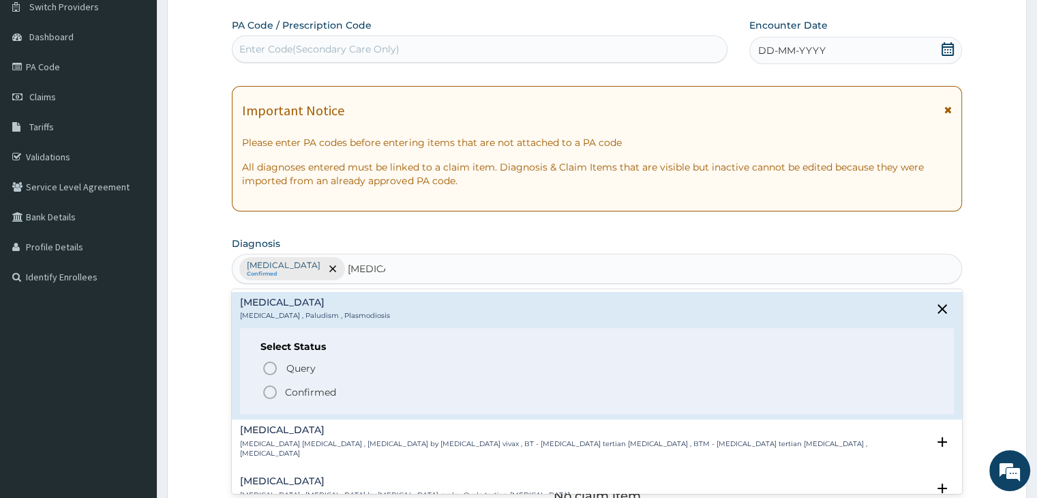
click at [273, 391] on icon "status option filled" at bounding box center [270, 392] width 16 height 16
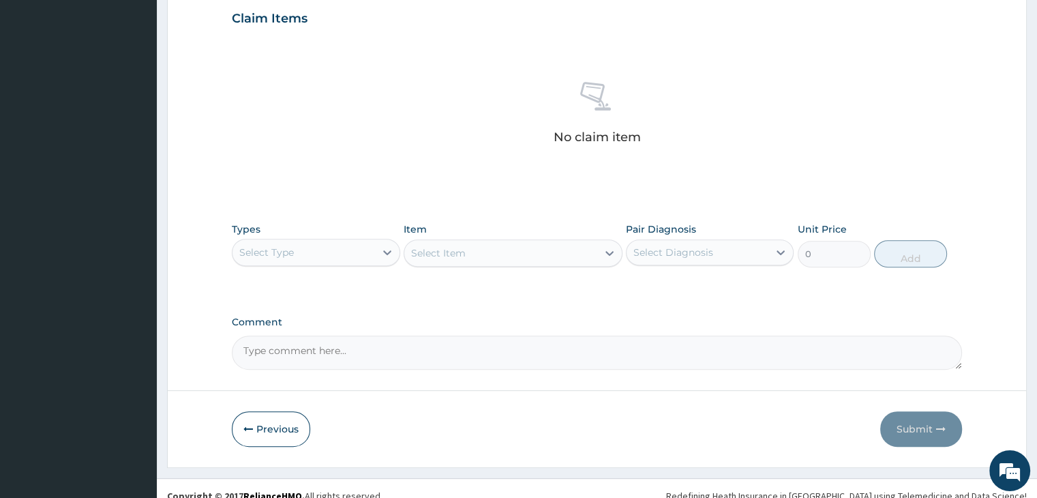
scroll to position [484, 0]
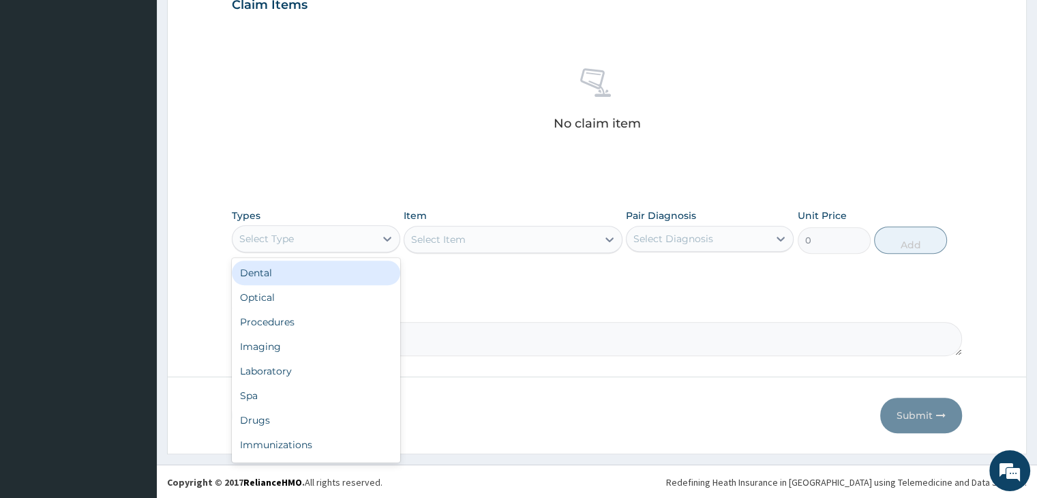
click at [356, 237] on div "Select Type" at bounding box center [303, 239] width 142 height 22
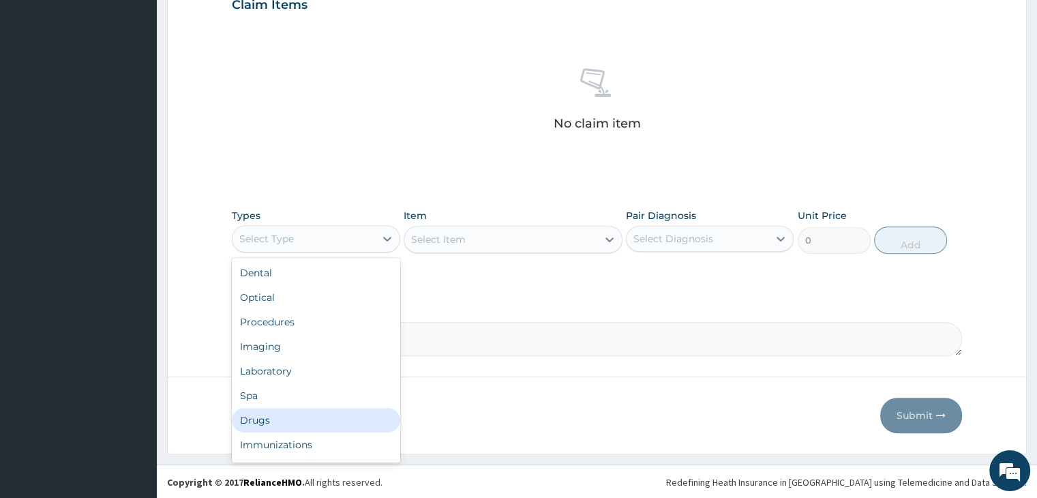
click at [307, 418] on div "Drugs" at bounding box center [316, 420] width 168 height 25
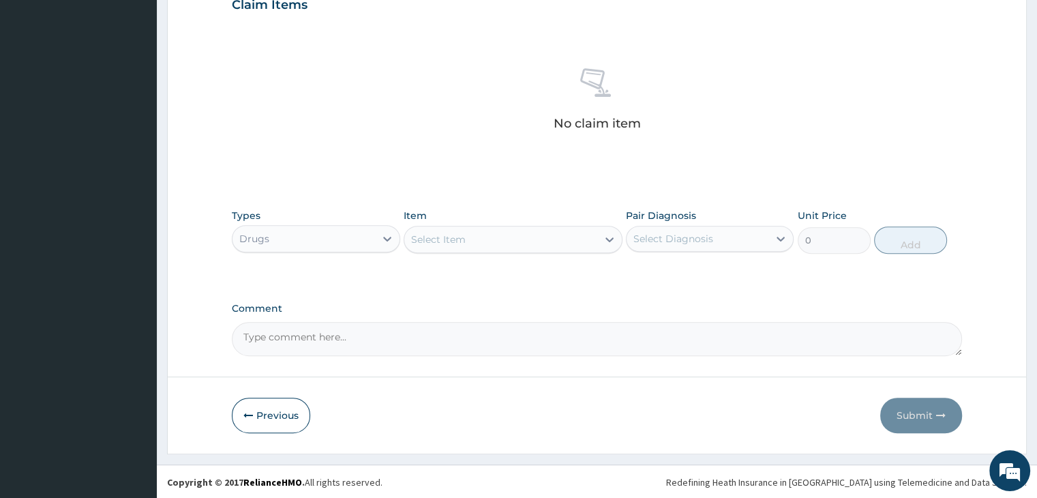
click at [570, 245] on div "Select Item" at bounding box center [500, 239] width 193 height 22
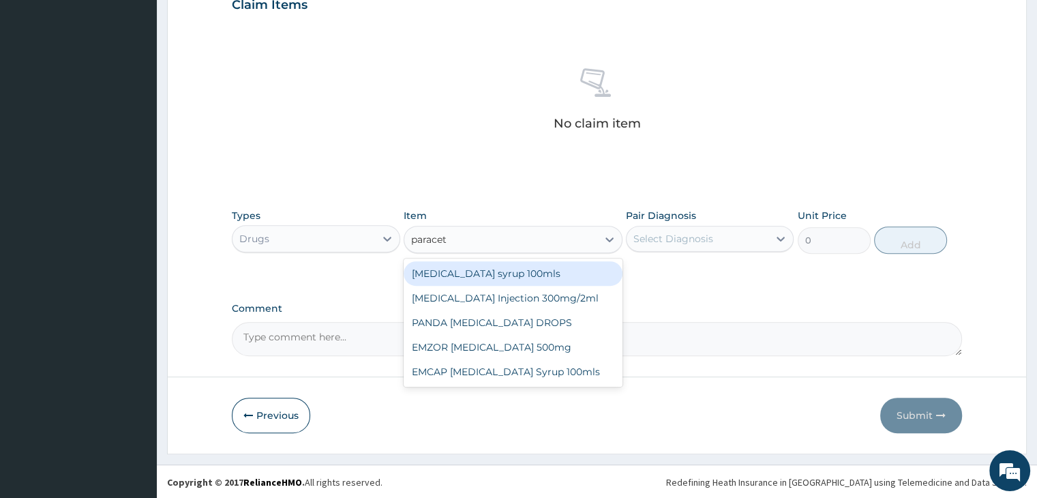
type input "paraceta"
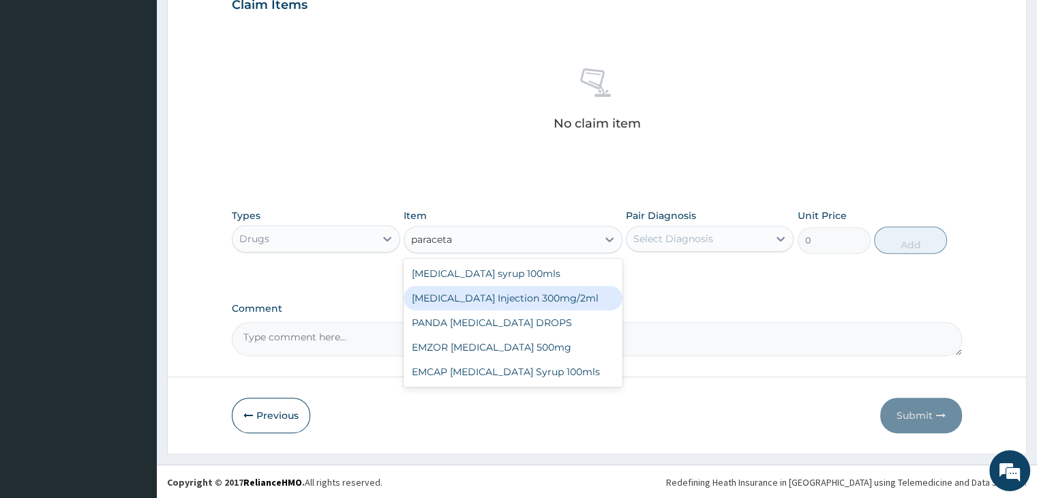
click at [511, 296] on div "[MEDICAL_DATA] Injection 300mg/2ml" at bounding box center [513, 298] width 219 height 25
type input "236.5"
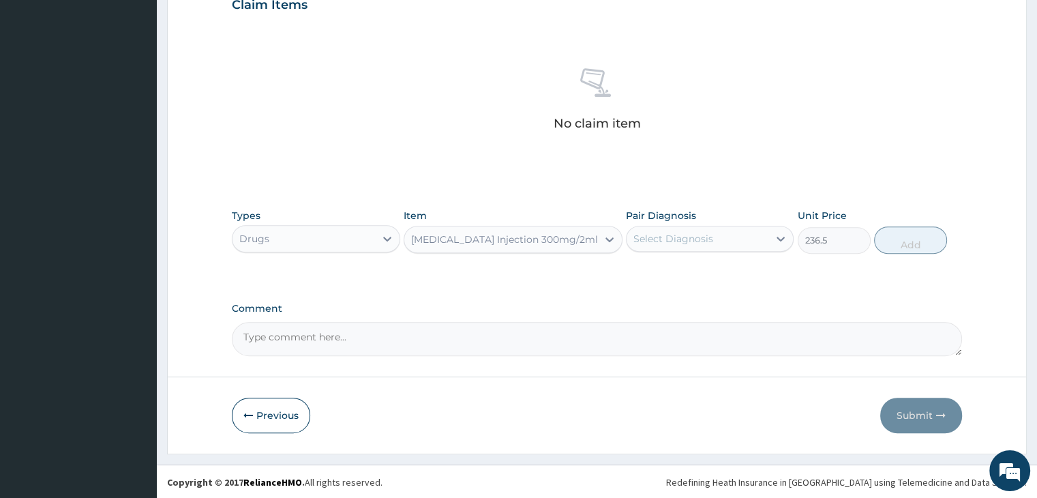
click at [702, 228] on div "Select Diagnosis" at bounding box center [697, 239] width 142 height 22
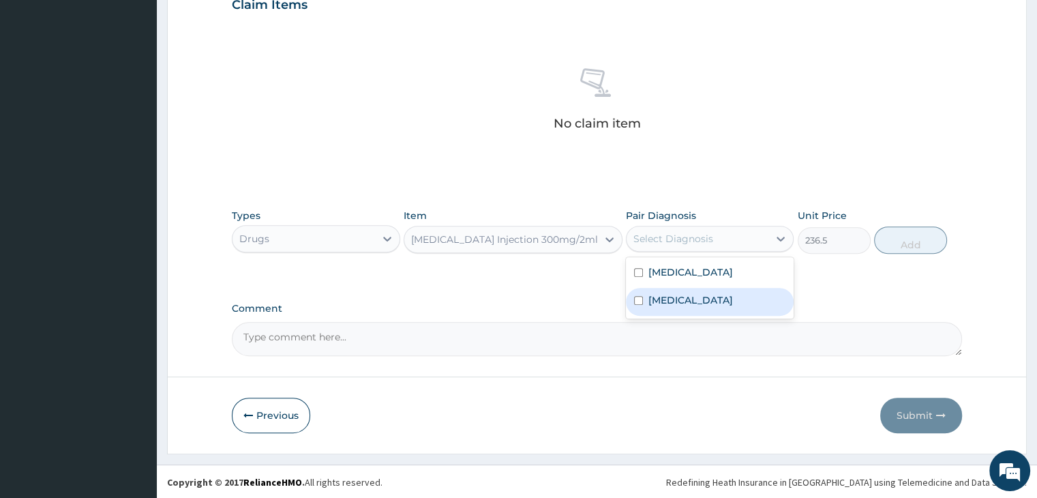
click at [678, 301] on label "[MEDICAL_DATA]" at bounding box center [690, 300] width 85 height 14
checkbox input "true"
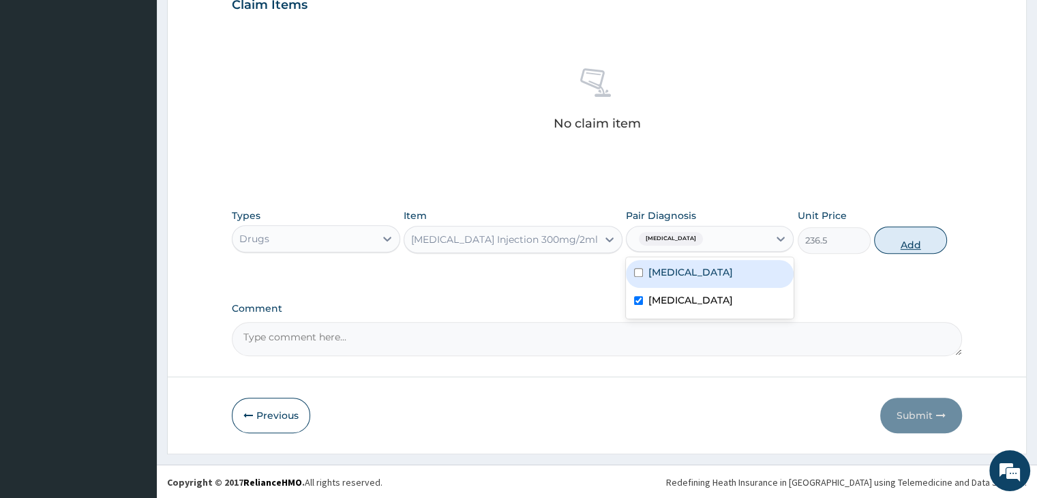
drag, startPoint x: 903, startPoint y: 243, endPoint x: 658, endPoint y: 257, distance: 245.1
click at [902, 242] on button "Add" at bounding box center [910, 239] width 73 height 27
type input "0"
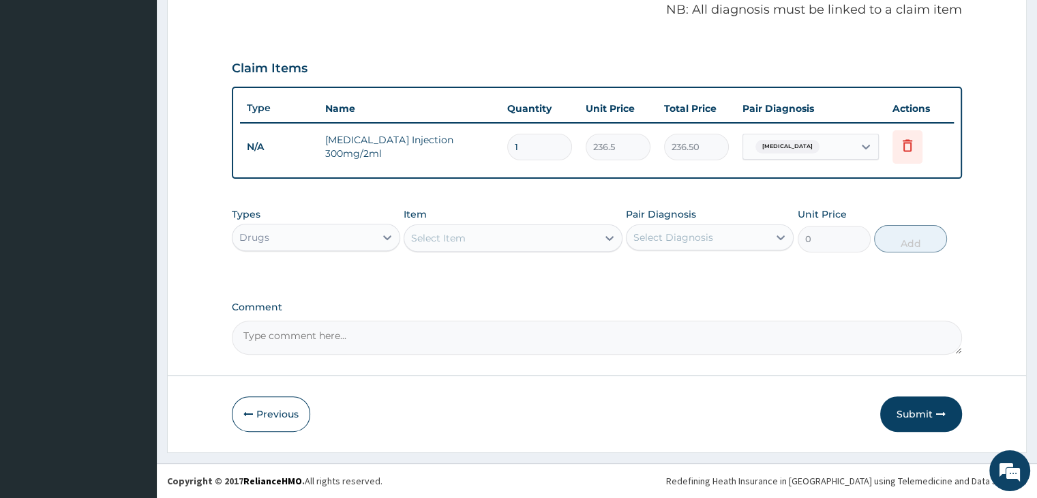
scroll to position [418, 0]
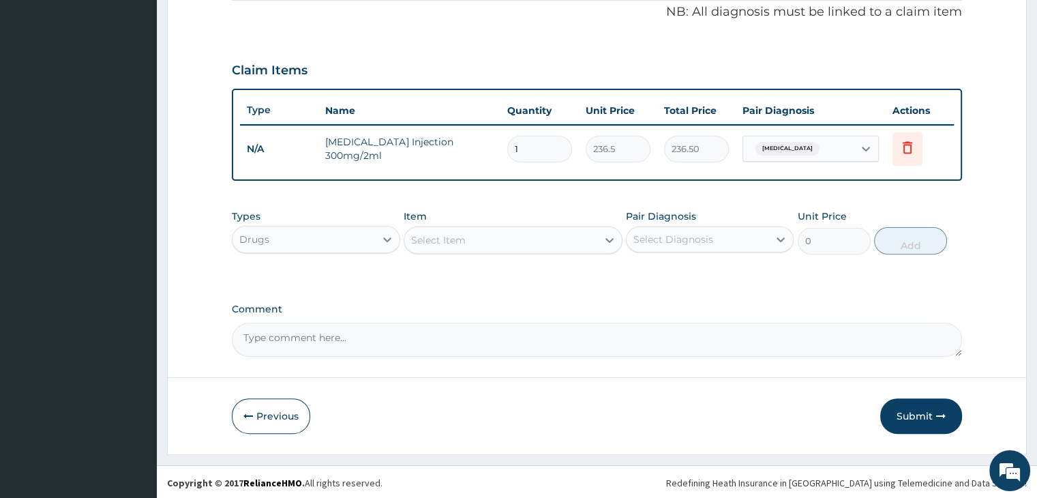
click at [503, 240] on div "Select Item" at bounding box center [500, 240] width 193 height 22
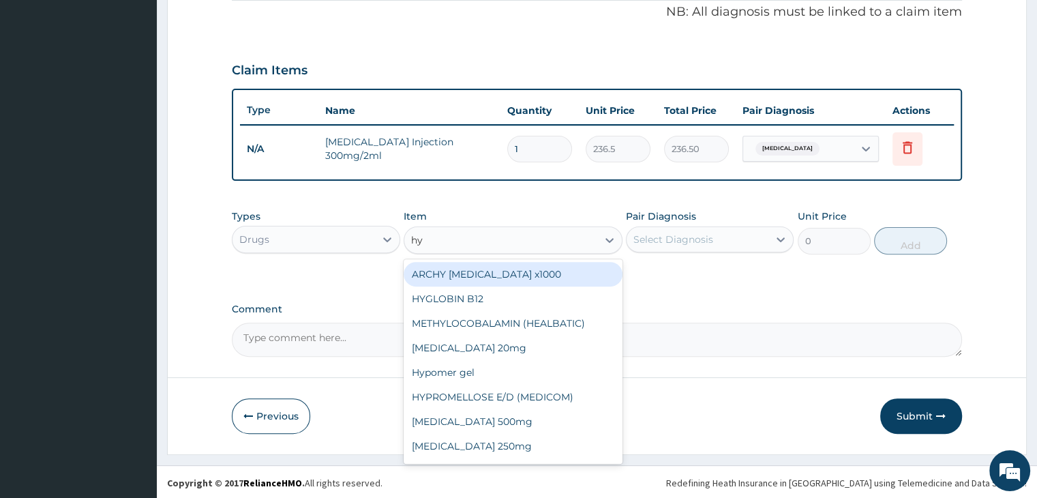
type input "h"
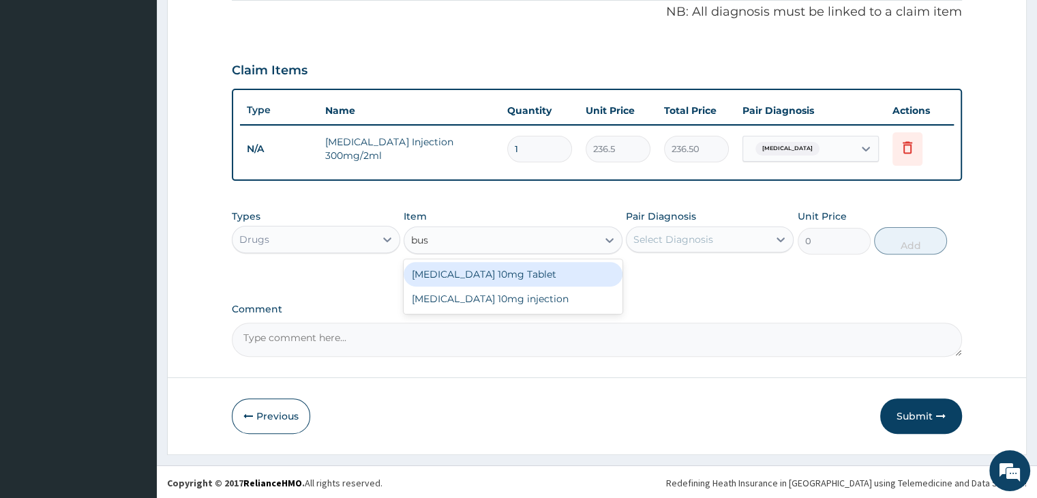
type input "busc"
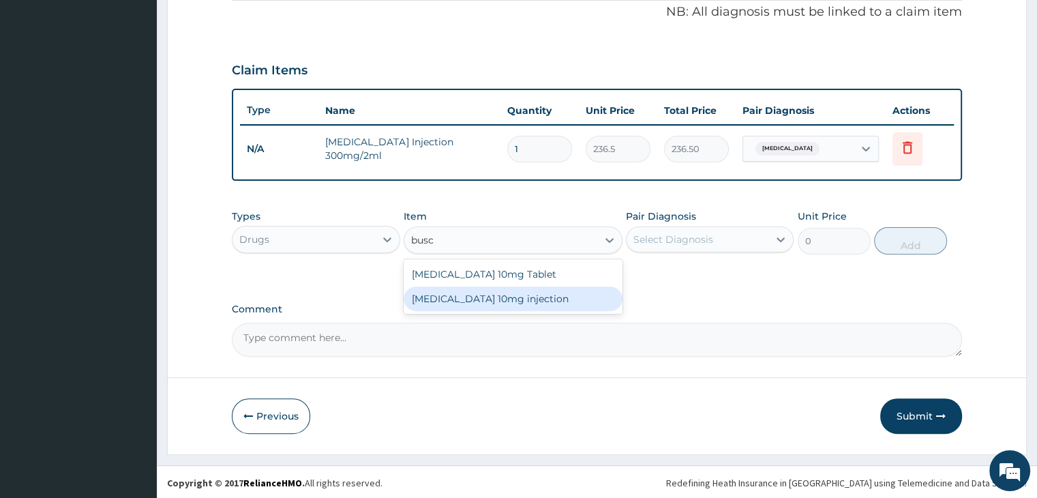
click at [493, 296] on div "[MEDICAL_DATA] 10mg injection" at bounding box center [513, 298] width 219 height 25
type input "430"
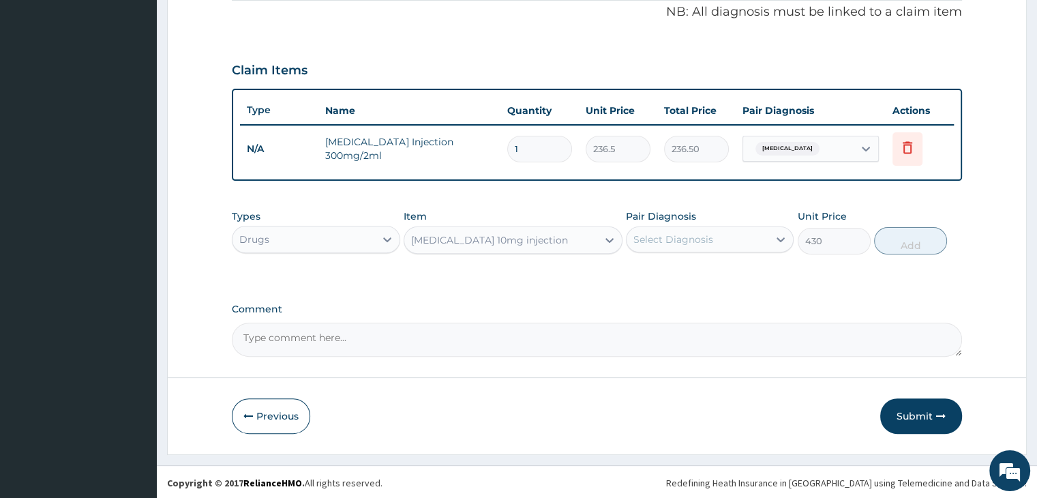
click at [701, 239] on div "Select Diagnosis" at bounding box center [673, 239] width 80 height 14
click at [692, 271] on label "[MEDICAL_DATA]" at bounding box center [690, 273] width 85 height 14
checkbox input "true"
click at [905, 239] on button "Add" at bounding box center [910, 240] width 73 height 27
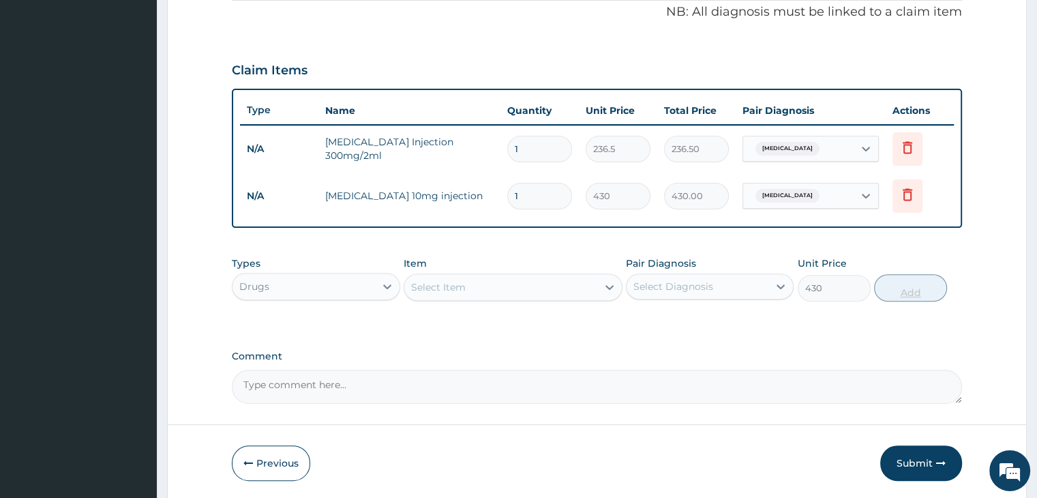
type input "0"
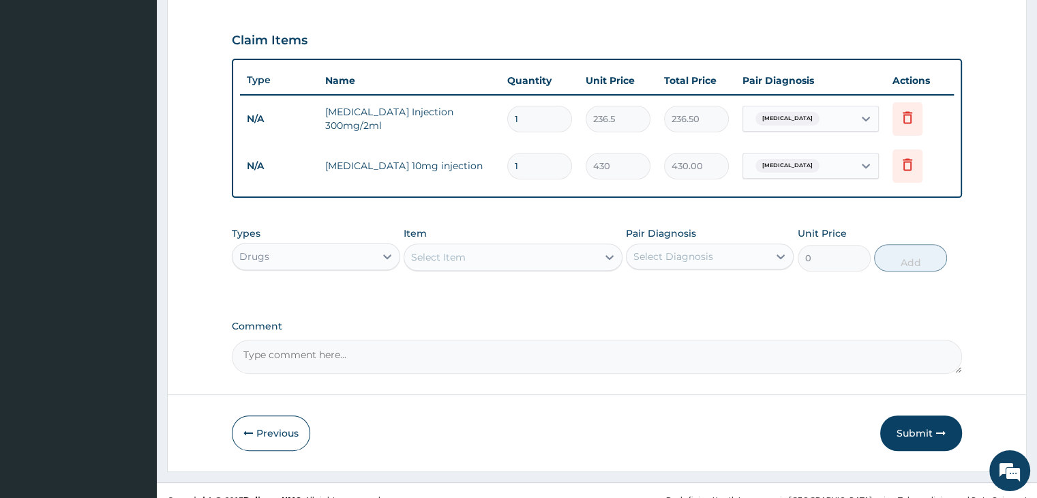
scroll to position [466, 0]
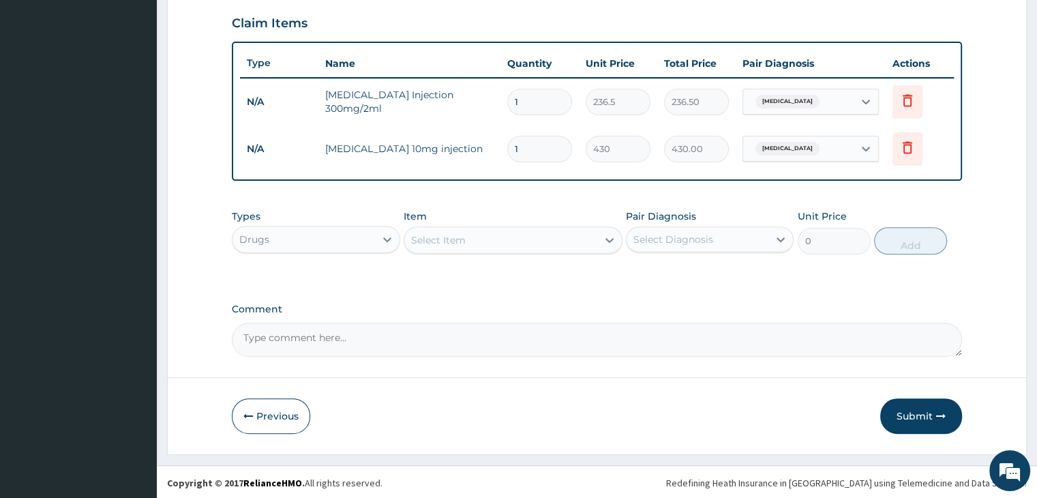
click at [513, 229] on div "Select Item" at bounding box center [500, 240] width 193 height 22
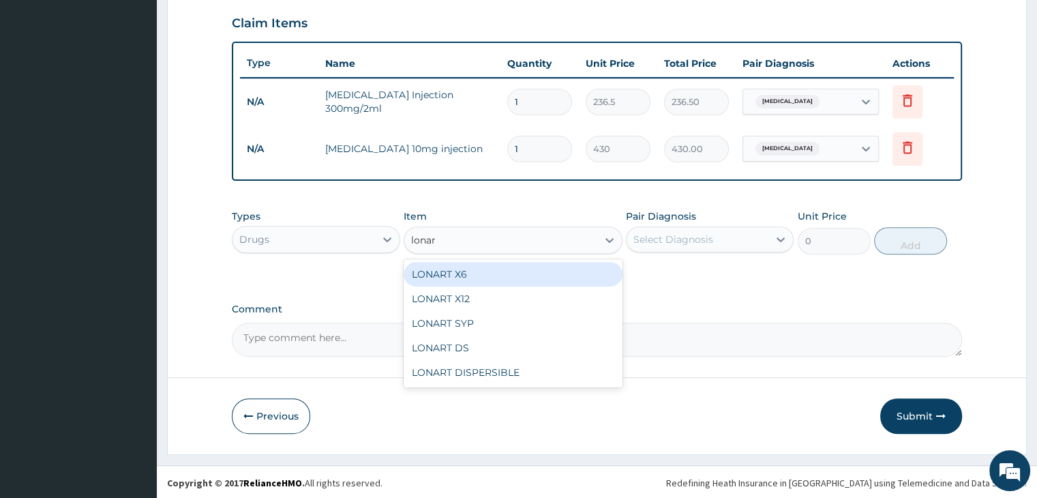
type input "lonart"
click at [496, 269] on div "LONART X6" at bounding box center [513, 274] width 219 height 25
type input "430"
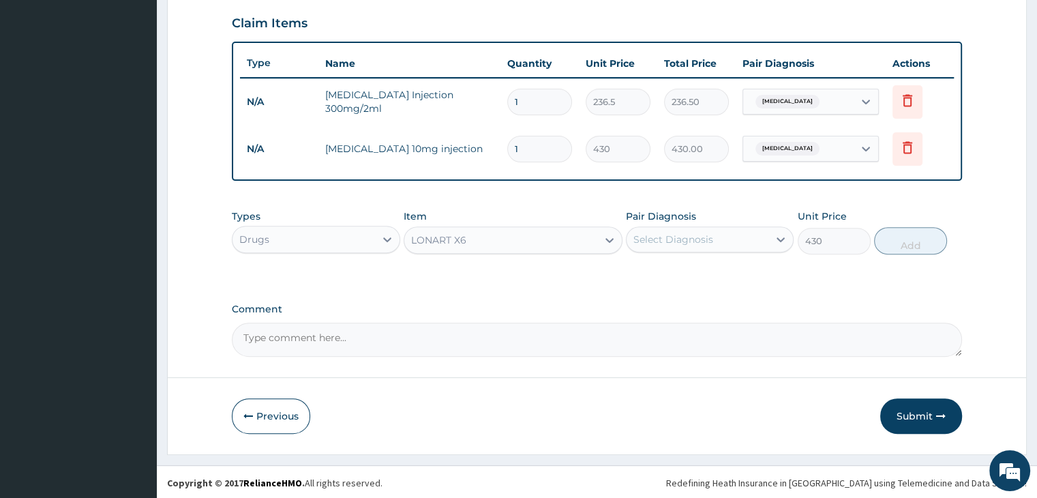
click at [720, 236] on div "Select Diagnosis" at bounding box center [697, 239] width 142 height 22
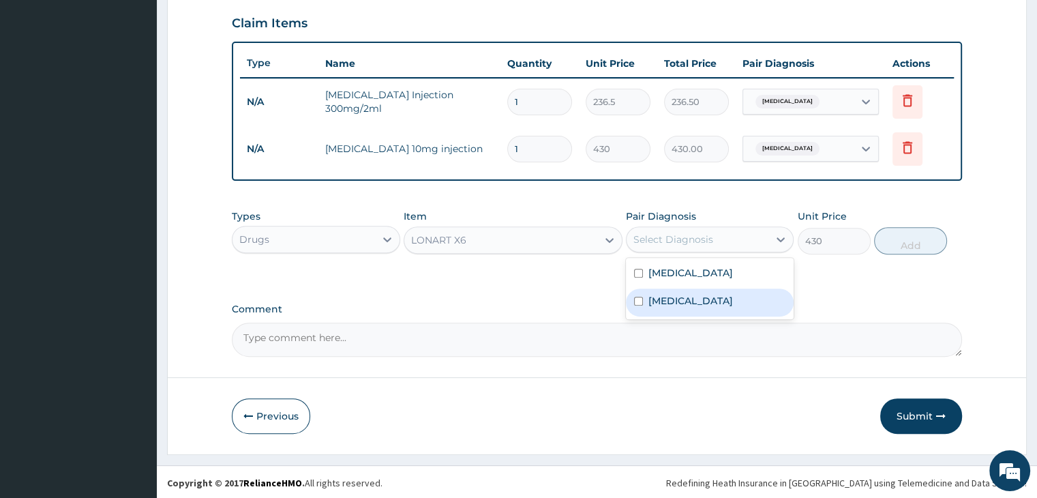
click at [685, 305] on div "[MEDICAL_DATA]" at bounding box center [710, 302] width 168 height 28
checkbox input "true"
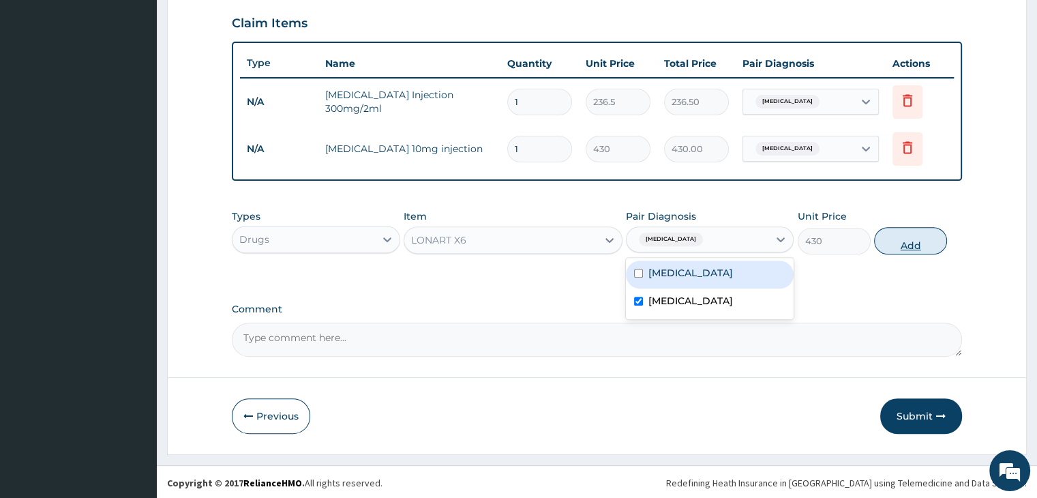
click at [904, 238] on button "Add" at bounding box center [910, 240] width 73 height 27
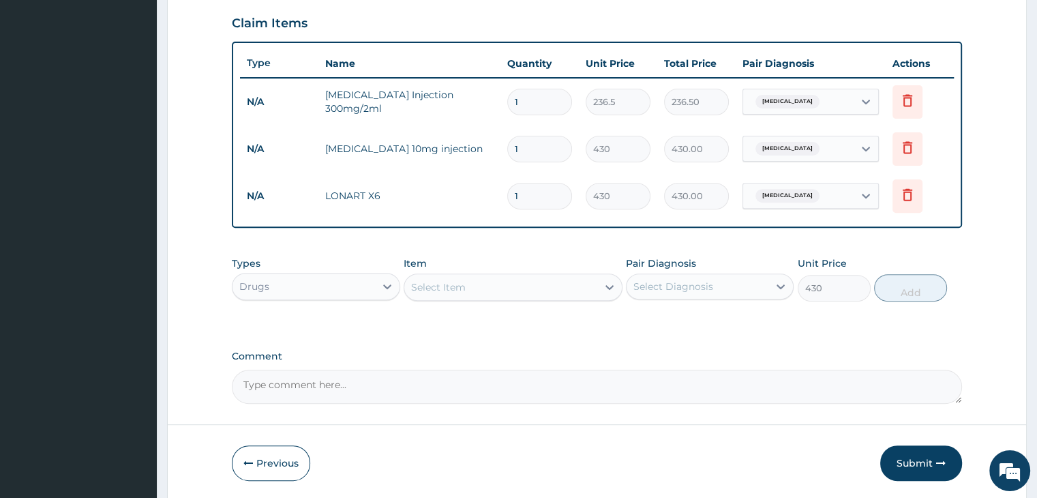
type input "0"
click at [516, 282] on div "Select Item" at bounding box center [500, 287] width 193 height 22
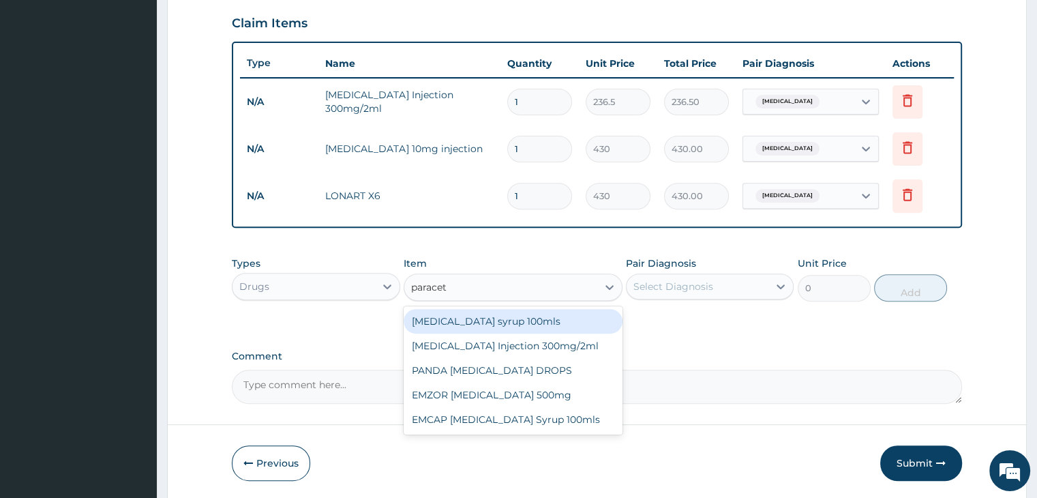
type input "paraceta"
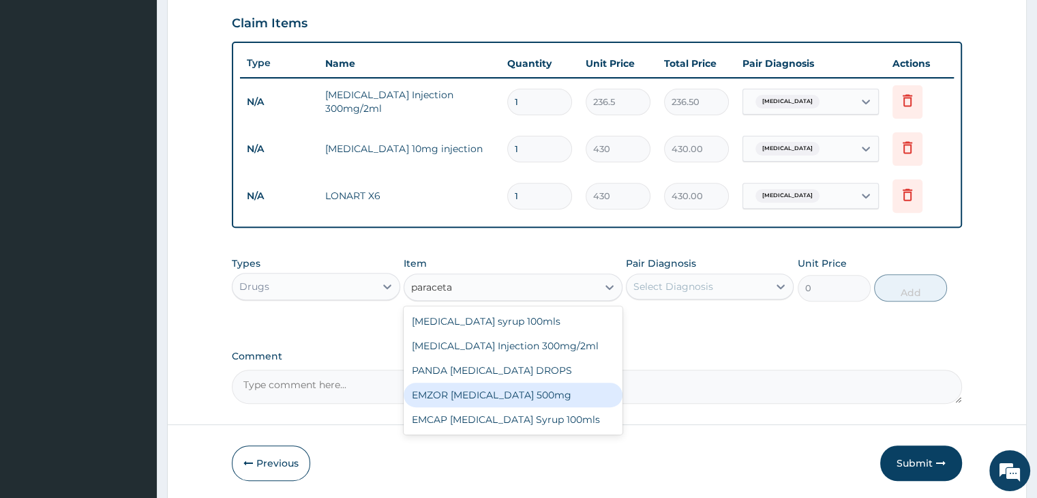
click at [516, 390] on div "EMZOR [MEDICAL_DATA] 500mg" at bounding box center [513, 394] width 219 height 25
type input "21.5"
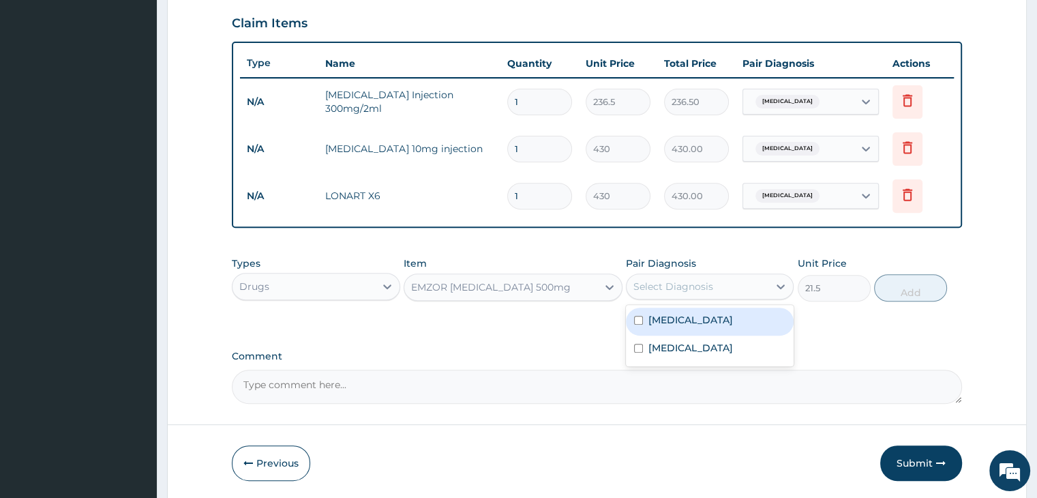
click at [750, 288] on div "Select Diagnosis" at bounding box center [697, 286] width 142 height 22
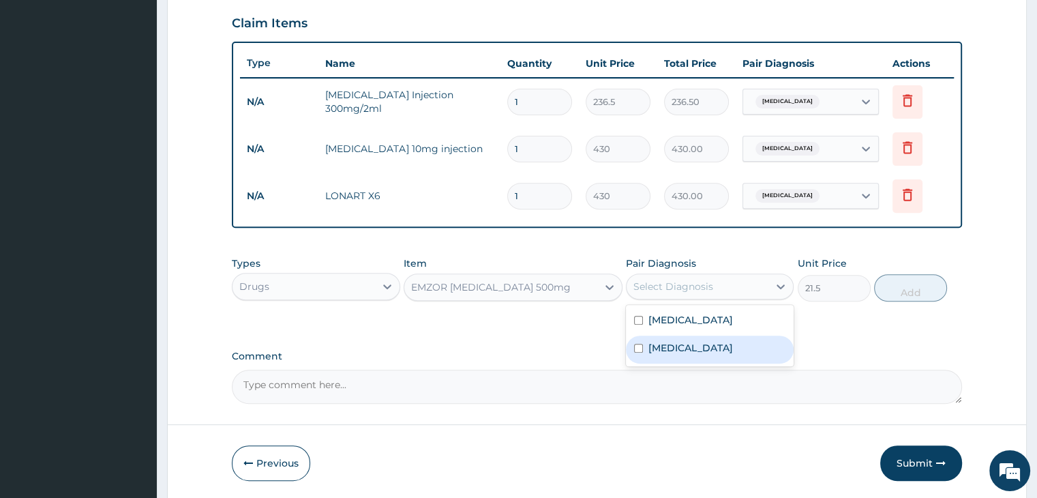
click at [726, 344] on div "[MEDICAL_DATA]" at bounding box center [710, 349] width 168 height 28
checkbox input "true"
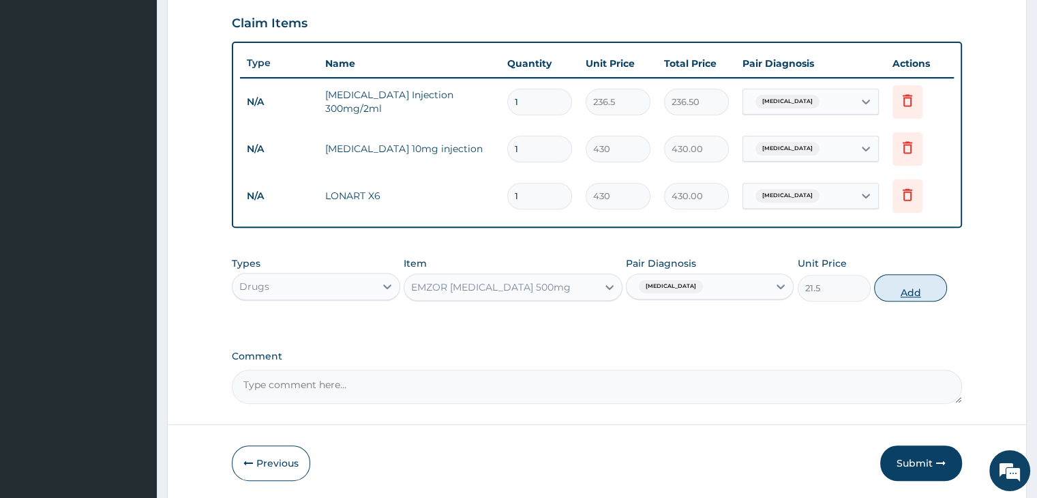
click at [924, 288] on button "Add" at bounding box center [910, 287] width 73 height 27
type input "0"
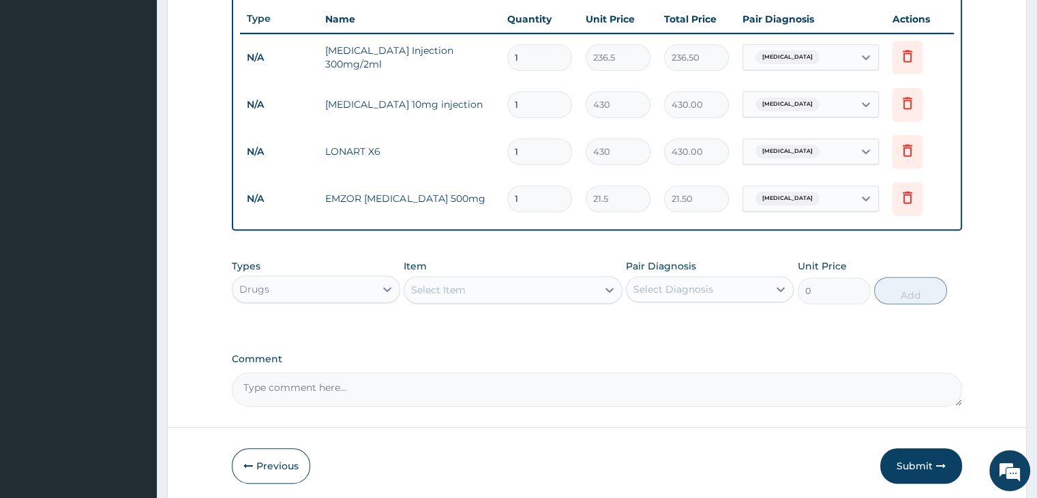
scroll to position [559, 0]
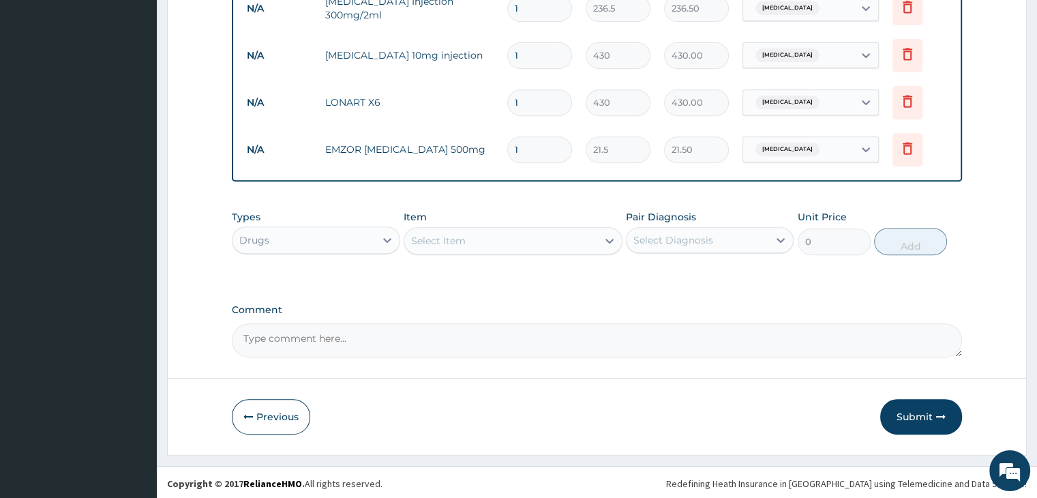
click at [513, 234] on div "Select Item" at bounding box center [500, 241] width 193 height 22
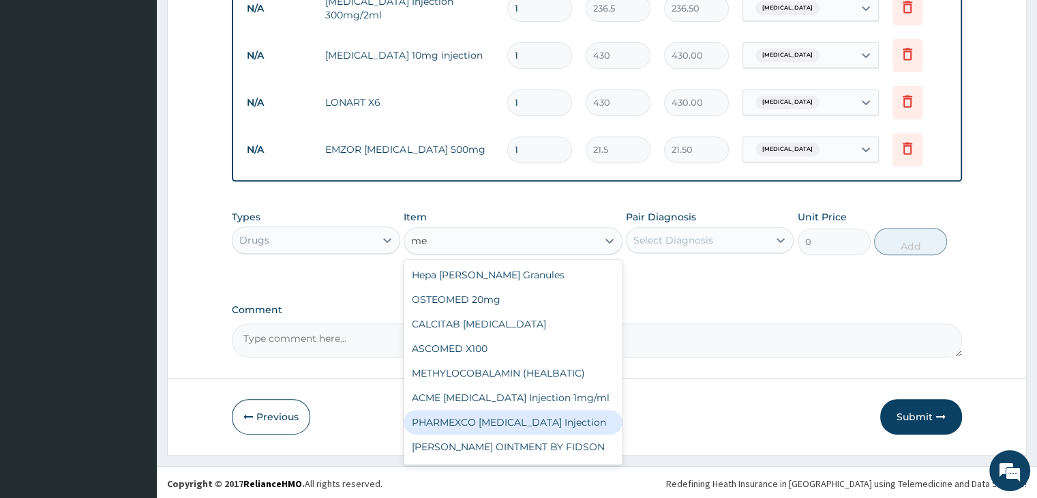
type input "m"
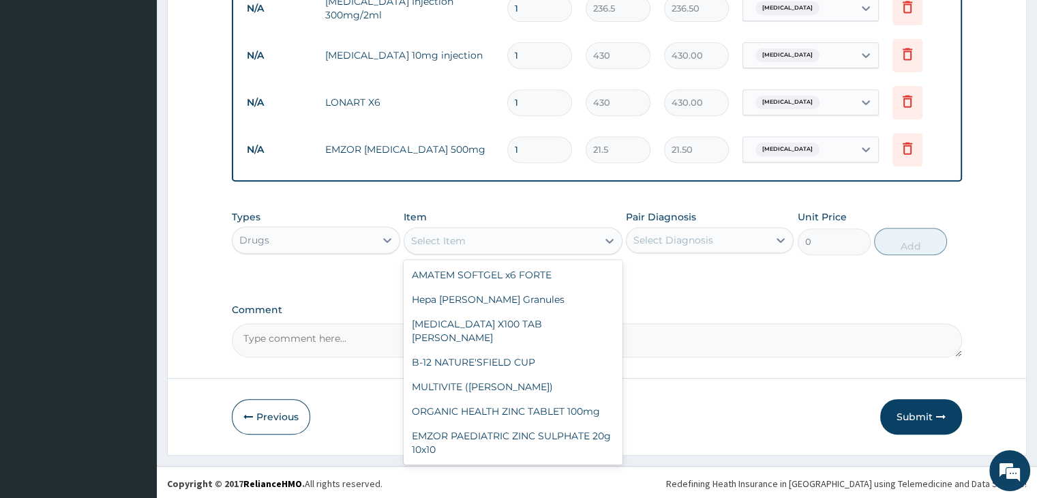
type input "g"
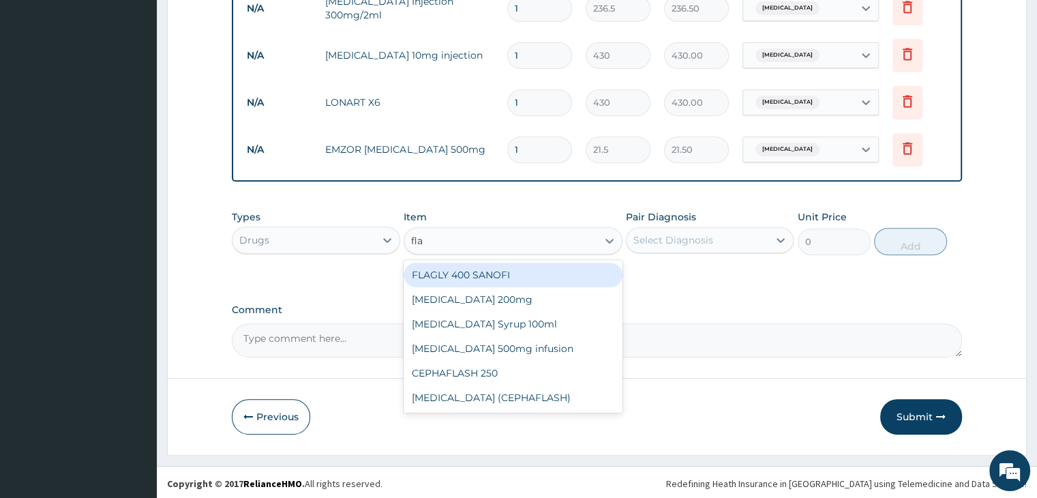
type input "flag"
click at [497, 273] on div "FLAGLY 400 SANOFI" at bounding box center [513, 274] width 219 height 25
type input "64.5"
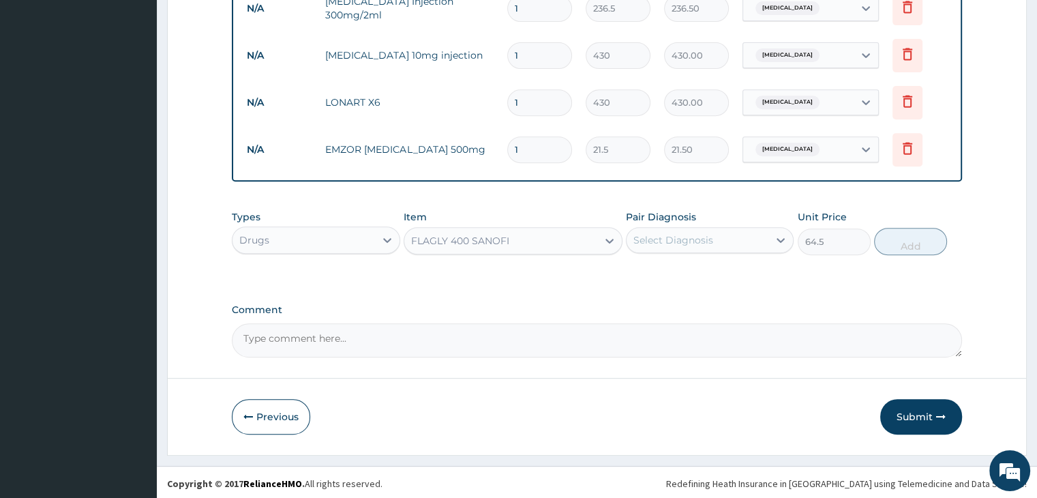
click at [740, 232] on div "Select Diagnosis" at bounding box center [697, 240] width 142 height 22
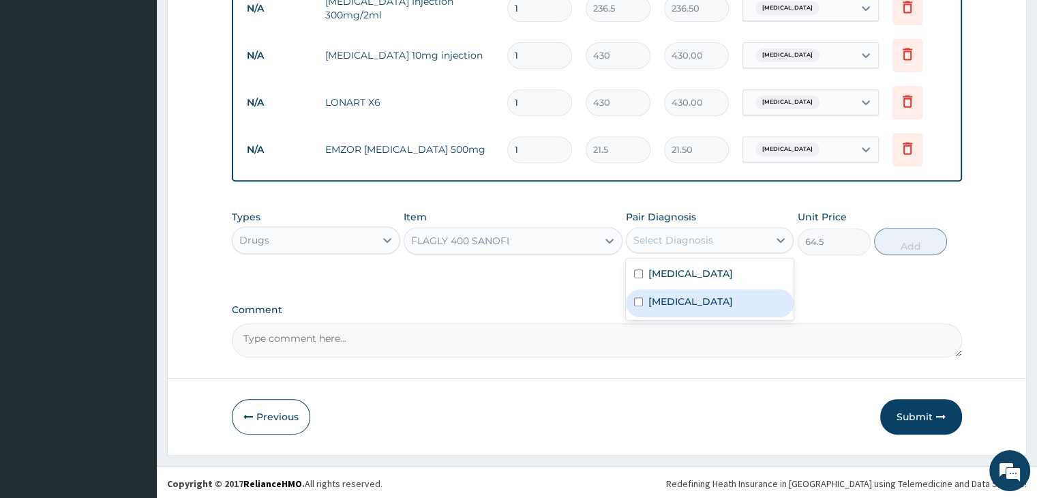
click at [716, 296] on div "[MEDICAL_DATA]" at bounding box center [710, 303] width 168 height 28
checkbox input "true"
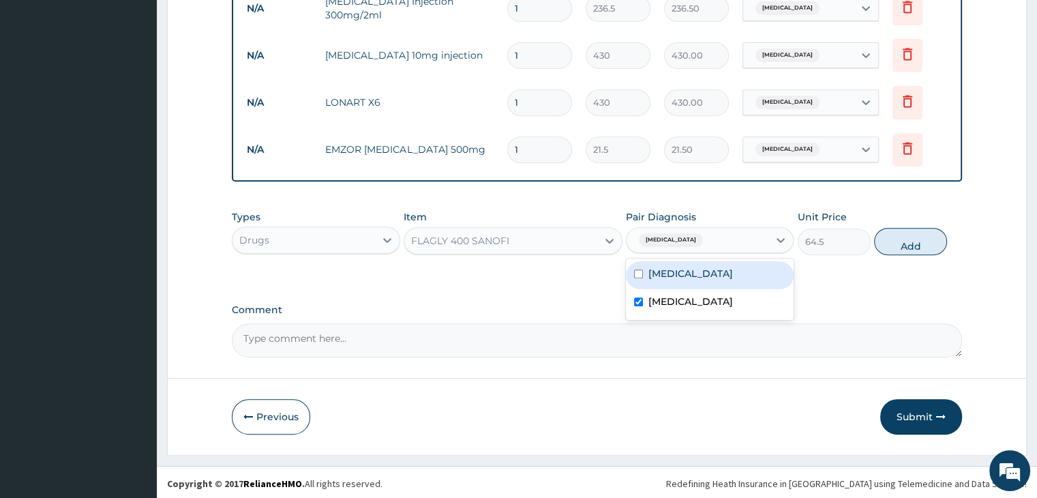
click at [720, 262] on div "[MEDICAL_DATA]" at bounding box center [710, 275] width 168 height 28
checkbox input "true"
click at [698, 303] on div "[MEDICAL_DATA]" at bounding box center [710, 303] width 168 height 28
checkbox input "false"
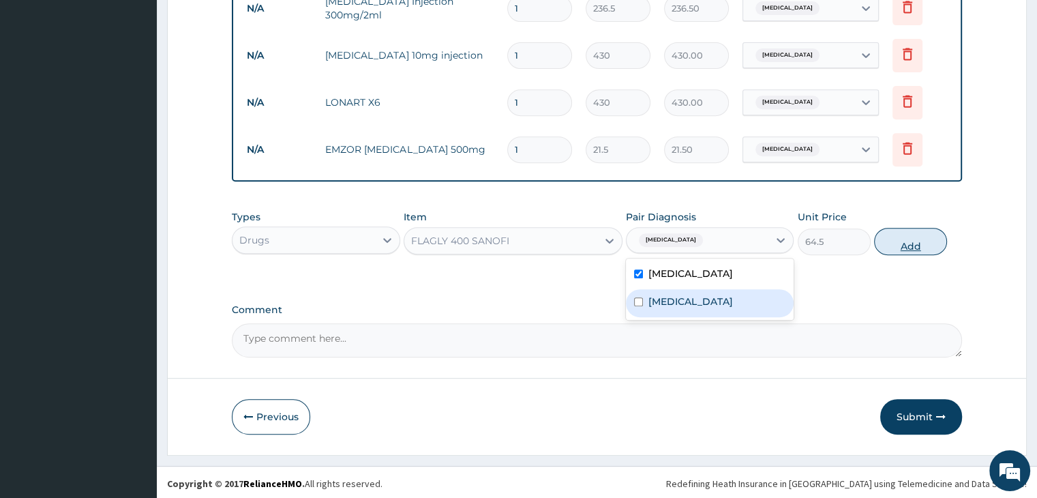
click at [911, 243] on button "Add" at bounding box center [910, 241] width 73 height 27
type input "0"
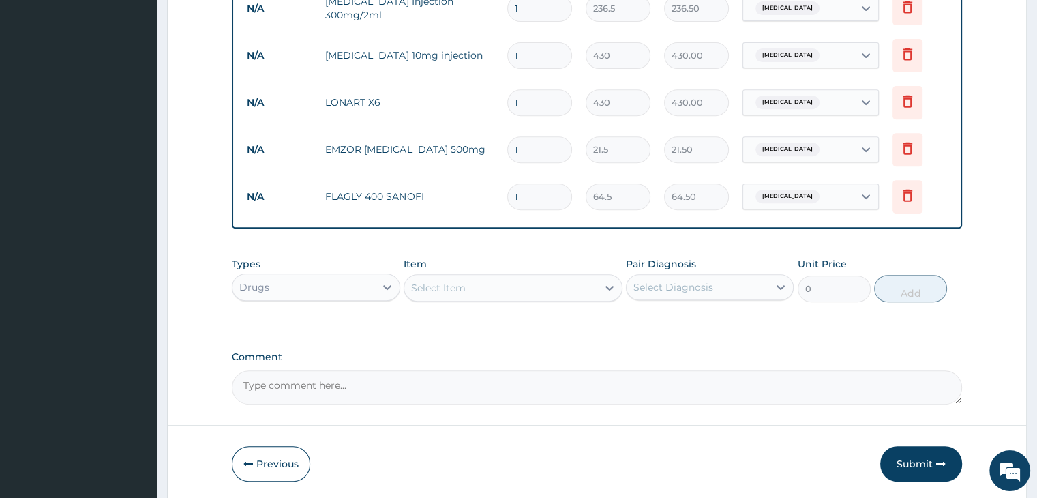
type input "15"
type input "967.50"
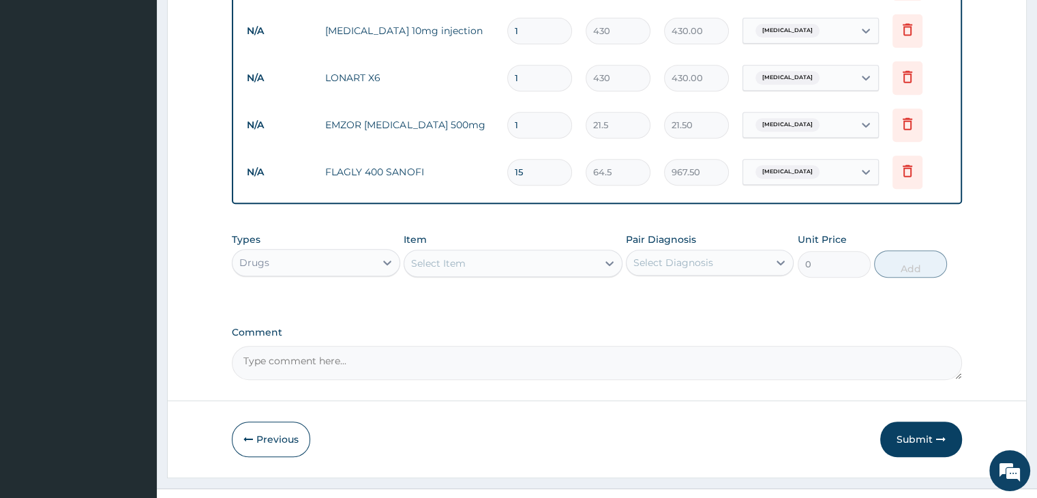
scroll to position [606, 0]
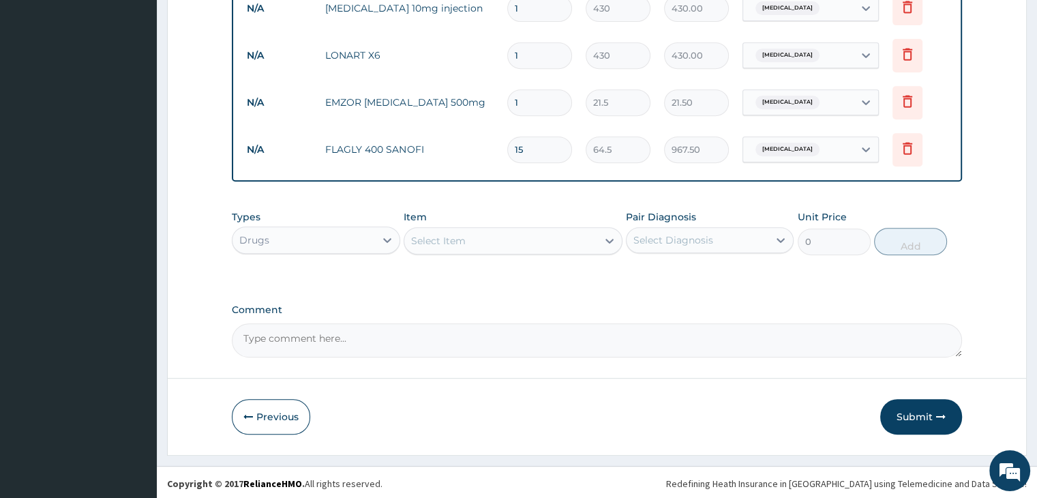
type input "15"
click at [320, 236] on div "Drugs" at bounding box center [303, 240] width 142 height 22
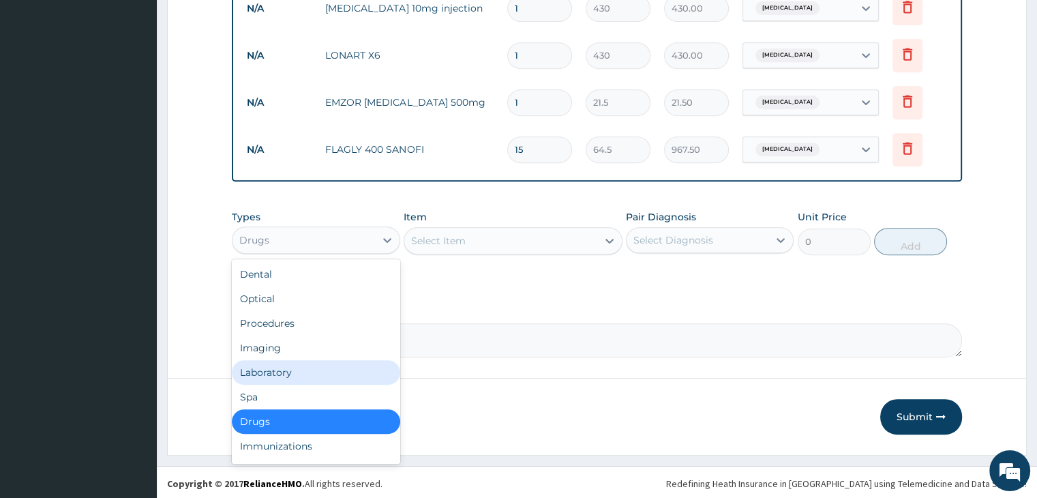
click at [285, 367] on div "Laboratory" at bounding box center [316, 372] width 168 height 25
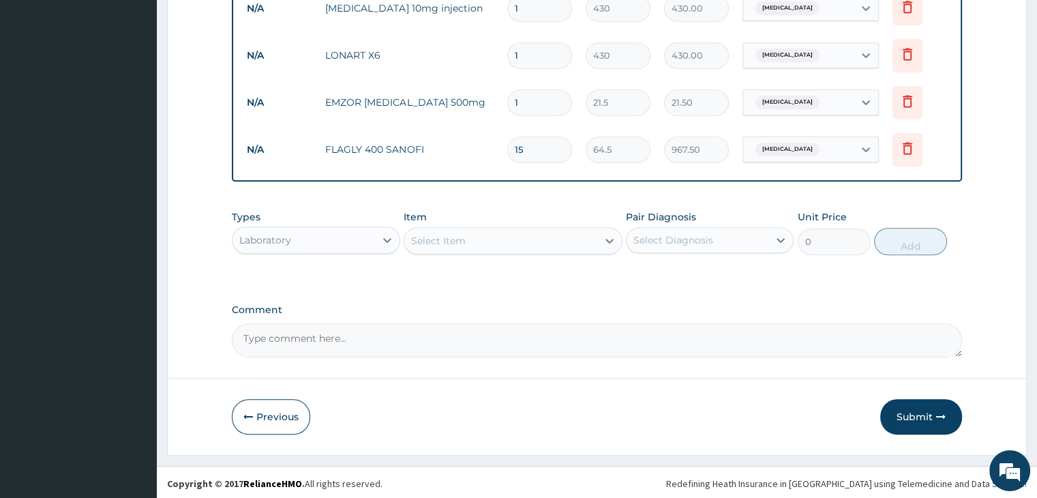
click at [519, 243] on div "Select Item" at bounding box center [500, 241] width 193 height 22
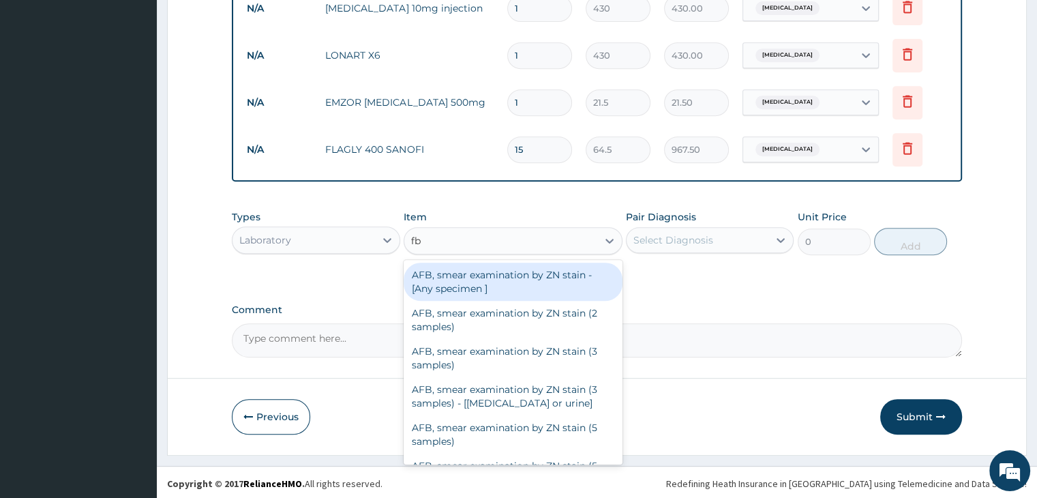
type input "fbc"
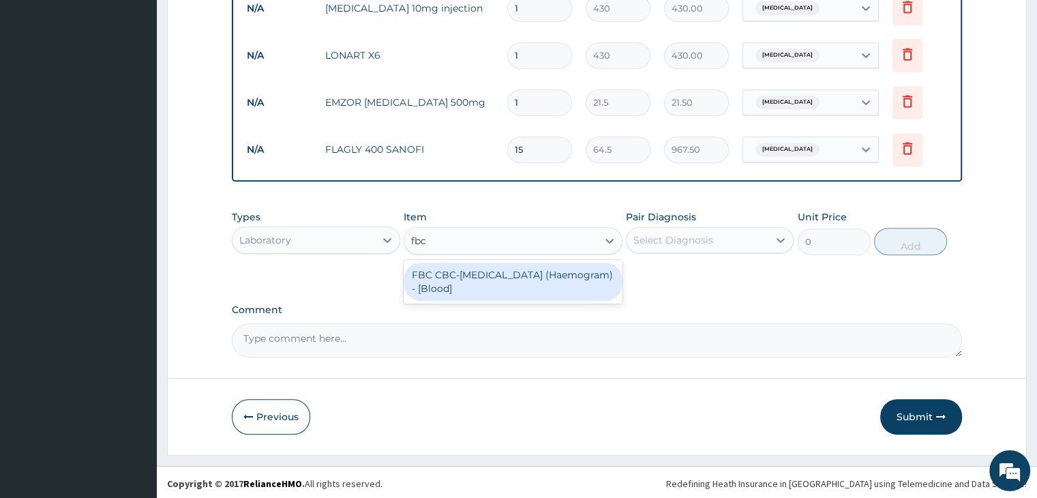
click at [487, 286] on div "FBC CBC-[MEDICAL_DATA] (Haemogram) - [Blood]" at bounding box center [513, 281] width 219 height 38
type input "3000"
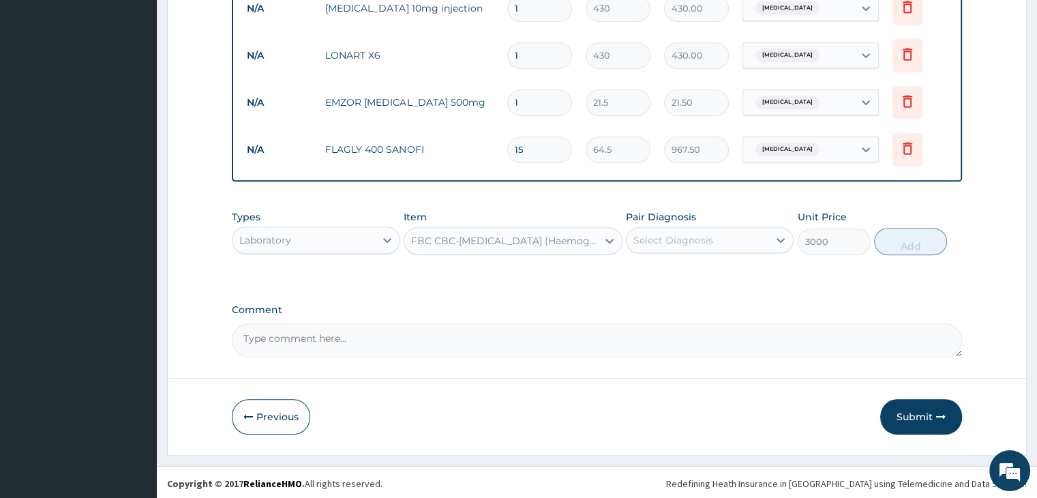
click at [725, 232] on div "Select Diagnosis" at bounding box center [697, 240] width 142 height 22
click at [703, 267] on label "[MEDICAL_DATA]" at bounding box center [690, 274] width 85 height 14
checkbox input "true"
click at [924, 236] on button "Add" at bounding box center [910, 241] width 73 height 27
type input "0"
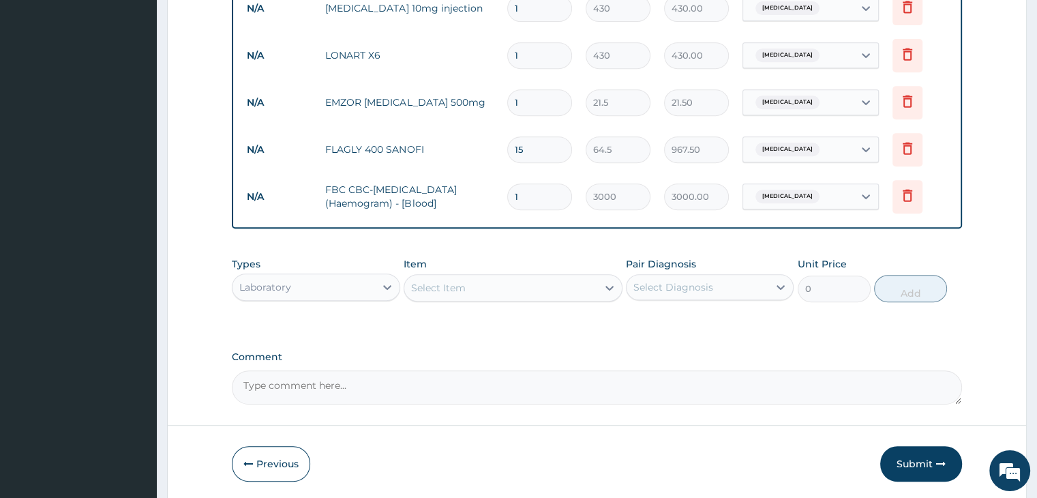
click at [521, 279] on div "Select Item" at bounding box center [500, 288] width 193 height 22
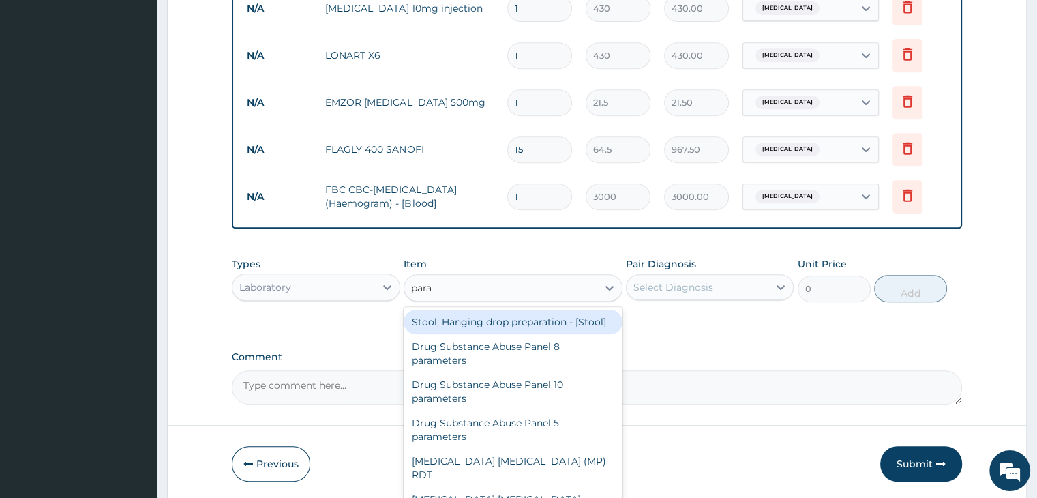
type input "paras"
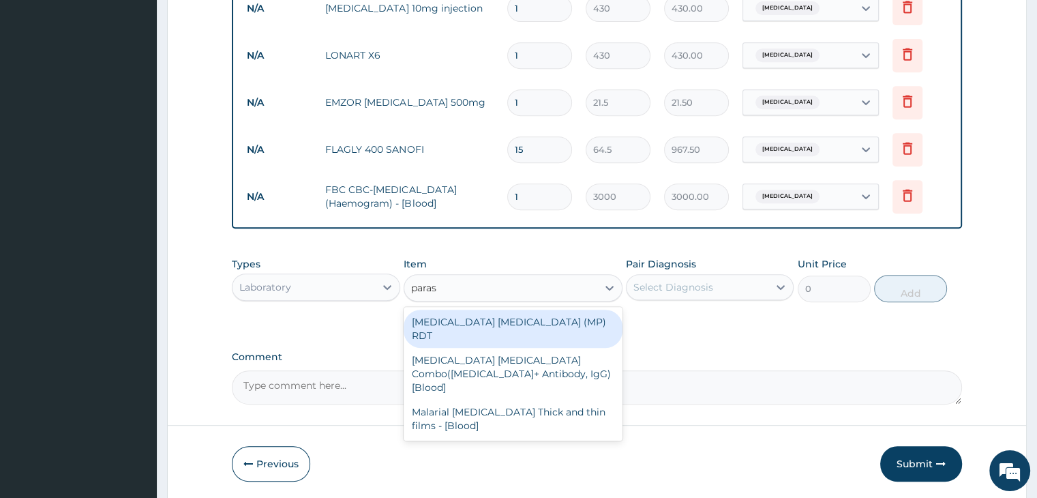
click at [499, 316] on div "[MEDICAL_DATA] [MEDICAL_DATA] (MP) RDT" at bounding box center [513, 328] width 219 height 38
type input "1500"
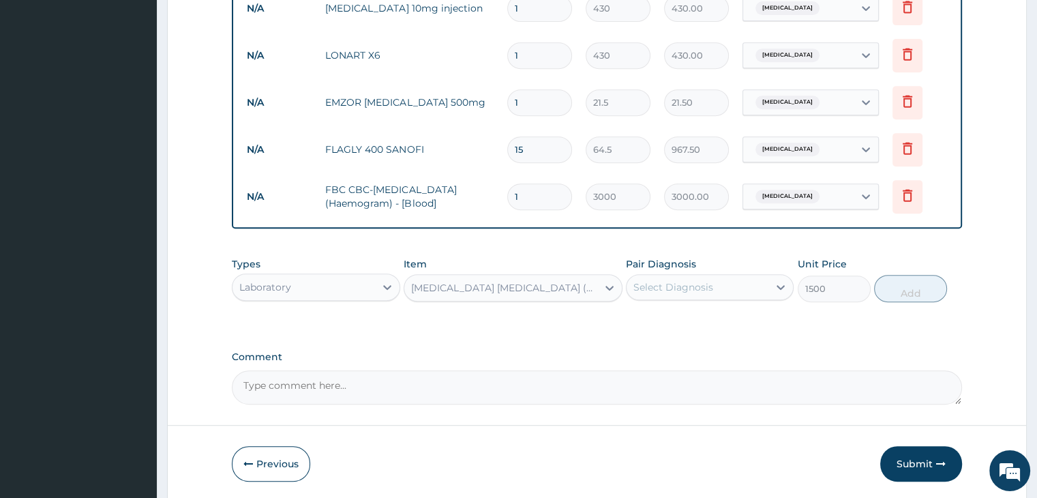
click at [733, 285] on div "Select Diagnosis" at bounding box center [697, 287] width 142 height 22
click at [701, 347] on div "[MEDICAL_DATA]" at bounding box center [710, 350] width 168 height 28
checkbox input "true"
click at [913, 284] on button "Add" at bounding box center [910, 288] width 73 height 27
type input "0"
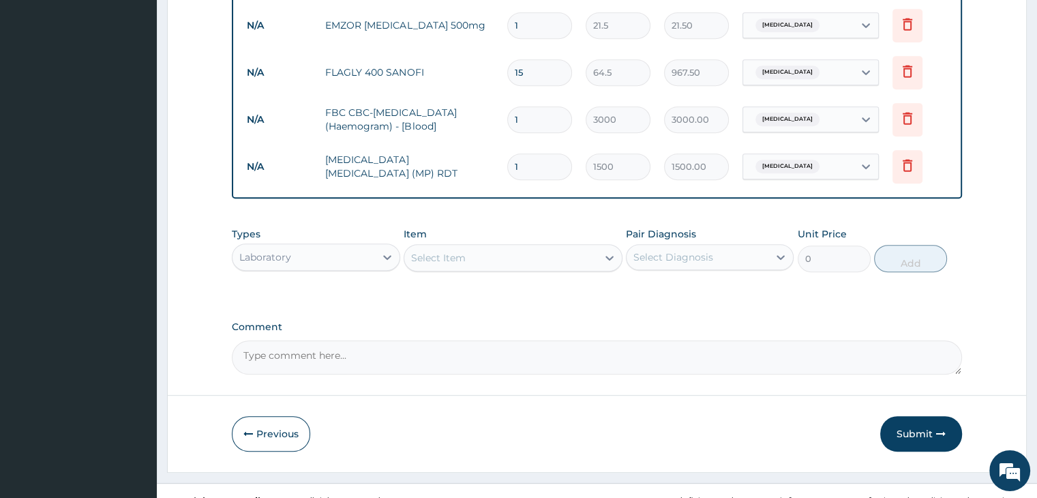
scroll to position [700, 0]
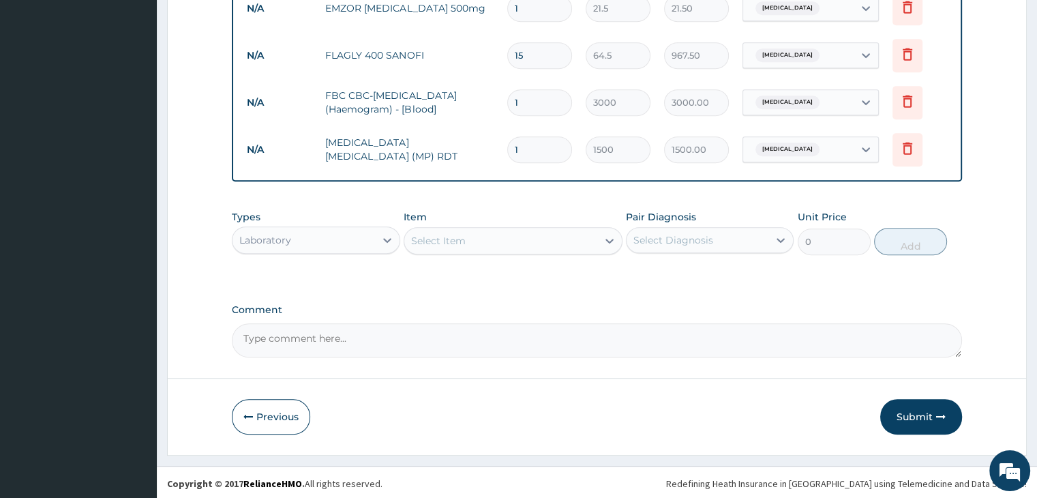
click at [341, 241] on div "Laboratory" at bounding box center [303, 240] width 142 height 22
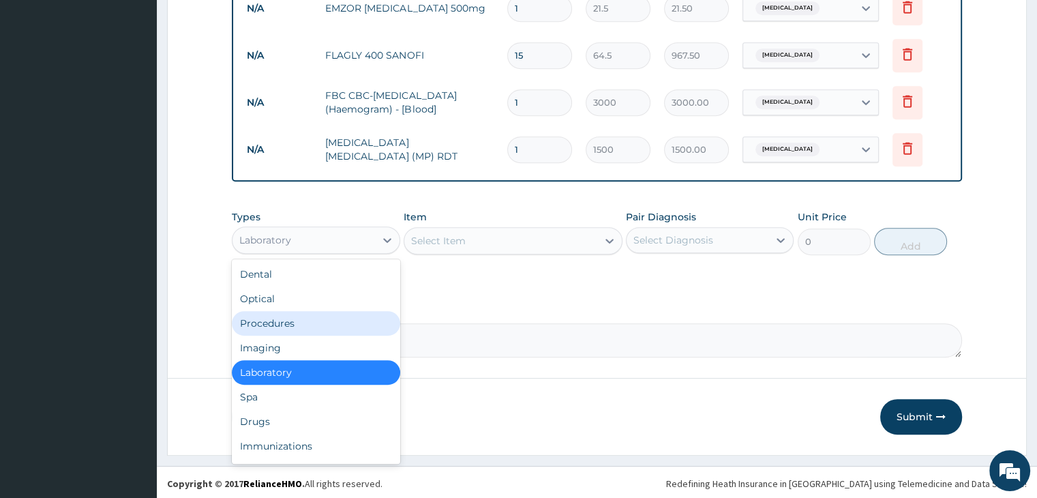
click at [305, 319] on div "Procedures" at bounding box center [316, 323] width 168 height 25
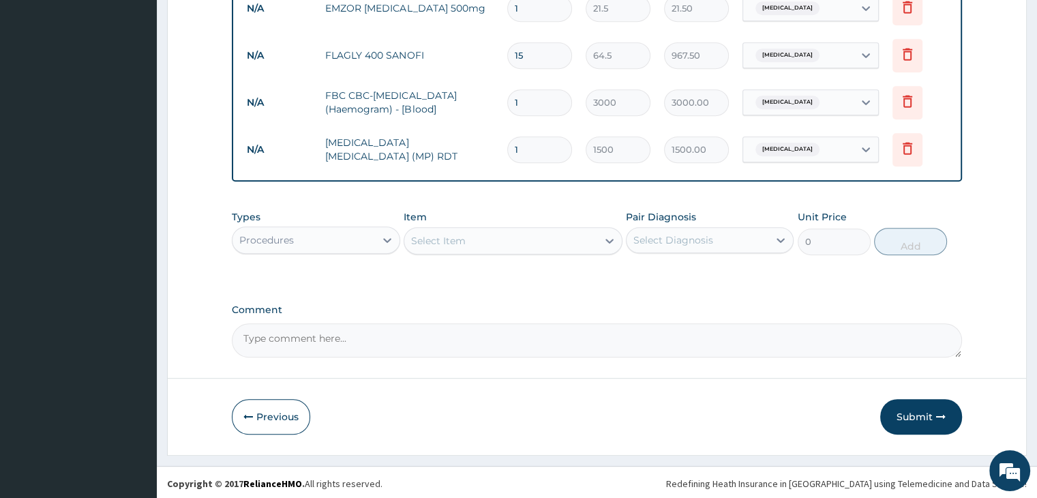
click at [500, 247] on div "Select Item" at bounding box center [500, 241] width 193 height 22
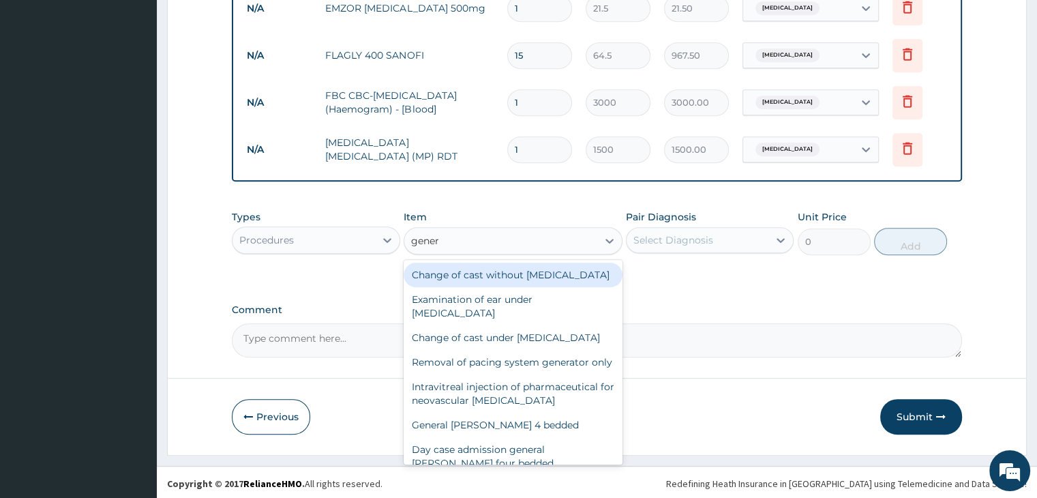
type input "genera"
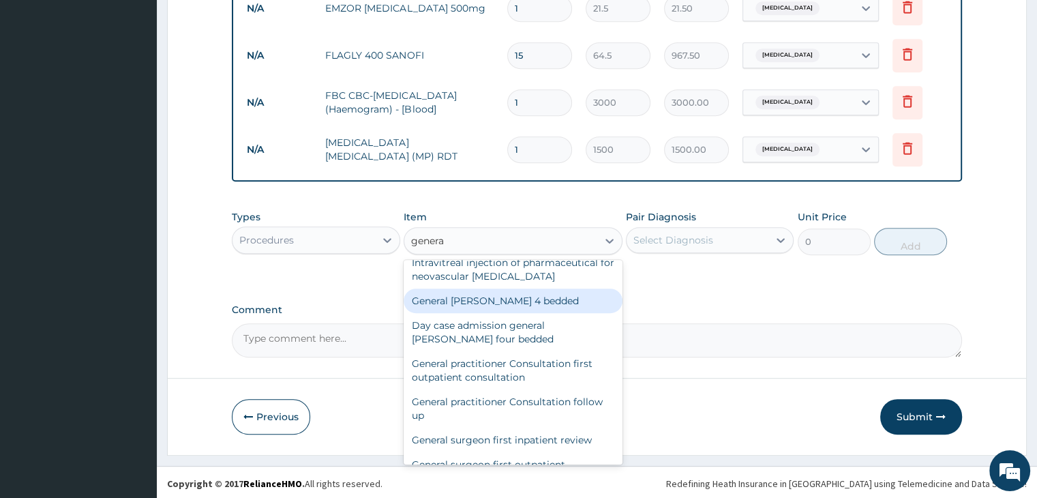
scroll to position [204, 0]
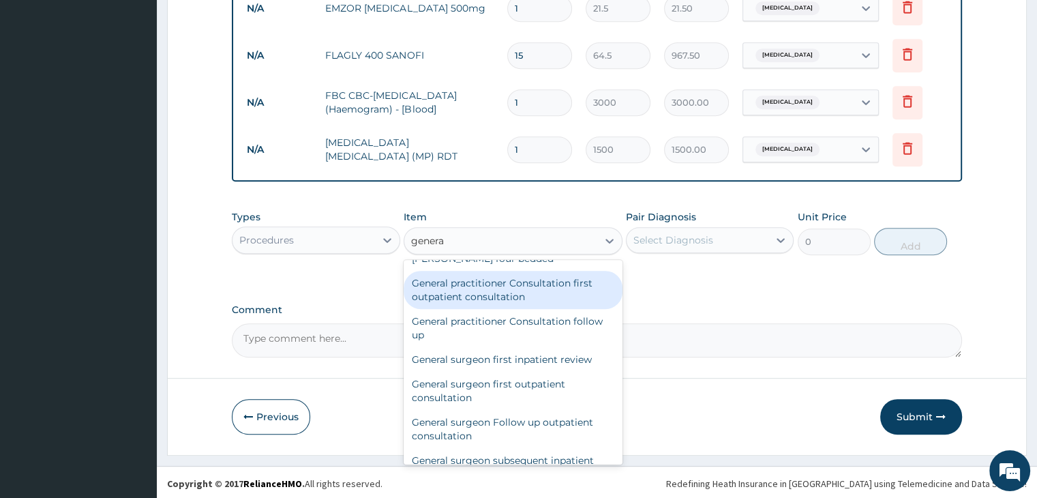
click at [479, 309] on div "General practitioner Consultation first outpatient consultation" at bounding box center [513, 290] width 219 height 38
type input "3000"
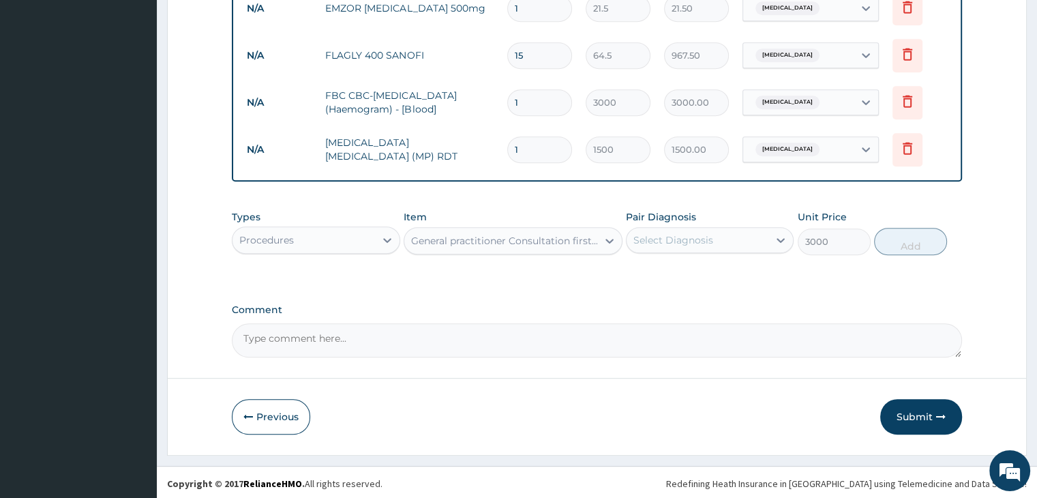
click at [728, 241] on div "Select Diagnosis" at bounding box center [697, 240] width 142 height 22
click at [705, 269] on label "[MEDICAL_DATA]" at bounding box center [690, 274] width 85 height 14
checkbox input "true"
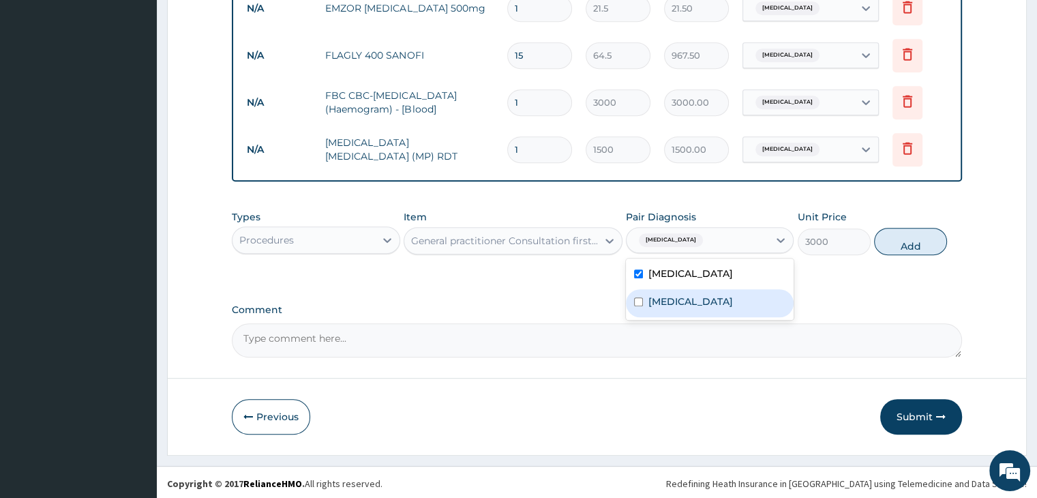
click at [701, 296] on div "[MEDICAL_DATA]" at bounding box center [710, 303] width 168 height 28
checkbox input "true"
click at [902, 239] on button "Add" at bounding box center [910, 241] width 73 height 27
type input "0"
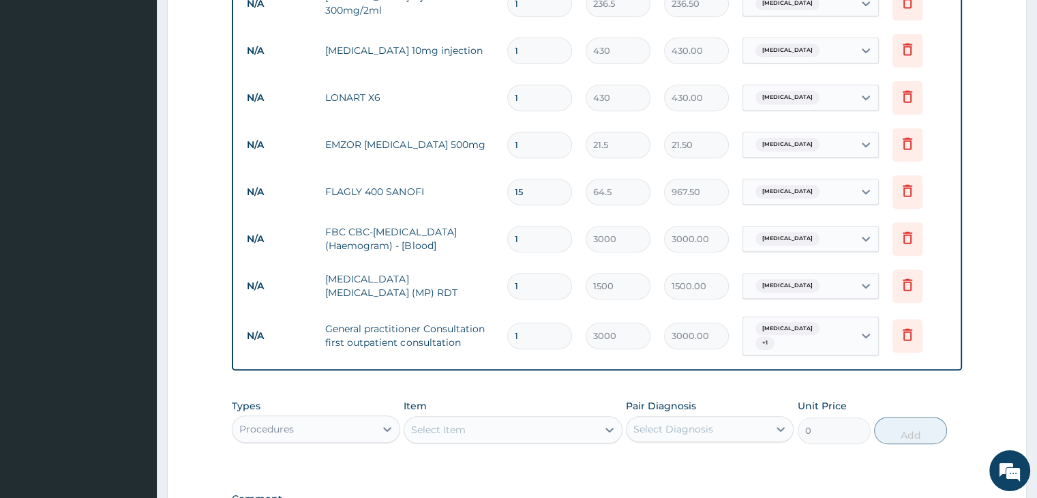
type input "2"
type input "6000.00"
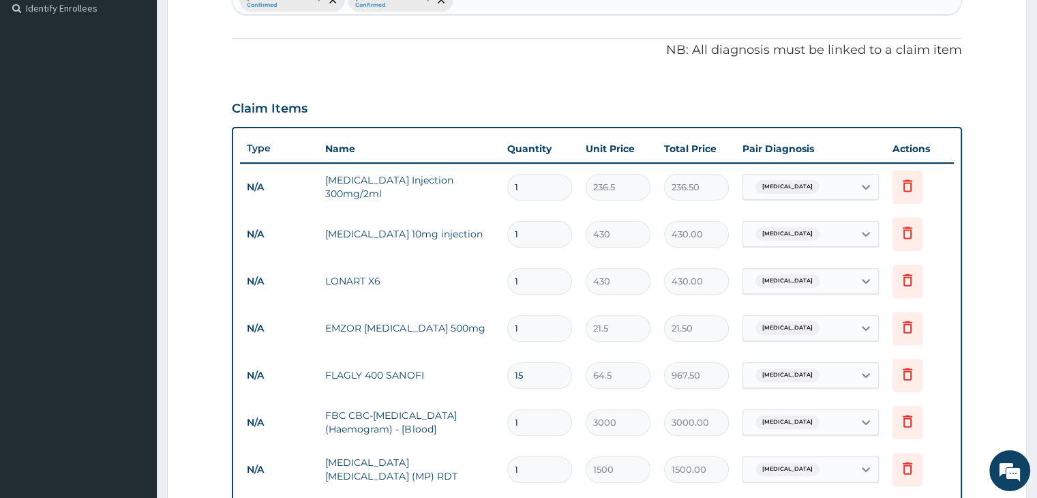
scroll to position [359, 0]
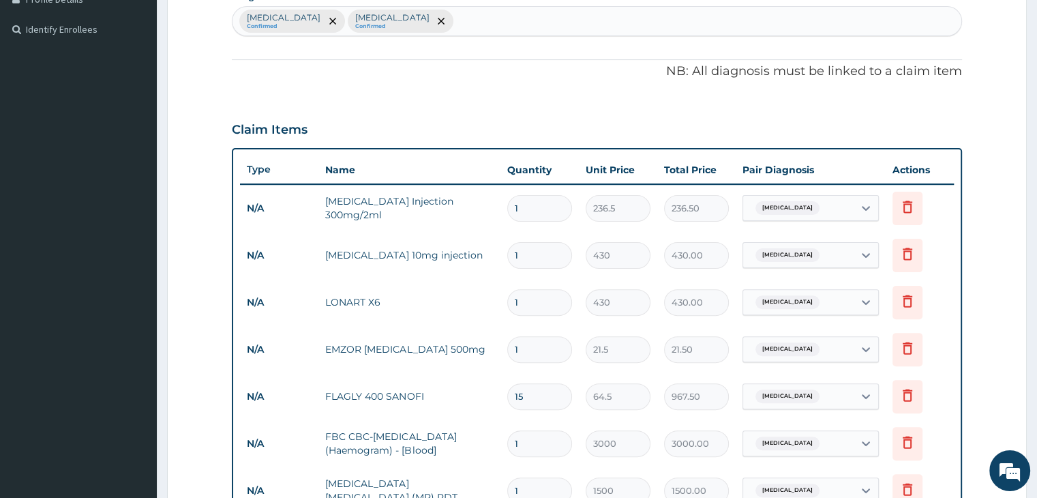
type input "2"
click at [551, 192] on td "1" at bounding box center [539, 208] width 78 height 40
click at [548, 203] on input "1" at bounding box center [539, 208] width 65 height 27
type input "0.00"
type input "2"
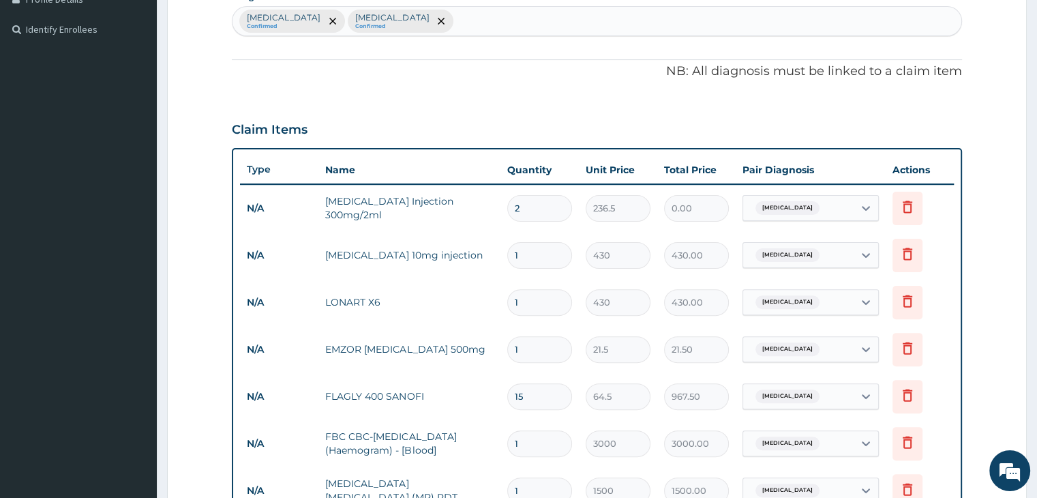
type input "473.00"
type input "2"
click at [543, 254] on input "1" at bounding box center [539, 255] width 65 height 27
type input "0.00"
type input "6"
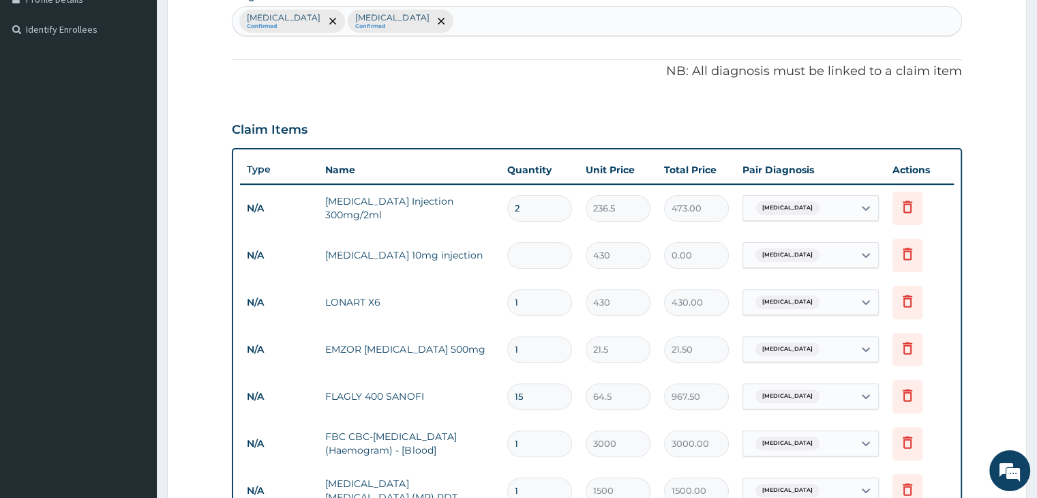
type input "2580.00"
type input "6"
click at [537, 302] on input "1" at bounding box center [539, 302] width 65 height 27
type input "0.00"
type input "6"
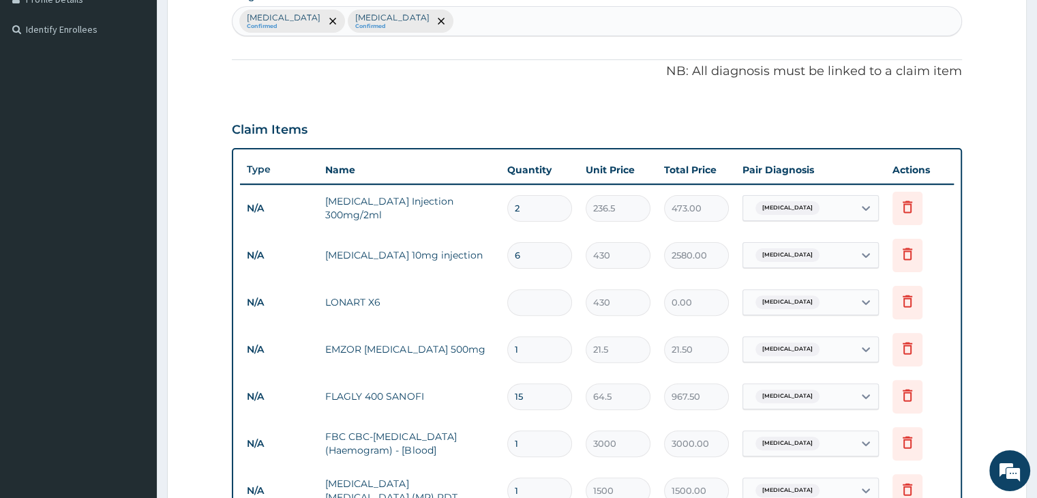
type input "2580.00"
type input "6"
click at [443, 305] on td "LONART X6" at bounding box center [408, 301] width 181 height 27
click at [444, 299] on td "LONART X6" at bounding box center [408, 301] width 181 height 27
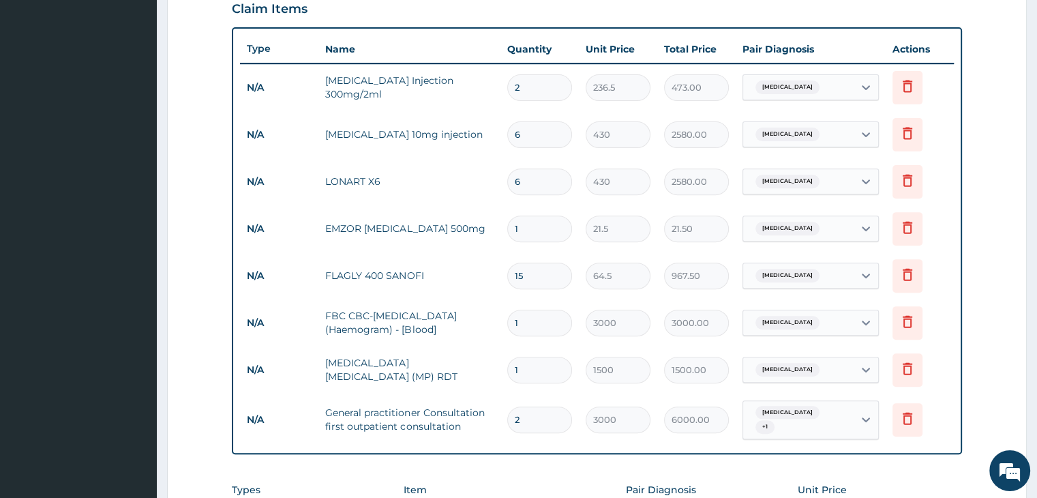
scroll to position [496, 0]
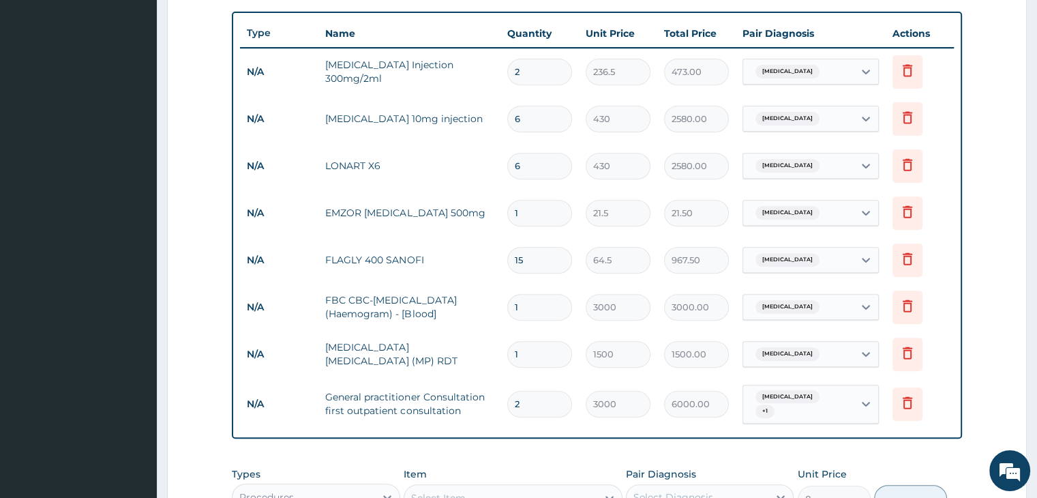
click at [555, 216] on input "1" at bounding box center [539, 213] width 65 height 27
type input "18"
type input "387.00"
type input "18"
click at [479, 258] on td "FLAGLY 400 SANOFI" at bounding box center [408, 259] width 181 height 27
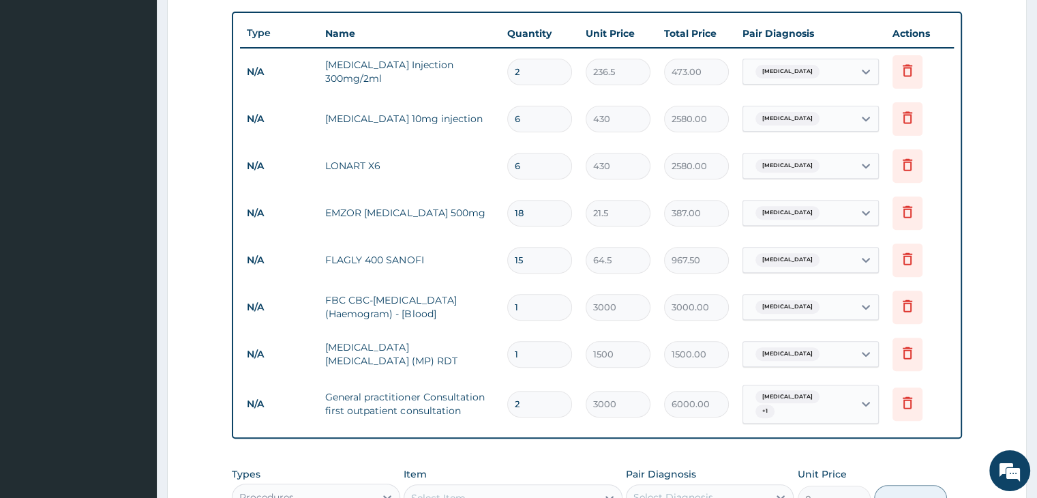
click at [543, 400] on input "2" at bounding box center [539, 404] width 65 height 27
type input "1"
type input "3000.00"
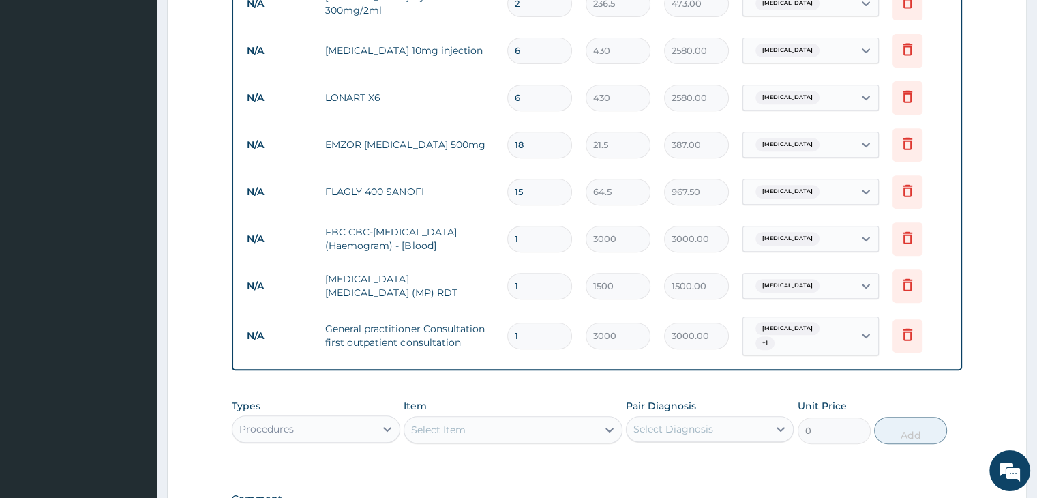
type input "1"
click at [543, 399] on div "Item Select Item" at bounding box center [513, 421] width 219 height 45
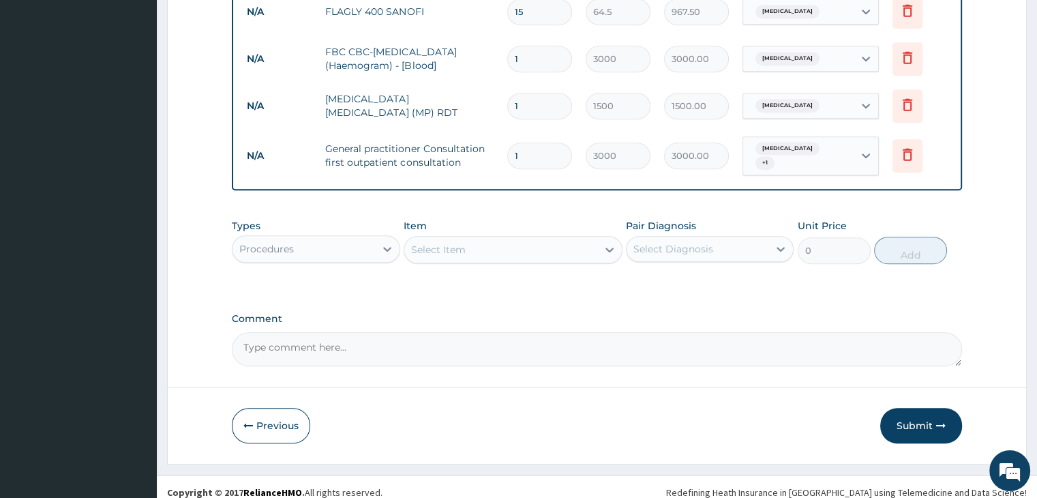
scroll to position [747, 0]
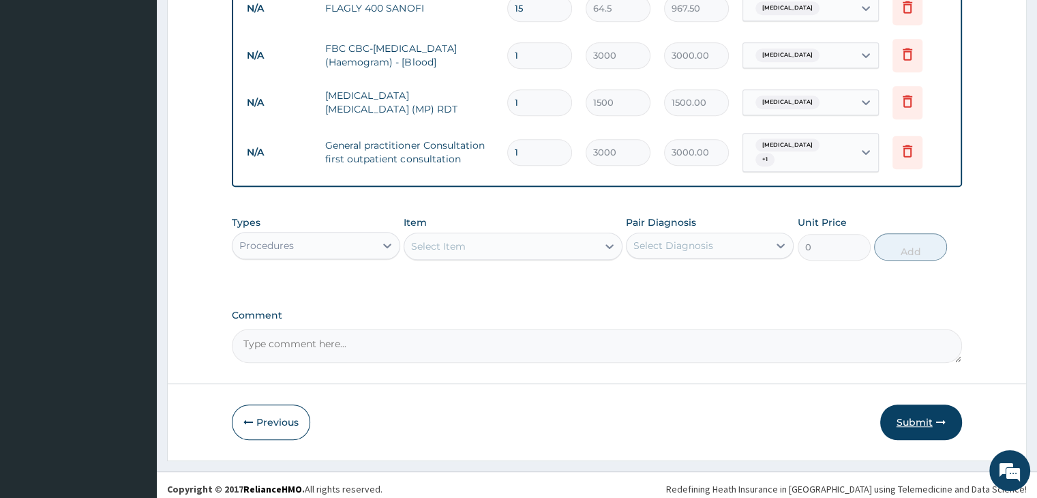
click at [912, 411] on button "Submit" at bounding box center [921, 421] width 82 height 35
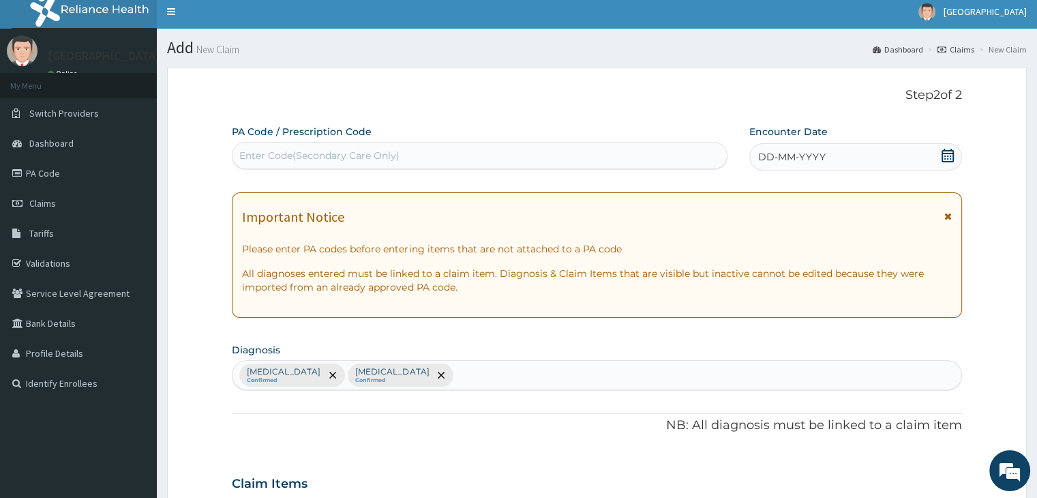
scroll to position [0, 0]
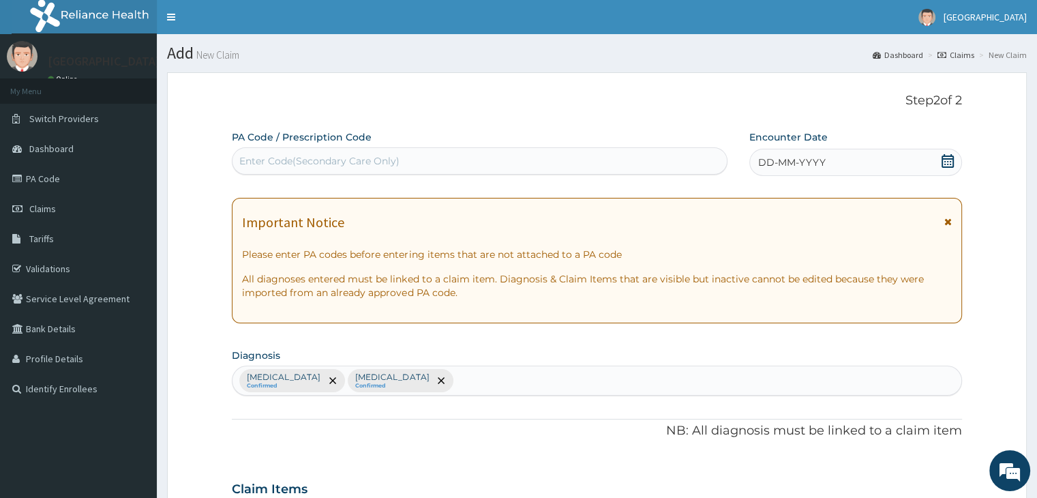
click at [949, 163] on icon at bounding box center [948, 161] width 14 height 14
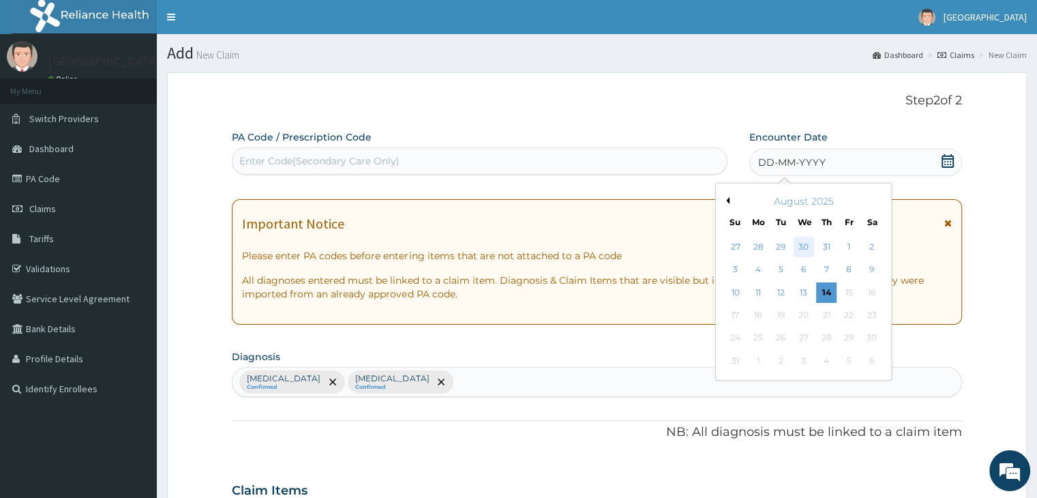
click at [798, 250] on div "30" at bounding box center [803, 247] width 20 height 20
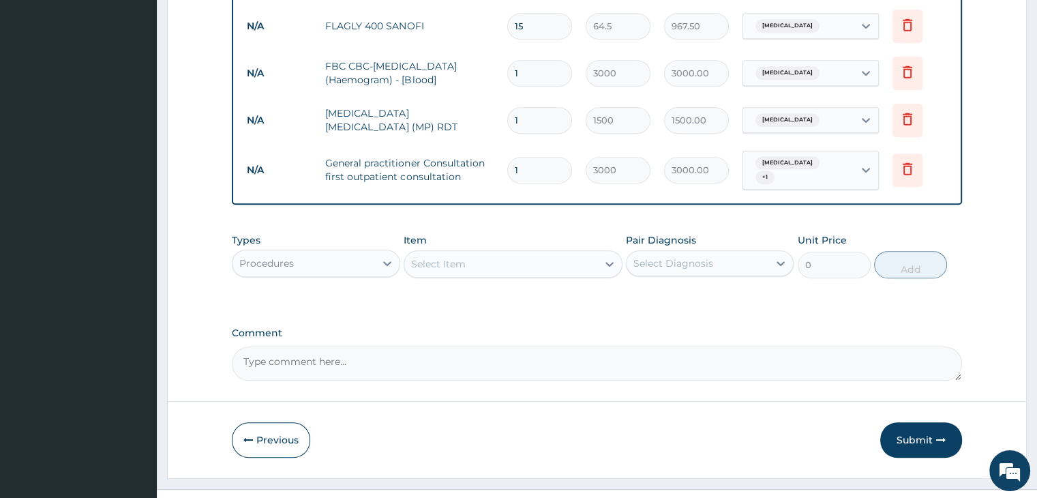
scroll to position [747, 0]
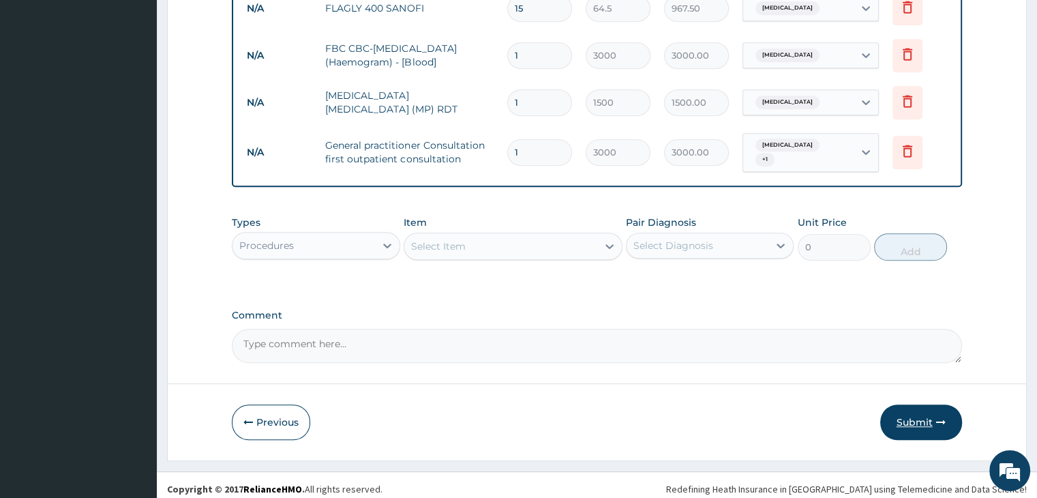
click at [913, 412] on button "Submit" at bounding box center [921, 421] width 82 height 35
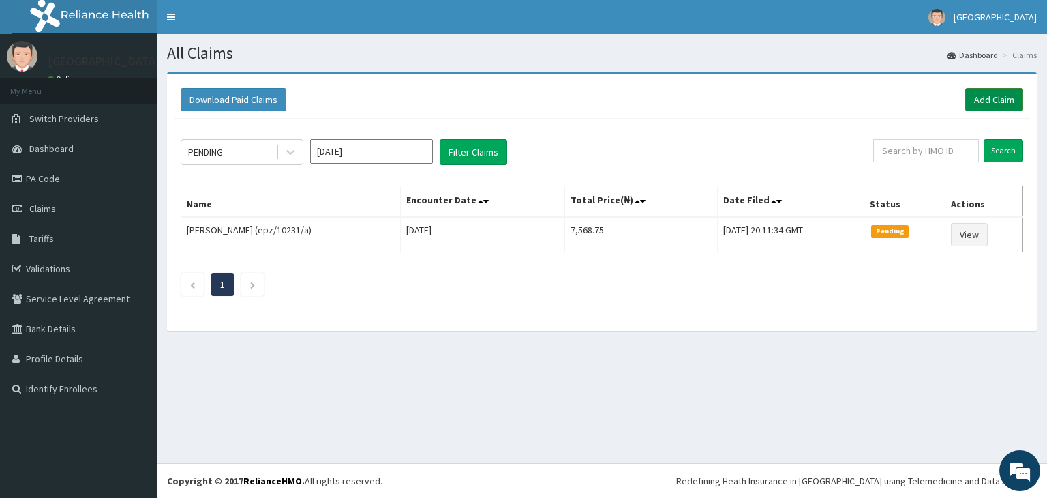
click at [992, 97] on link "Add Claim" at bounding box center [994, 99] width 58 height 23
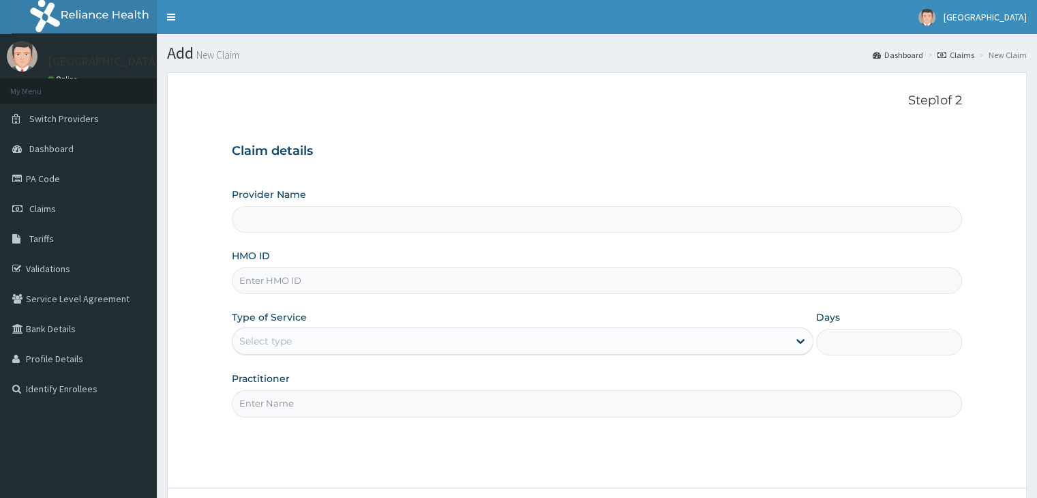
type input "[GEOGRAPHIC_DATA]"
